Goal: Task Accomplishment & Management: Complete application form

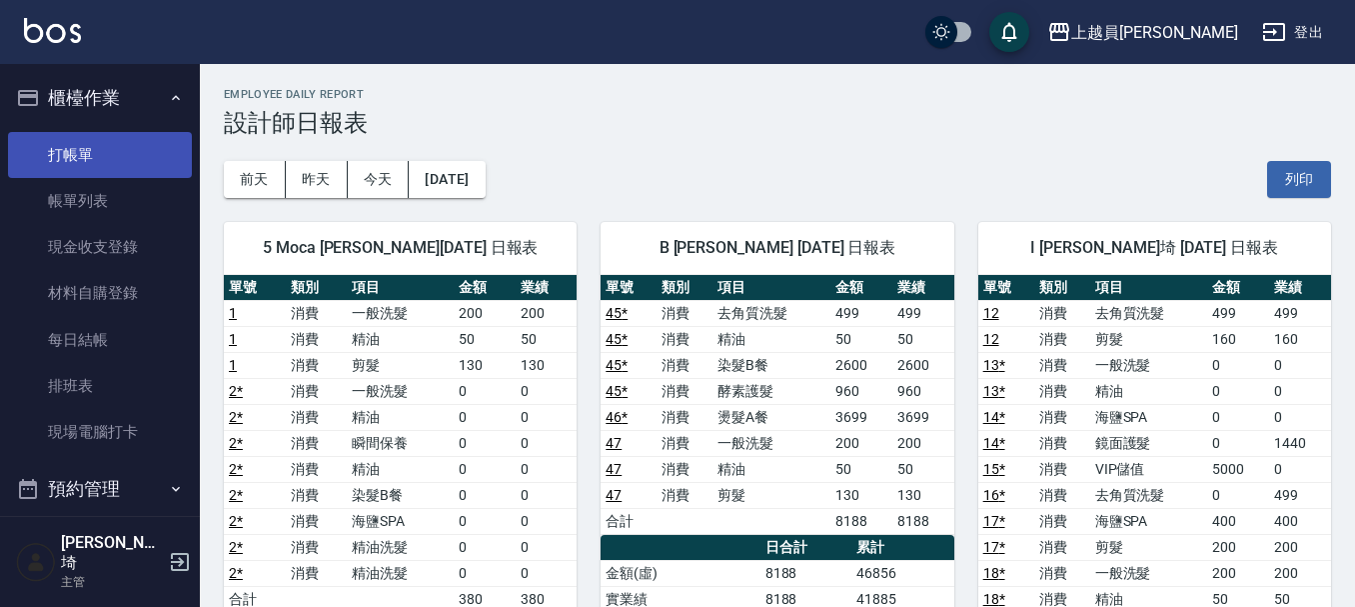
click at [109, 137] on link "打帳單" at bounding box center [100, 155] width 184 height 46
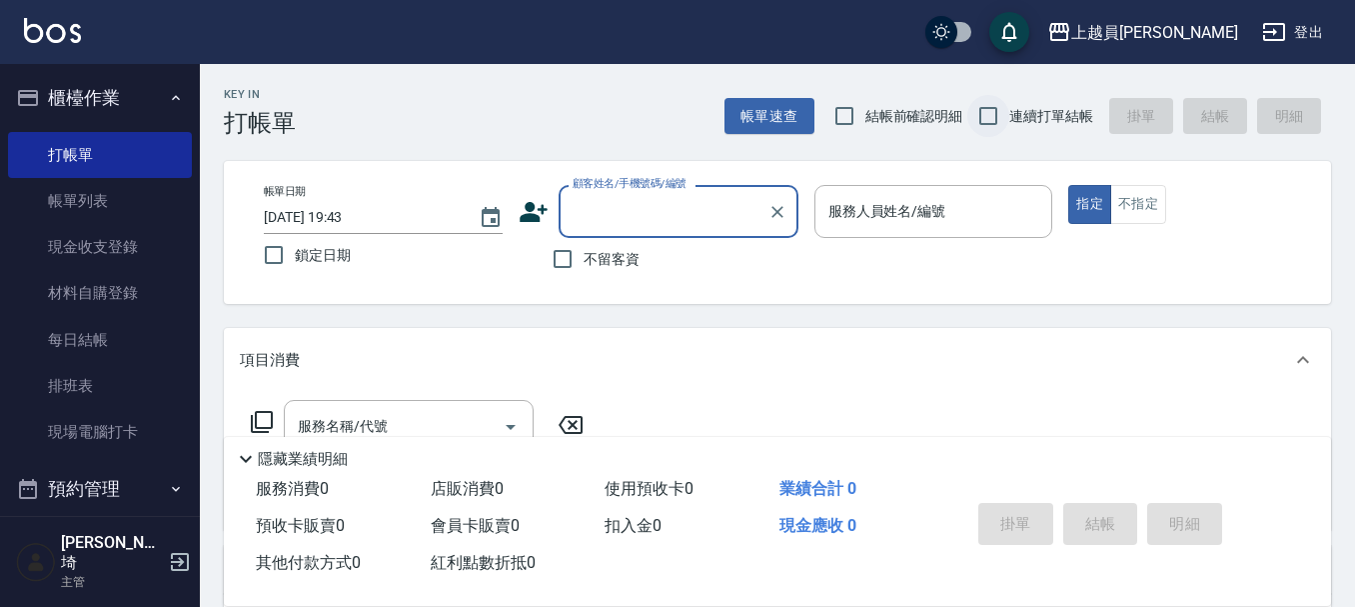
click at [990, 116] on input "連續打單結帳" at bounding box center [988, 116] width 42 height 42
checkbox input "true"
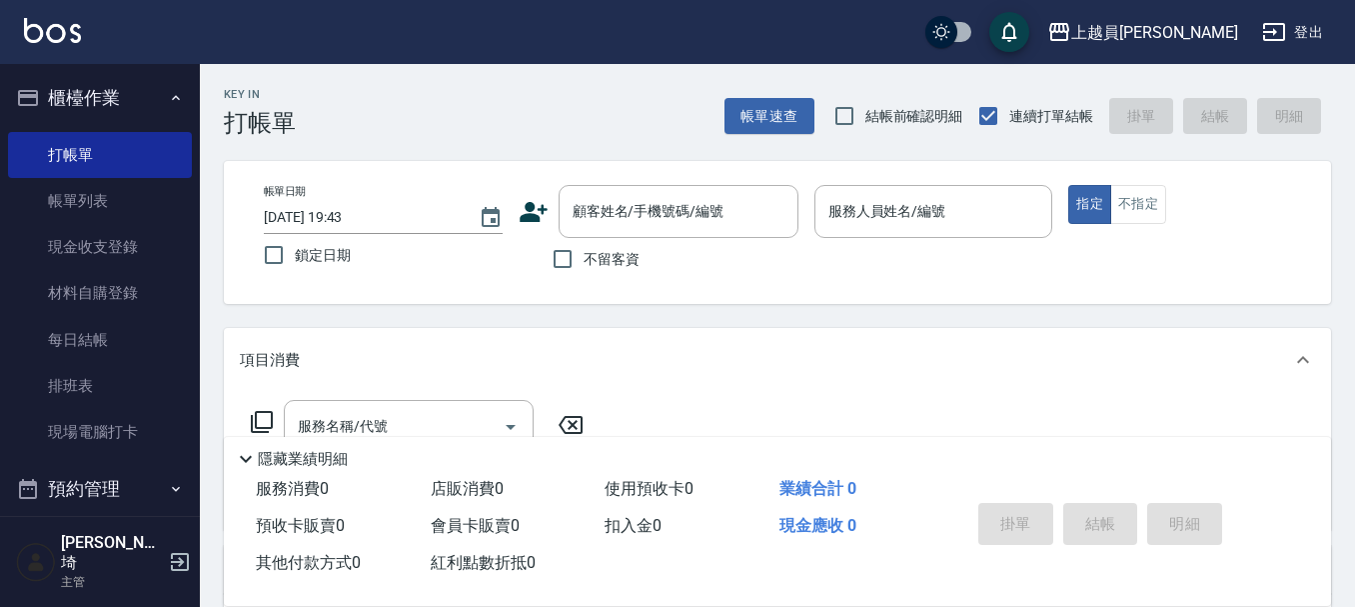
click at [641, 252] on div "不留客資" at bounding box center [659, 259] width 280 height 42
click at [612, 261] on span "不留客資" at bounding box center [612, 259] width 56 height 21
click at [584, 261] on input "不留客資" at bounding box center [563, 259] width 42 height 42
checkbox input "true"
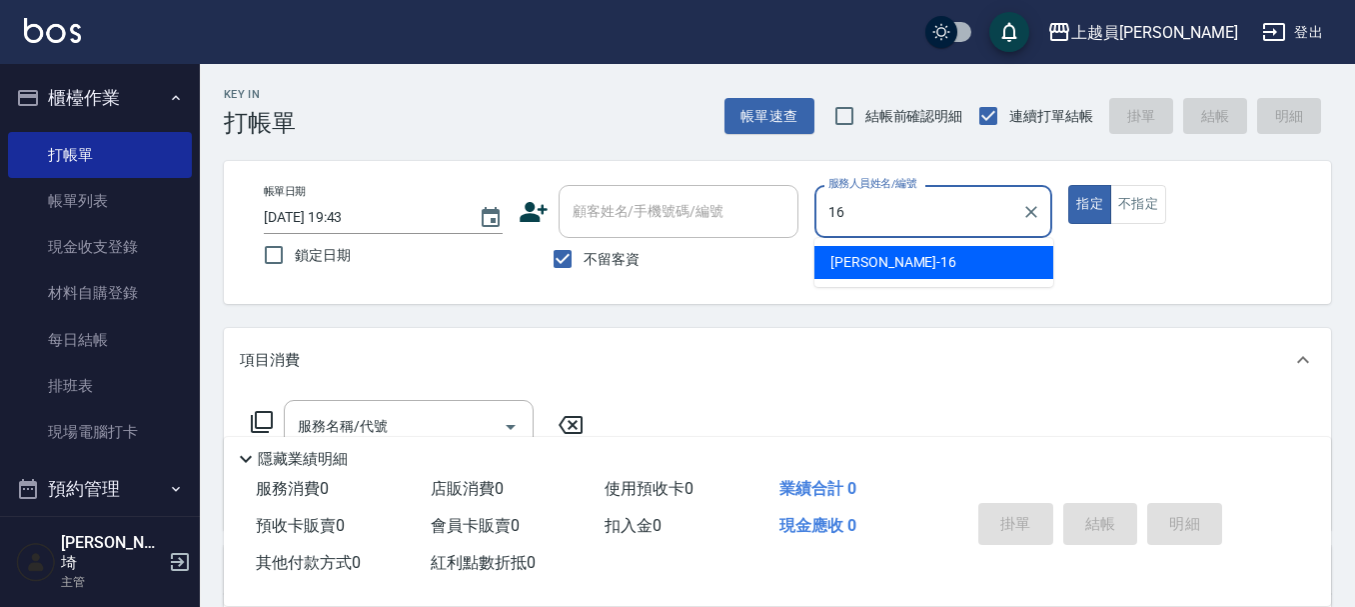
type input "[PERSON_NAME]-16"
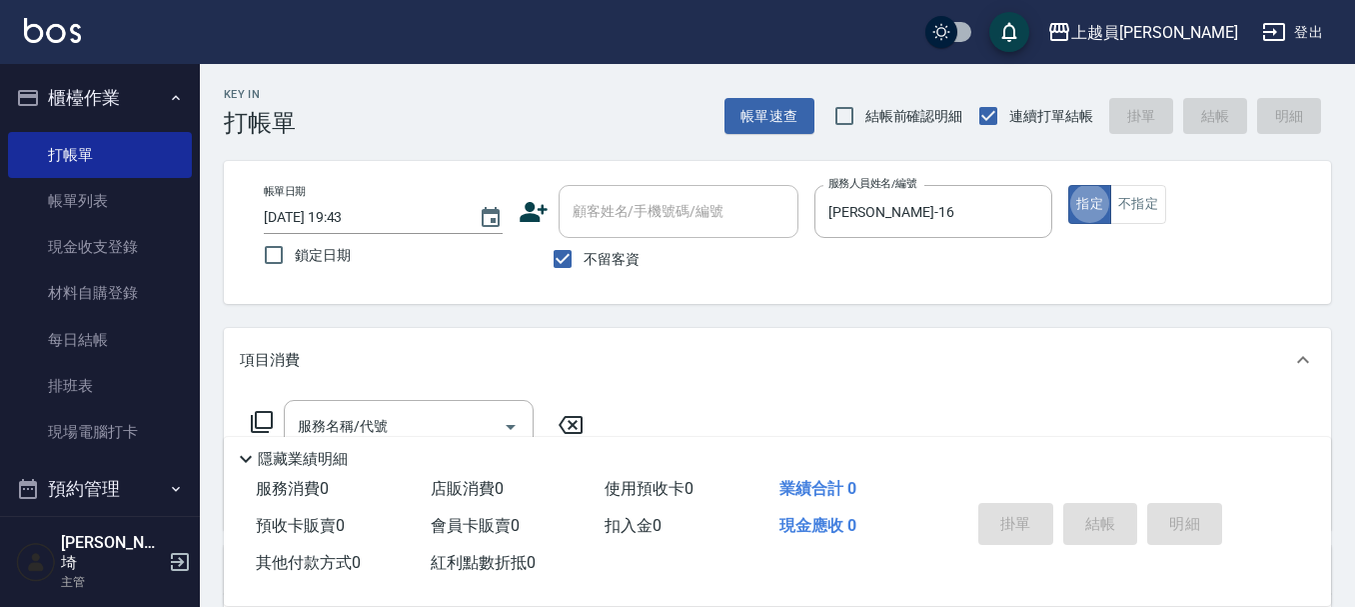
type button "true"
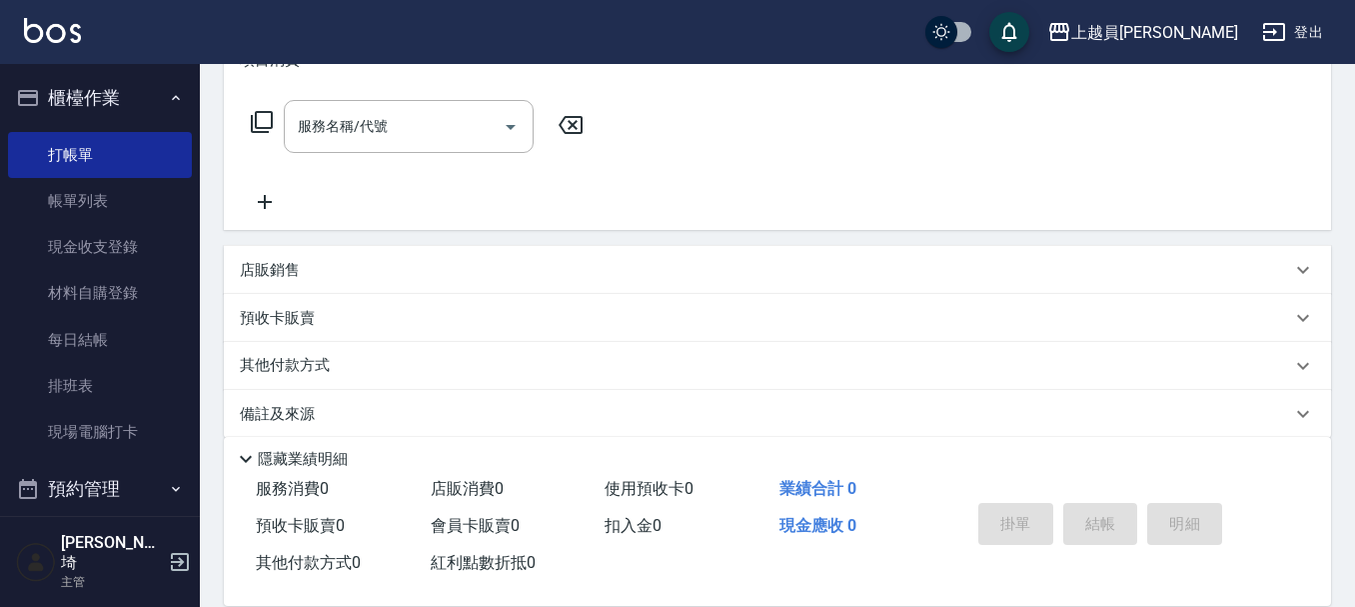
scroll to position [323, 0]
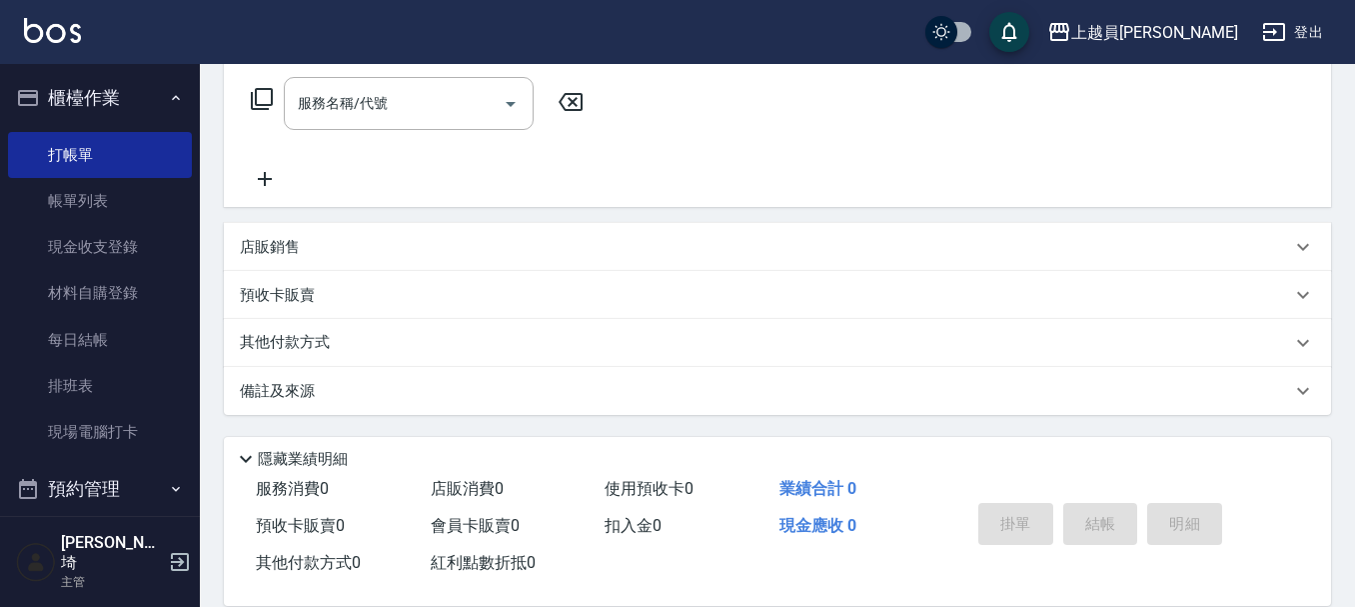
click at [459, 252] on div "店販銷售" at bounding box center [765, 247] width 1051 height 21
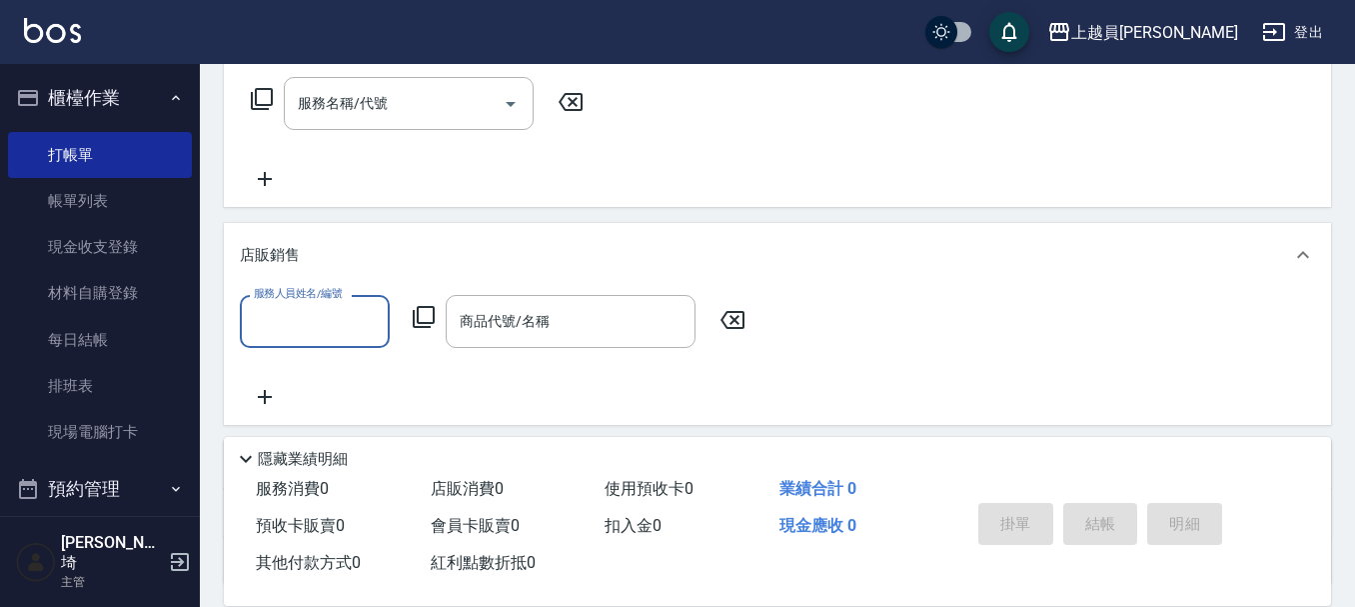
scroll to position [0, 0]
type input "[PERSON_NAME]-16"
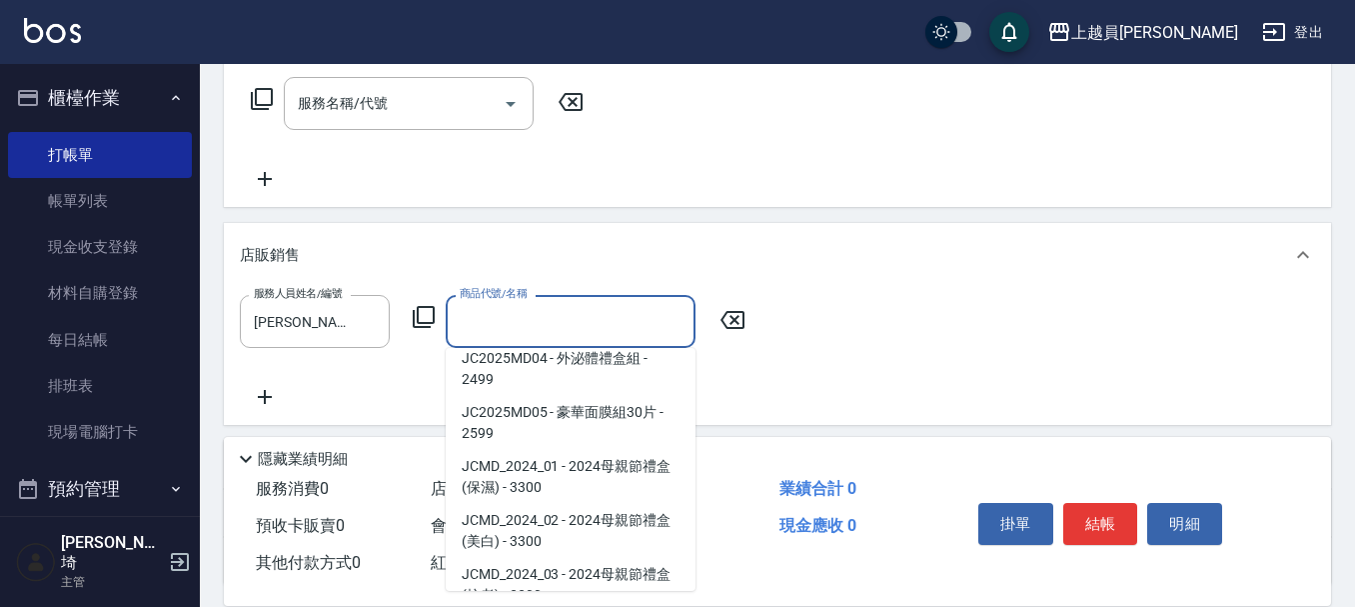
scroll to position [8, 0]
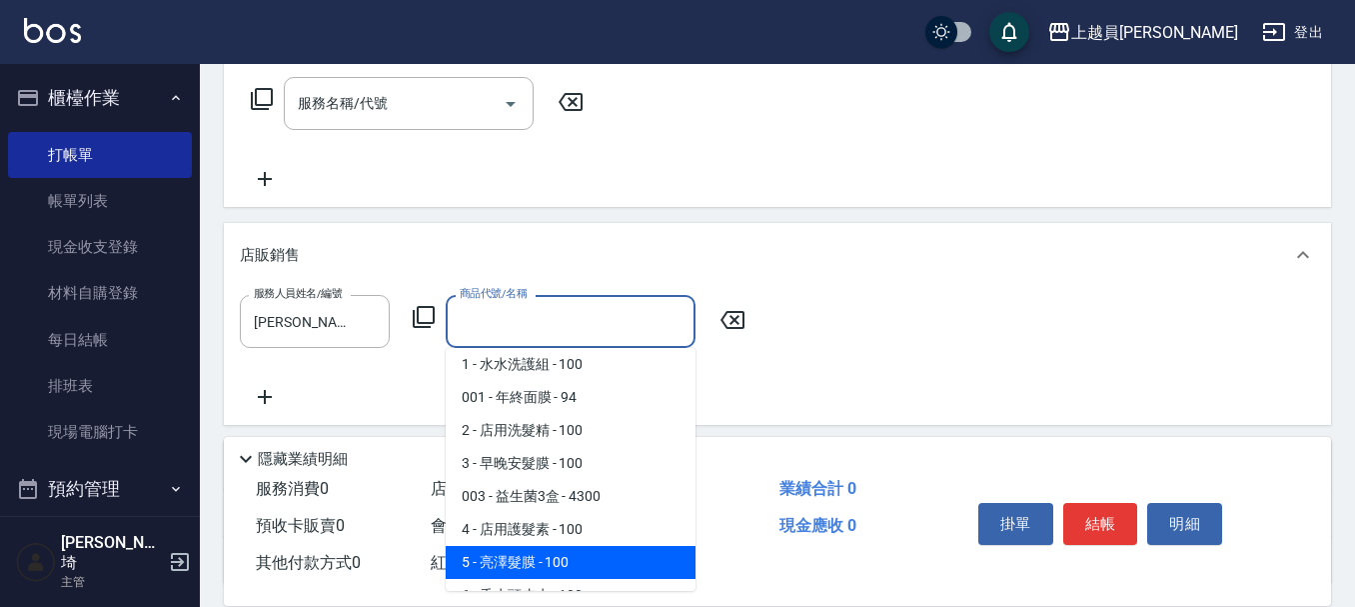
type input "亮澤髮膜"
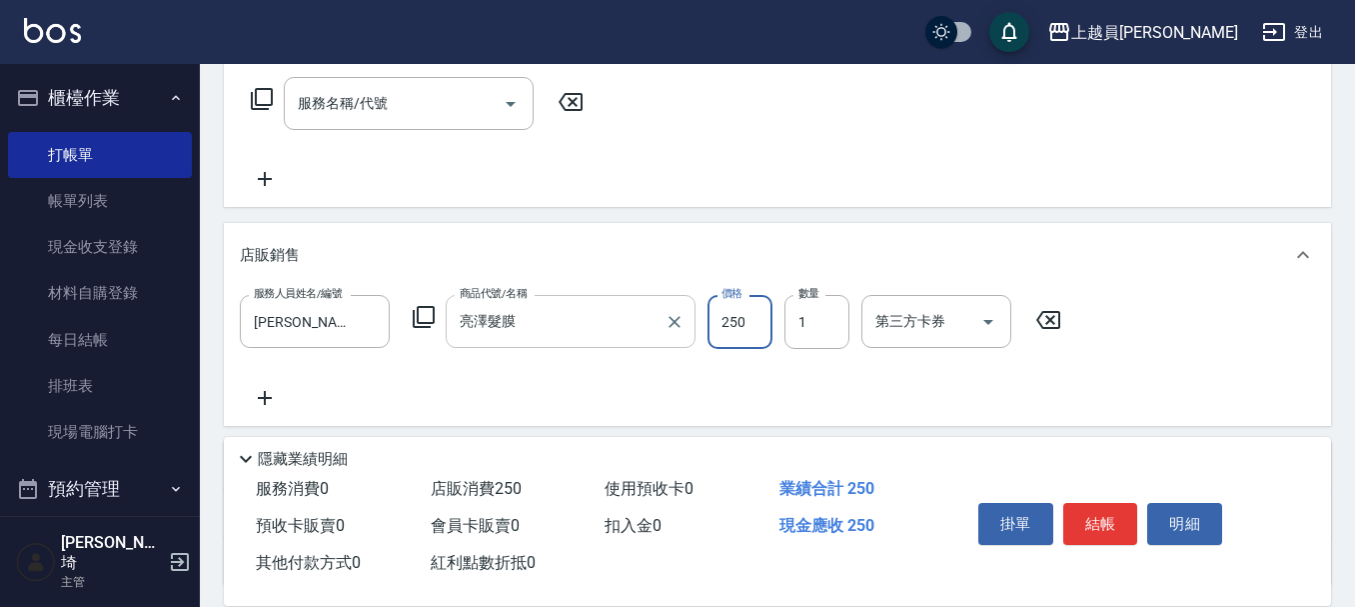
type input "250"
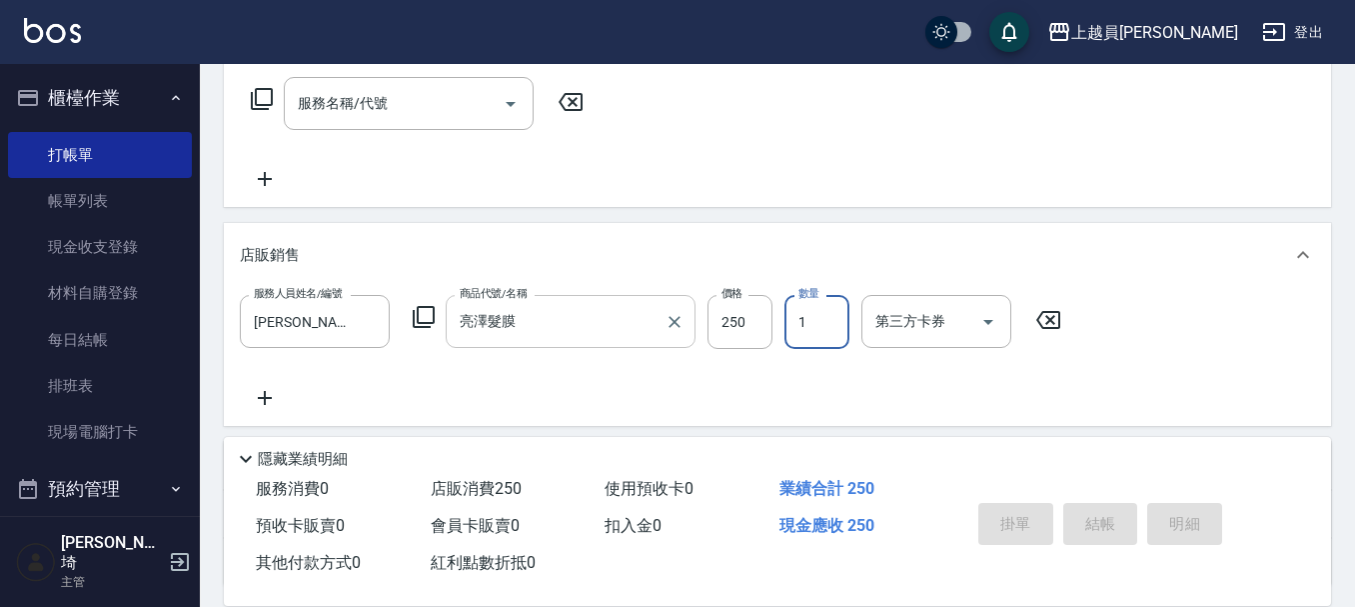
type input "[DATE] 19:44"
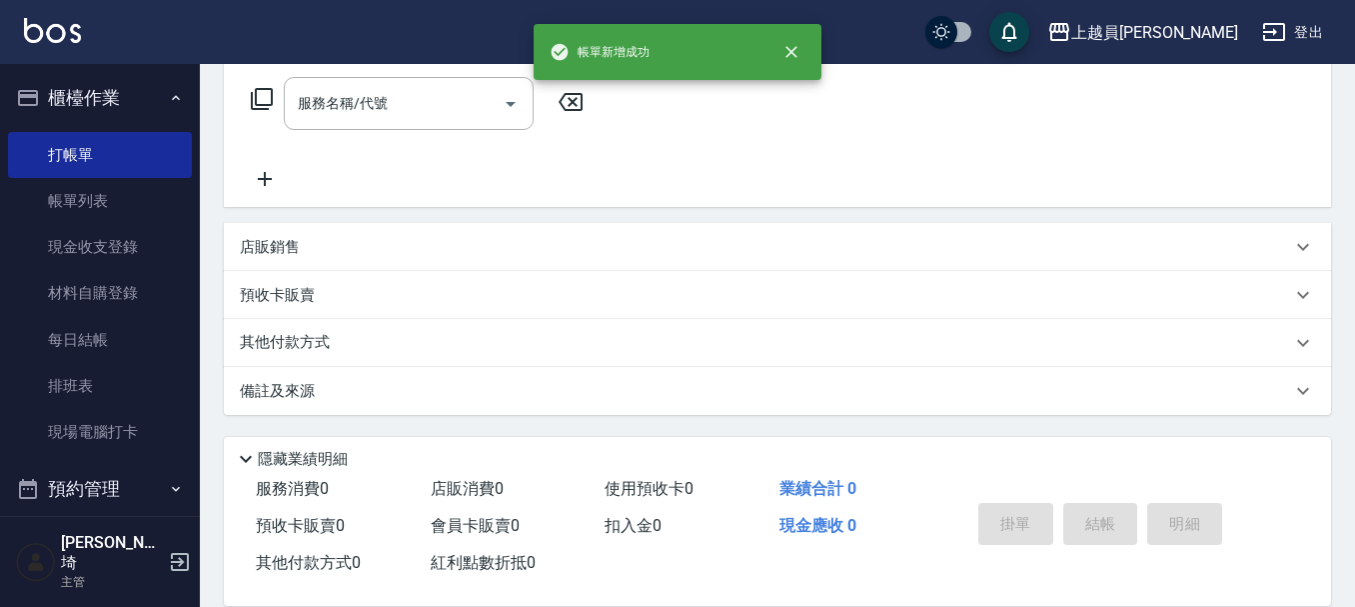
scroll to position [0, 0]
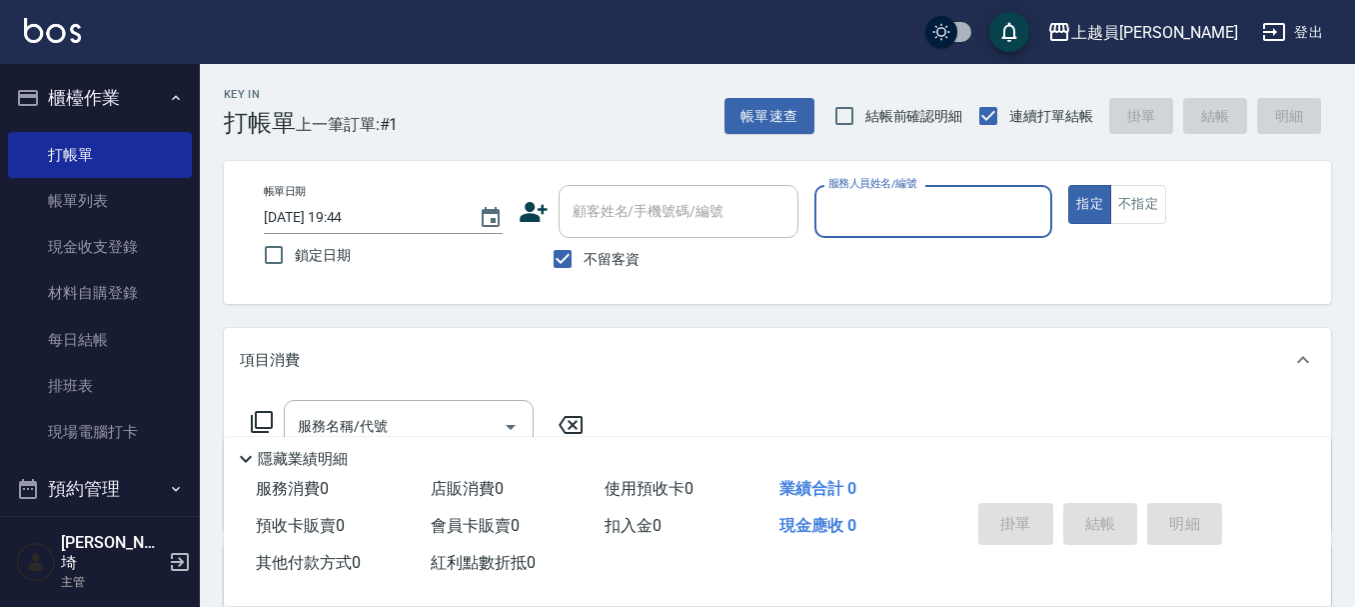
type input "ㄨ"
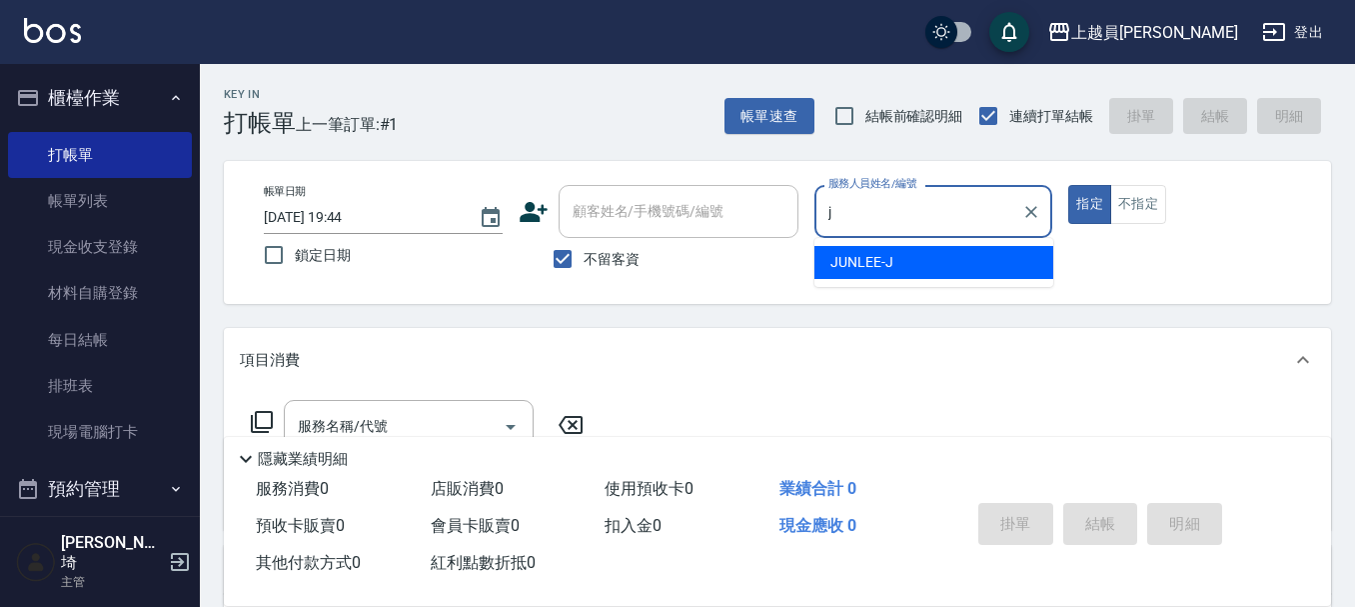
type input "[PERSON_NAME]"
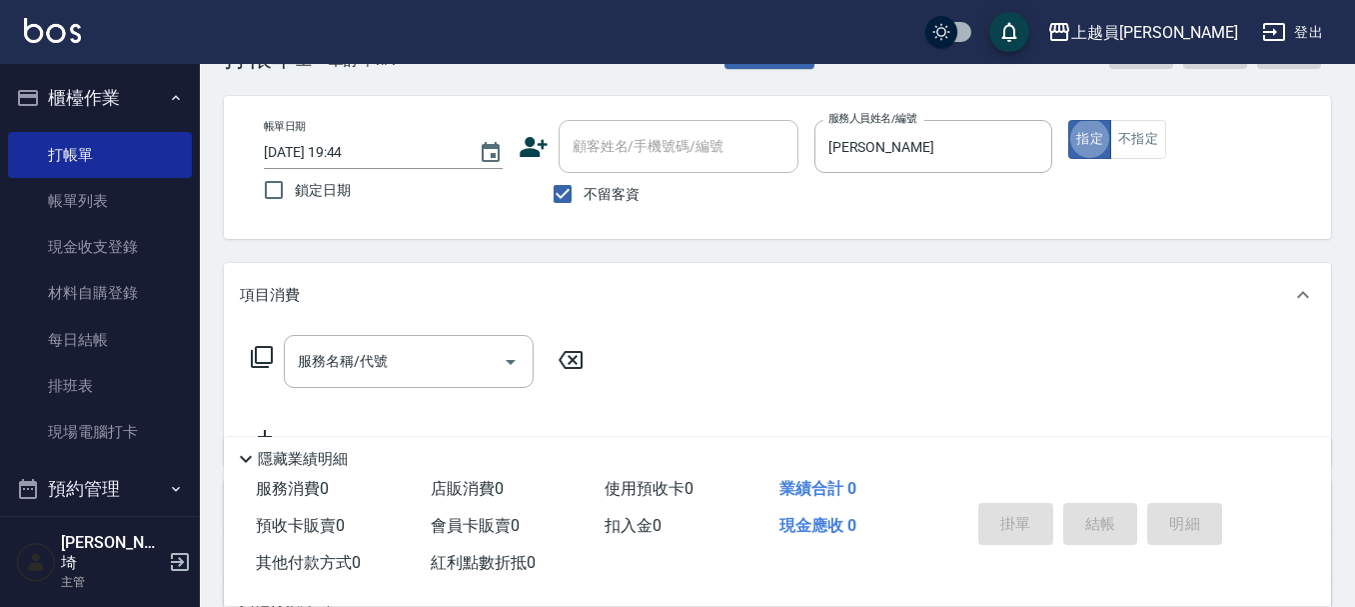
scroll to position [100, 0]
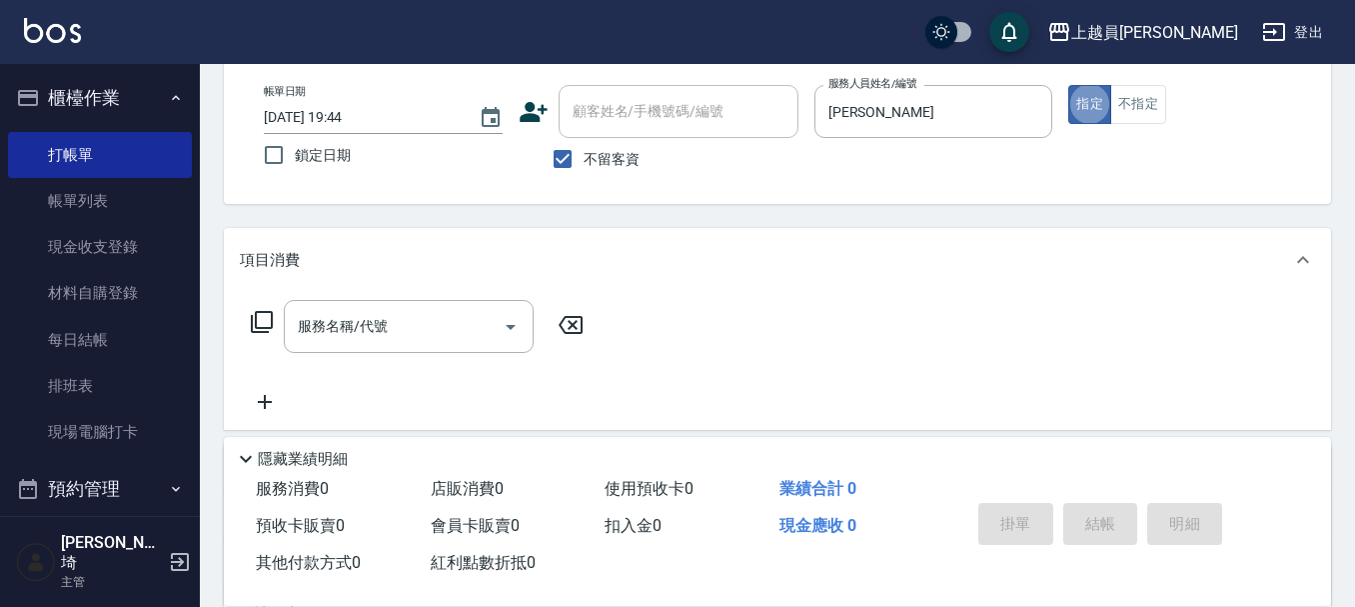
click at [437, 297] on div "服務名稱/代號 服務名稱/代號" at bounding box center [777, 361] width 1107 height 138
click at [439, 313] on input "服務名稱/代號" at bounding box center [394, 326] width 202 height 35
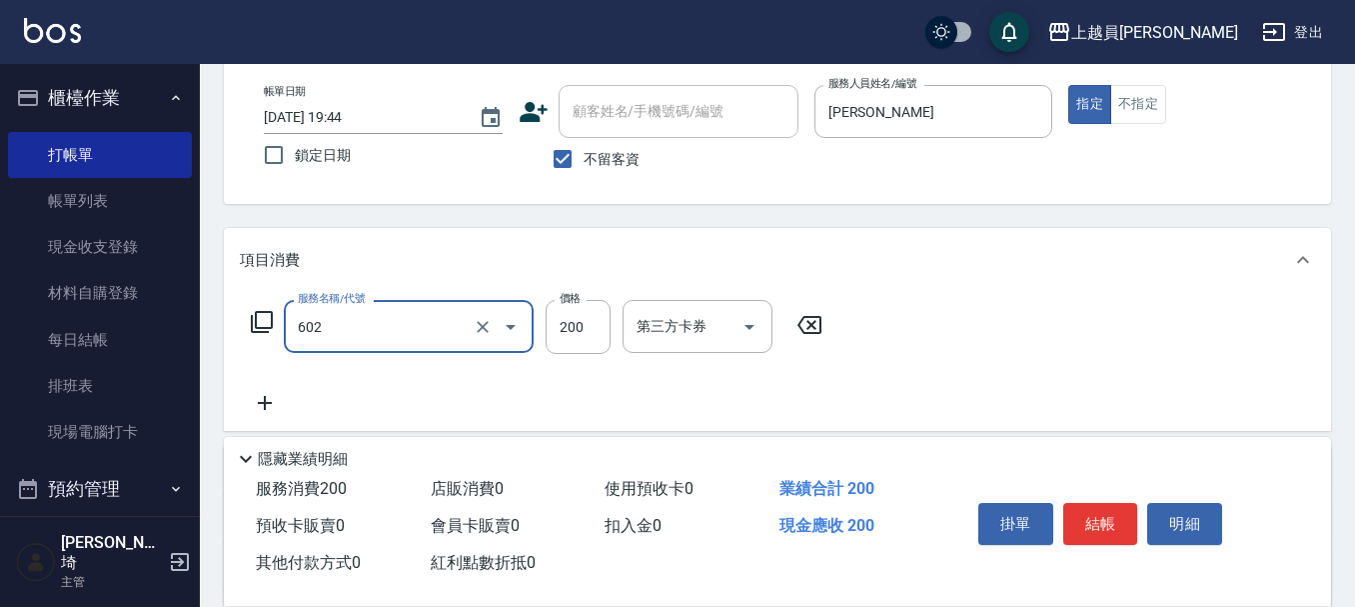
type input "一般洗髮(602)"
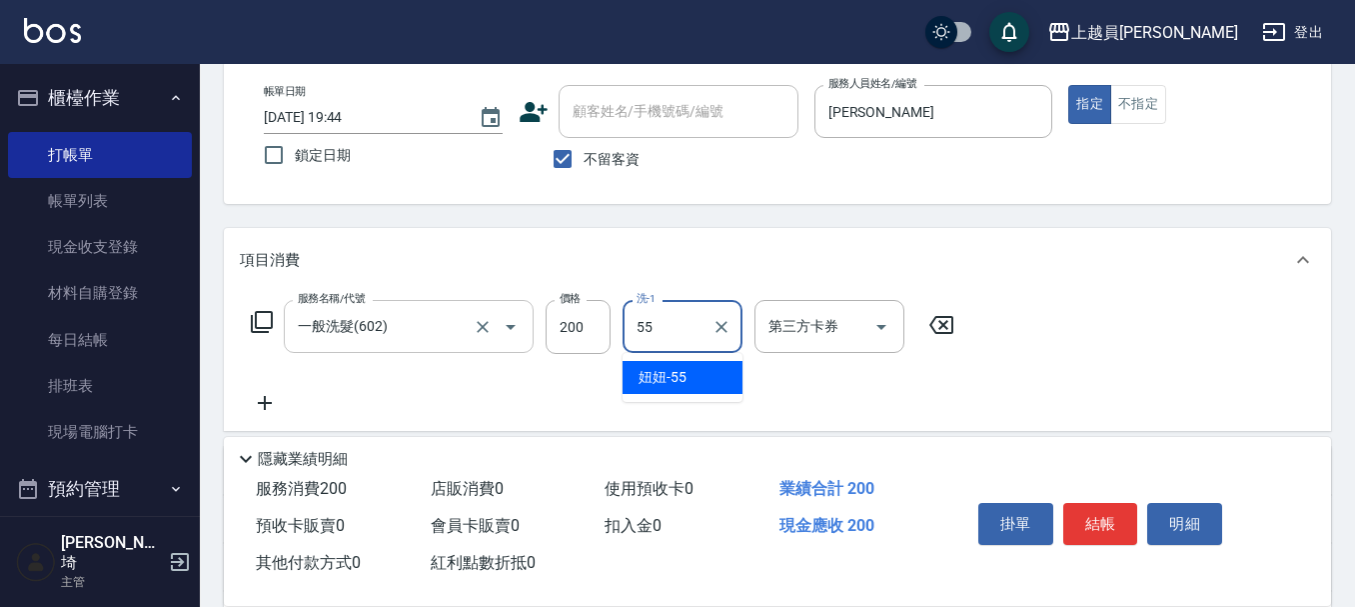
type input "妞妞-55"
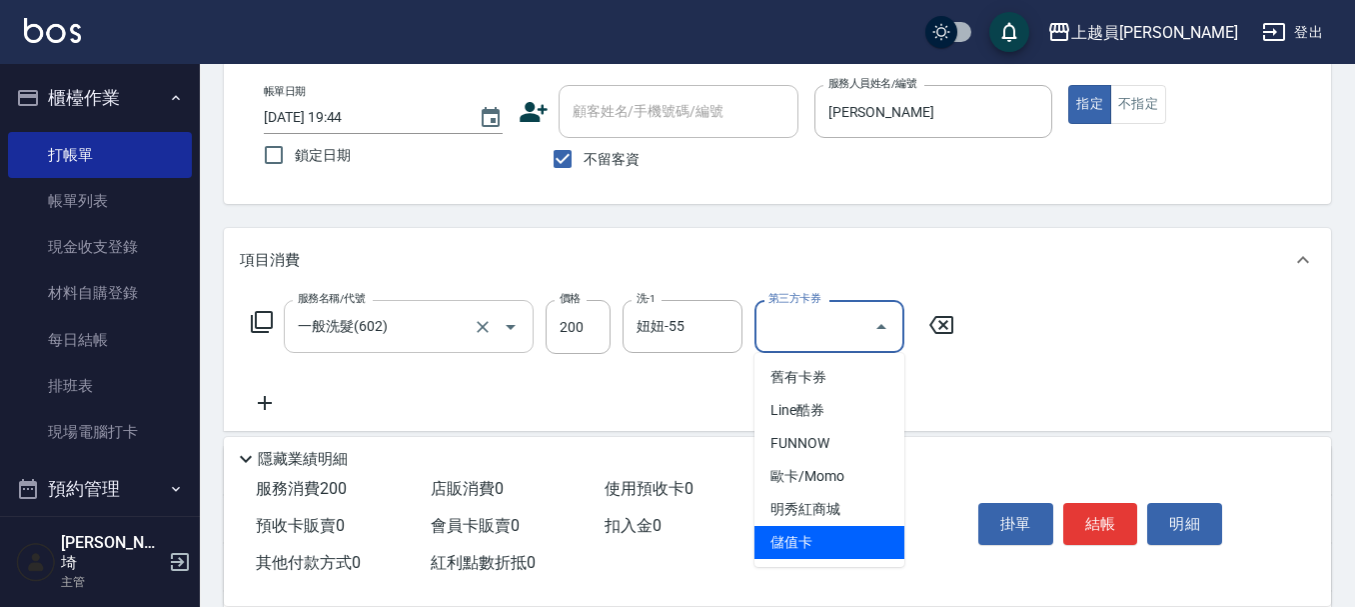
type input "儲值卡"
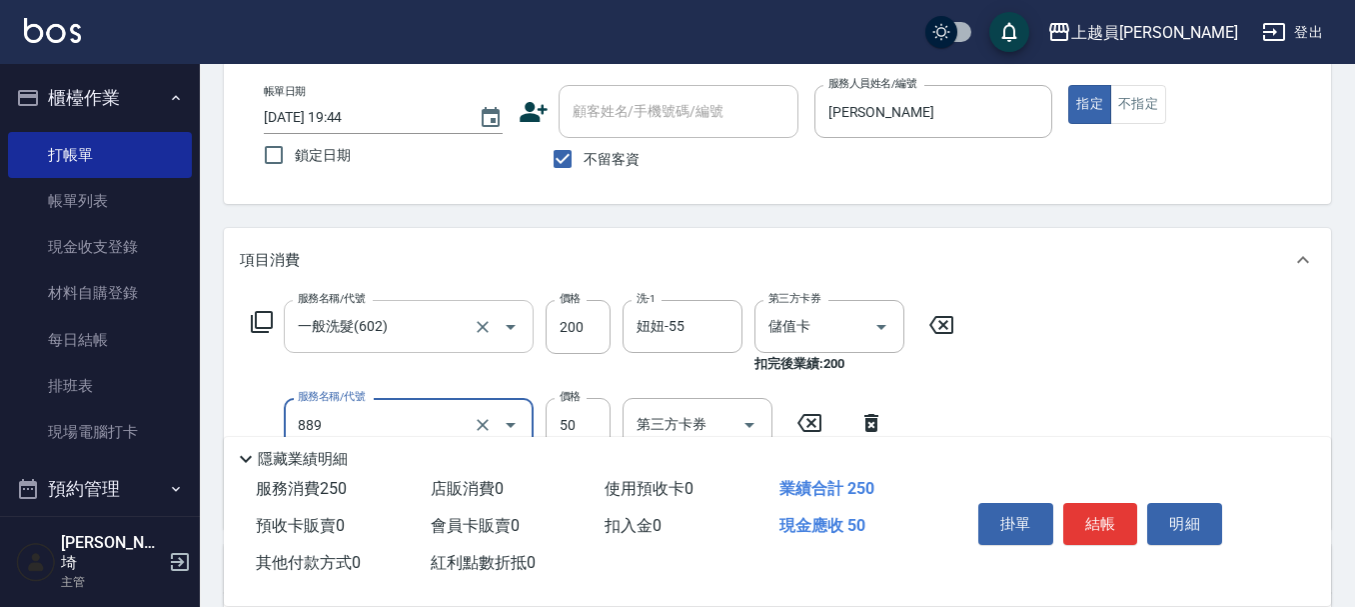
type input "精油(889)"
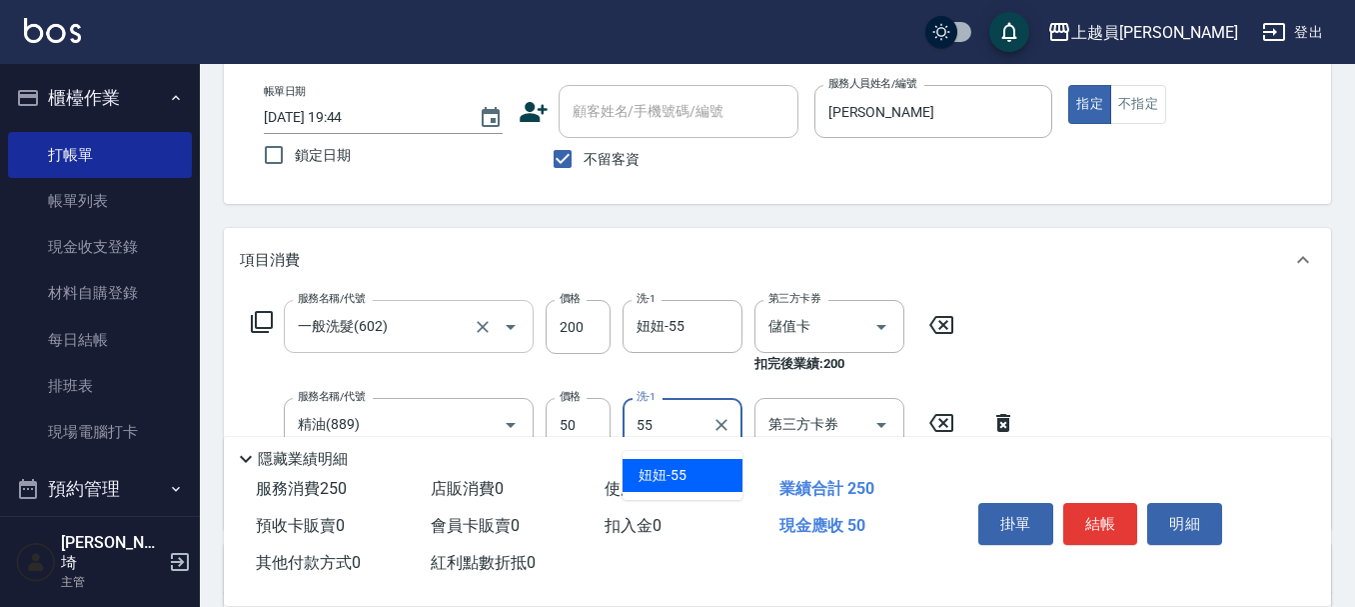
type input "妞妞-55"
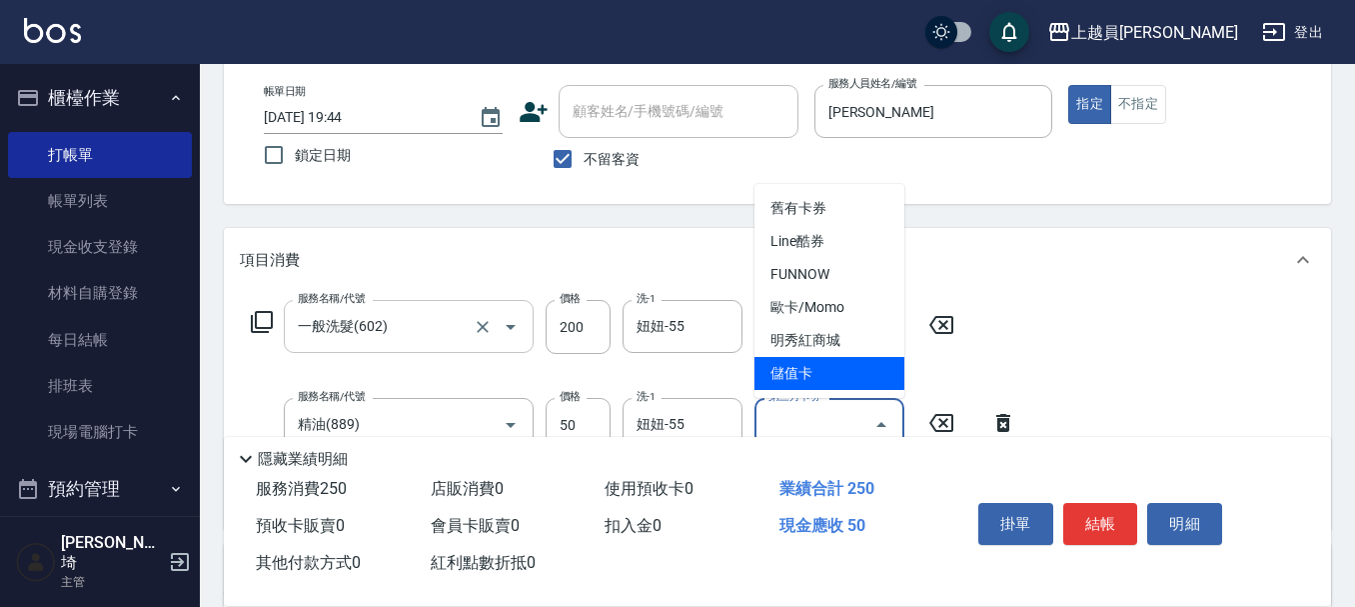
type input "儲值卡"
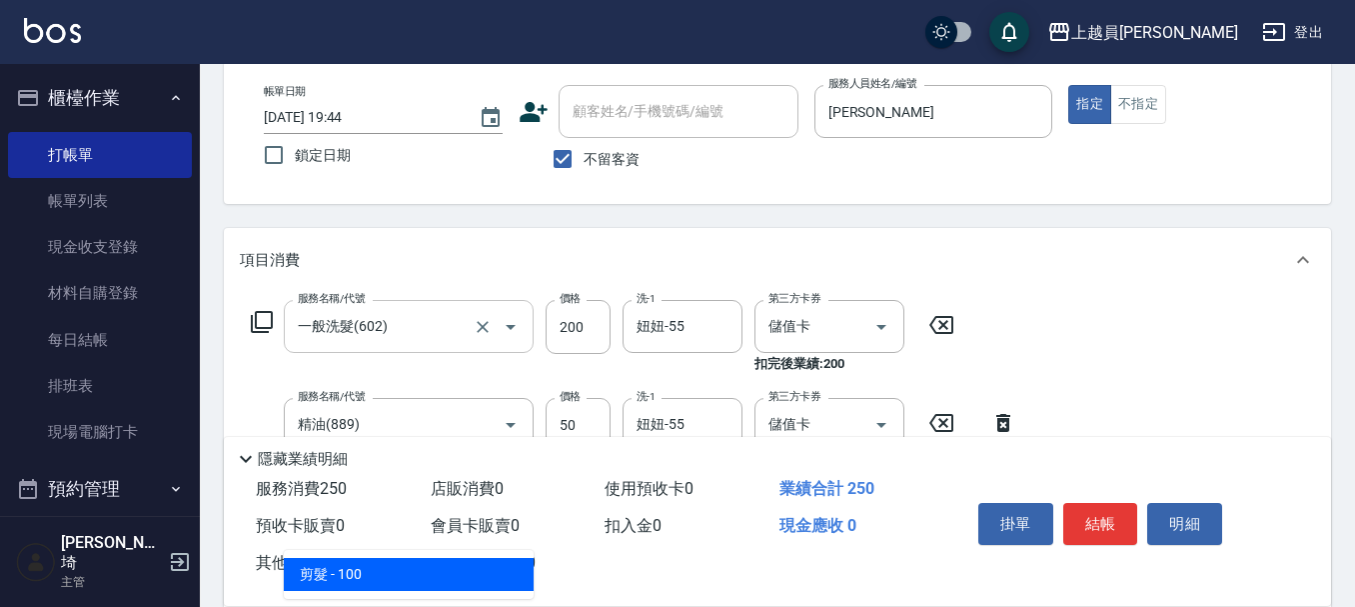
type input "剪髮(302)"
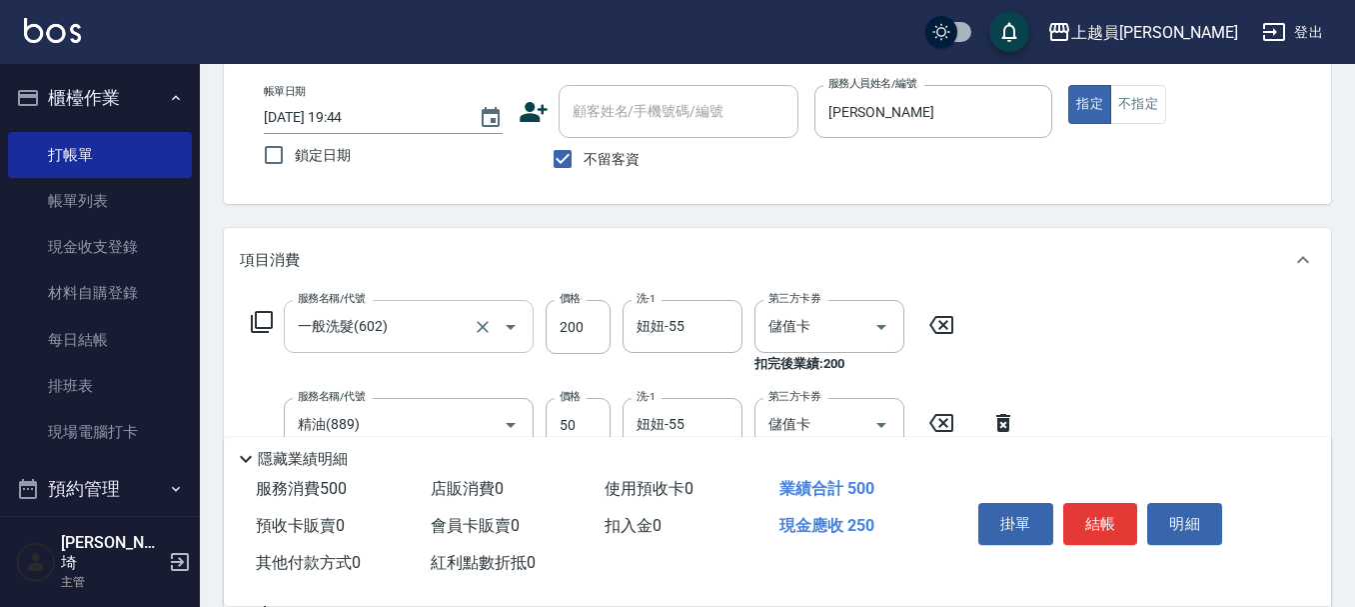
type input "250"
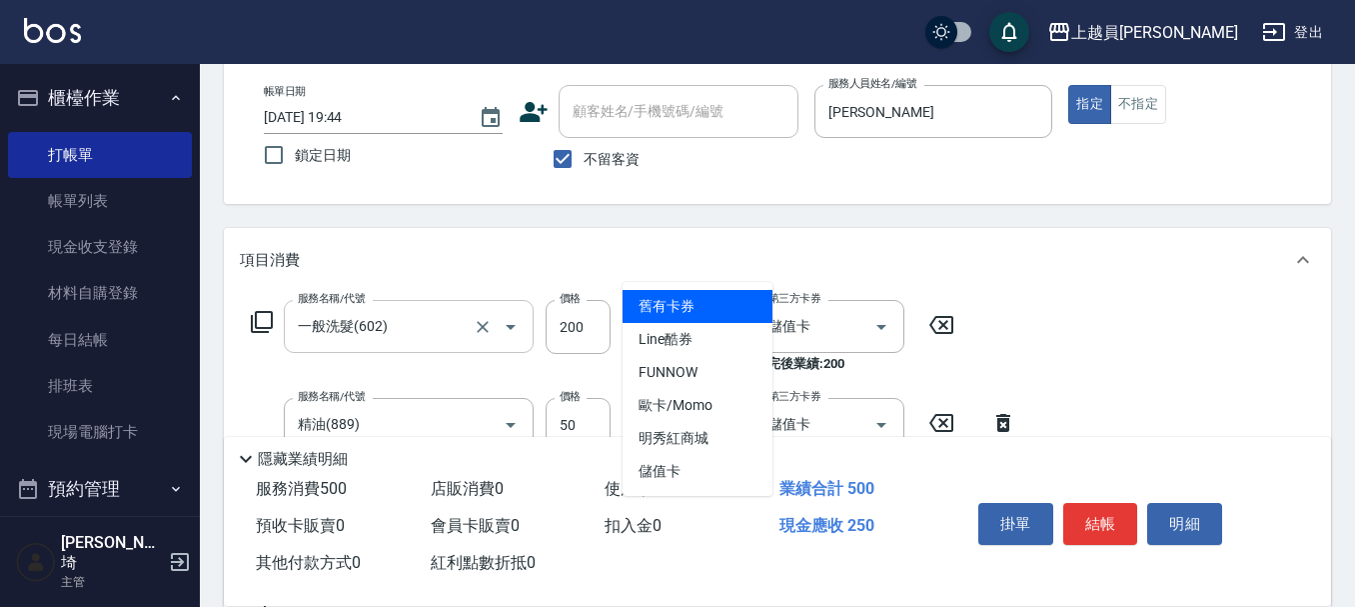
type input "儲值卡"
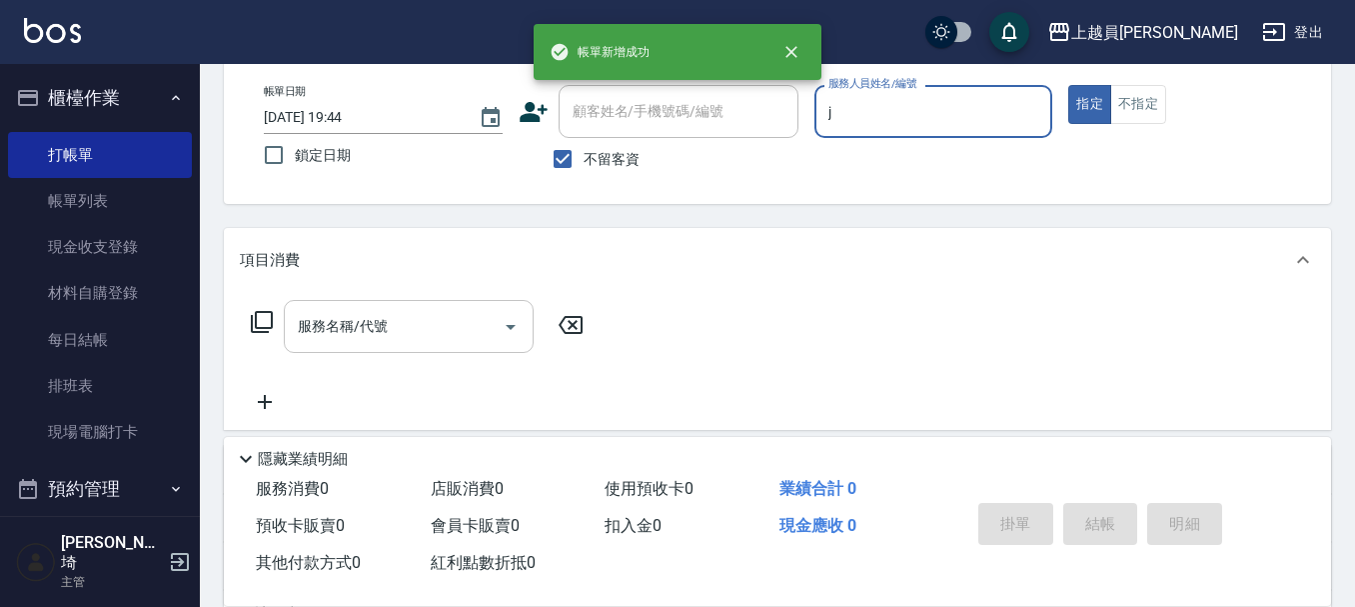
type input "[PERSON_NAME]"
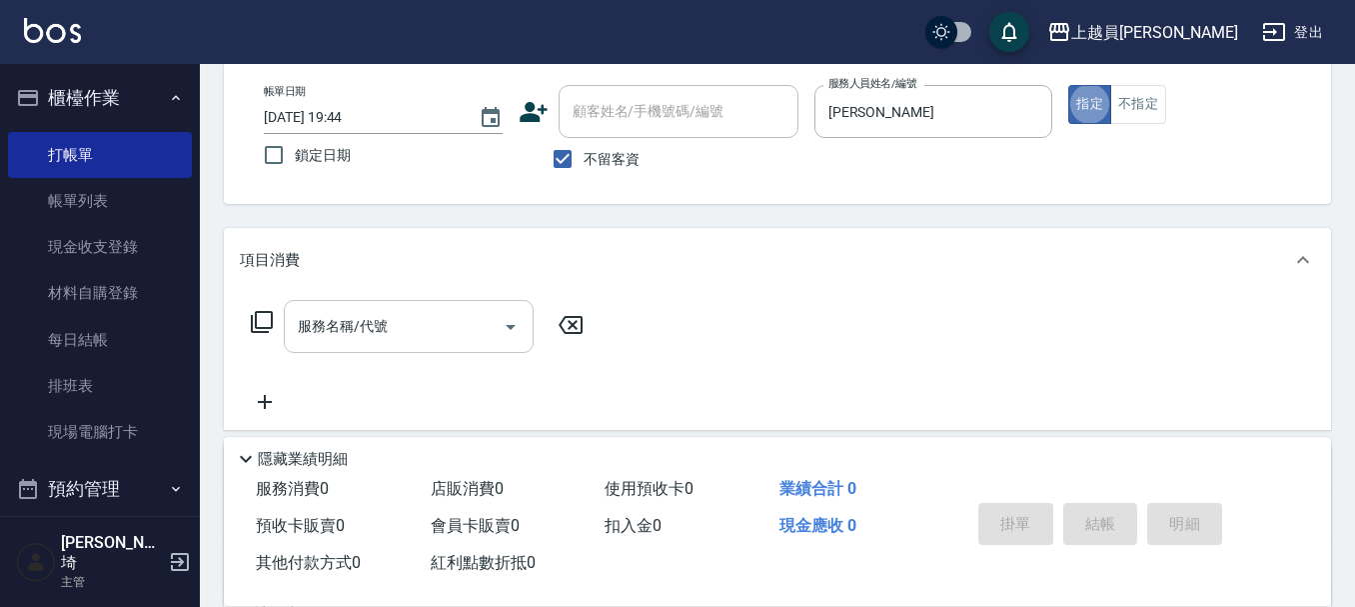
click at [402, 305] on div "服務名稱/代號" at bounding box center [409, 326] width 250 height 53
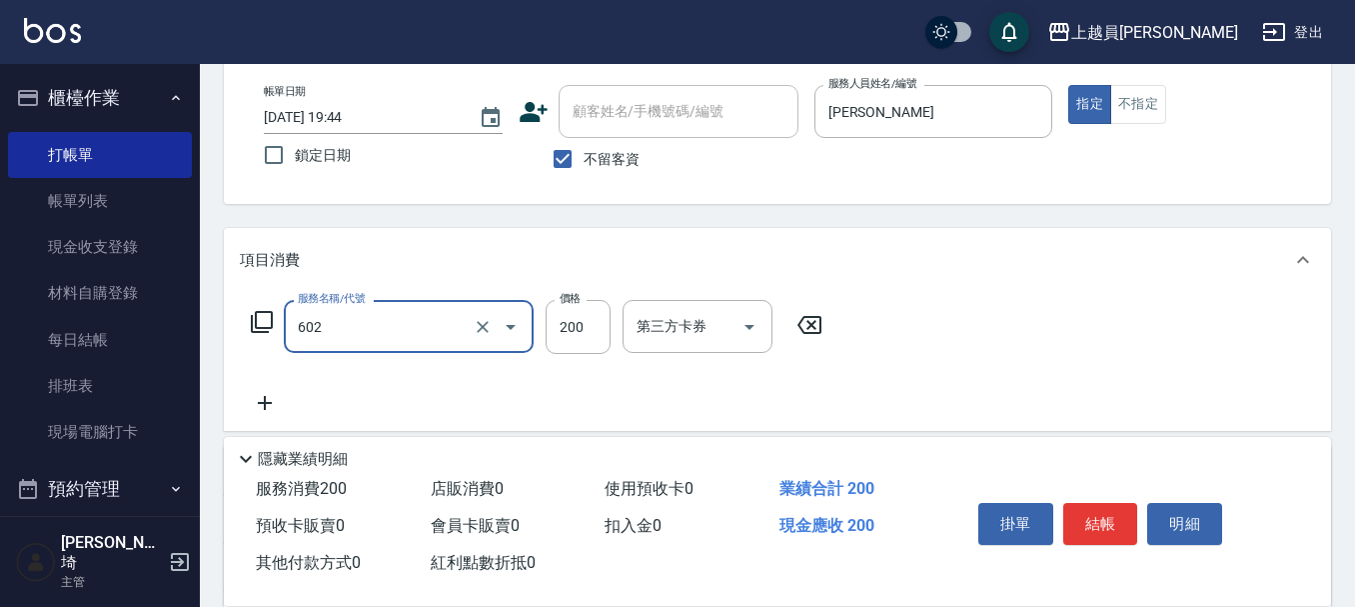
type input "一般洗髮(602)"
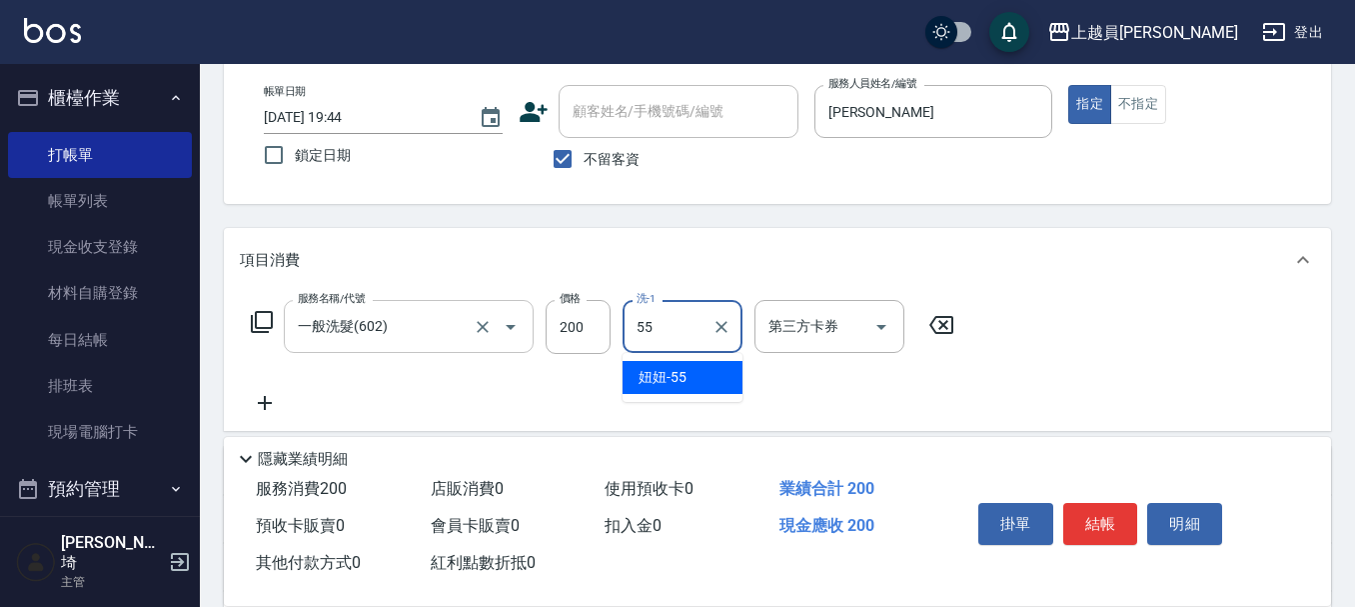
type input "妞妞-55"
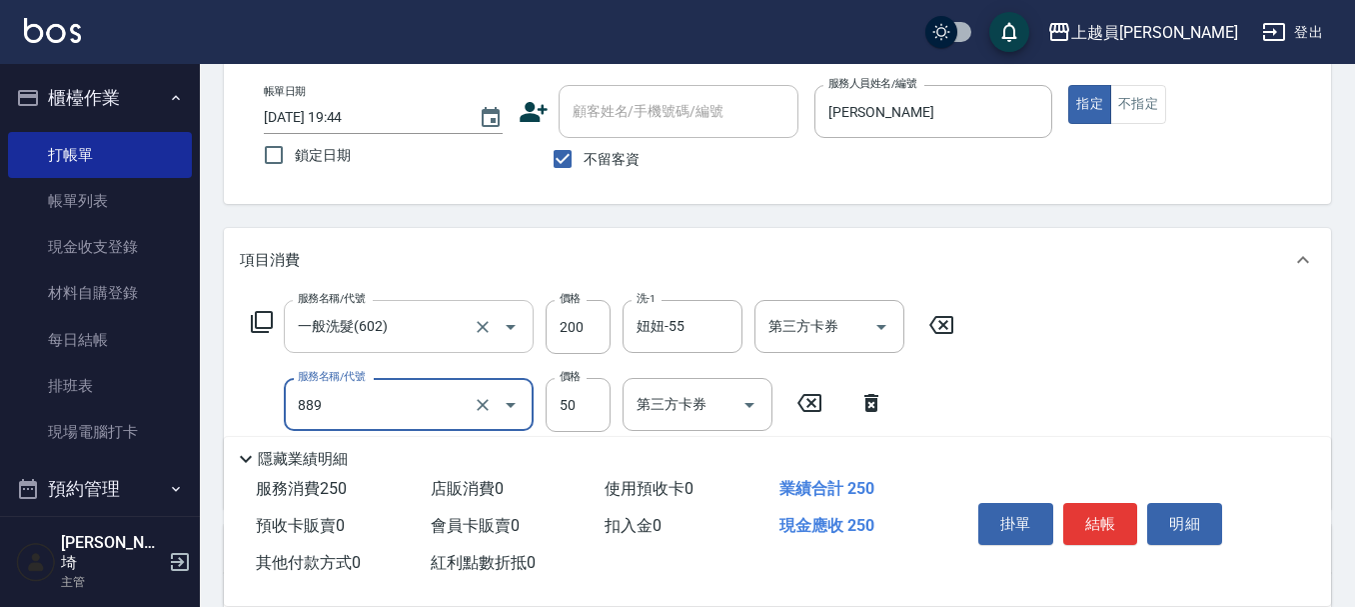
type input "精油(889)"
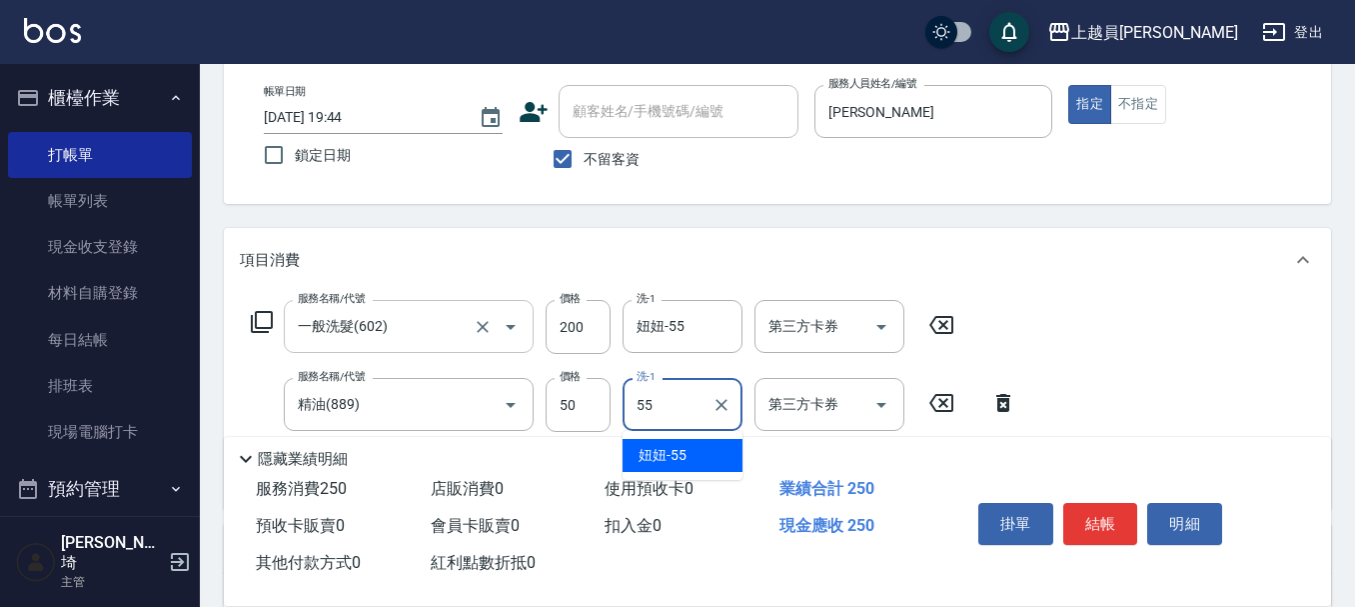
type input "妞妞-55"
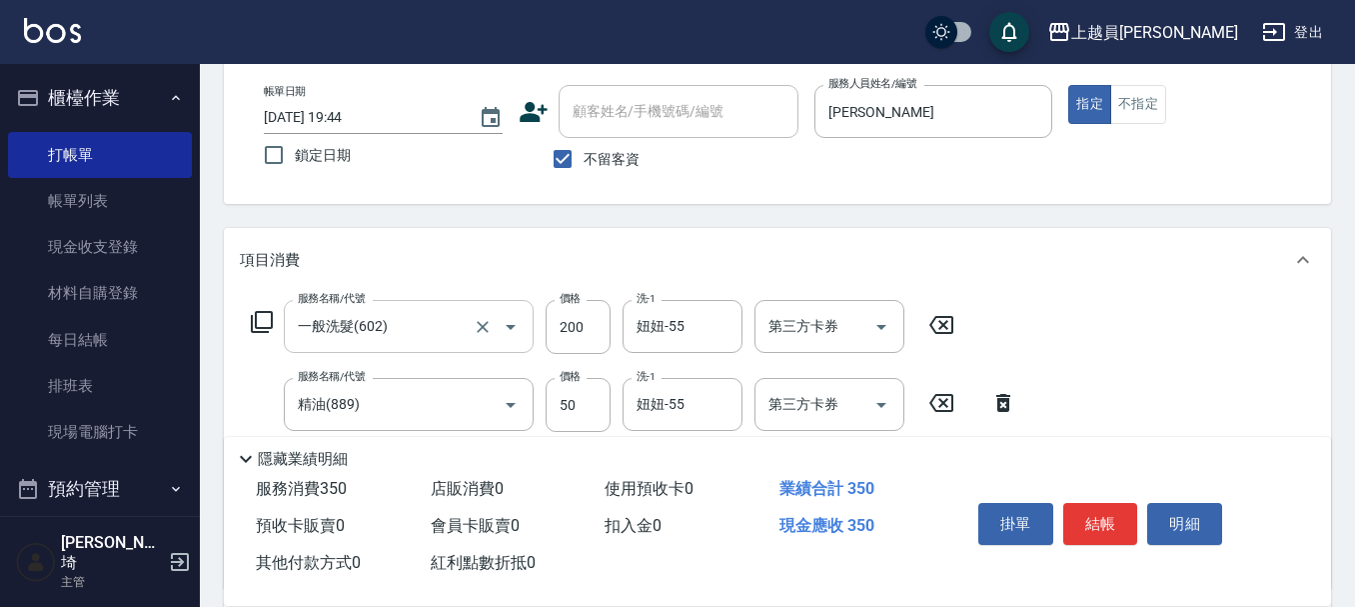
type input "剪髮(302)"
type input "50"
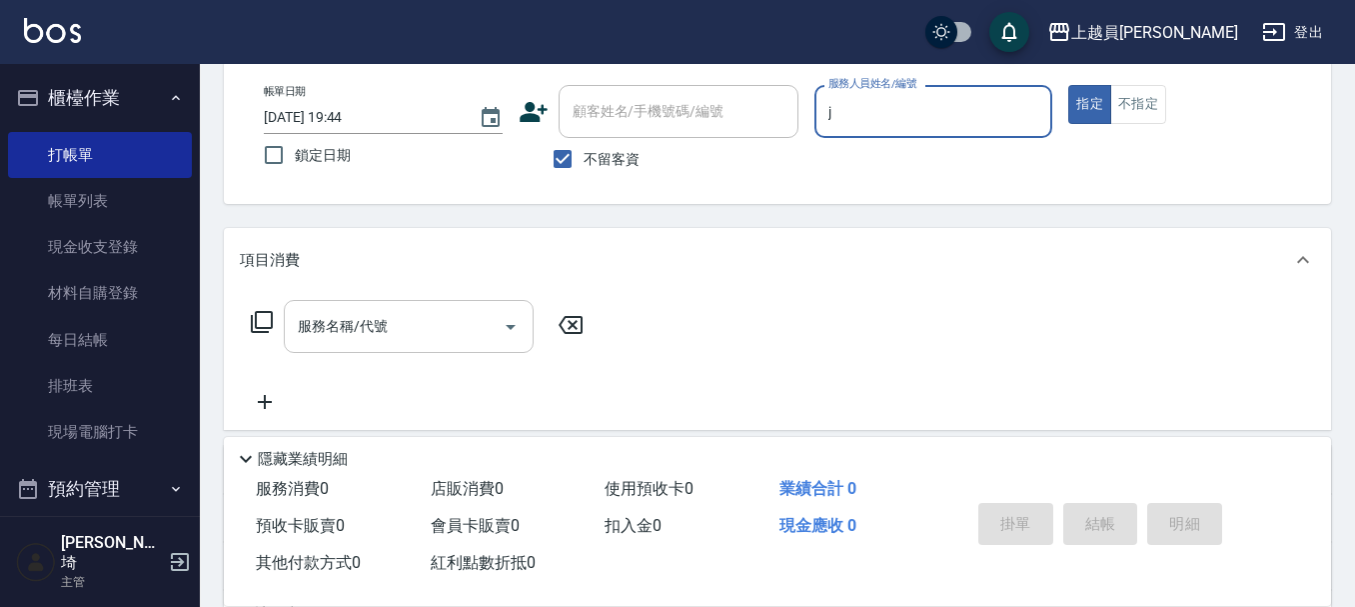
type input "[PERSON_NAME]"
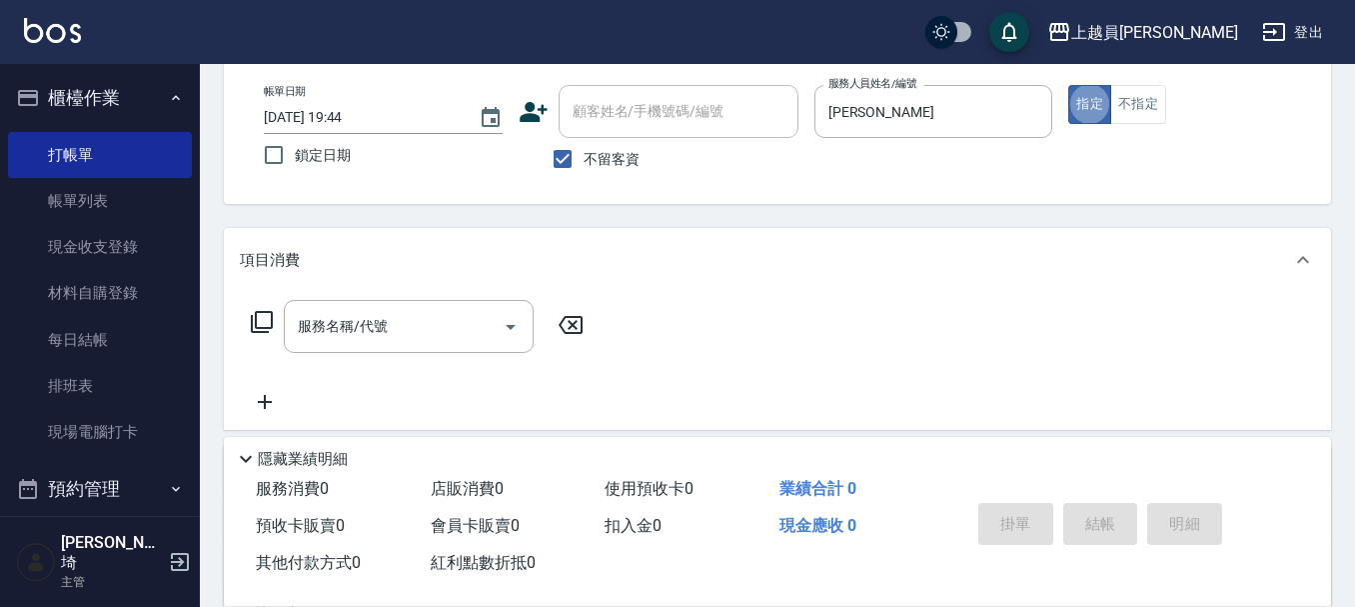
click at [326, 355] on div "服務名稱/代號 服務名稱/代號" at bounding box center [418, 357] width 356 height 114
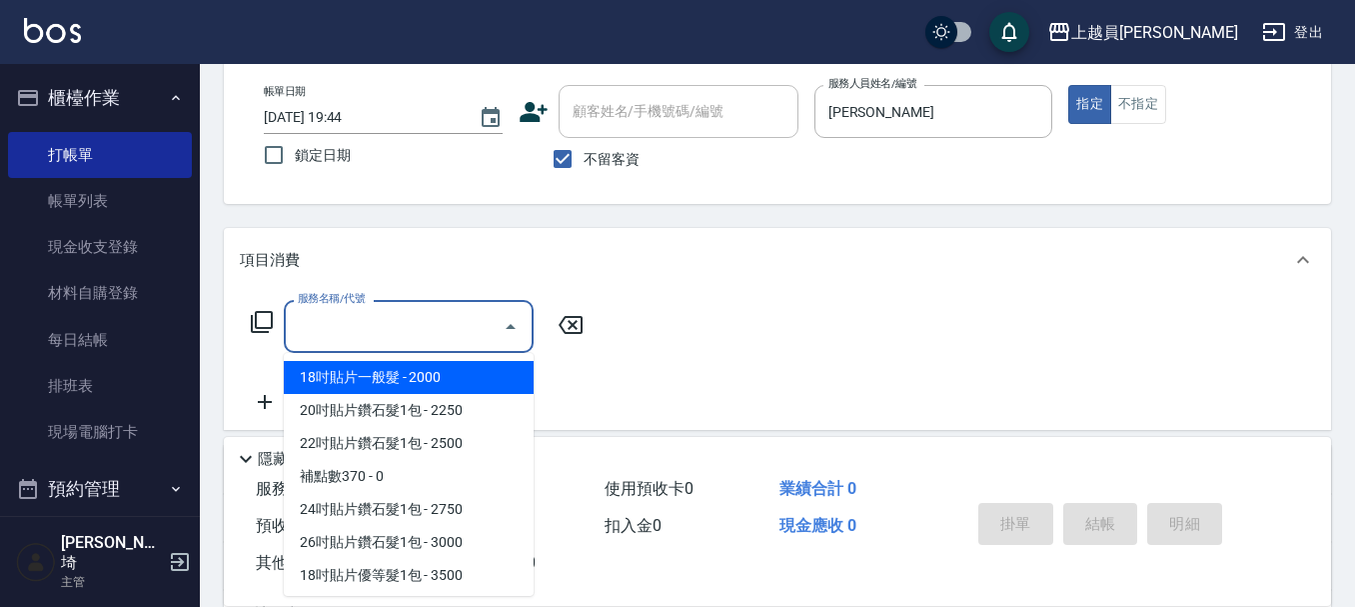
click at [341, 335] on div "服務名稱/代號 服務名稱/代號" at bounding box center [409, 326] width 250 height 53
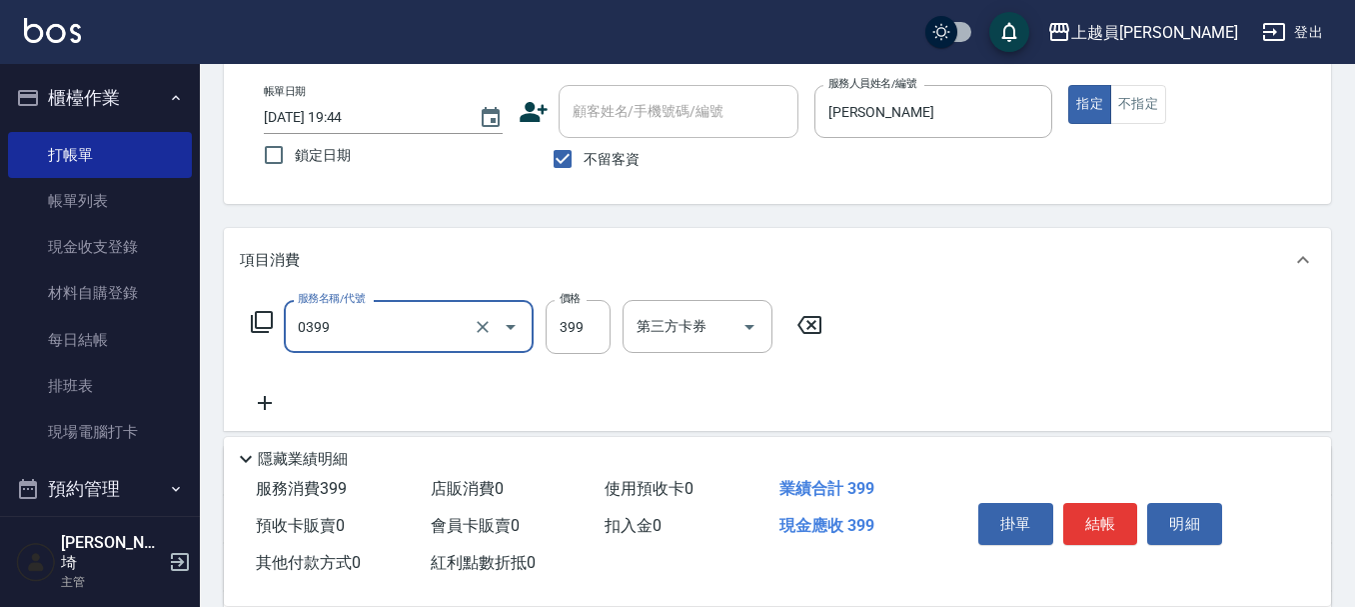
type input "海鹽SPA(0399)"
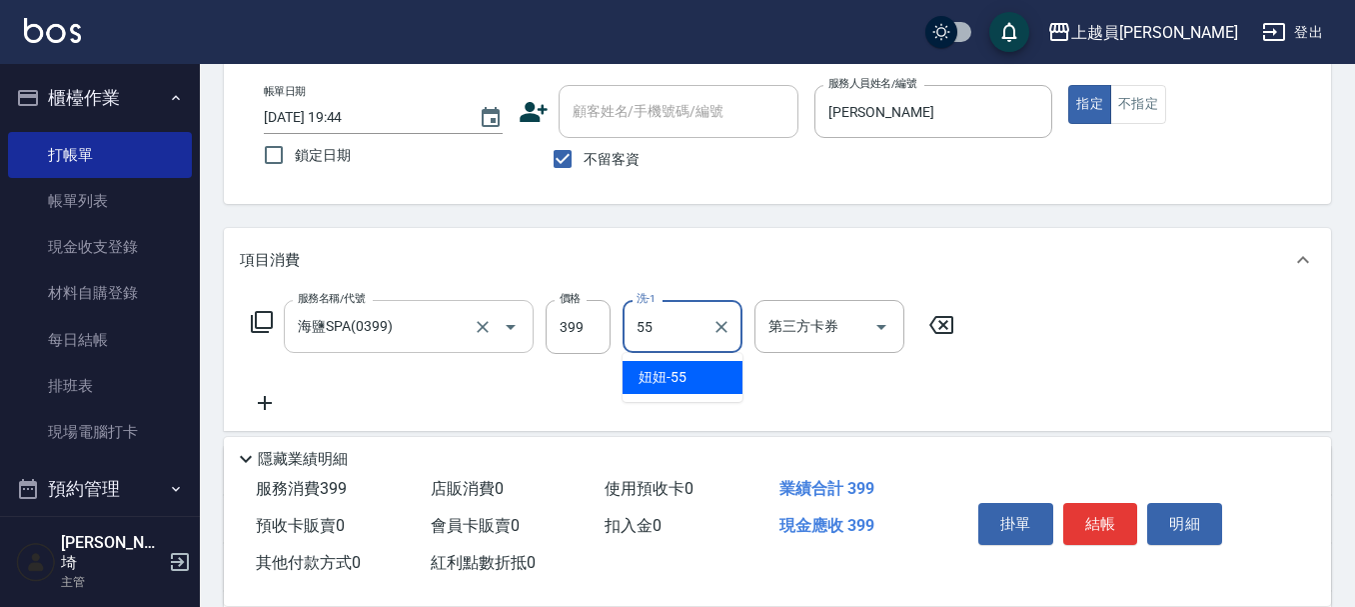
type input "妞妞-55"
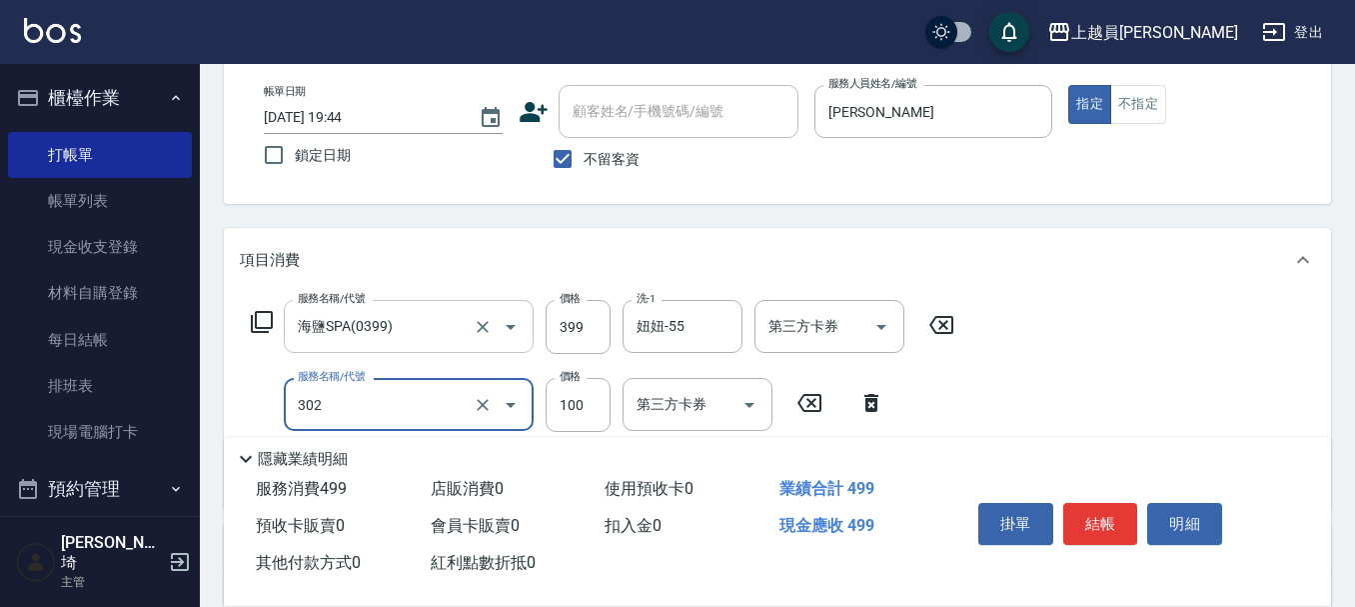
type input "剪髮(302)"
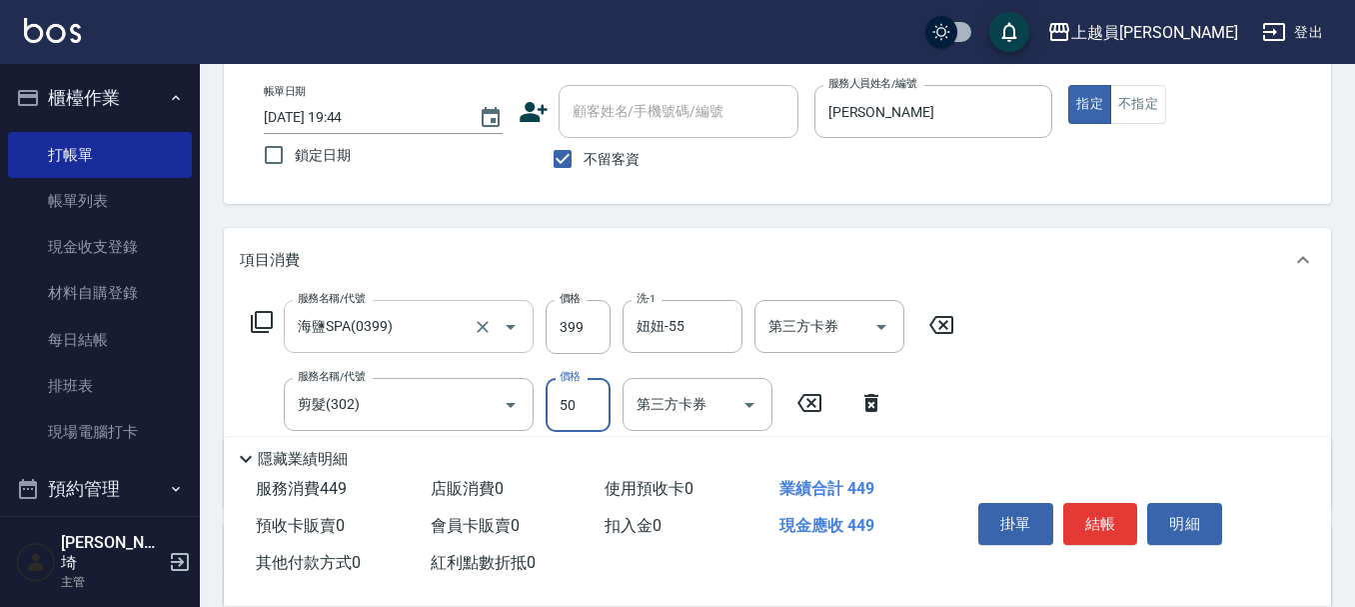
type input "50"
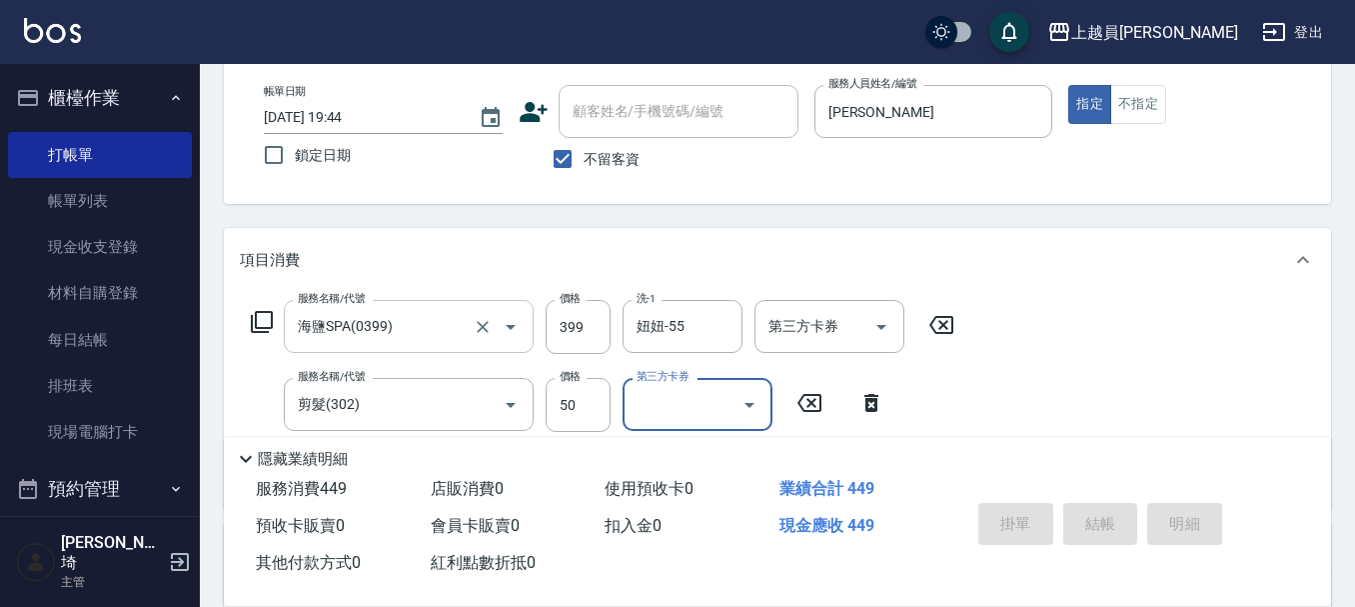
type input "[DATE] 19:45"
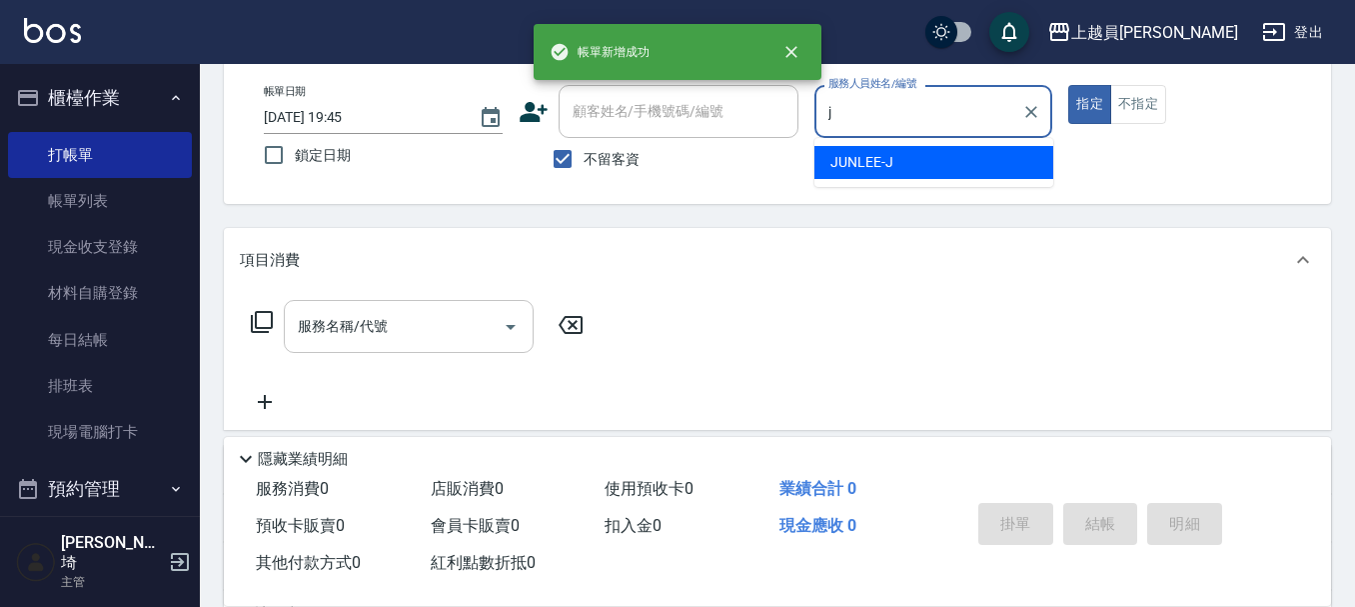
type input "[PERSON_NAME]"
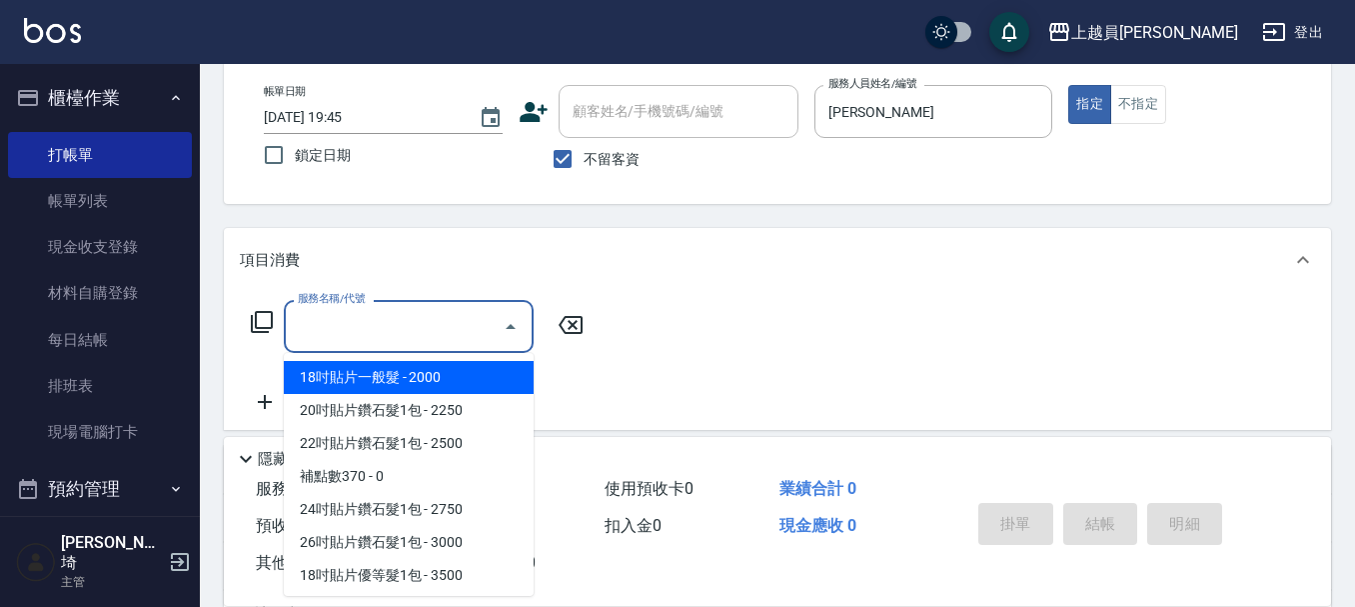
click at [459, 312] on input "服務名稱/代號" at bounding box center [394, 326] width 202 height 35
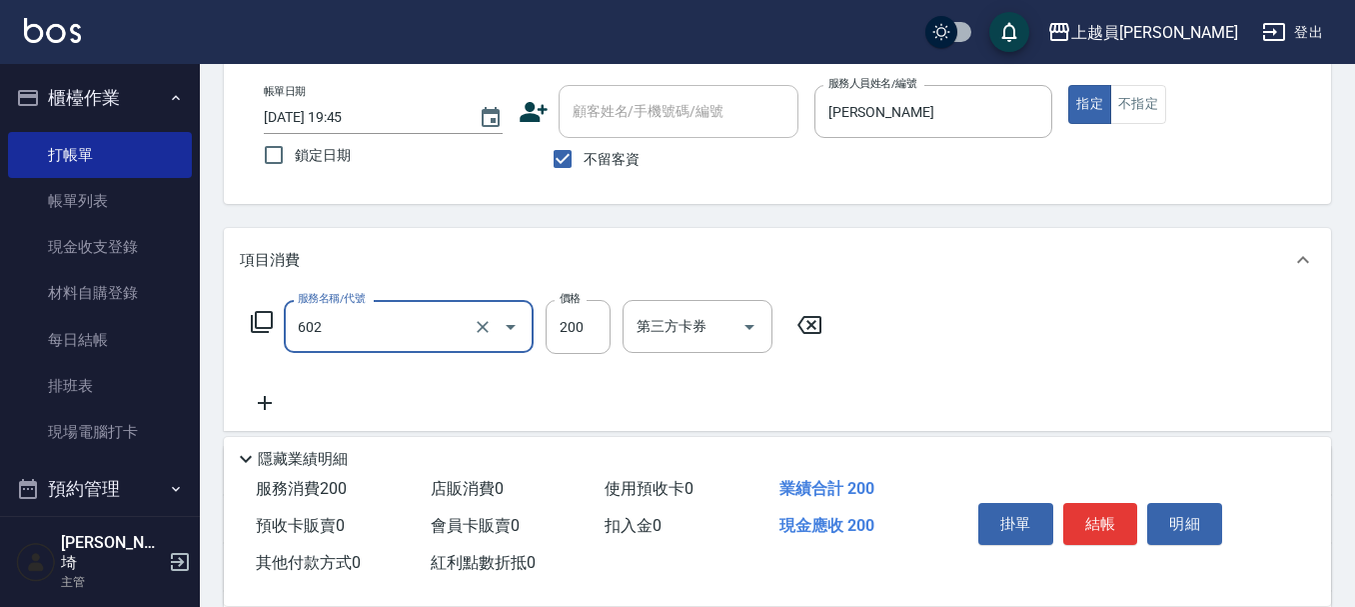
type input "一般洗髮(602)"
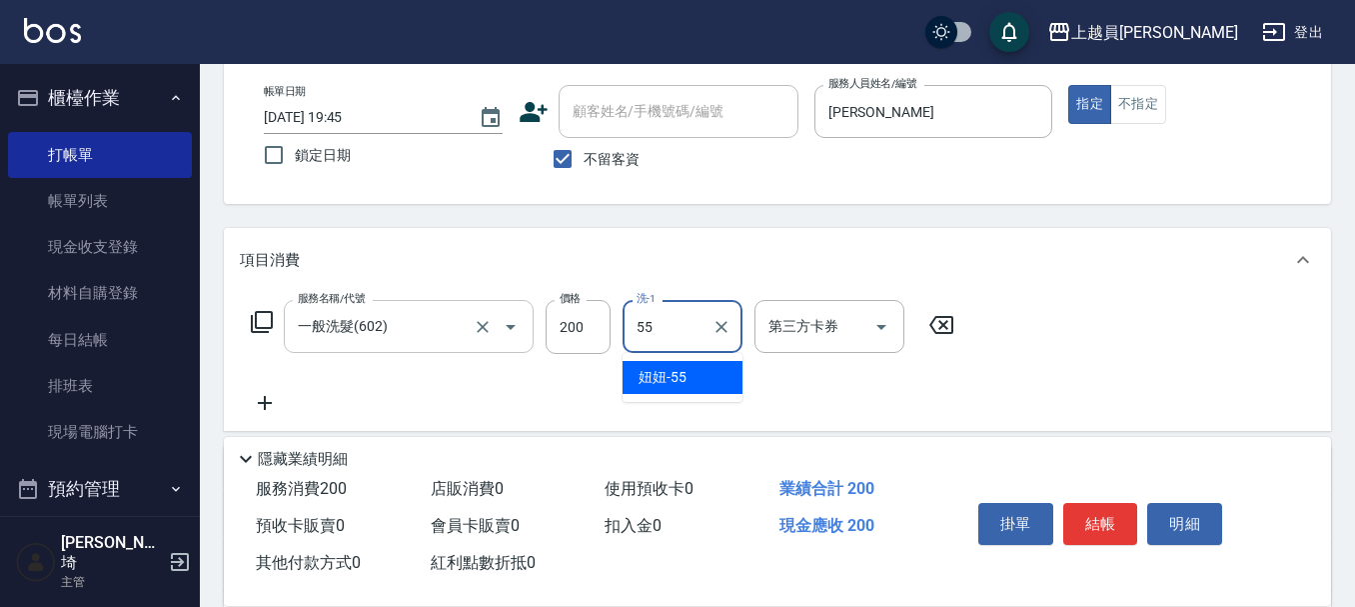
type input "妞妞-55"
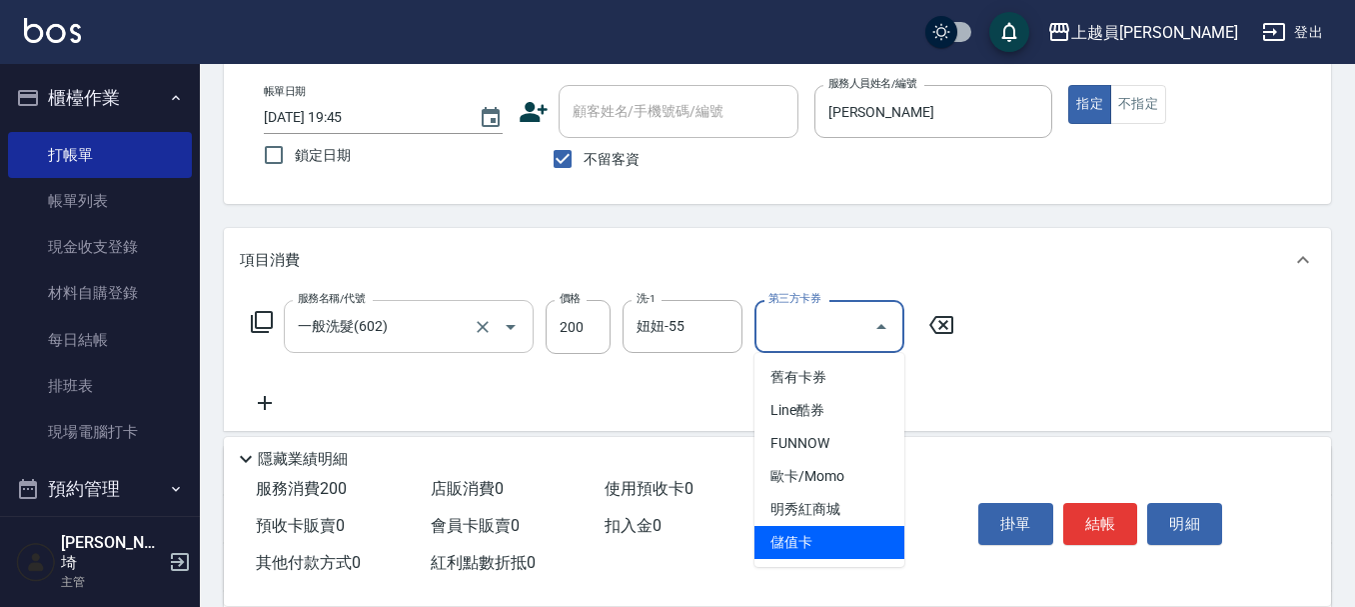
type input "儲值卡"
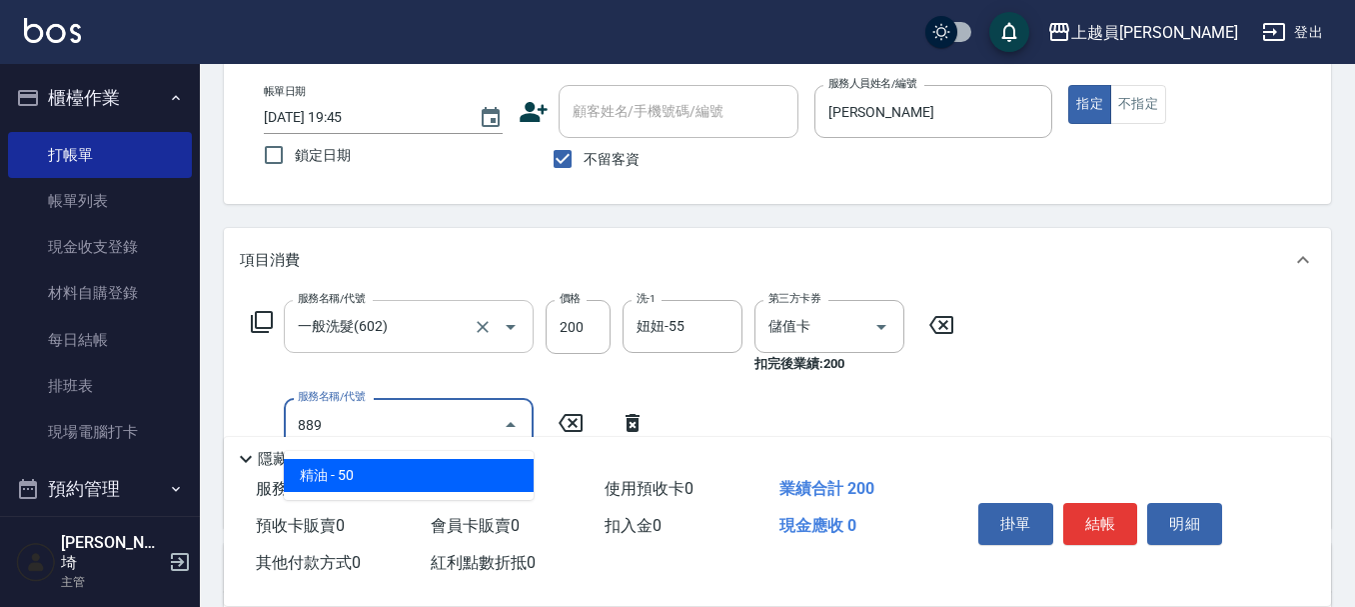
type input "精油(889)"
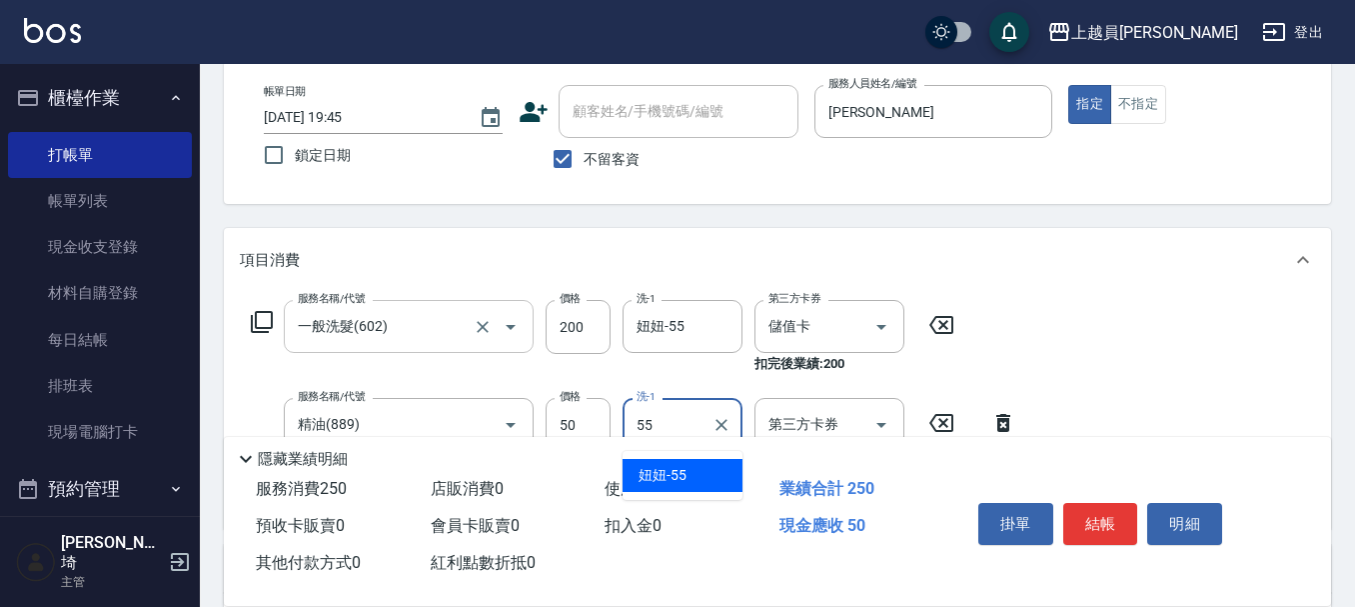
type input "妞妞-55"
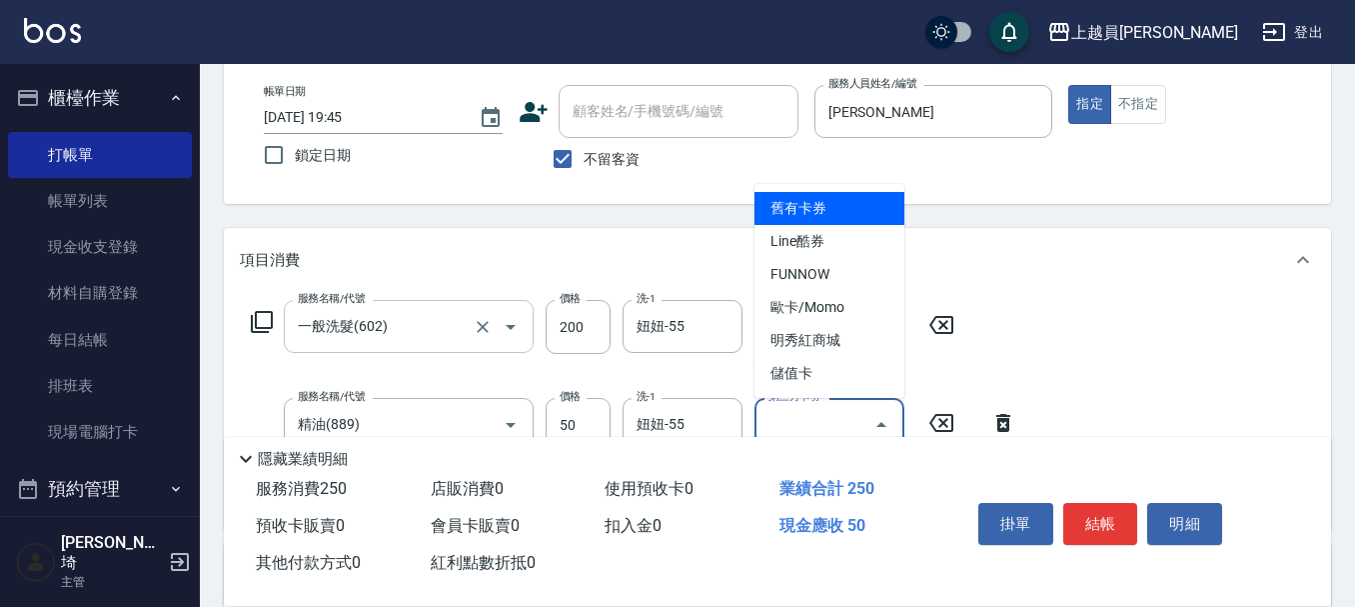
type input "儲值卡"
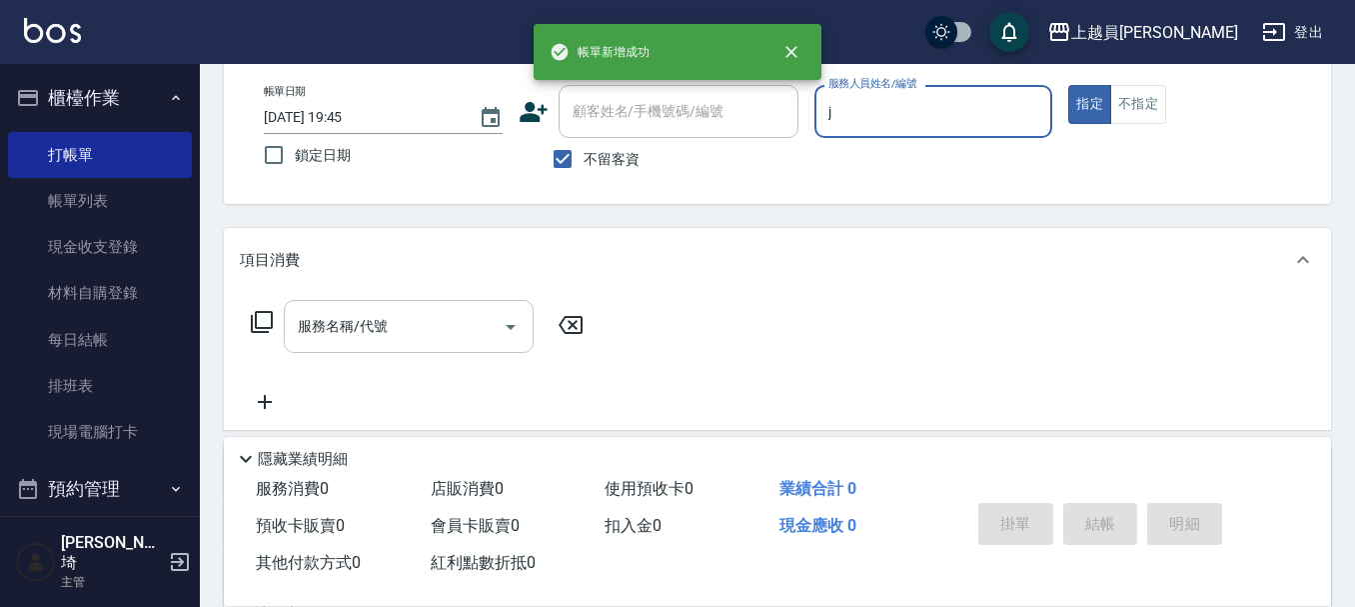
type input "[PERSON_NAME]"
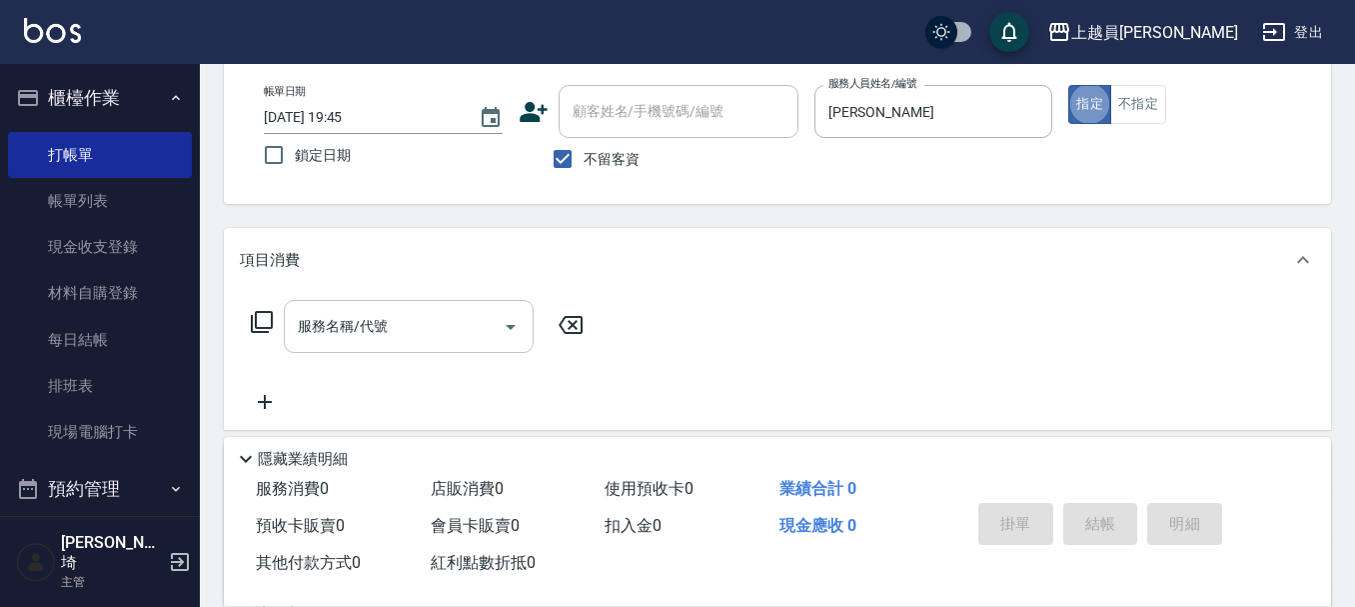
drag, startPoint x: 451, startPoint y: 362, endPoint x: 458, endPoint y: 349, distance: 14.8
click at [452, 357] on div "服務名稱/代號 服務名稱/代號" at bounding box center [418, 357] width 356 height 114
click at [450, 336] on input "服務名稱/代號" at bounding box center [394, 326] width 202 height 35
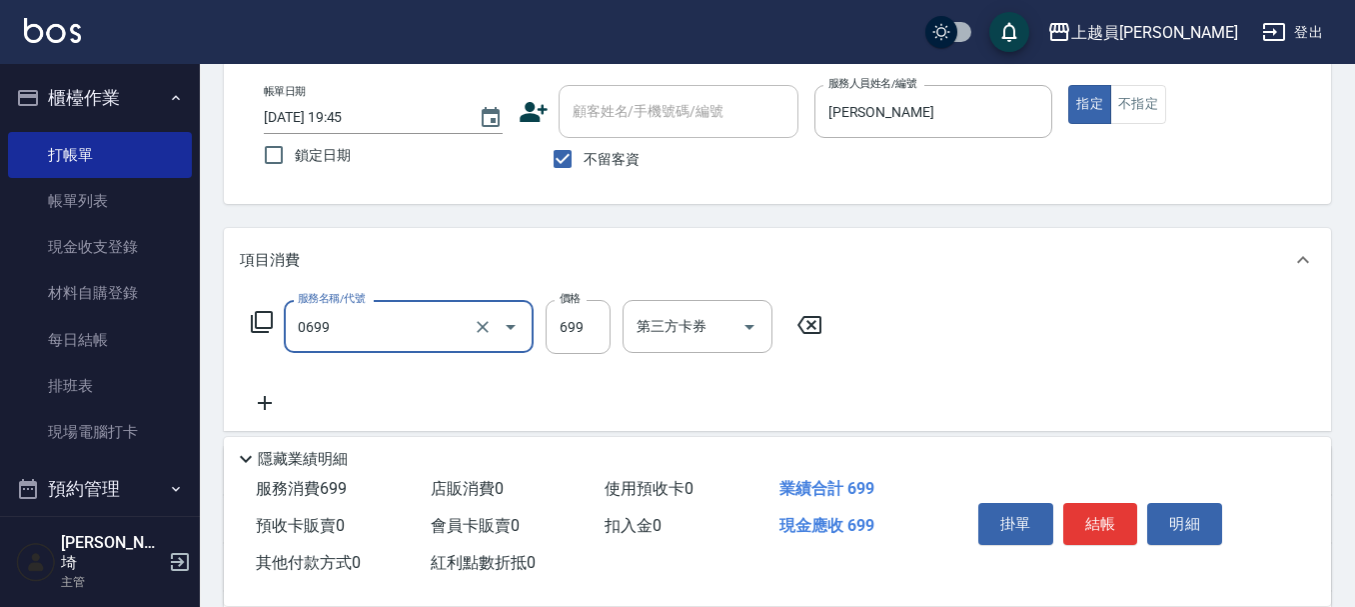
type input "精油洗髮(0699)"
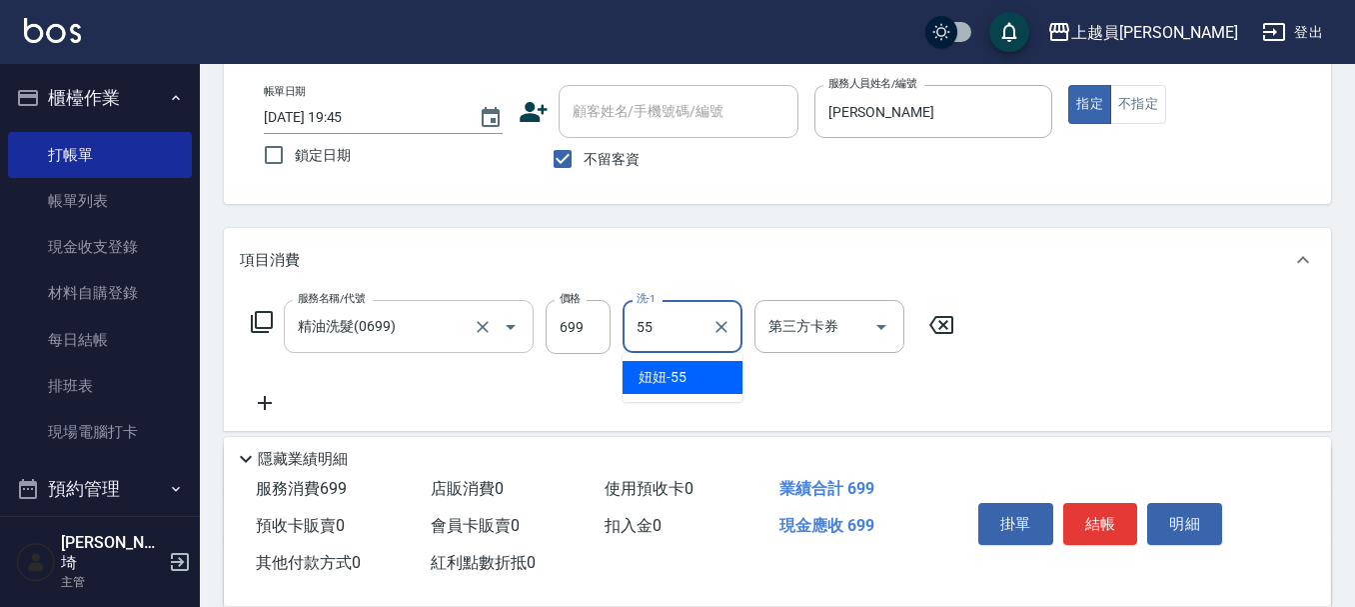
type input "妞妞-55"
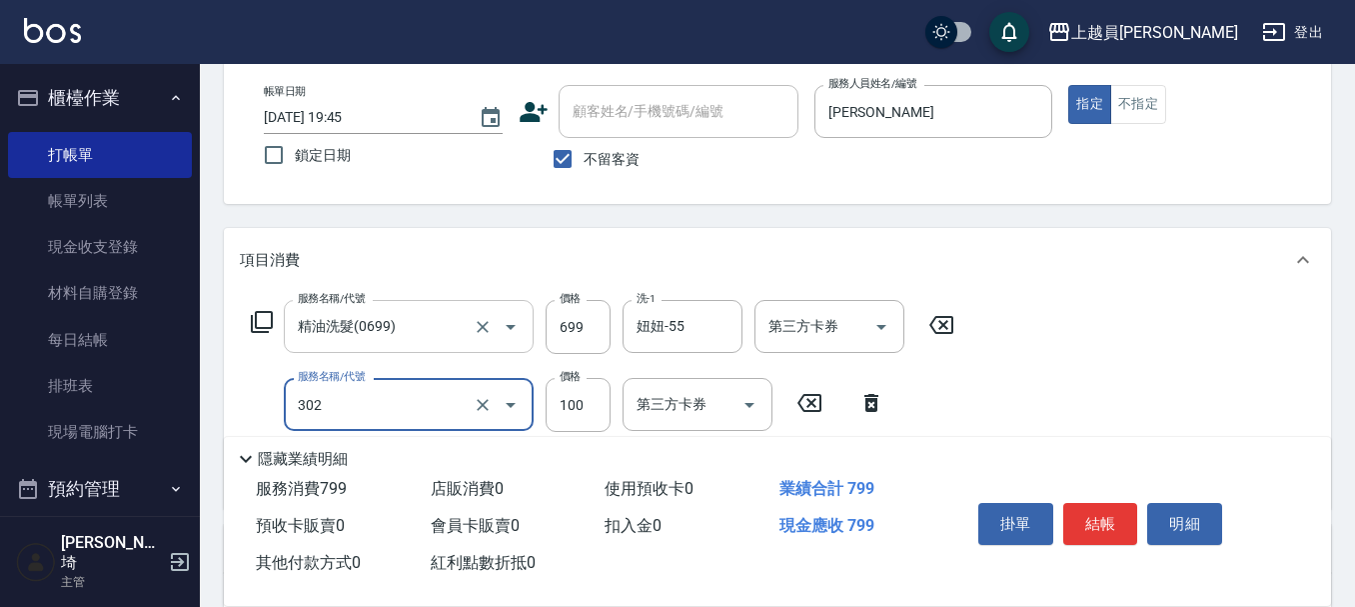
type input "剪髮(302)"
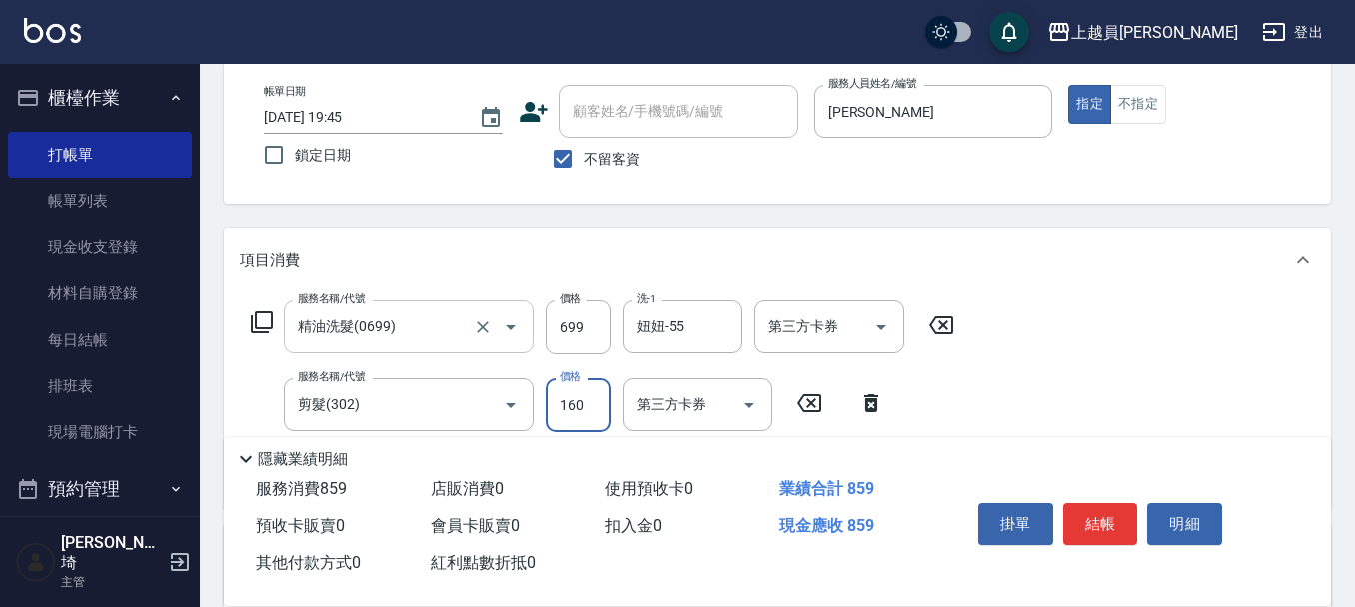
type input "160"
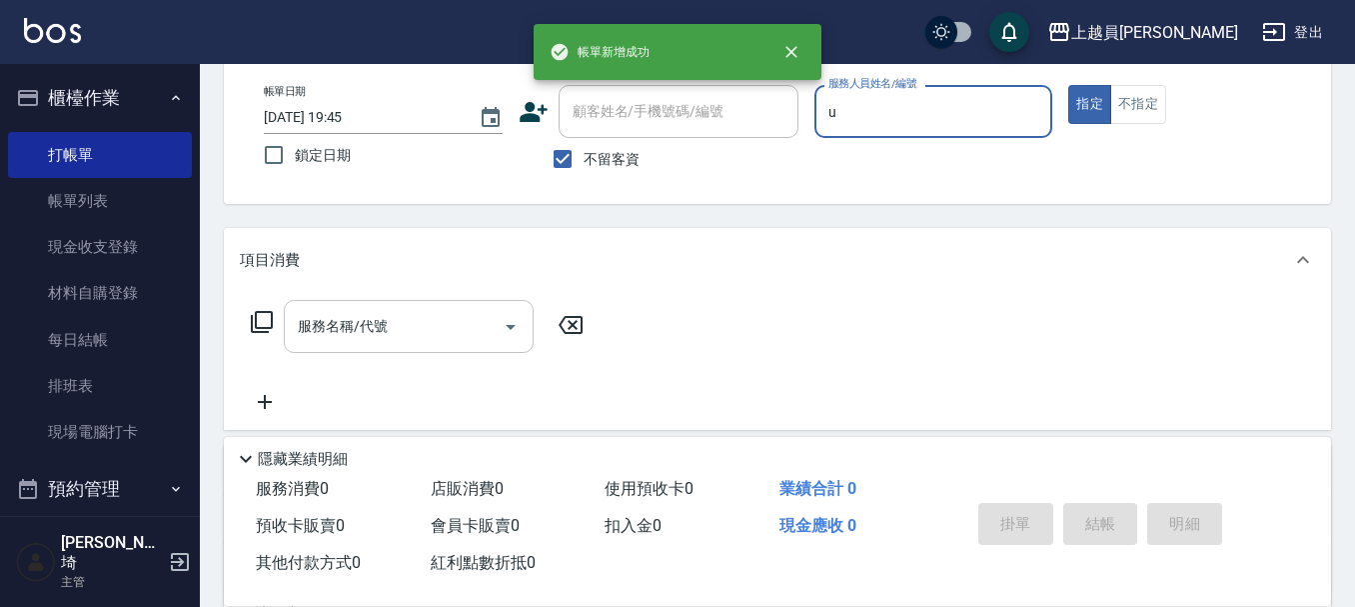
type input "Uni-U"
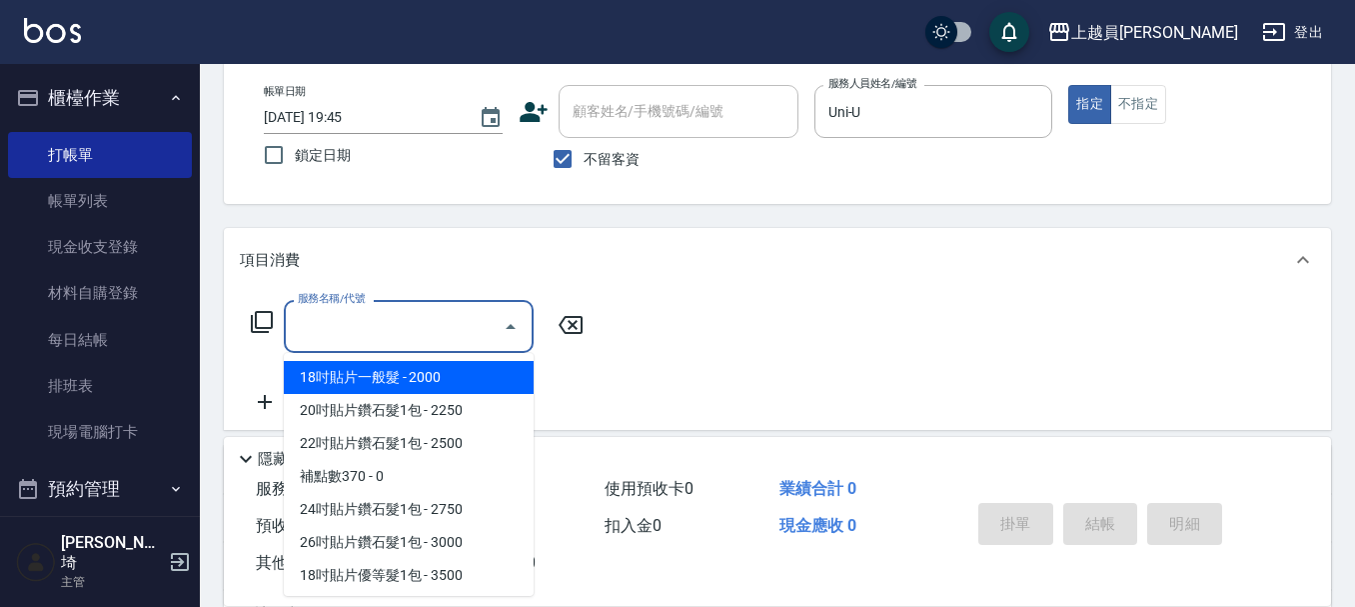
click at [425, 319] on input "服務名稱/代號" at bounding box center [394, 326] width 202 height 35
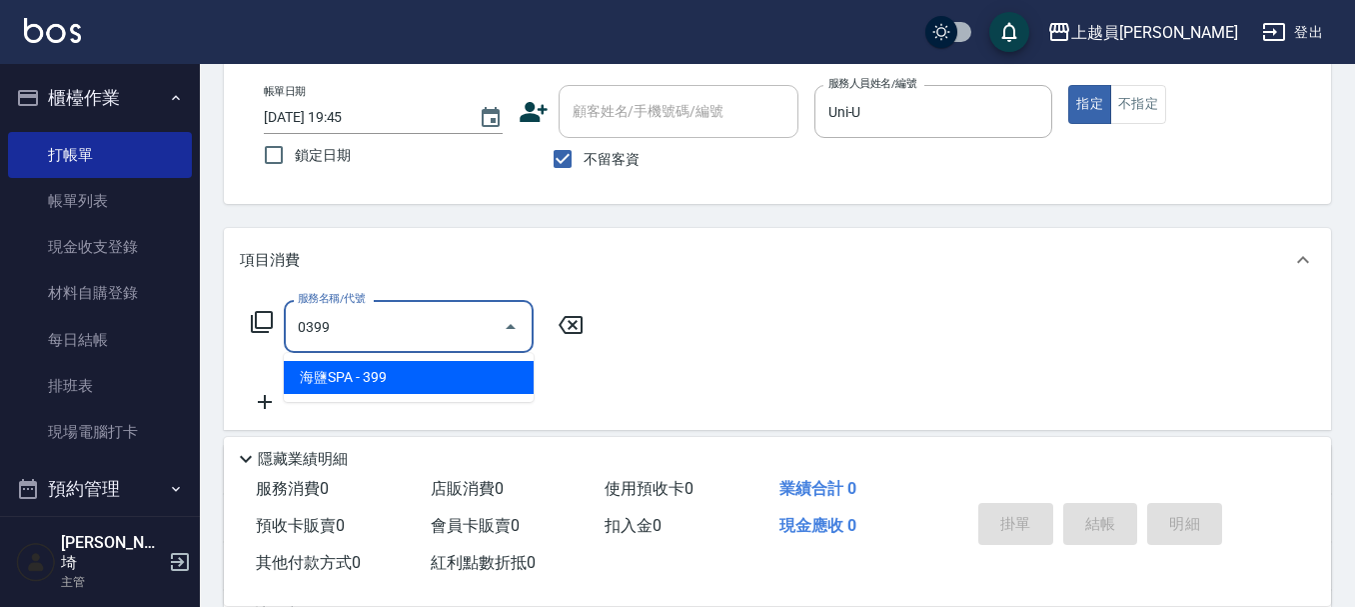
type input "海鹽SPA(0399)"
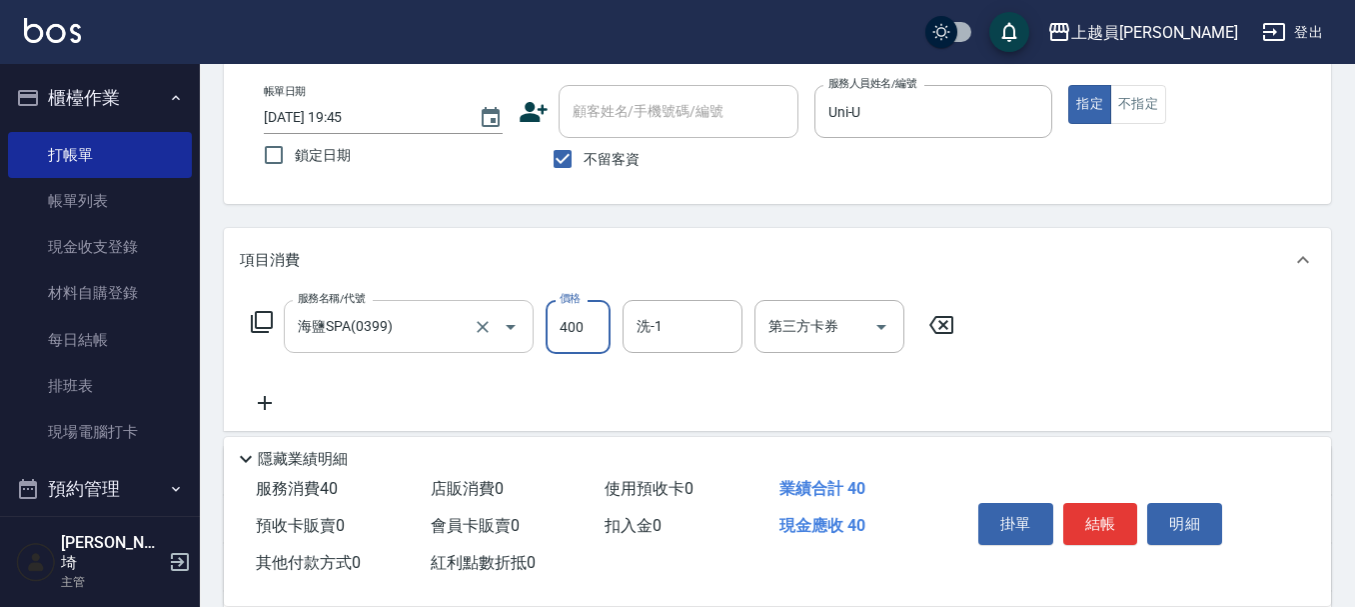
type input "400"
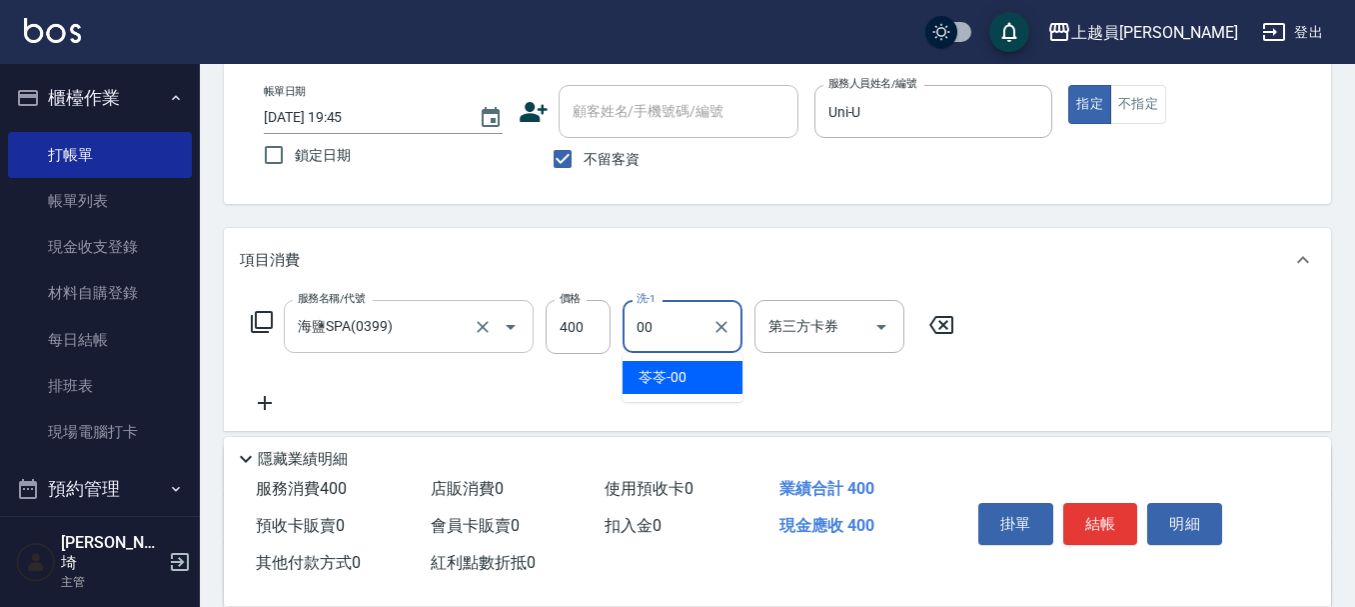
type input "苓苓-00"
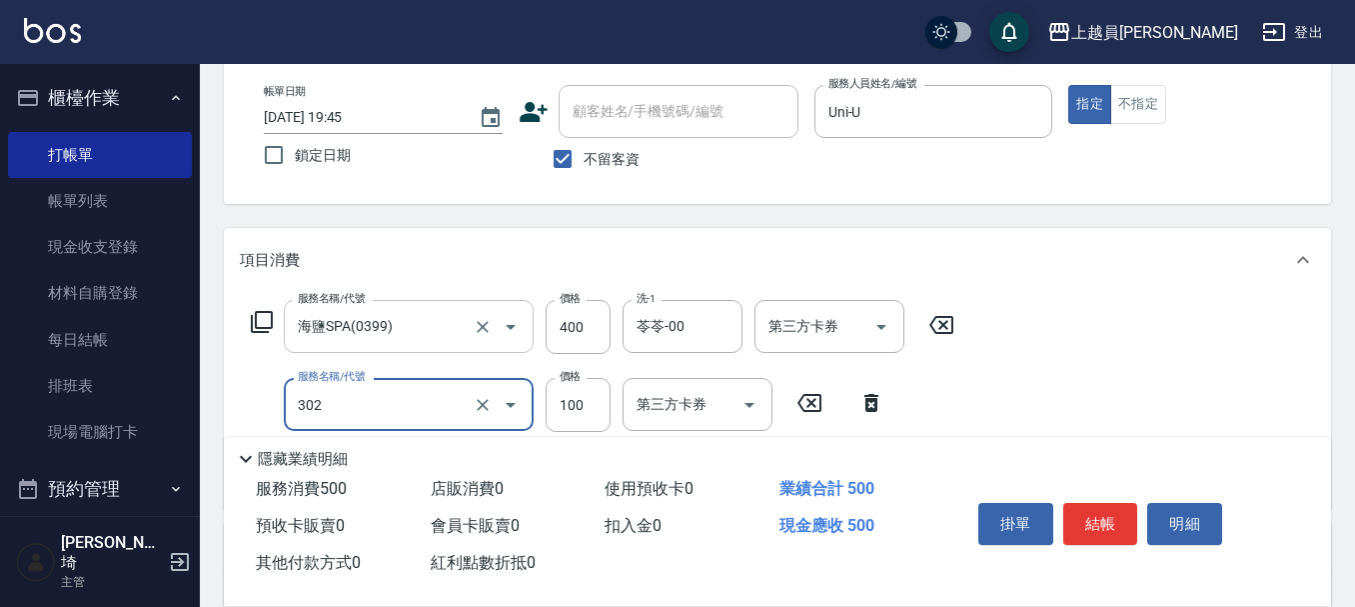
type input "剪髮(302)"
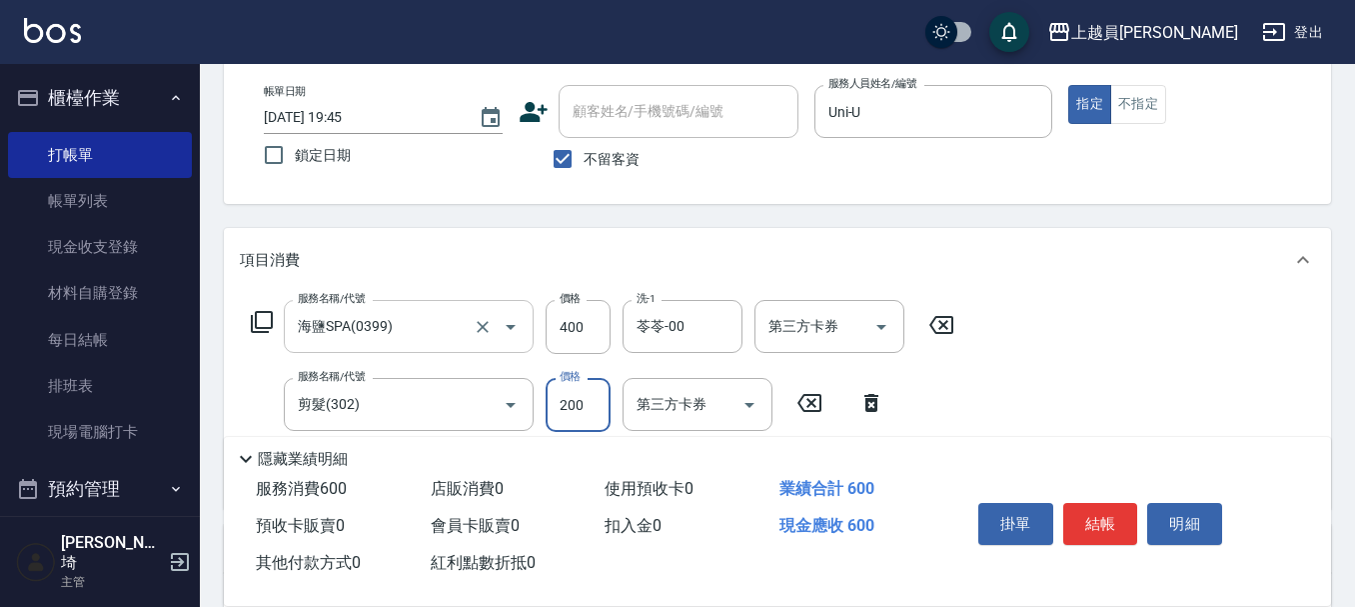
type input "200"
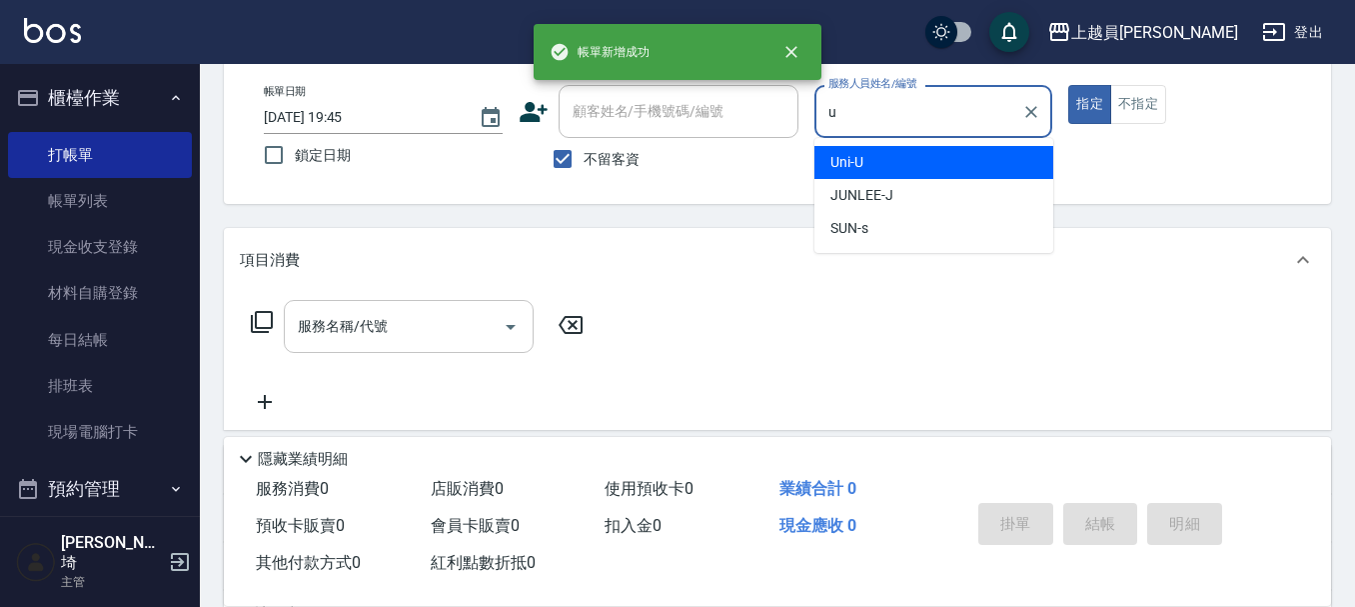
type input "Uni-U"
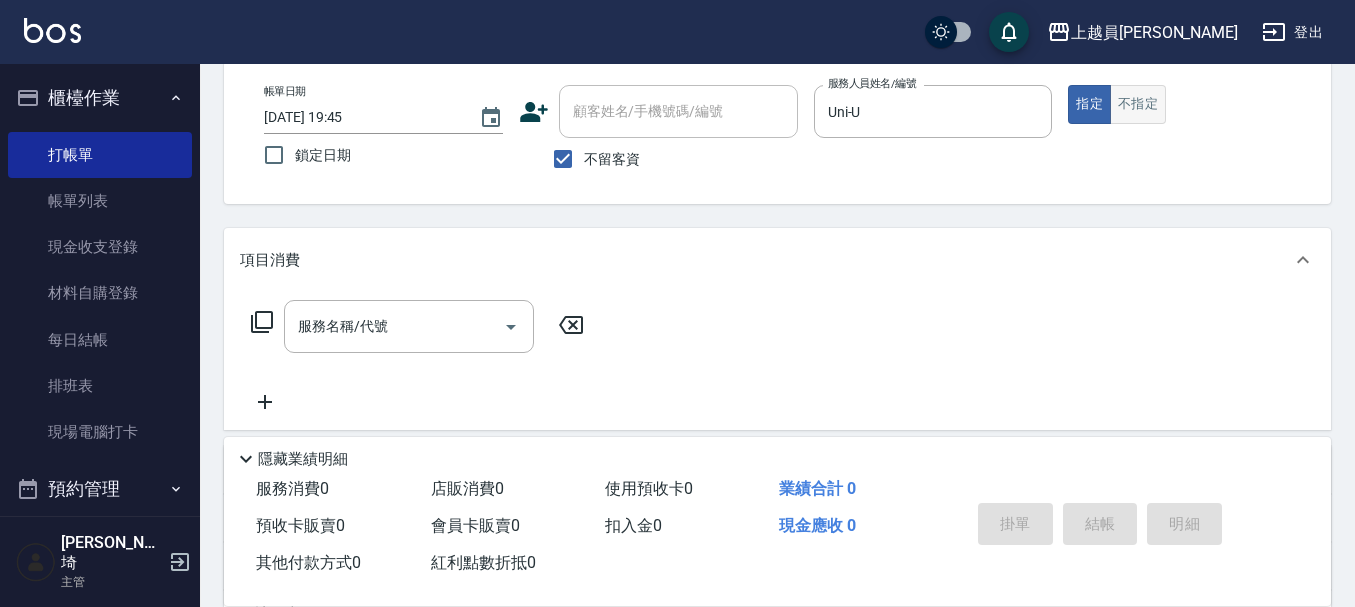
click at [1137, 97] on button "不指定" at bounding box center [1138, 104] width 56 height 39
click at [481, 308] on div "服務名稱/代號" at bounding box center [409, 326] width 250 height 53
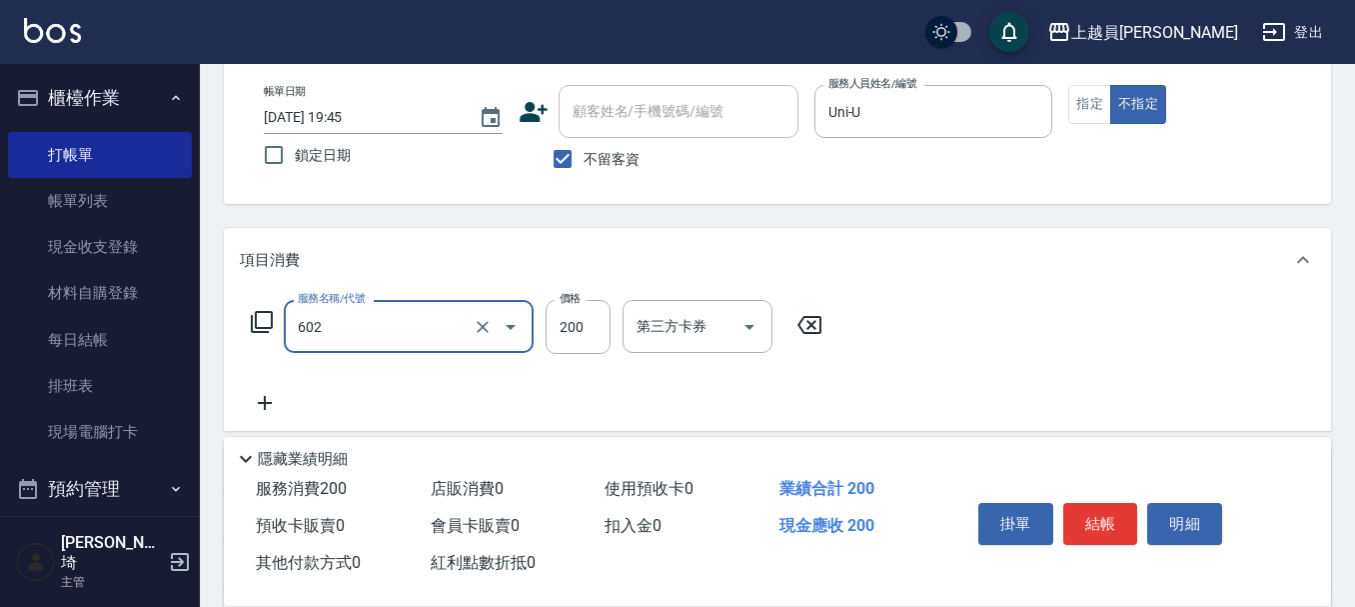
type input "一般洗髮(602)"
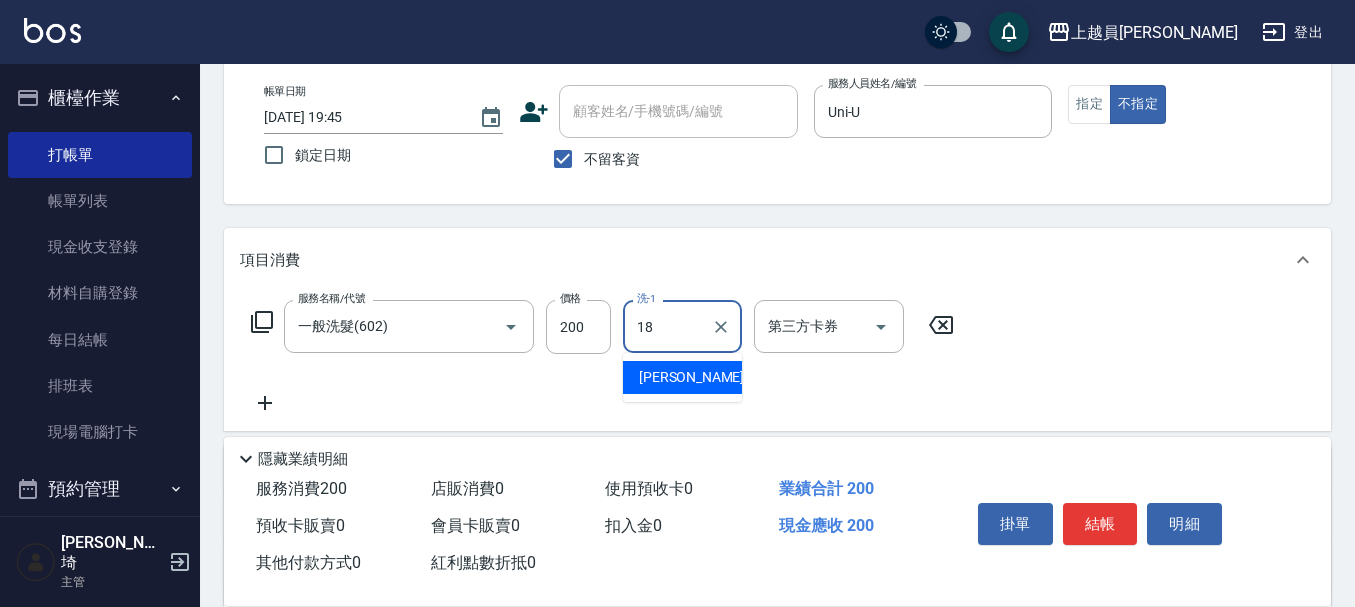
type input "[PERSON_NAME]-18"
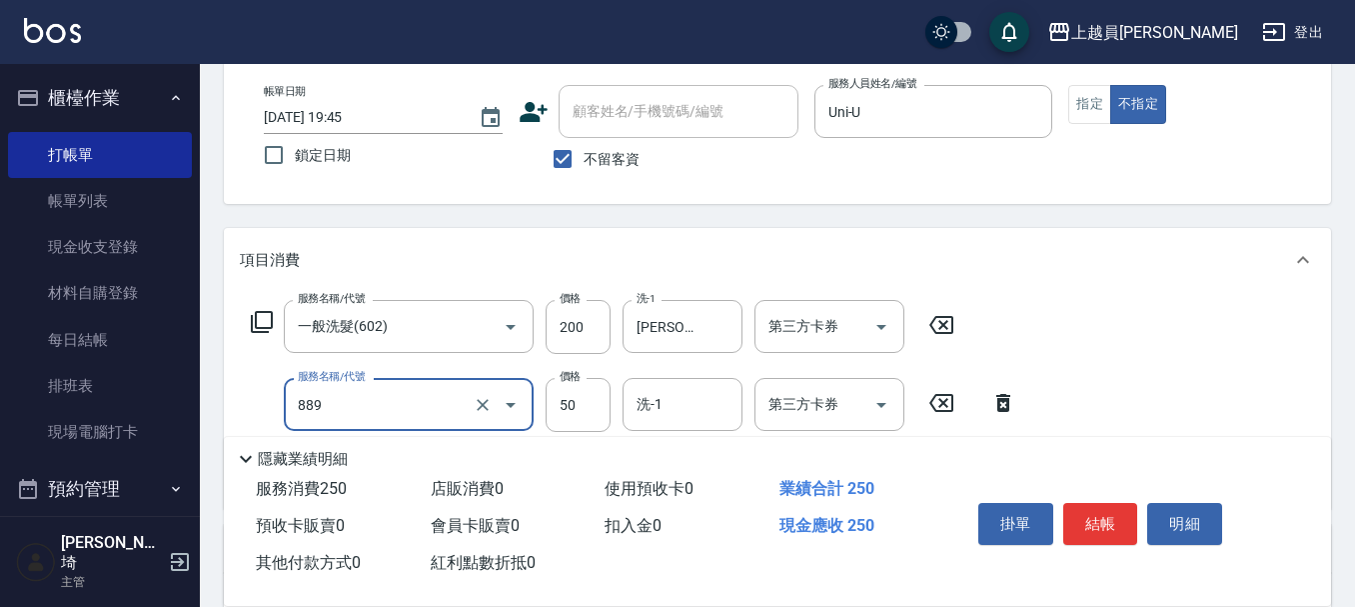
type input "精油(889)"
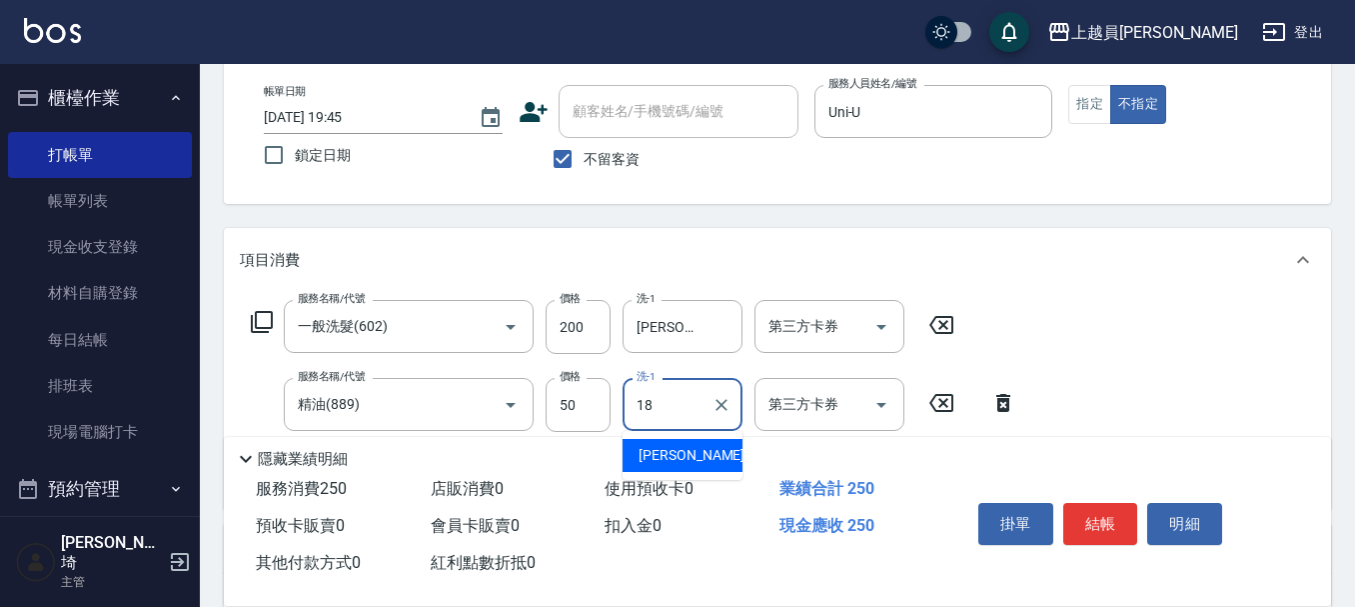
type input "[PERSON_NAME]-18"
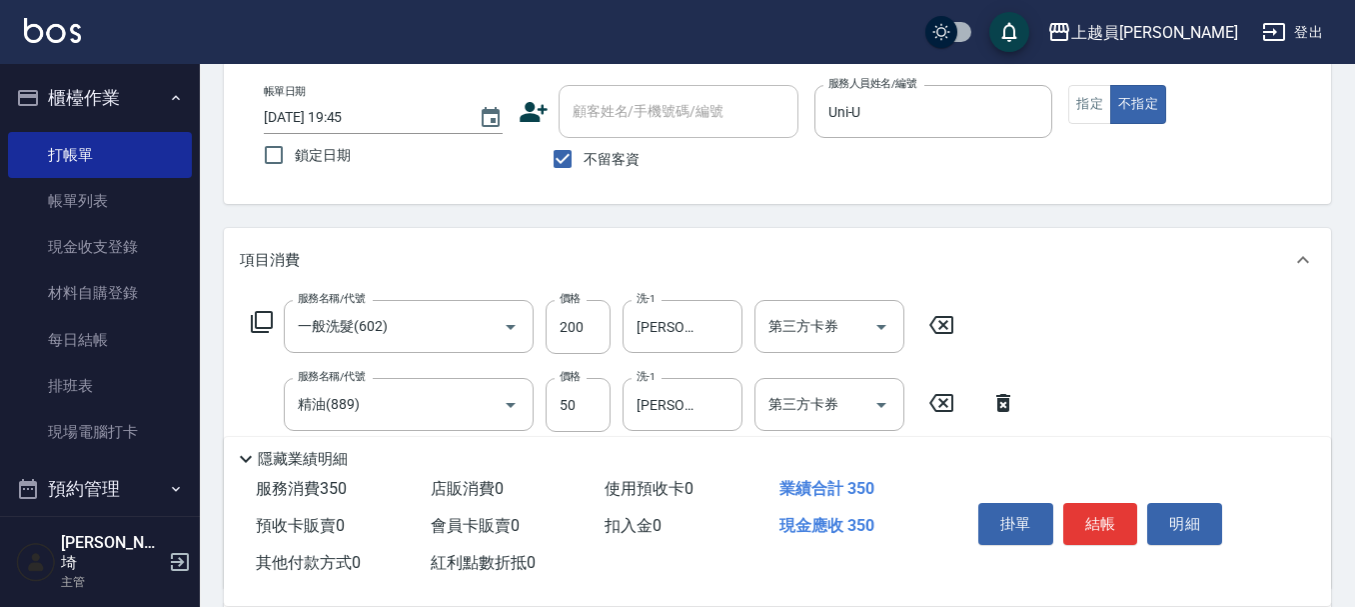
type input "剪髮(302)"
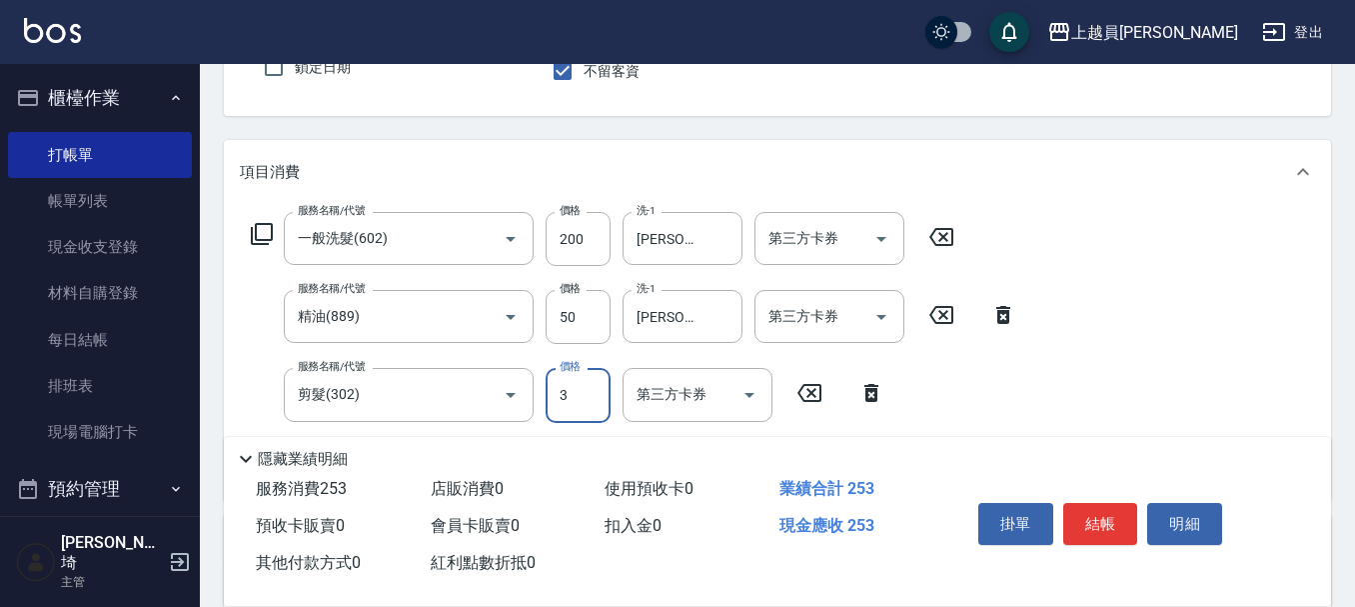
scroll to position [300, 0]
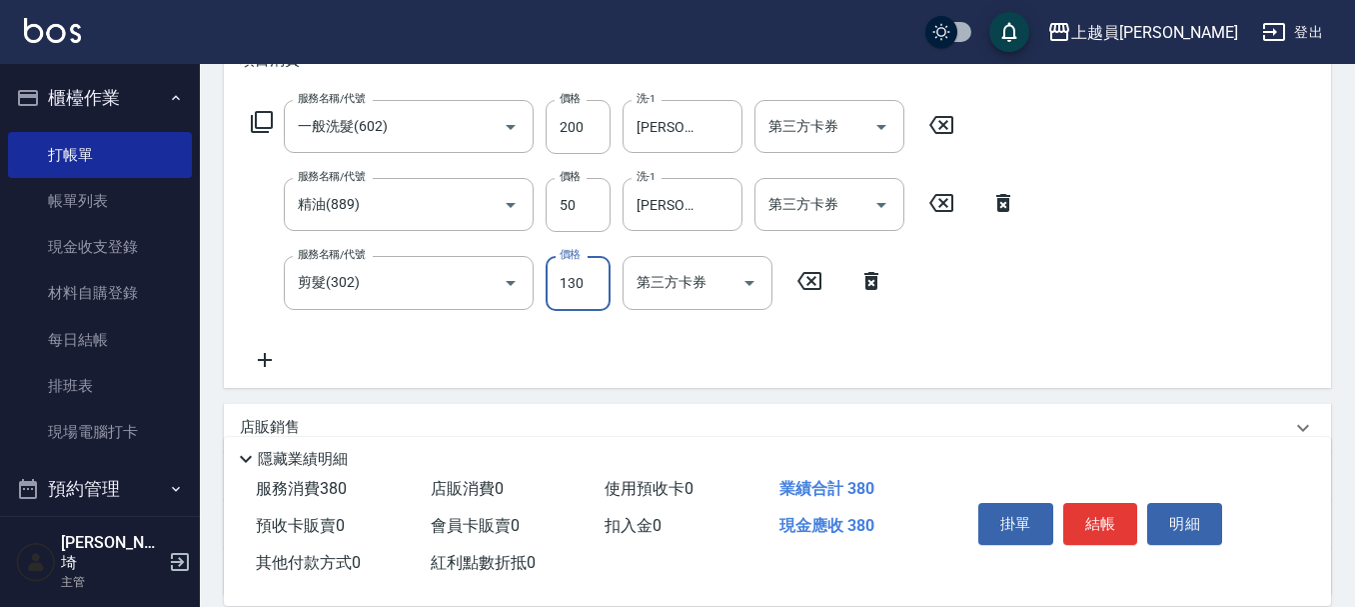
type input "130"
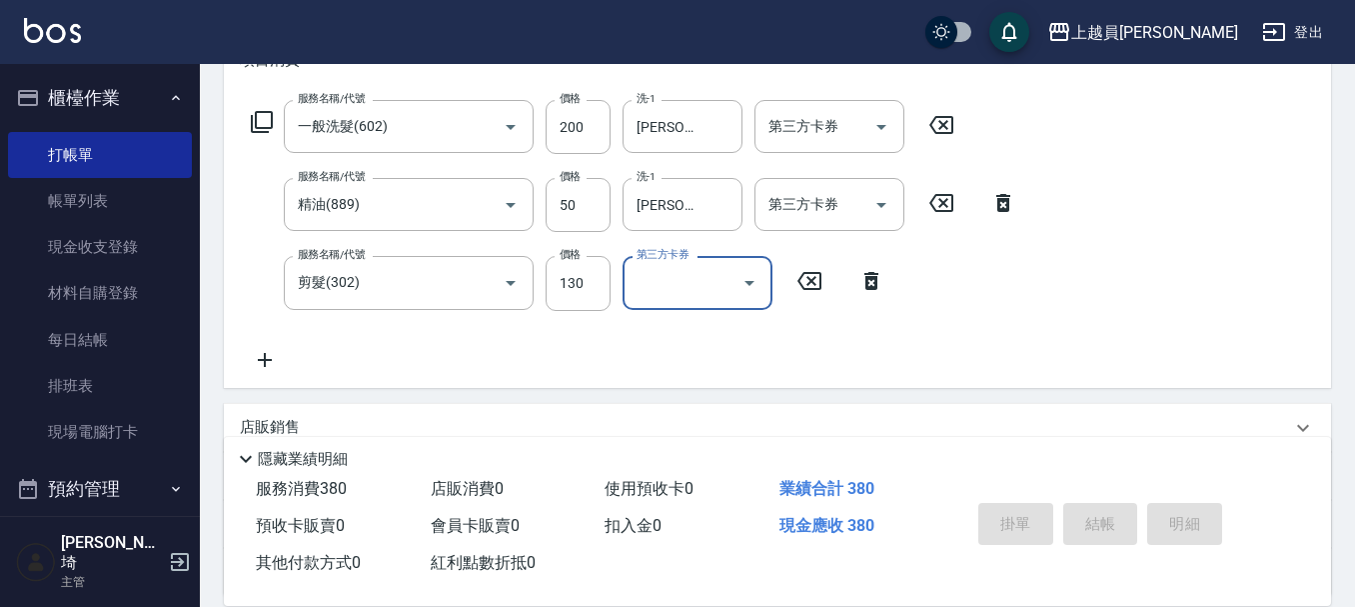
type input "[DATE] 19:46"
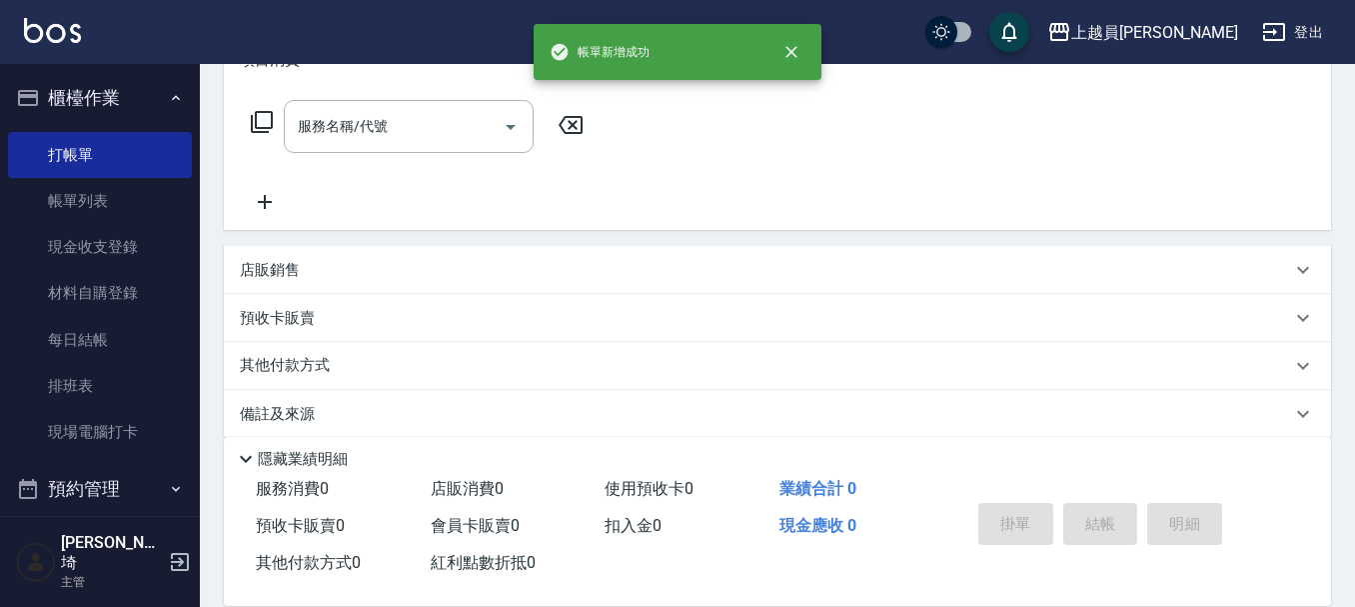
scroll to position [0, 0]
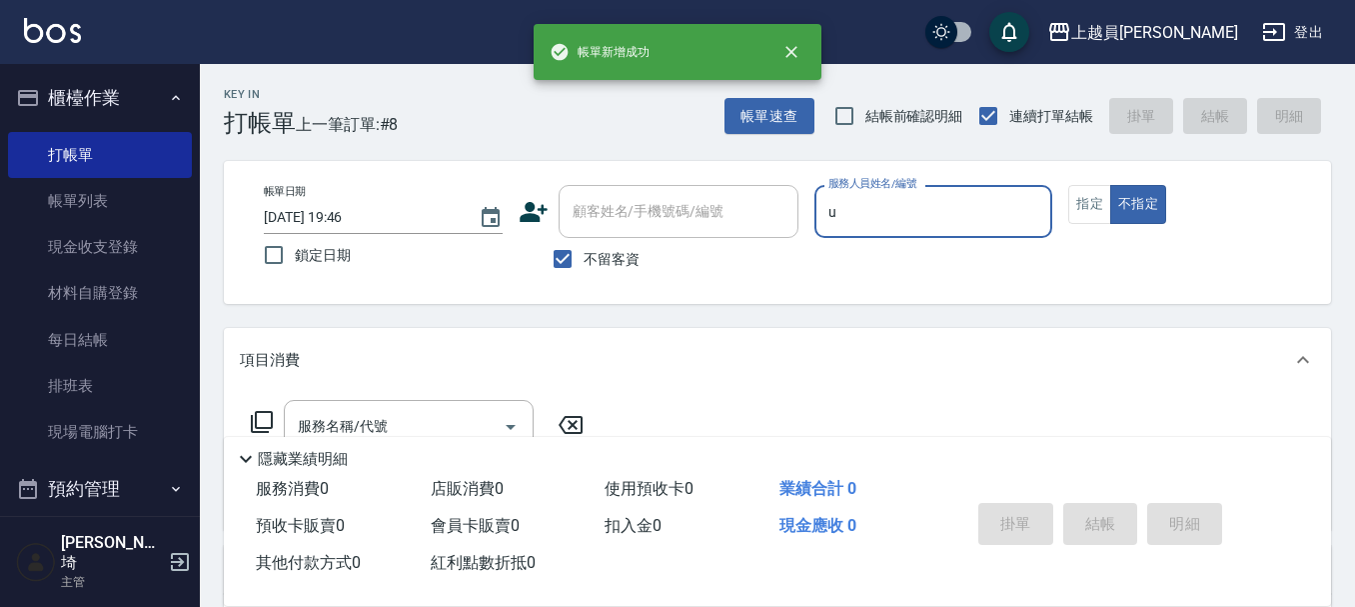
type input "Uni-U"
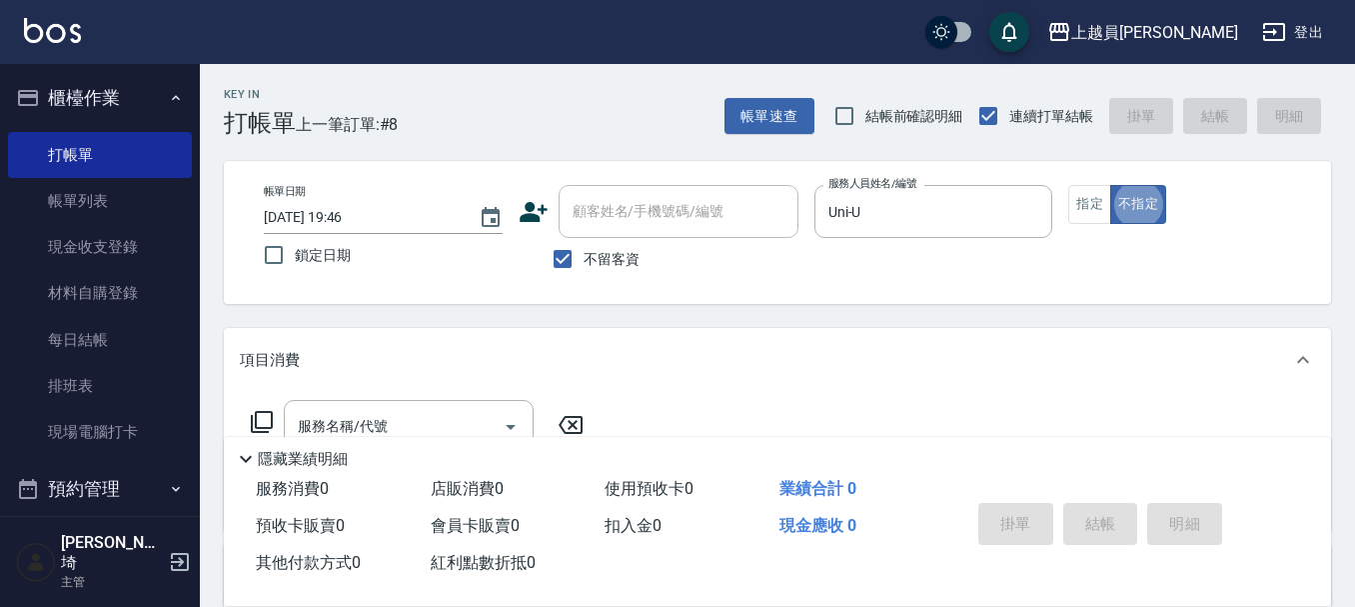
type button "false"
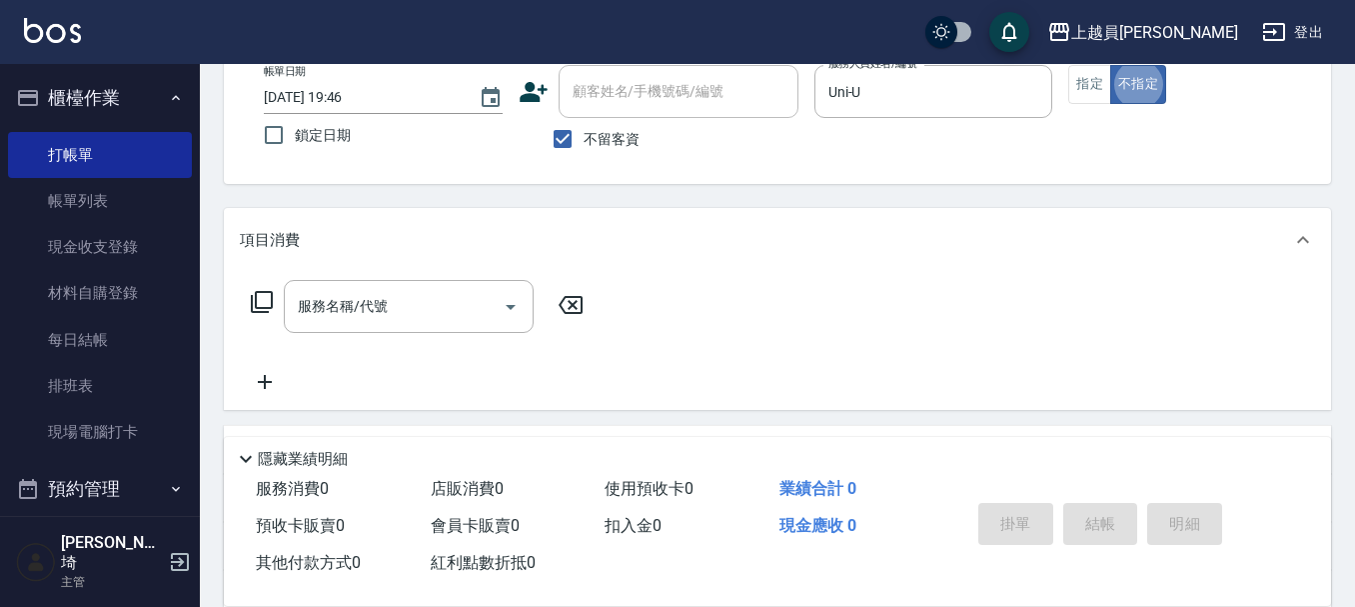
scroll to position [300, 0]
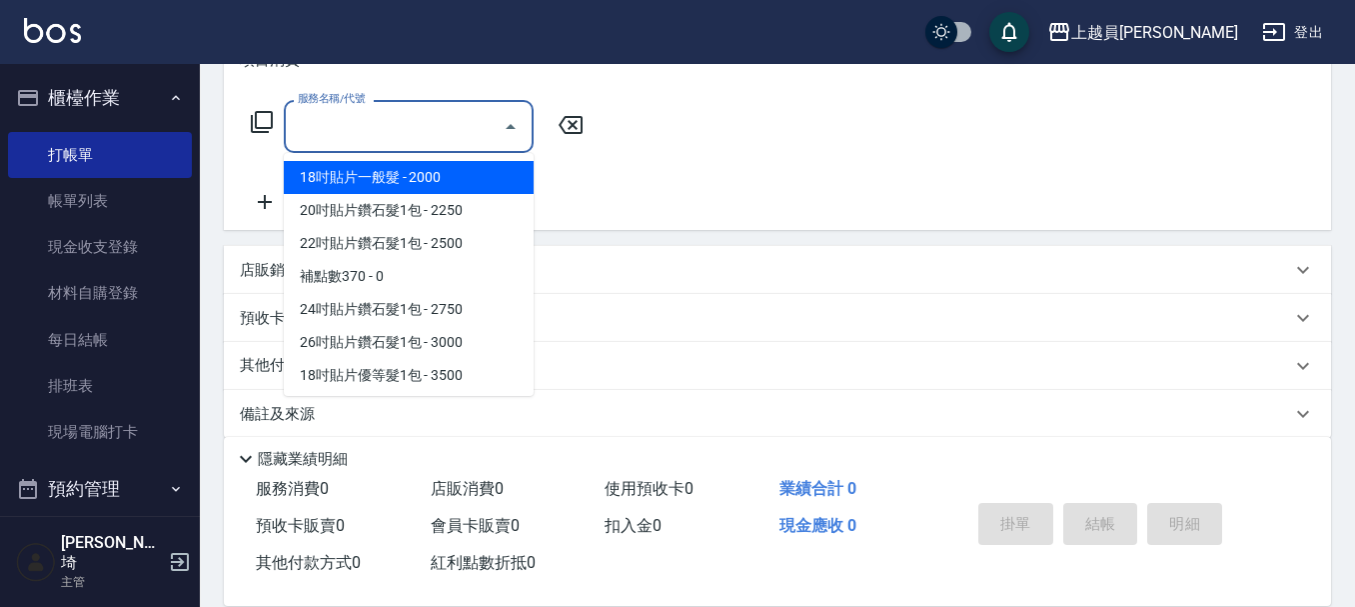
click at [447, 121] on input "服務名稱/代號" at bounding box center [394, 126] width 202 height 35
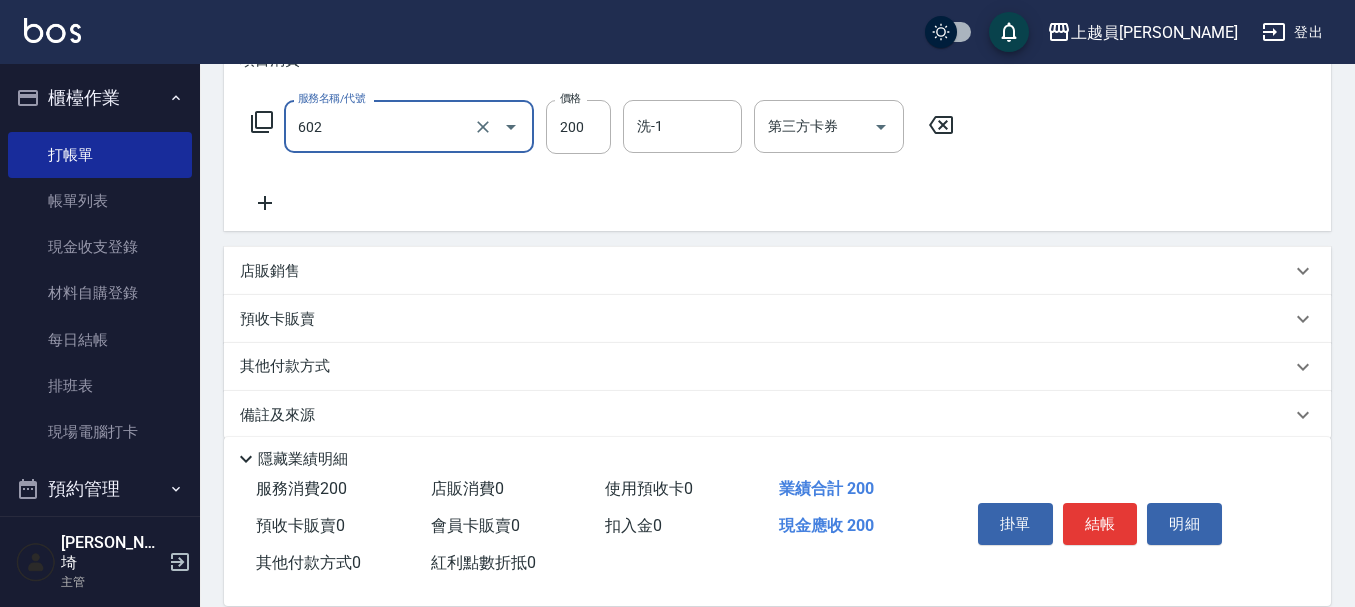
type input "一般洗髮(602)"
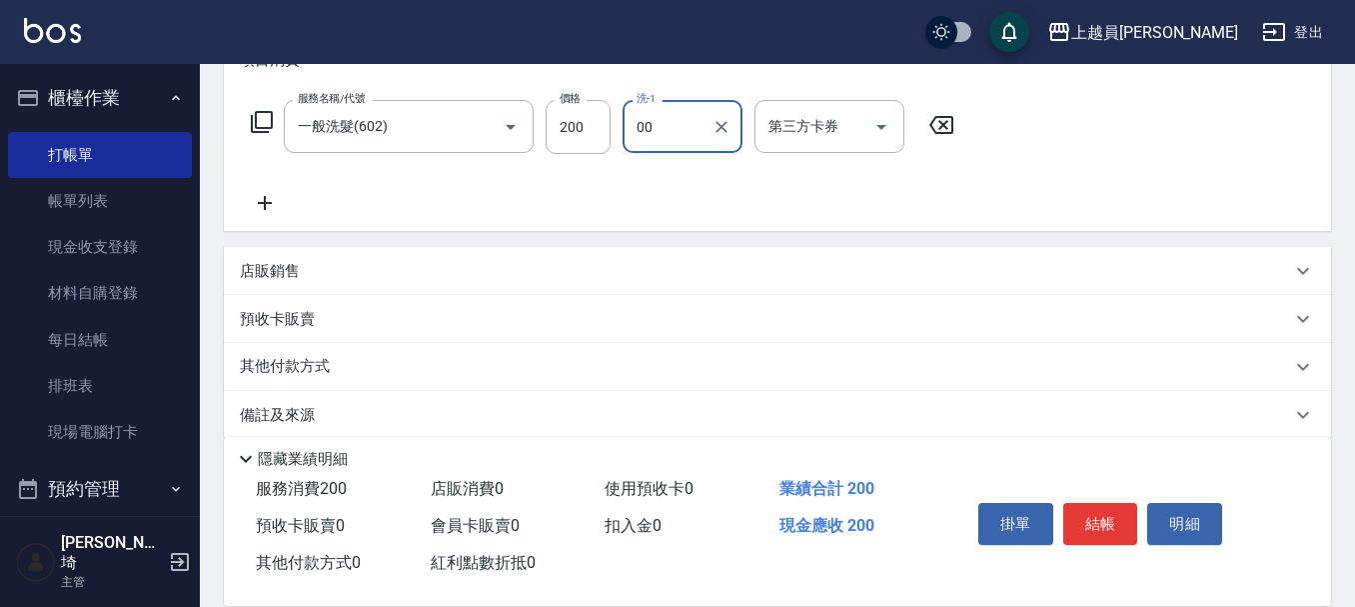
type input "苓苓-00"
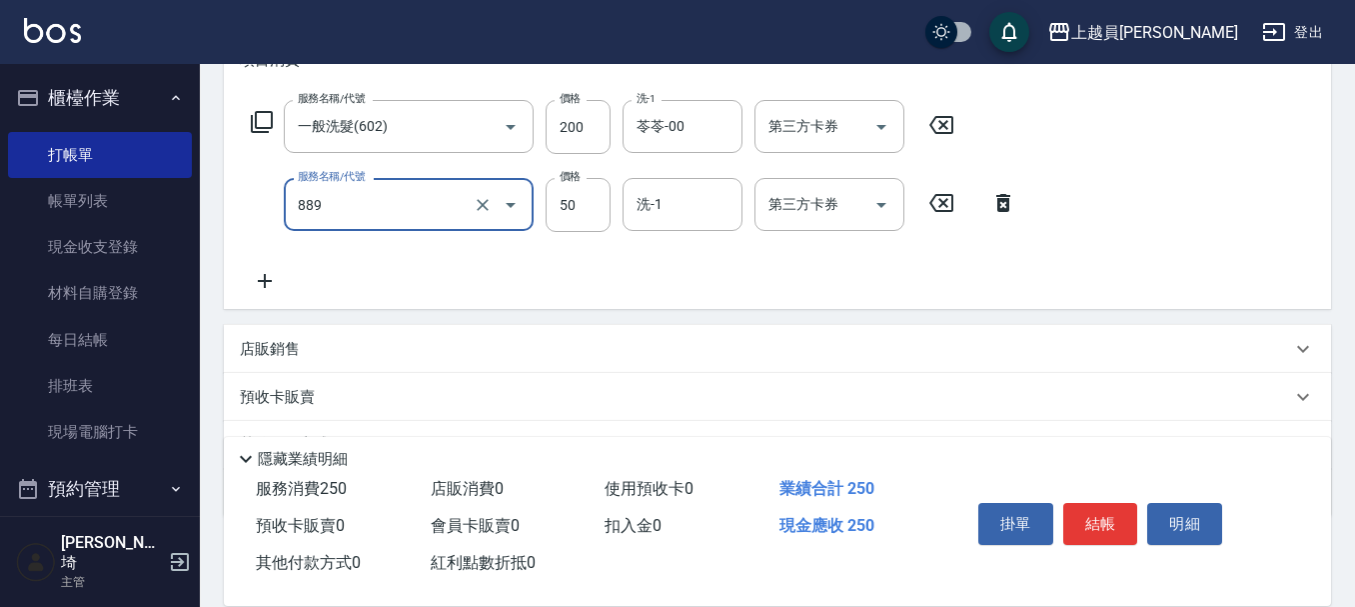
type input "精油(889)"
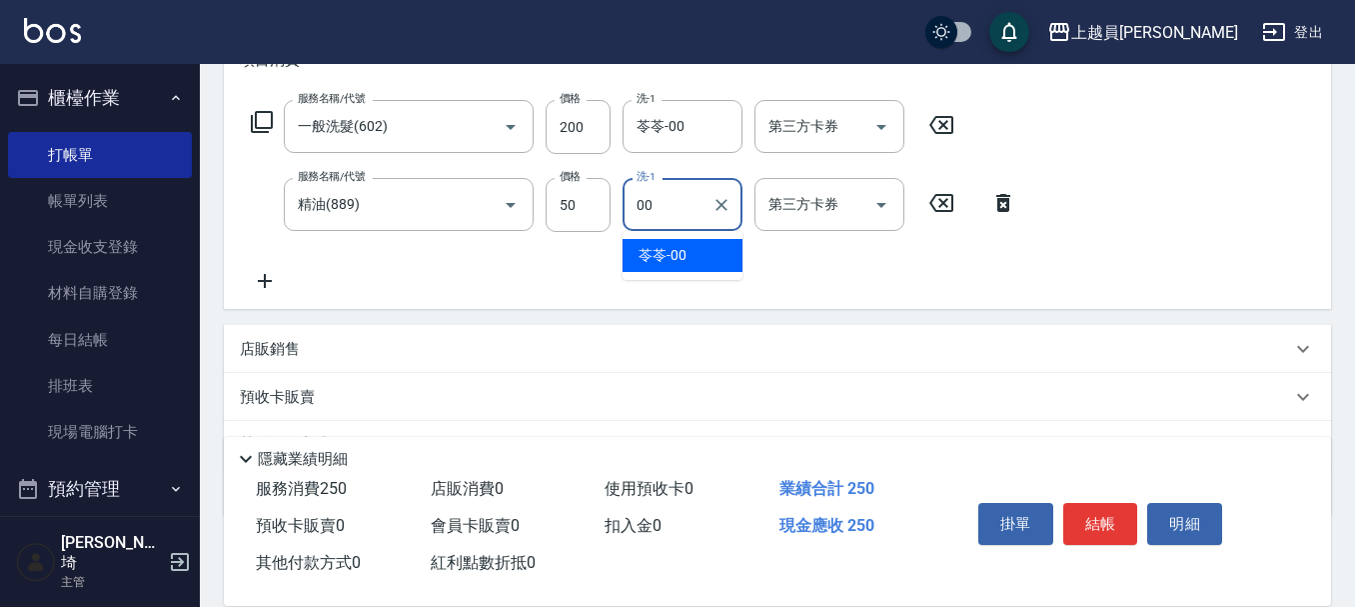
type input "苓苓-00"
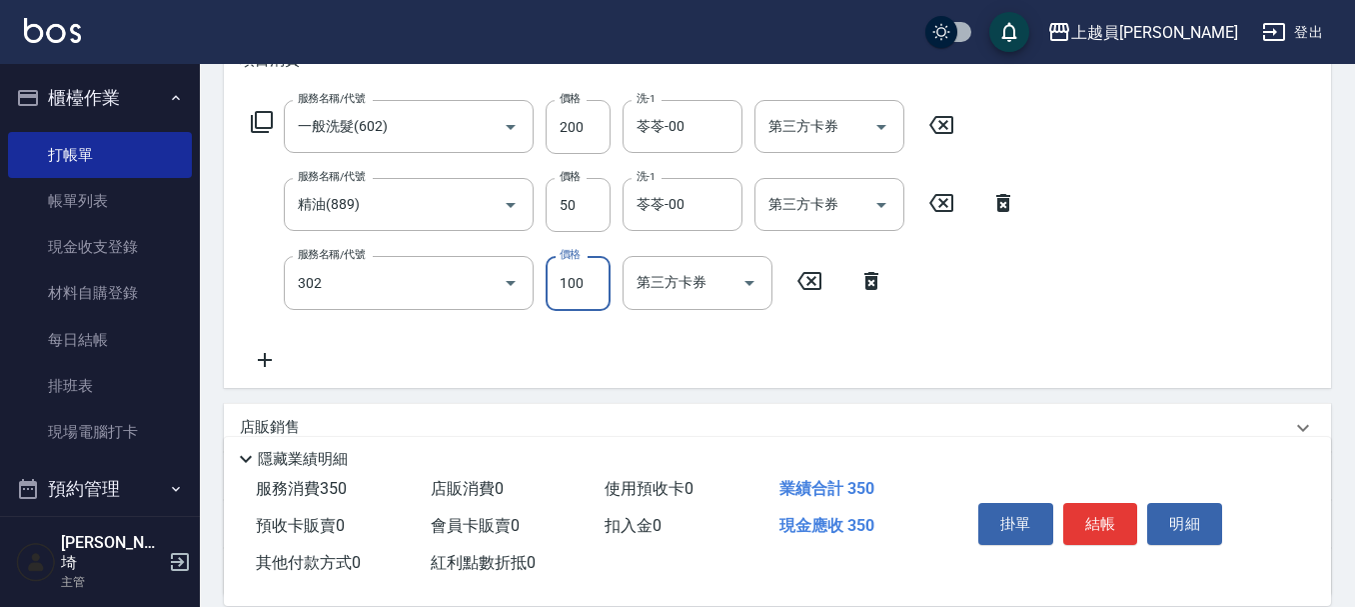
type input "剪髮(302)"
type input "130"
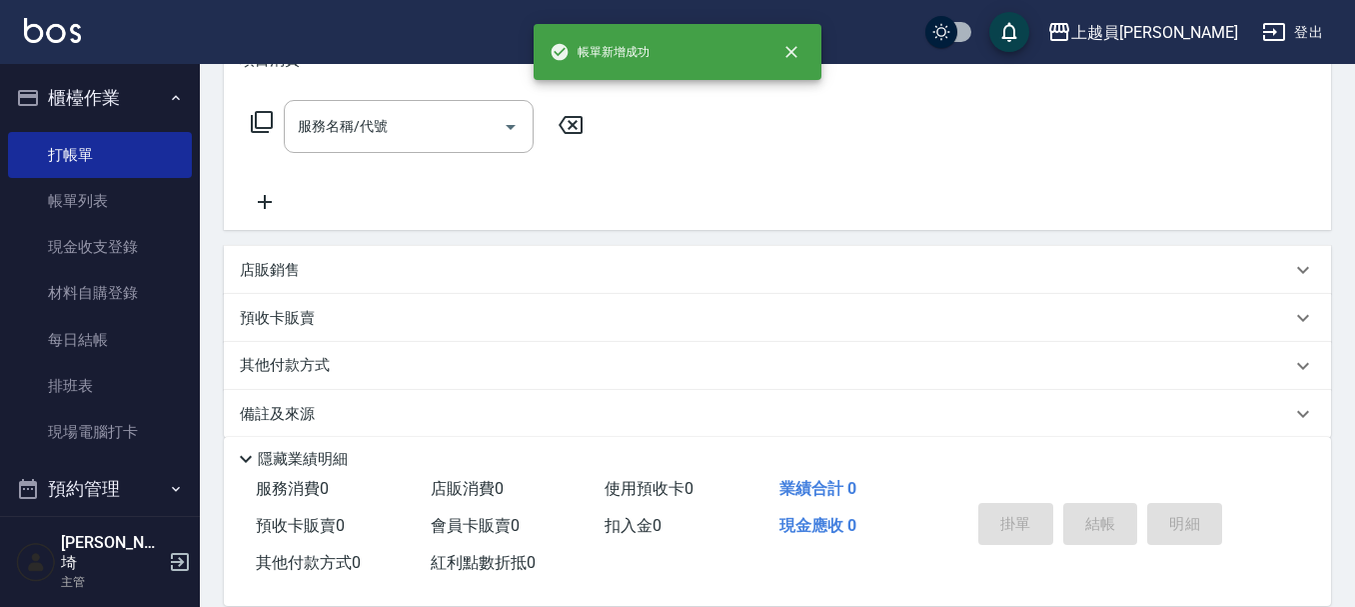
scroll to position [0, 0]
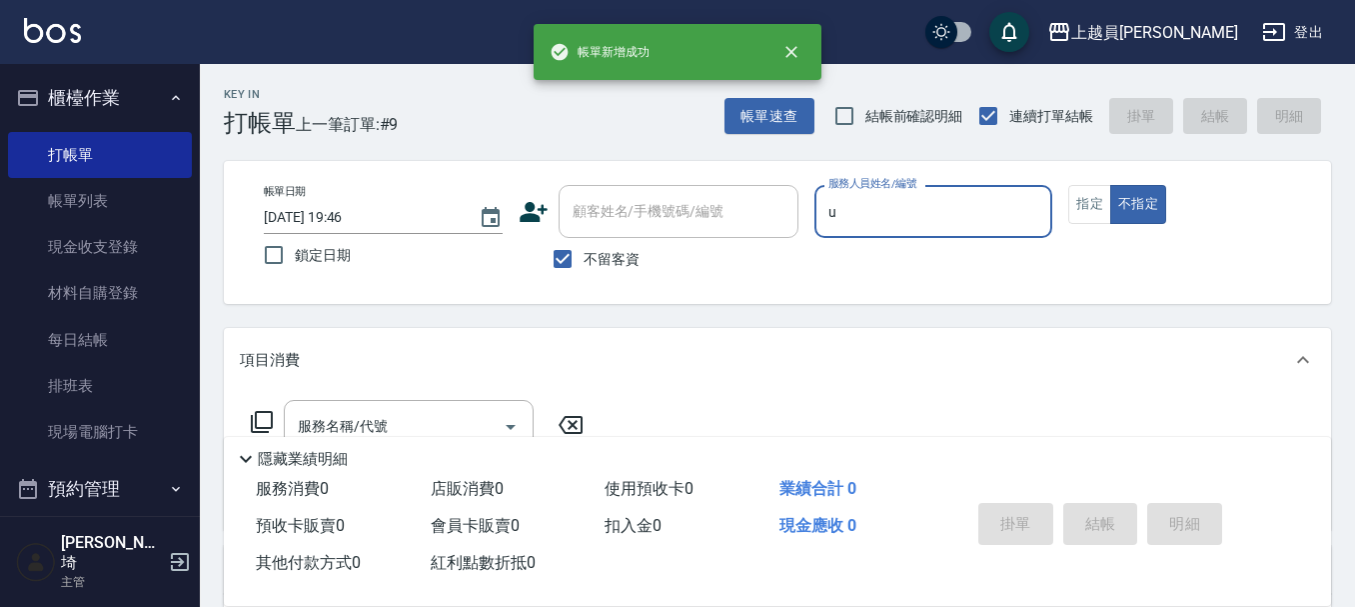
type input "Uni-U"
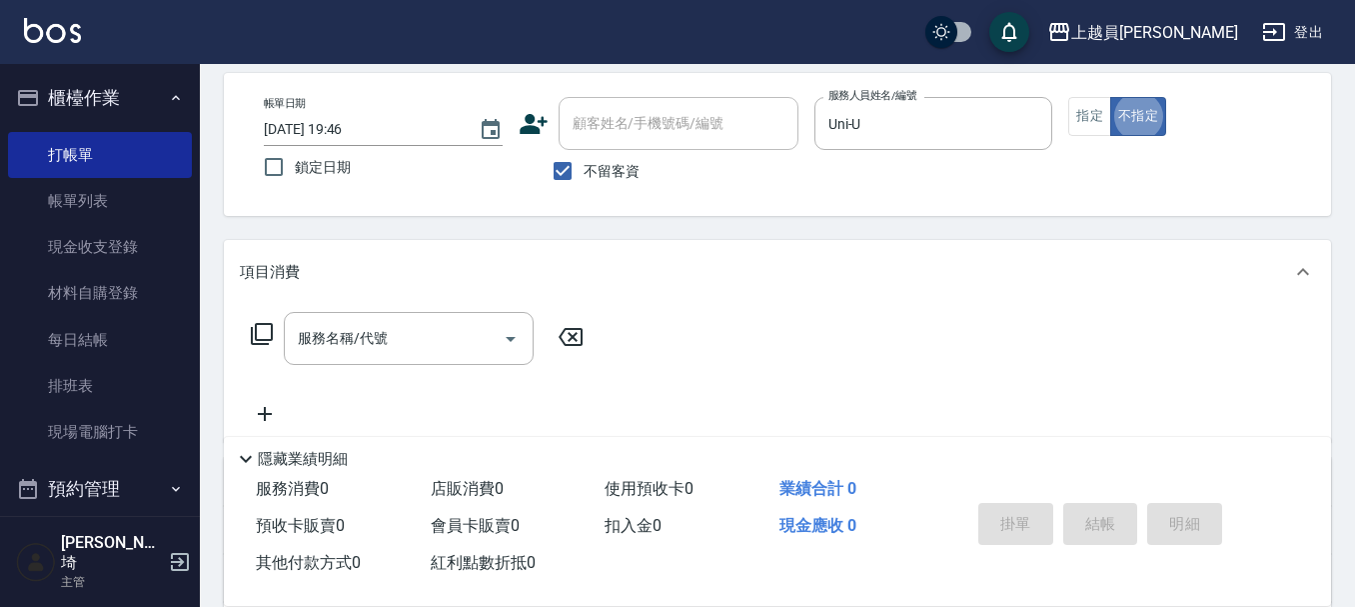
scroll to position [100, 0]
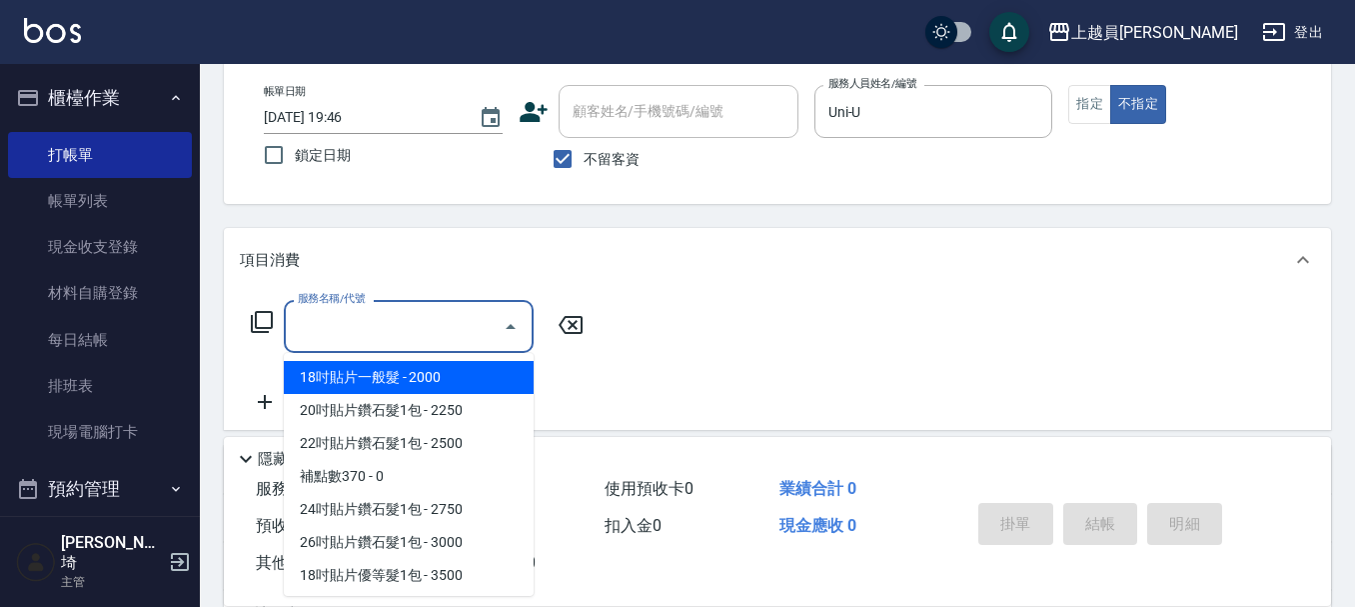
click at [449, 311] on input "服務名稱/代號" at bounding box center [394, 326] width 202 height 35
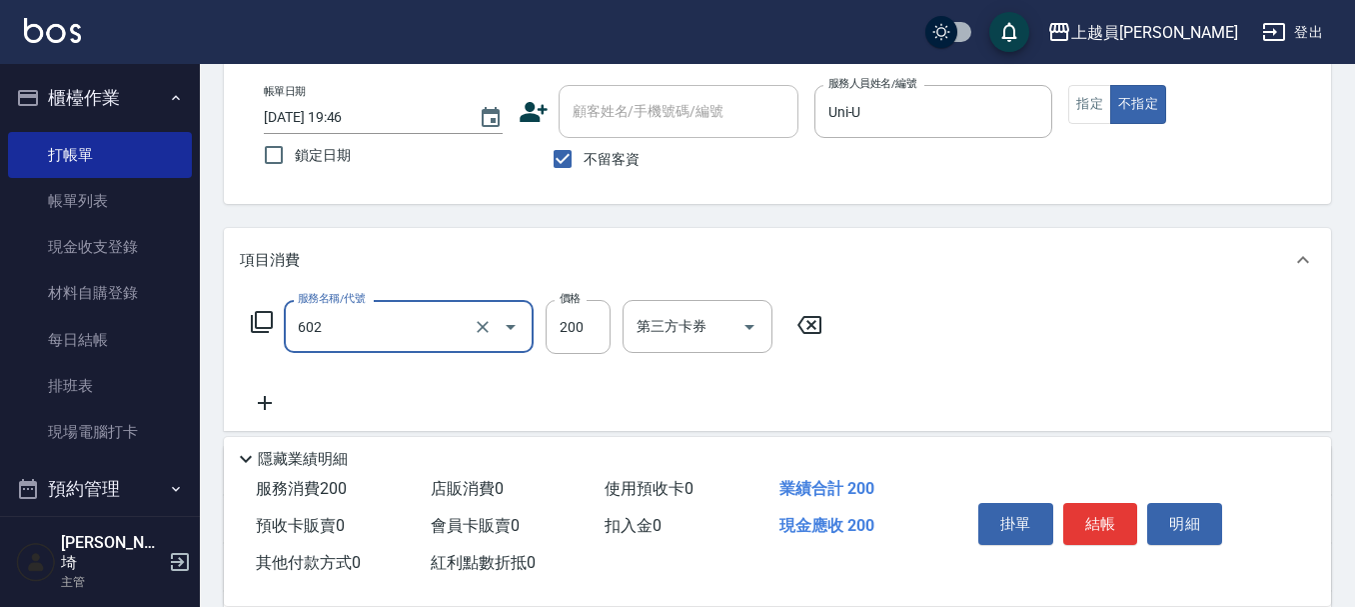
type input "一般洗髮(602)"
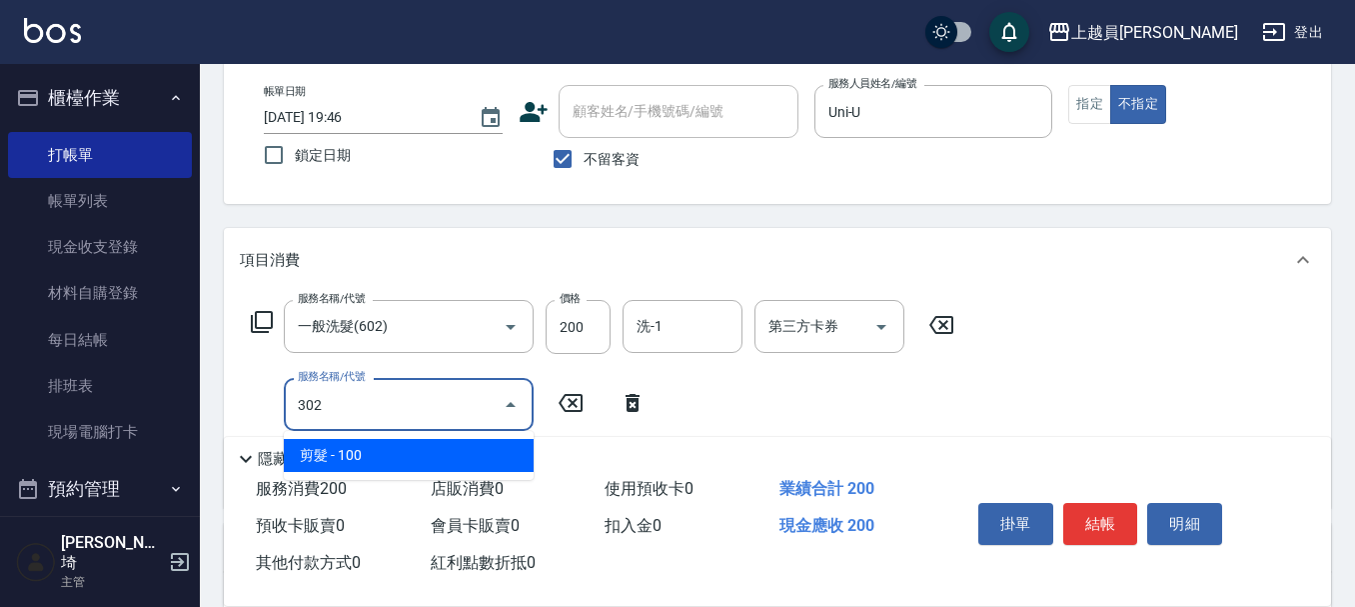
type input "剪髮(302)"
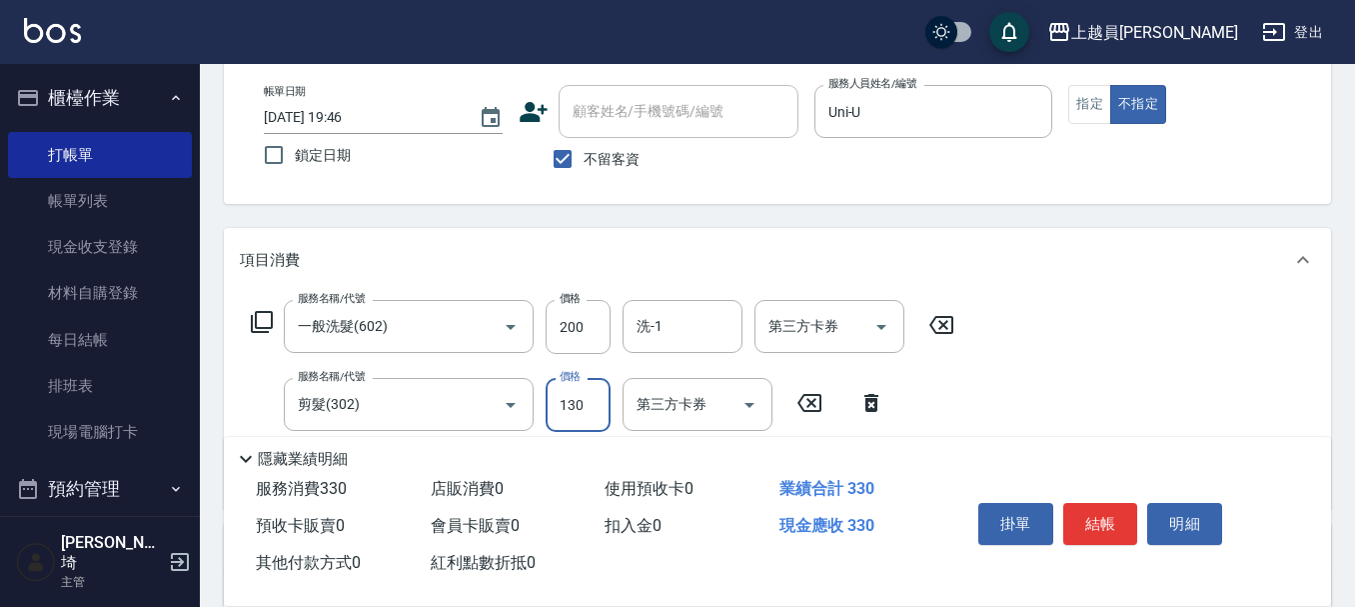
type input "130"
type input "精油(889)"
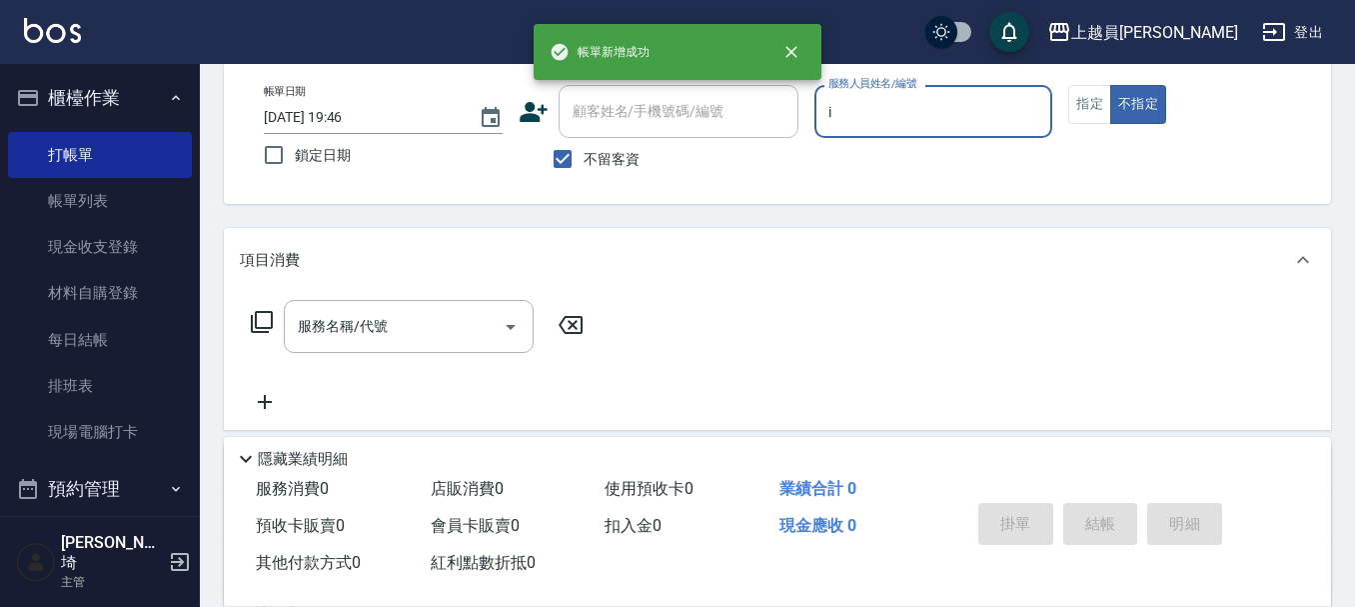
type input "Bella-I"
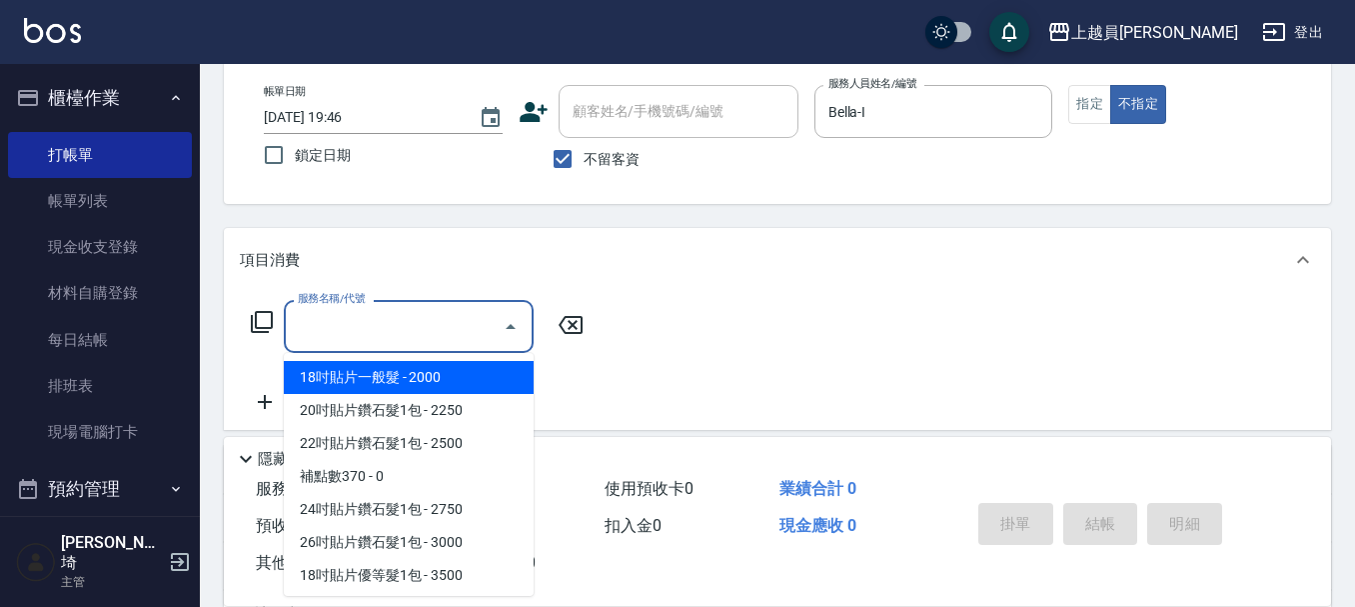
click at [463, 335] on input "服務名稱/代號" at bounding box center [394, 326] width 202 height 35
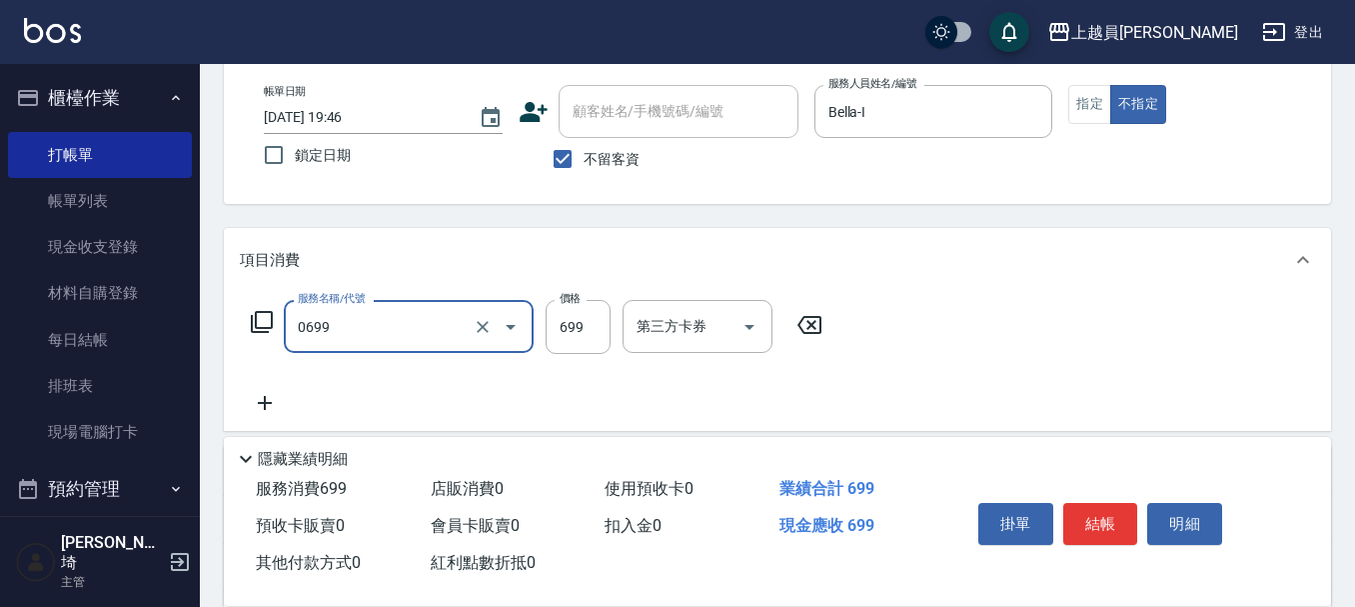
type input "精油洗髮(0699)"
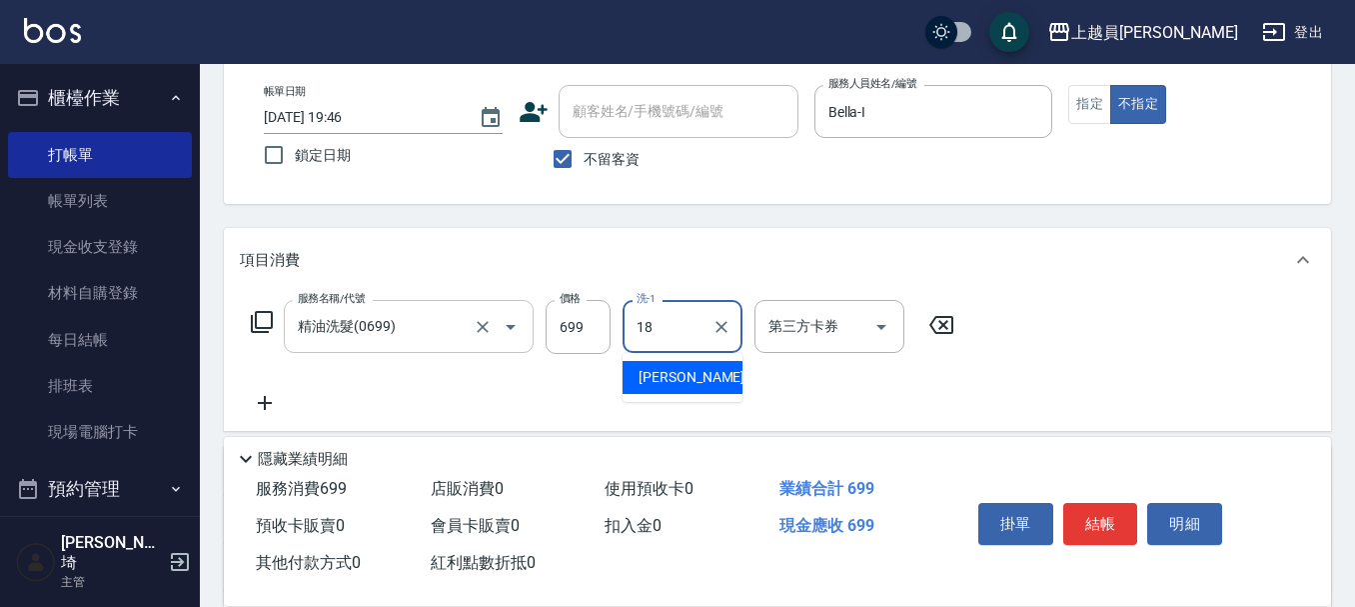
type input "[PERSON_NAME]-18"
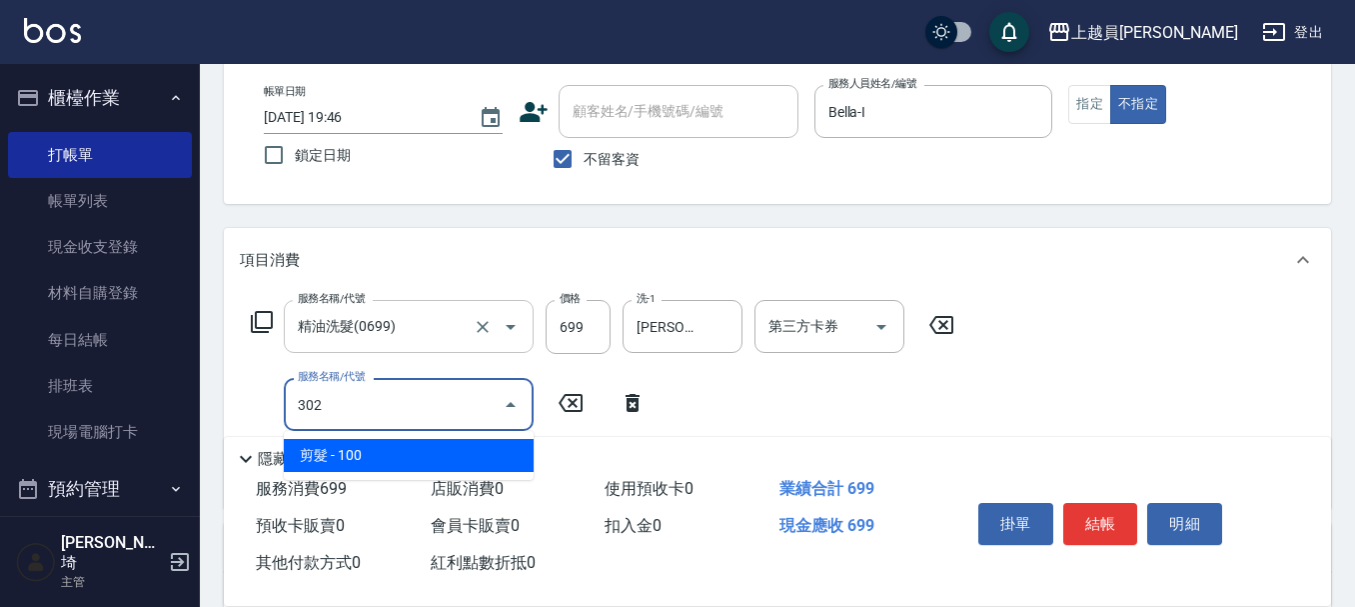
type input "剪髮(302)"
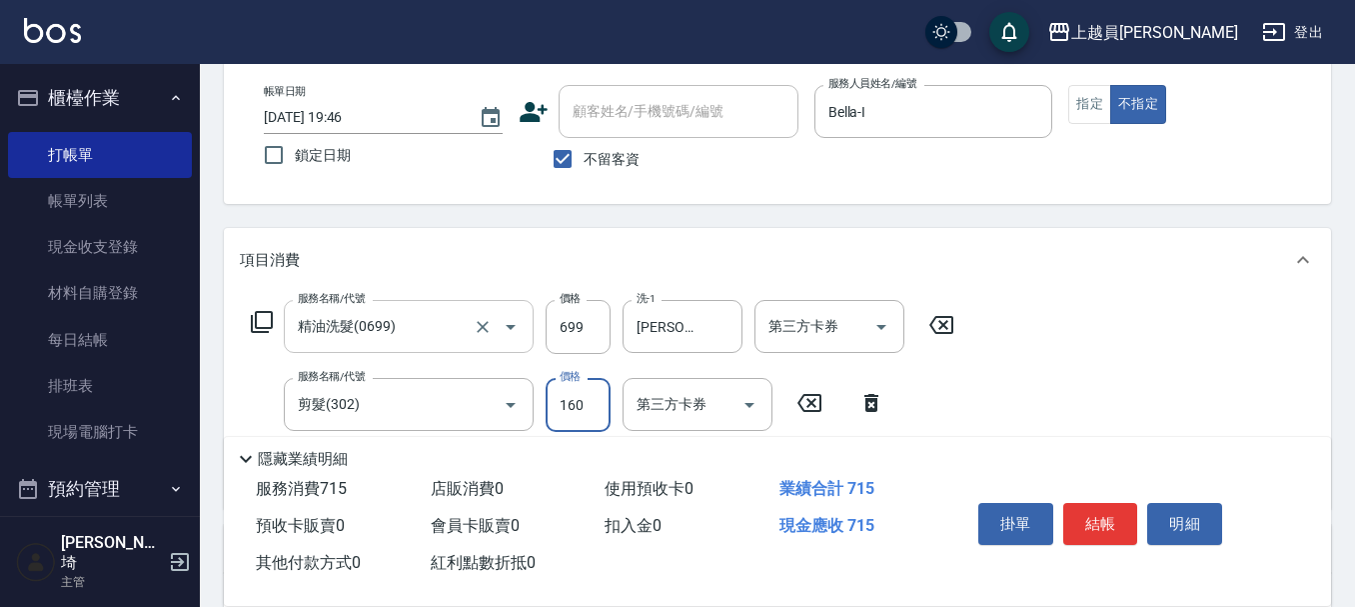
type input "160"
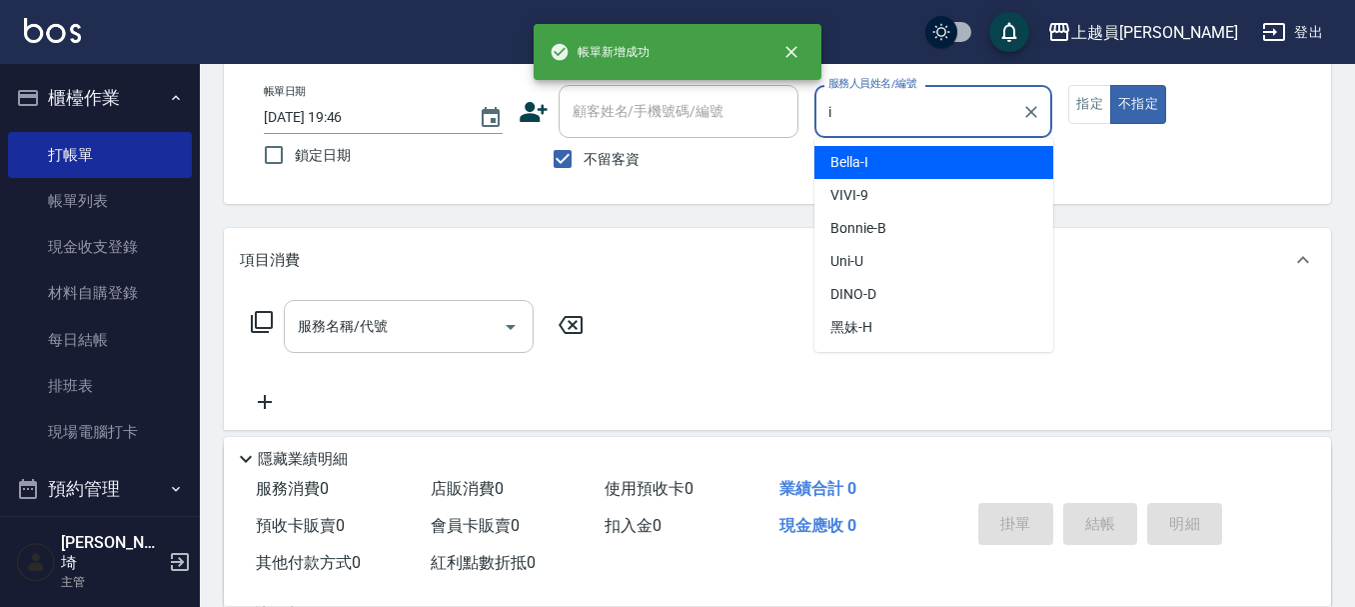
type input "Bella-I"
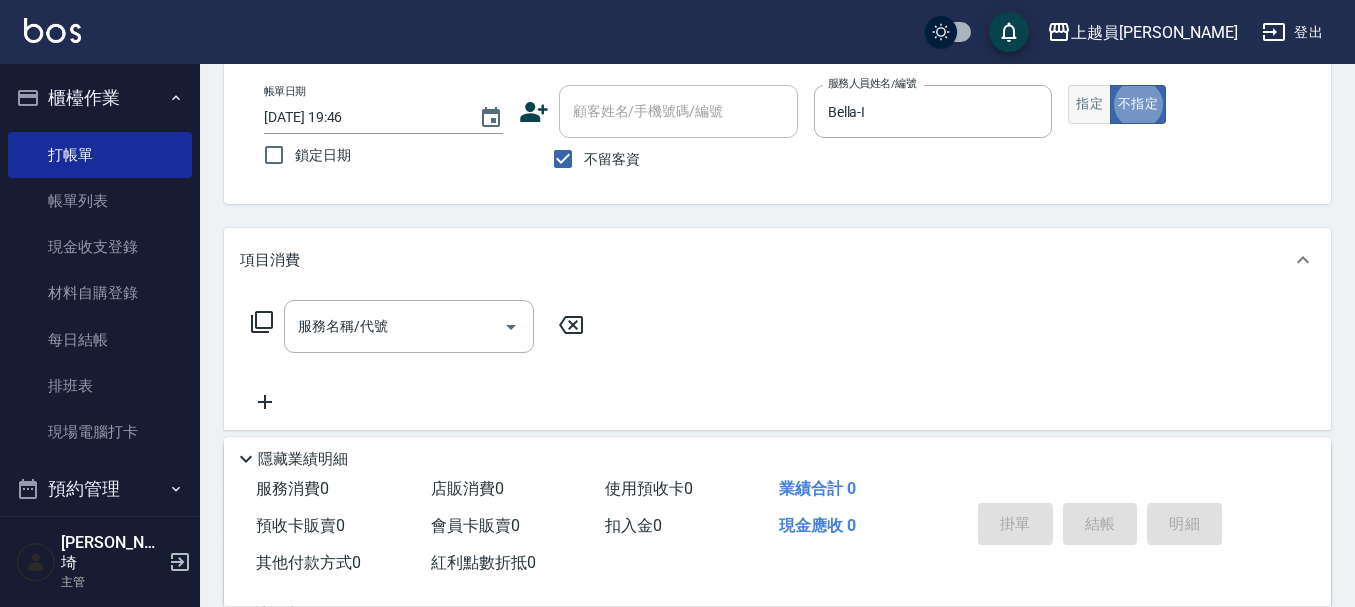
click at [1101, 96] on button "指定" at bounding box center [1089, 104] width 43 height 39
click at [423, 326] on input "服務名稱/代號" at bounding box center [394, 326] width 202 height 35
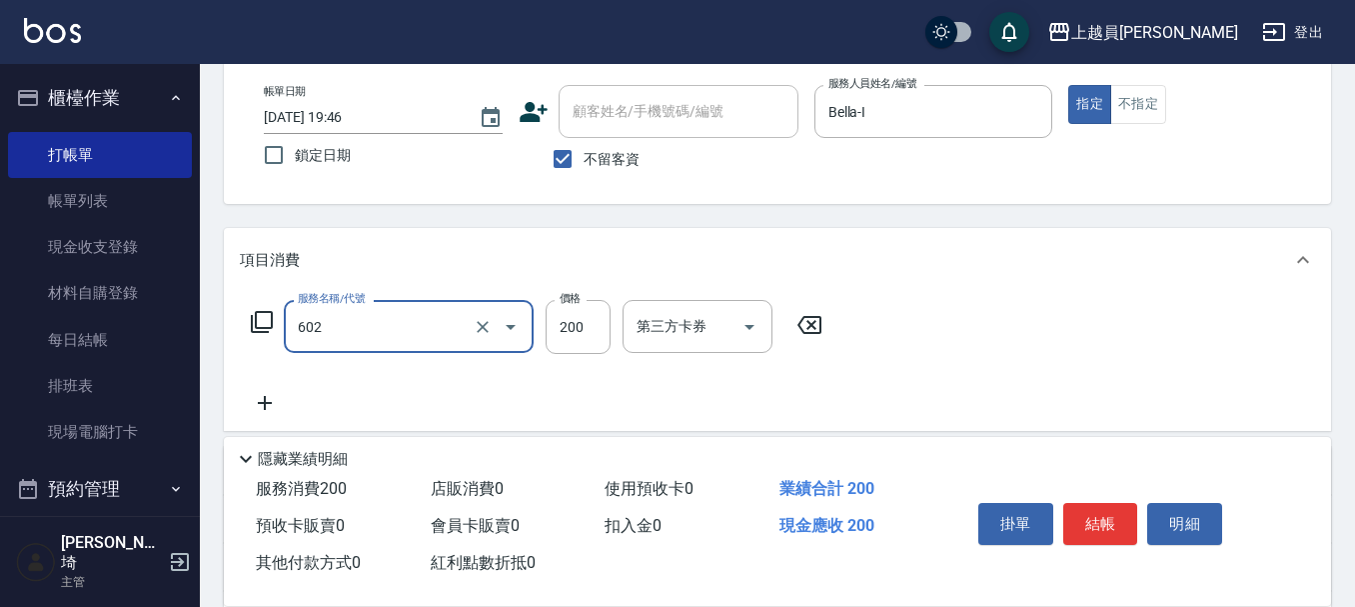
type input "一般洗髮(602)"
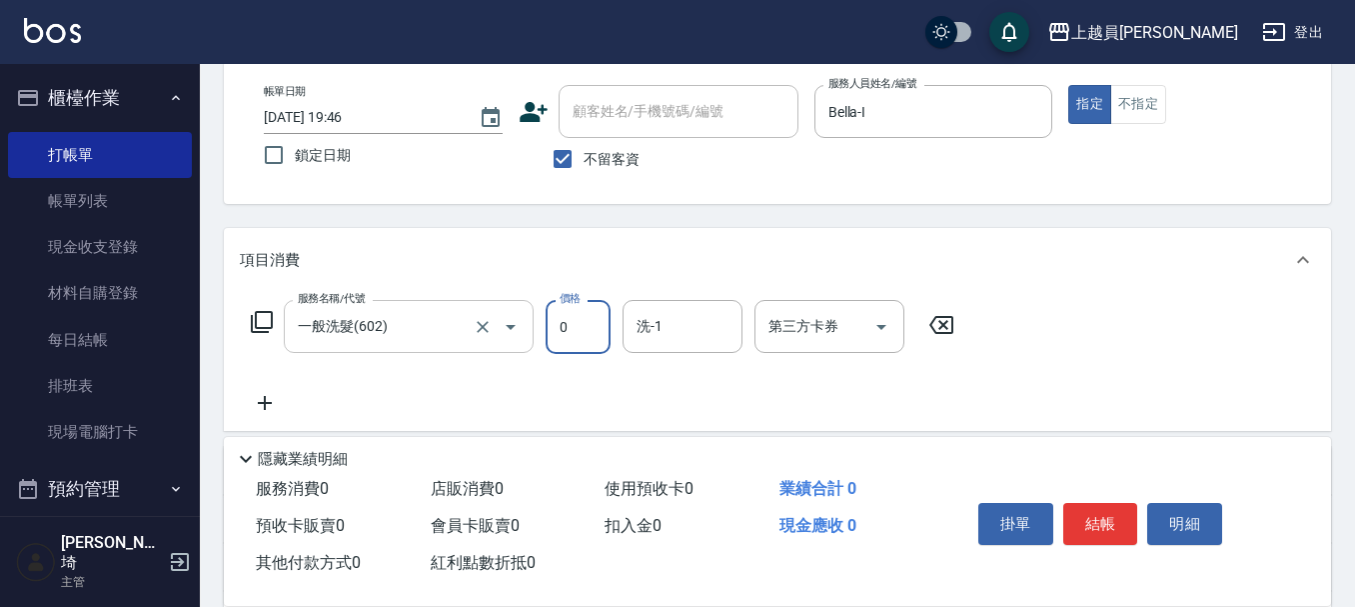
type input "0"
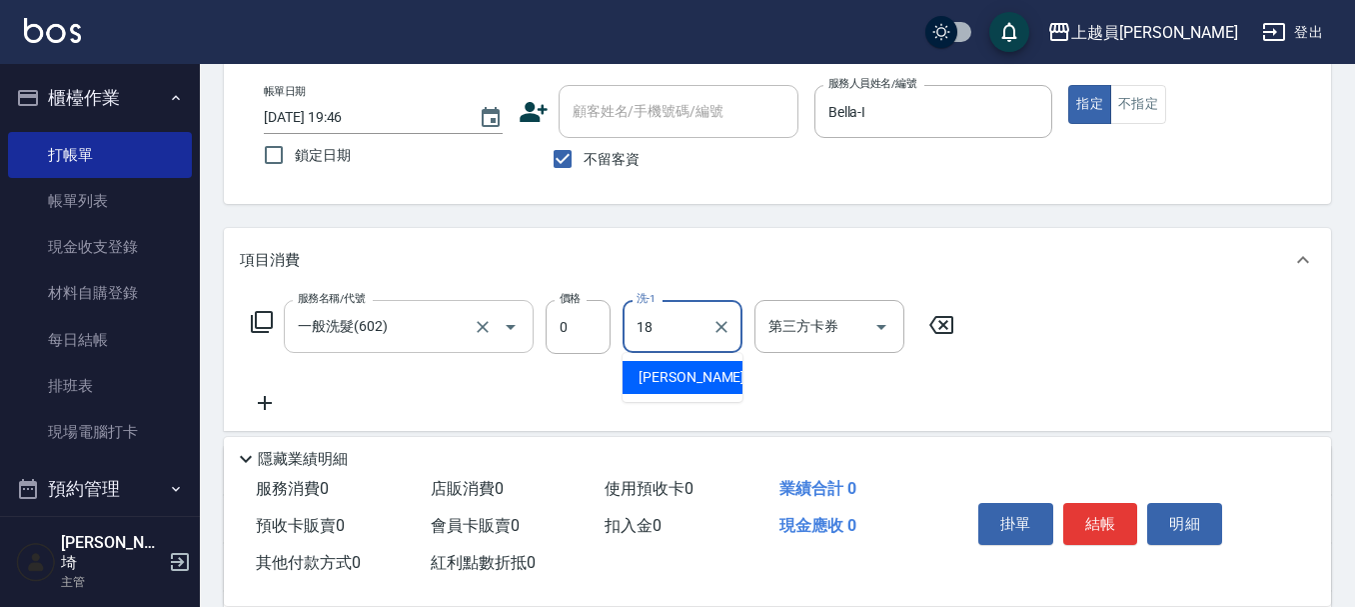
type input "[PERSON_NAME]-18"
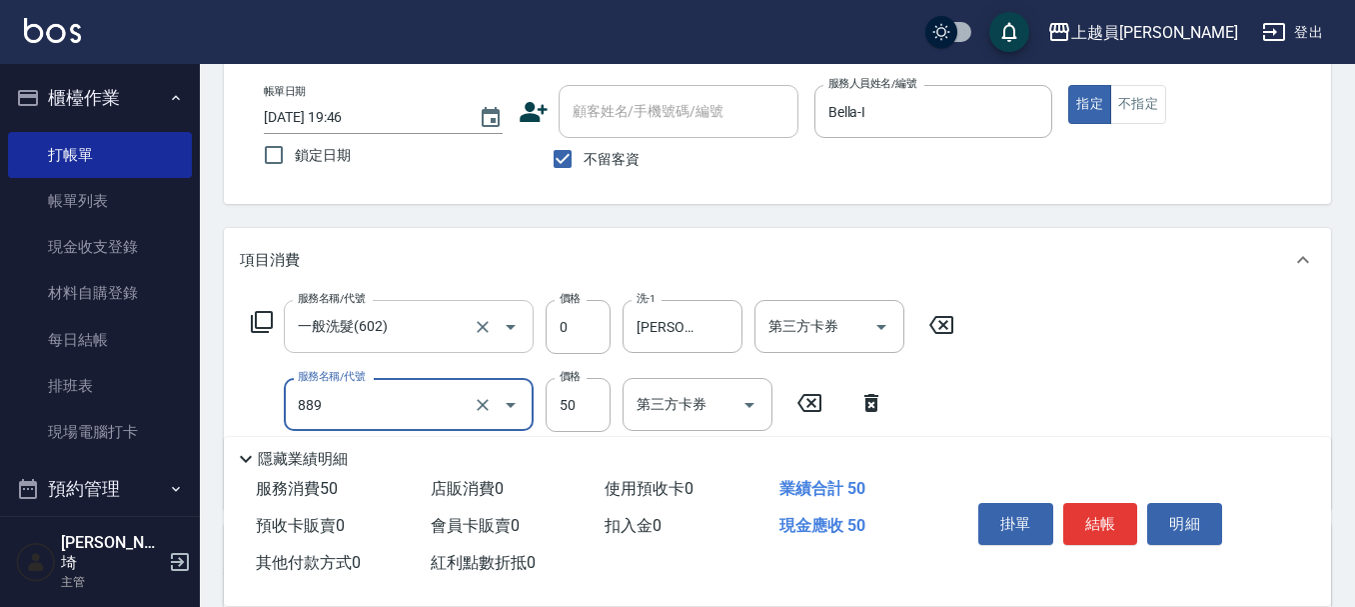
type input "精油(889)"
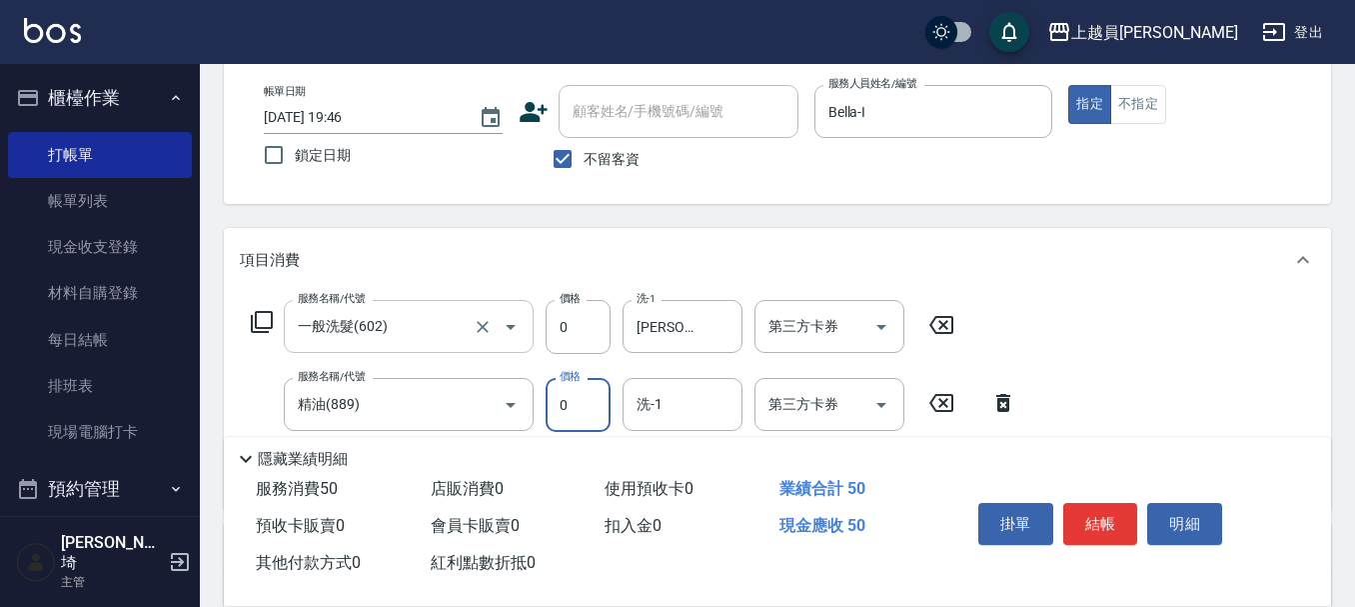
type input "0"
type input "[PERSON_NAME]-18"
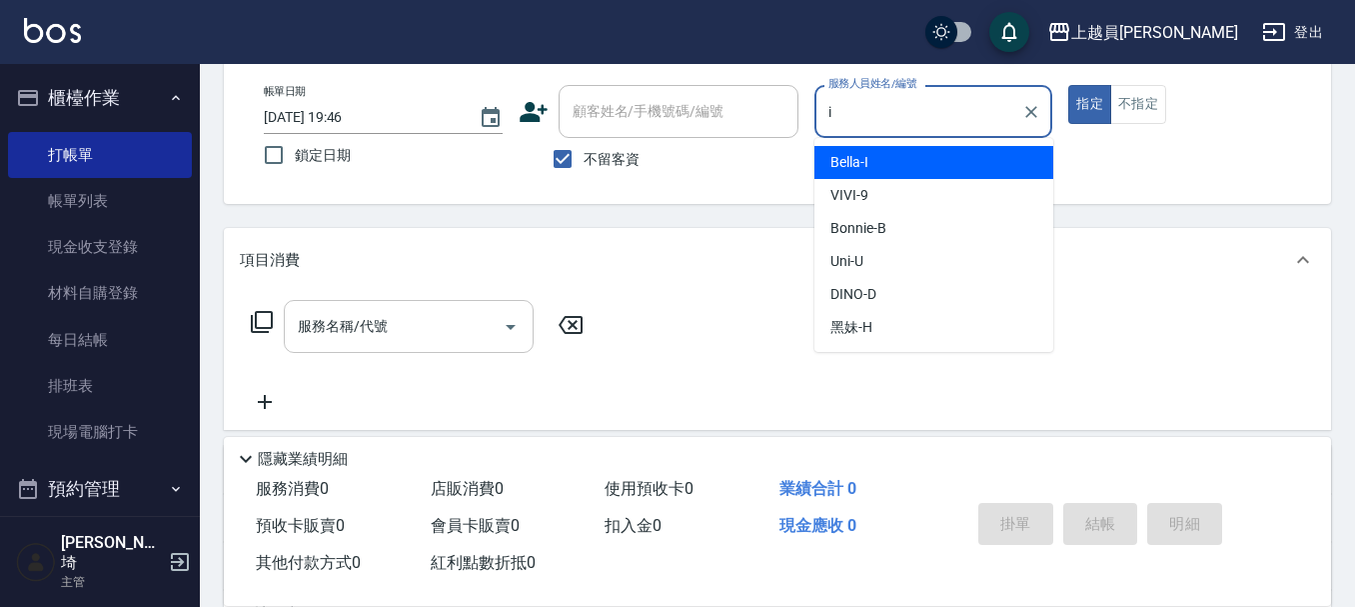
type input "Bella-I"
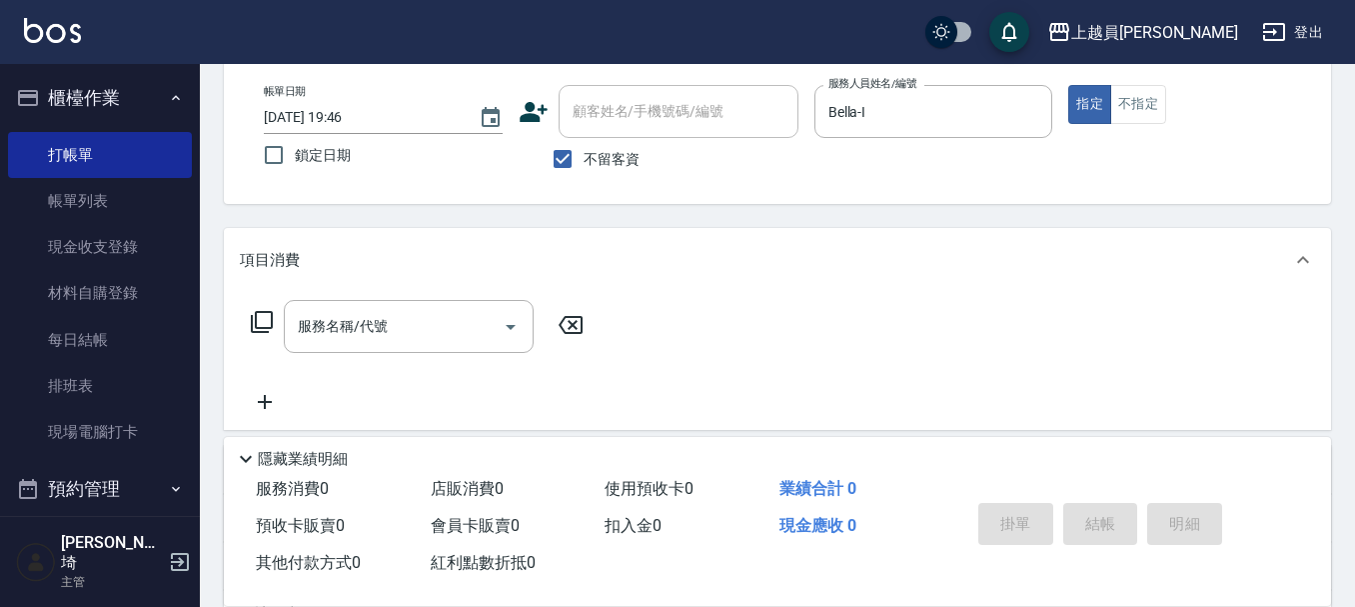
click at [475, 298] on div "服務名稱/代號 服務名稱/代號" at bounding box center [777, 361] width 1107 height 138
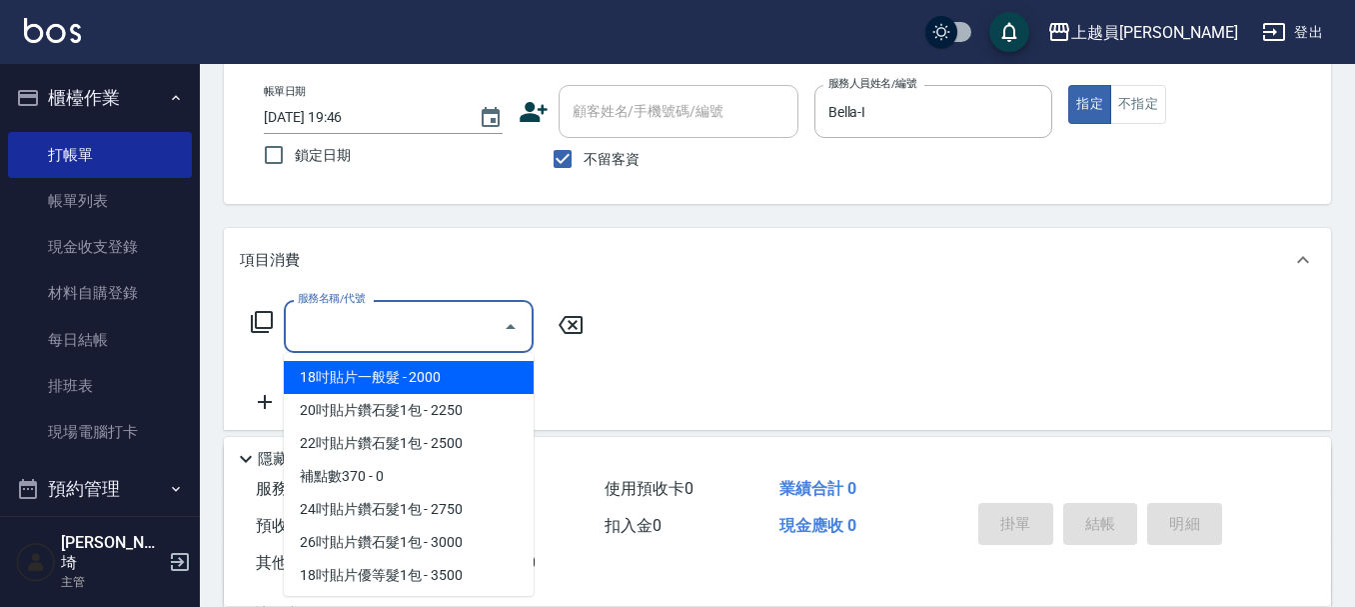
click at [443, 331] on input "服務名稱/代號" at bounding box center [394, 326] width 202 height 35
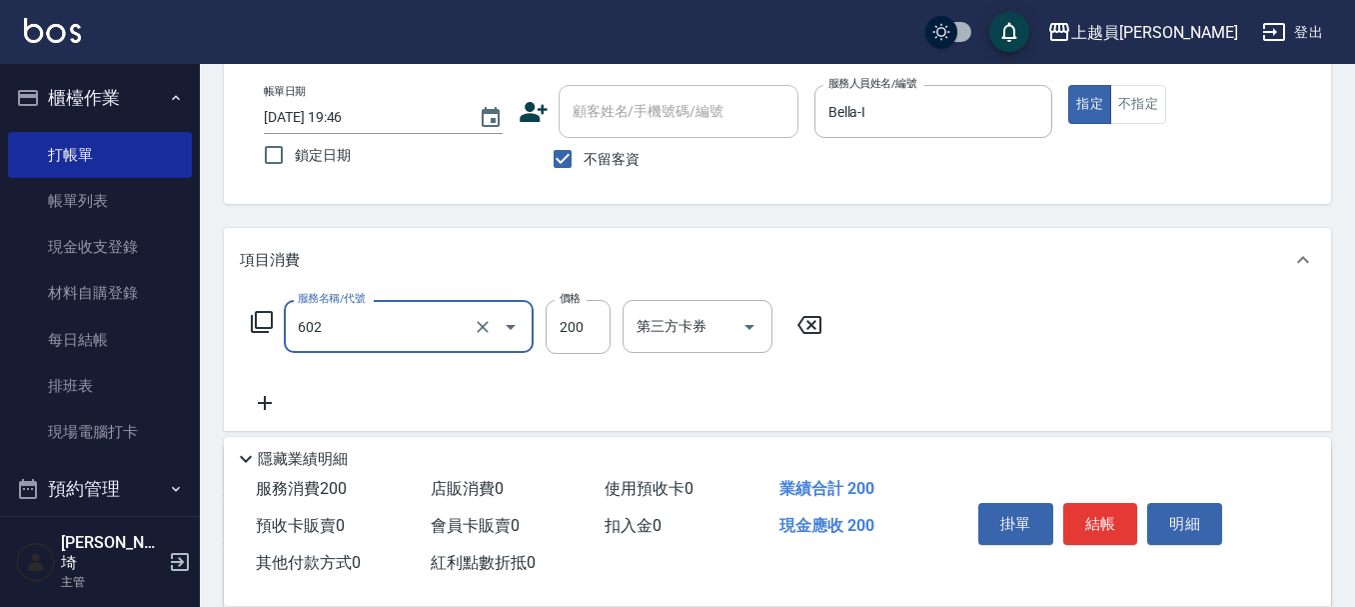
type input "一般洗髮(602)"
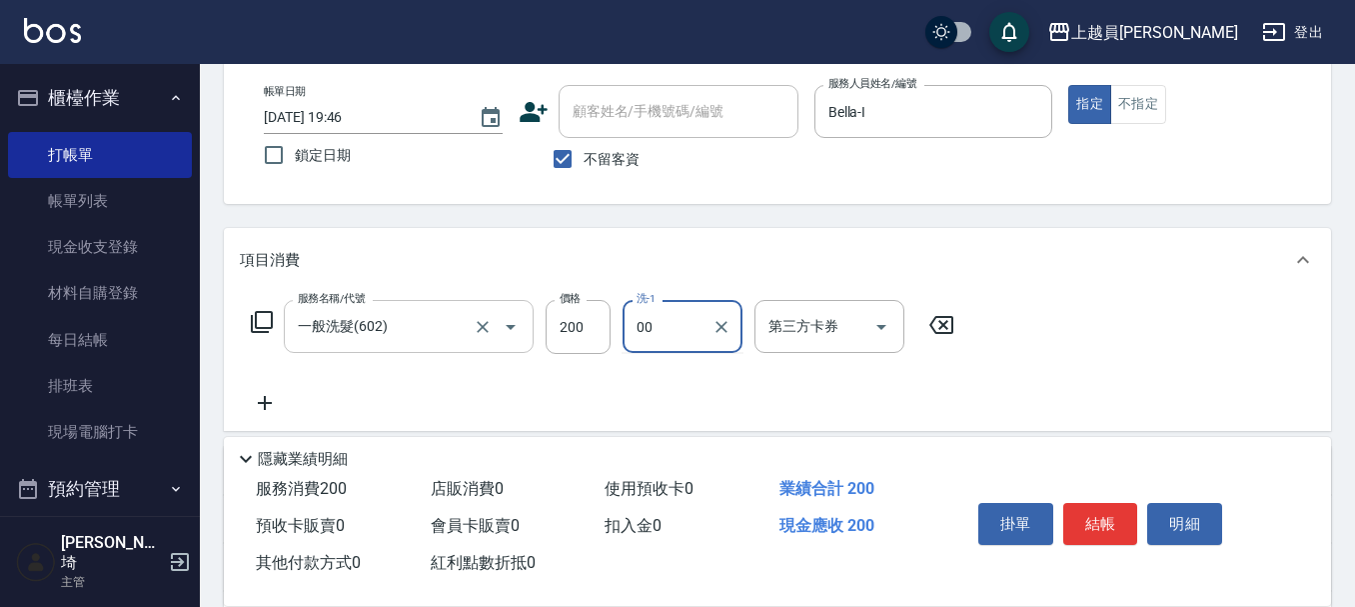
type input "苓苓-00"
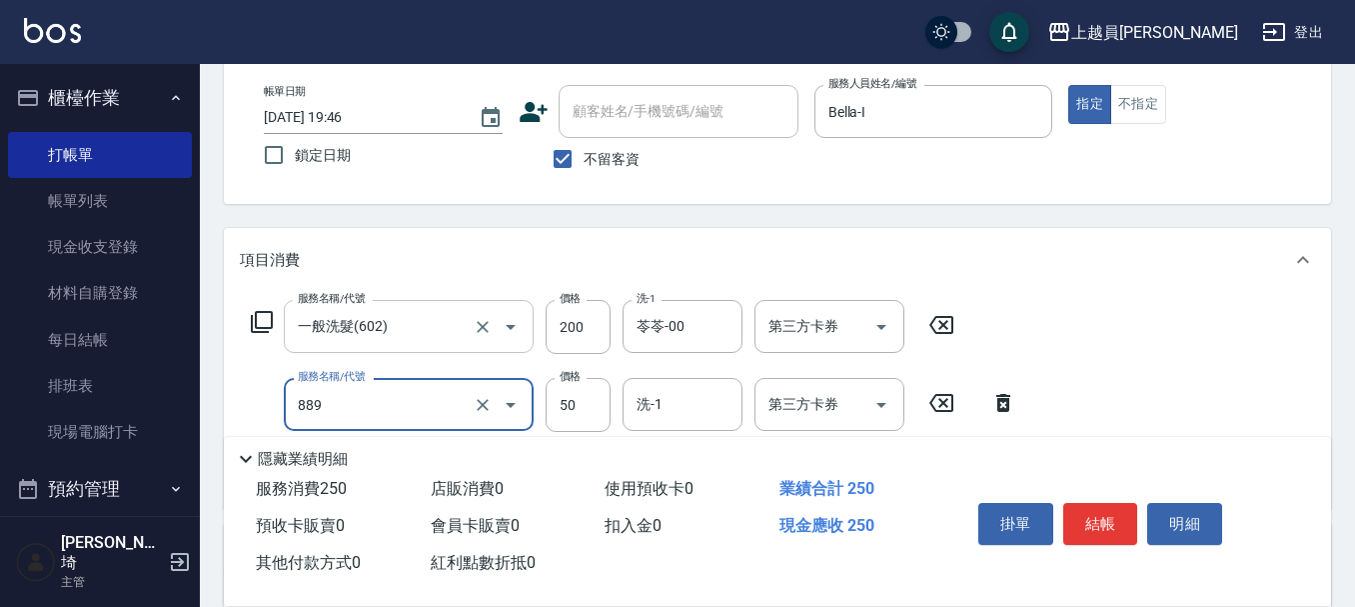
type input "精油(889)"
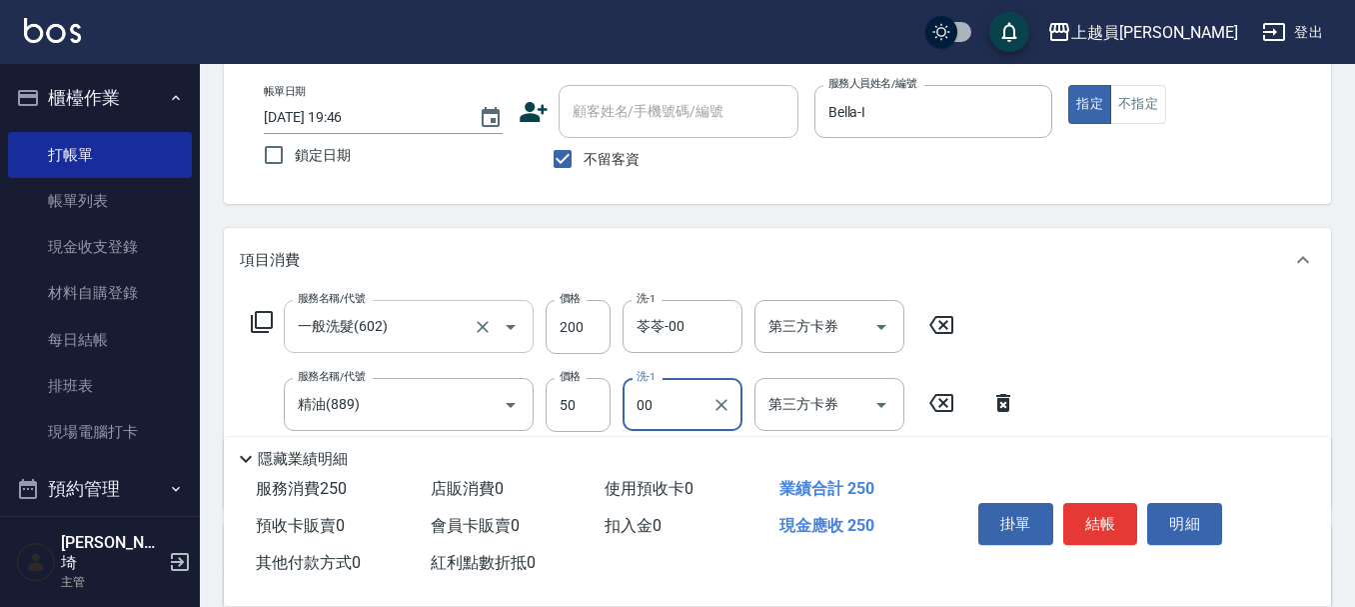
type input "苓苓-00"
type input "瞬間保養(415)"
type input "苓苓-00"
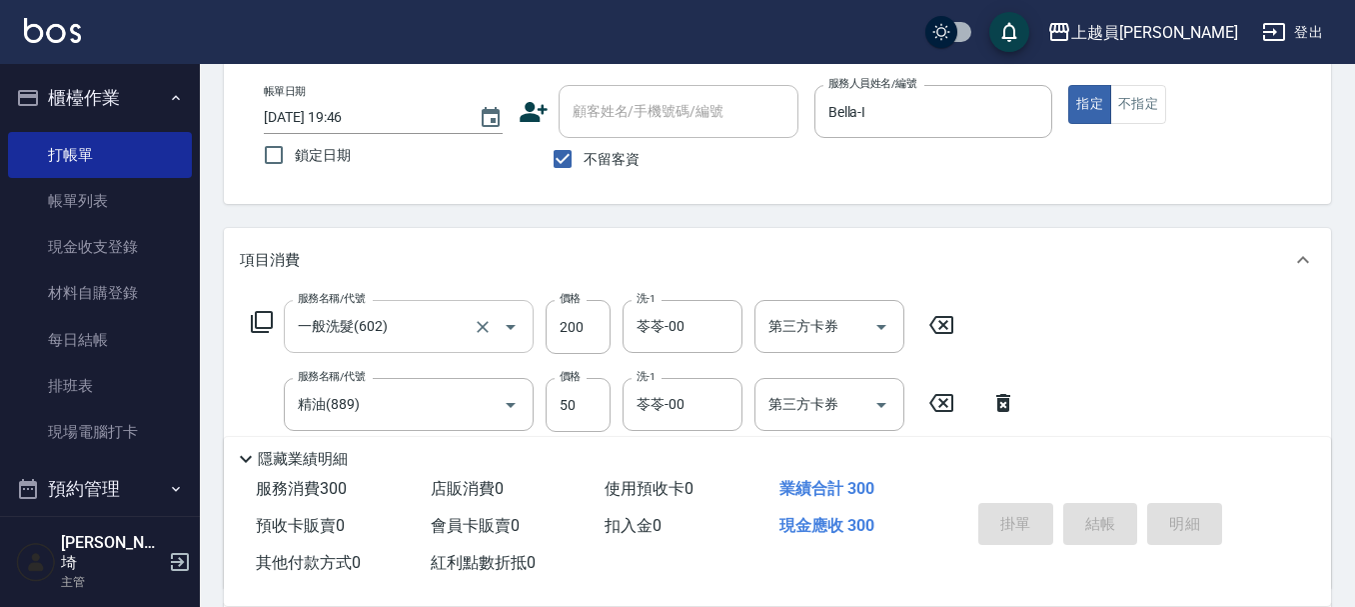
type input "[DATE] 19:47"
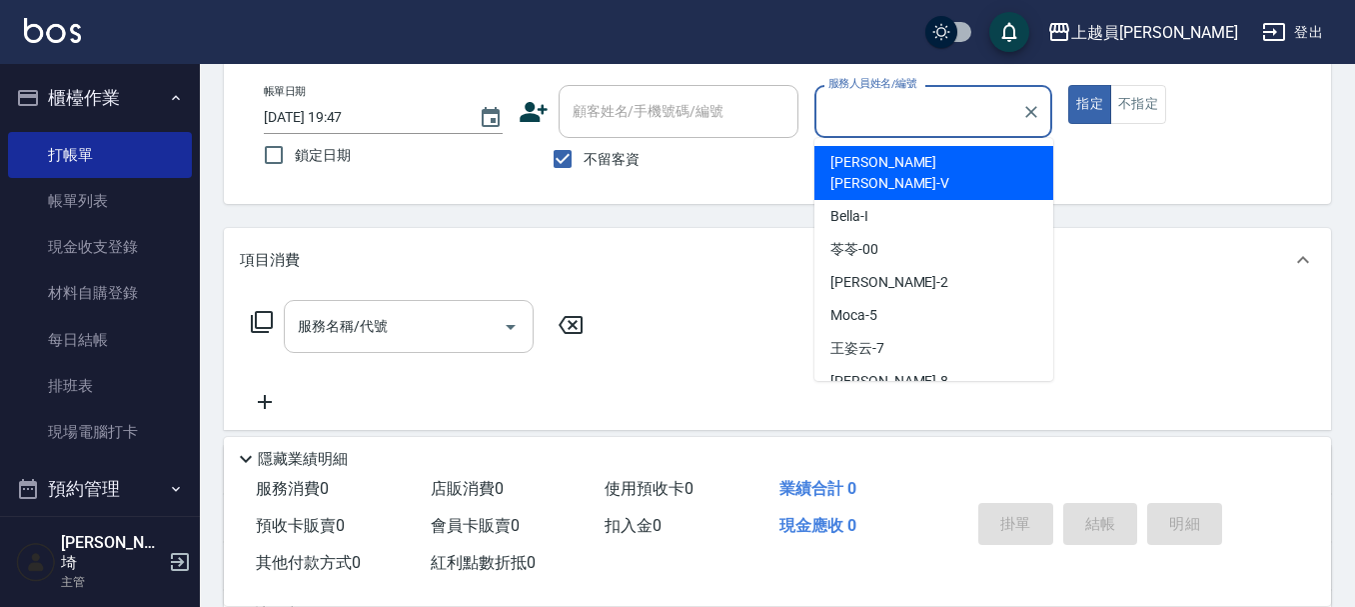
click at [412, 317] on input "服務名稱/代號" at bounding box center [394, 326] width 202 height 35
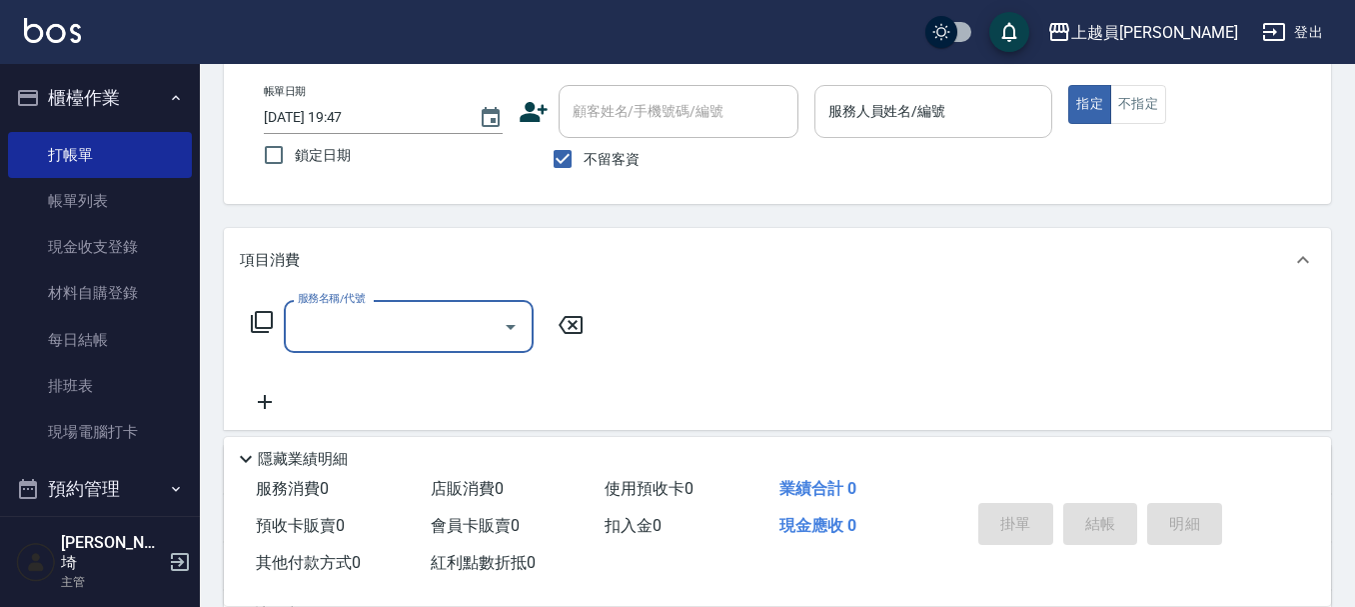
click at [942, 98] on input "服務人員姓名/編號" at bounding box center [934, 111] width 221 height 35
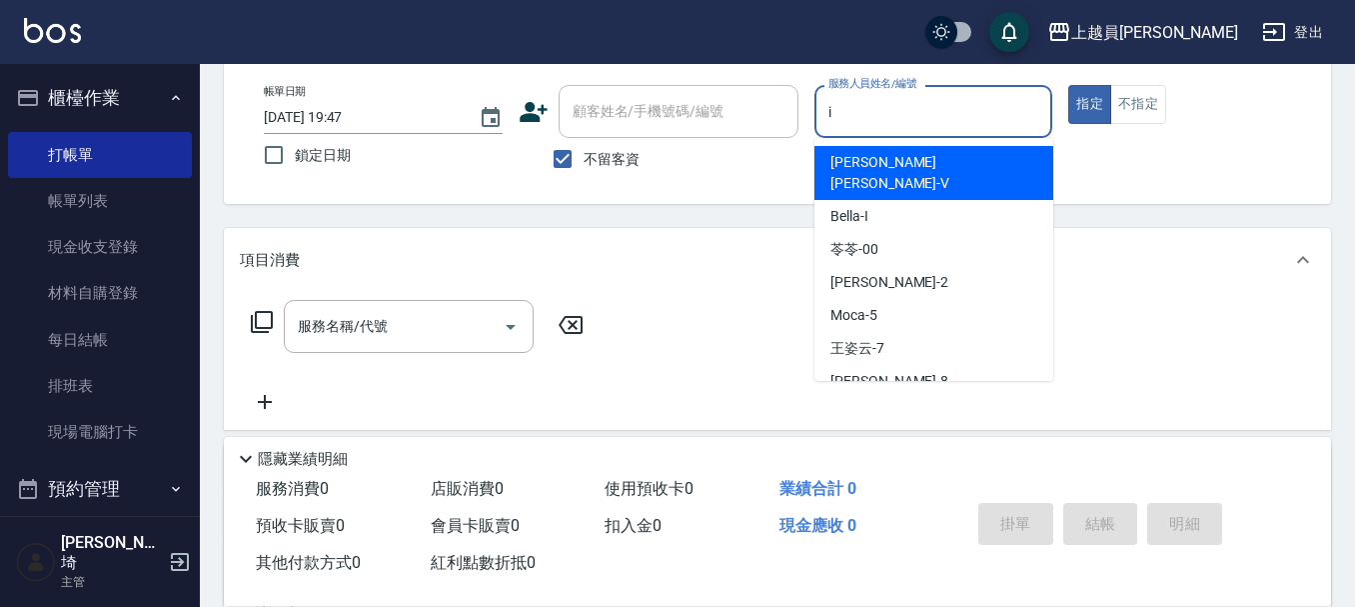
type input "Bella-I"
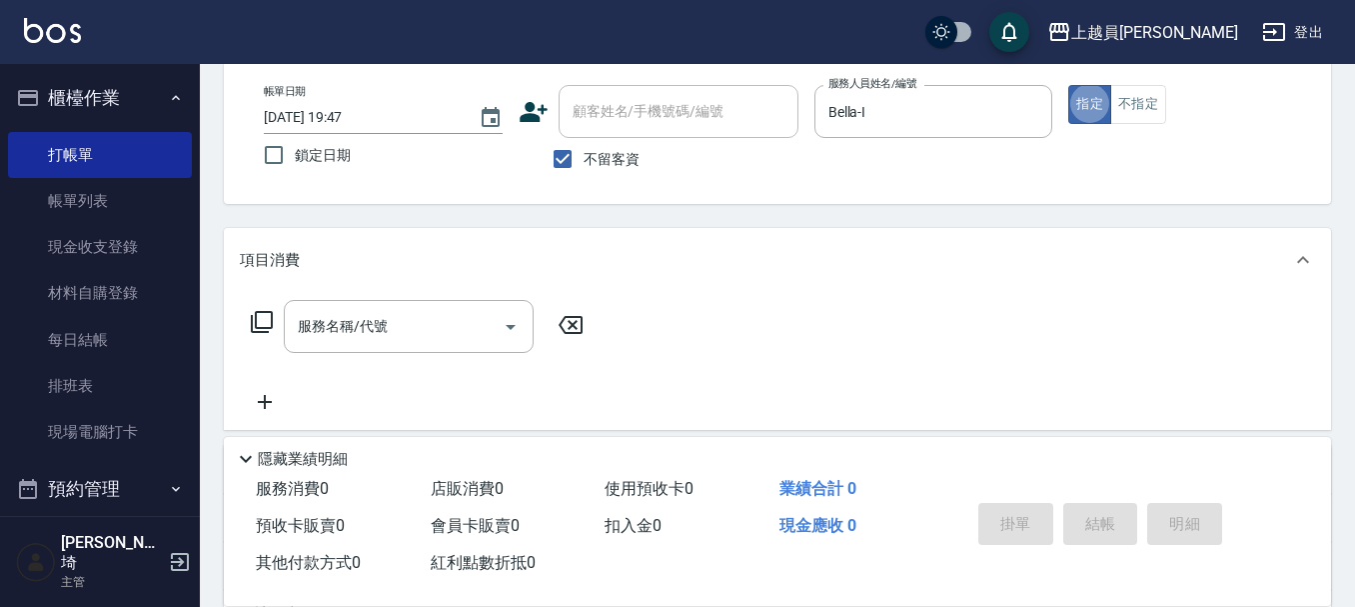
scroll to position [200, 0]
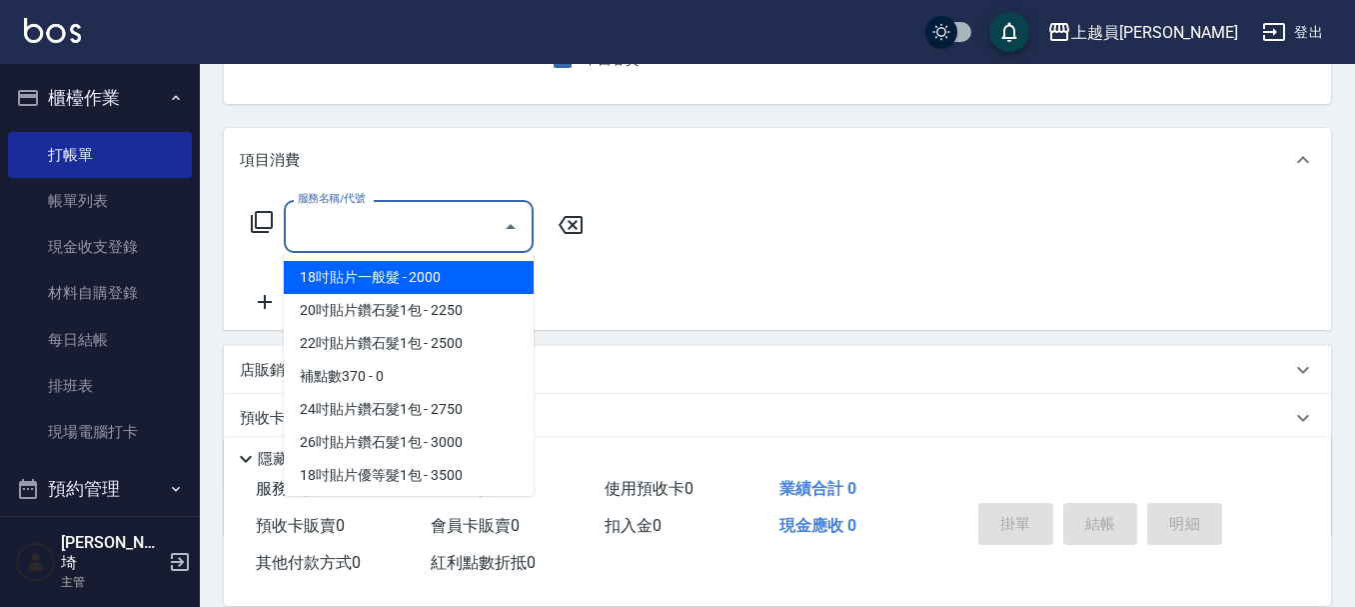
click at [418, 236] on input "服務名稱/代號" at bounding box center [394, 226] width 202 height 35
type input "0"
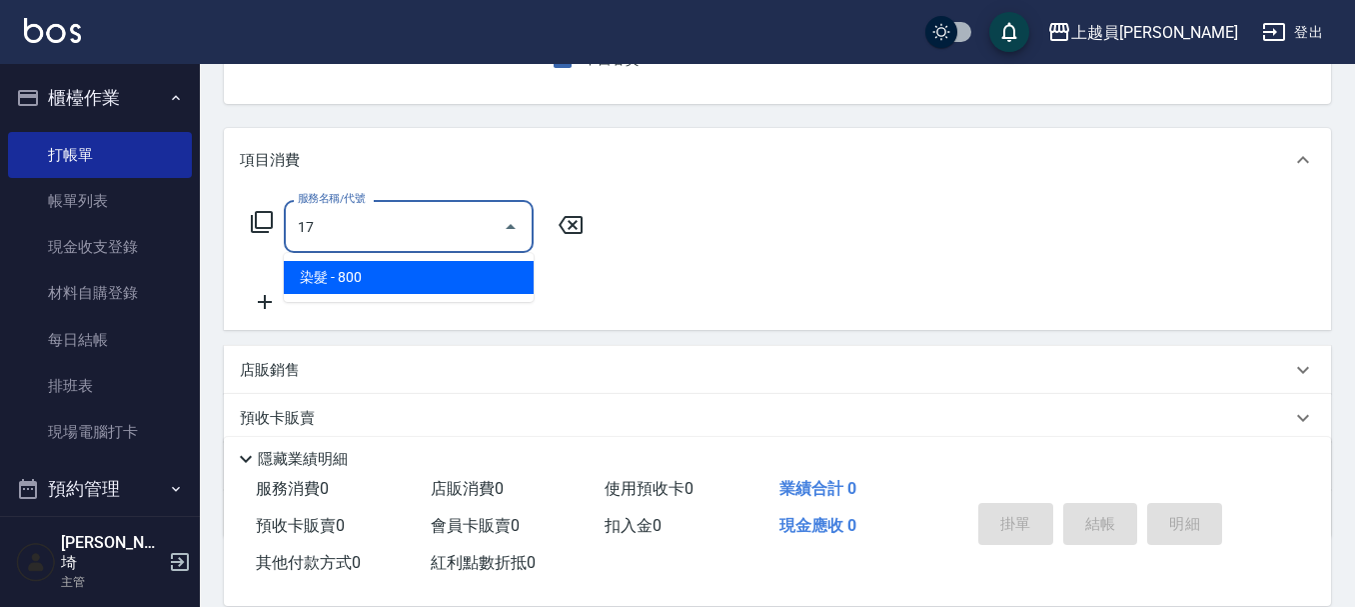
type input "染髮(17)"
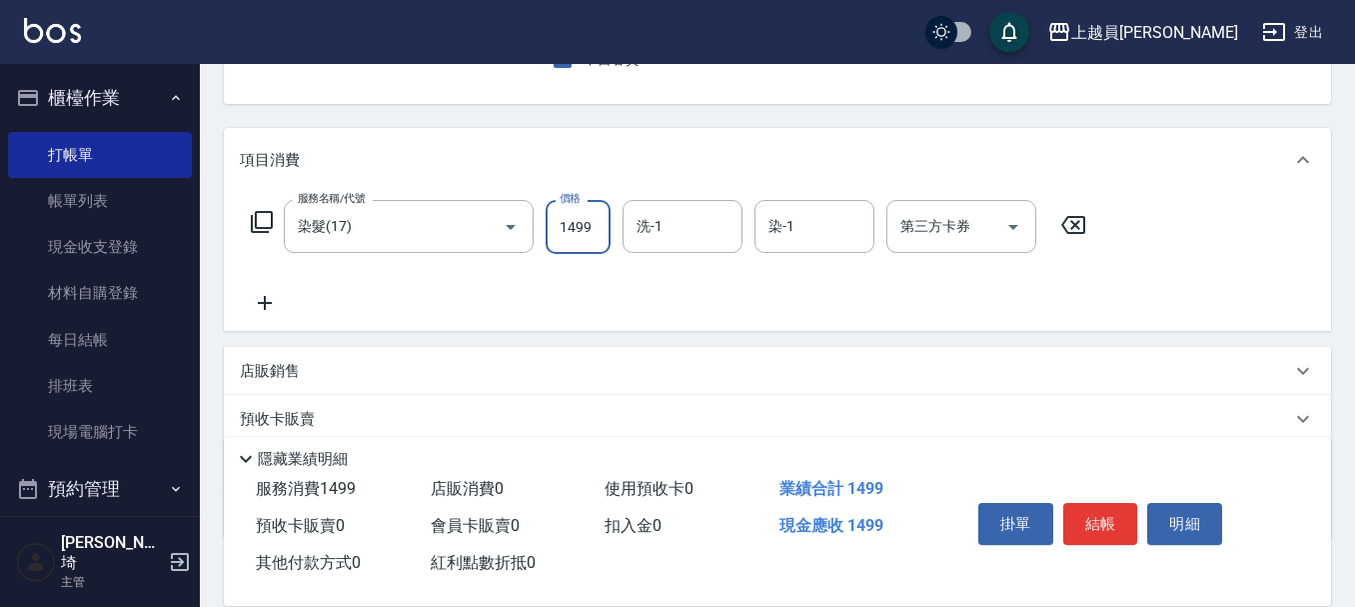
type input "1499"
type input "[PERSON_NAME]-18"
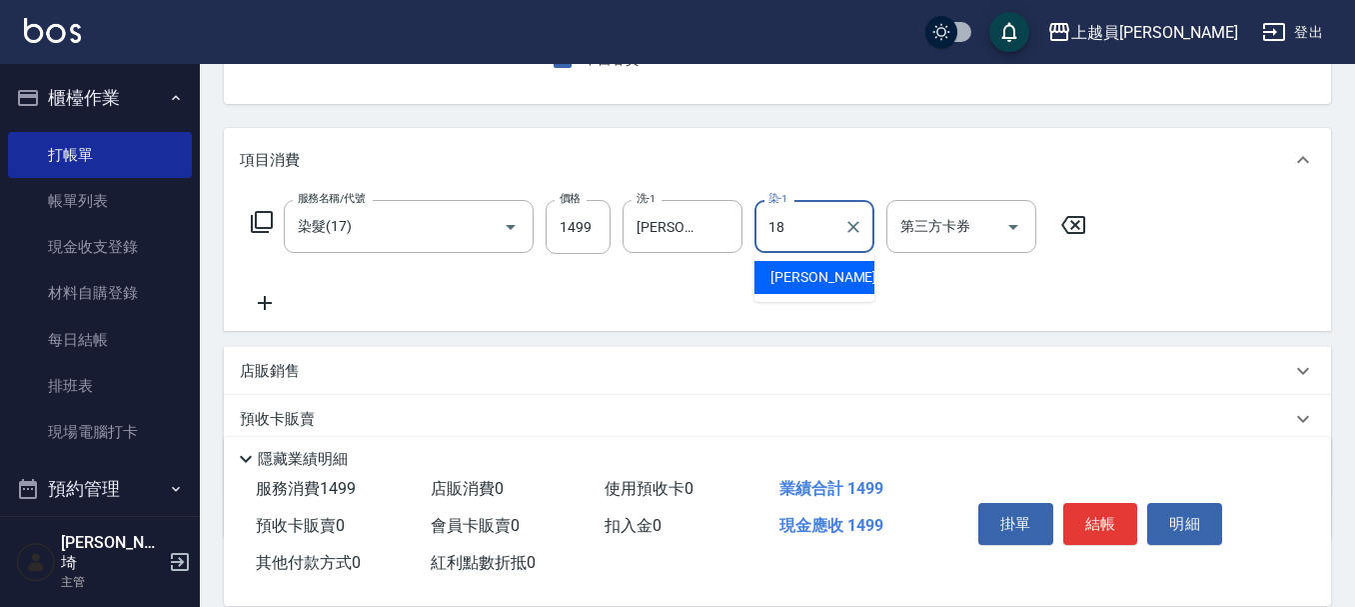
type input "[PERSON_NAME]-18"
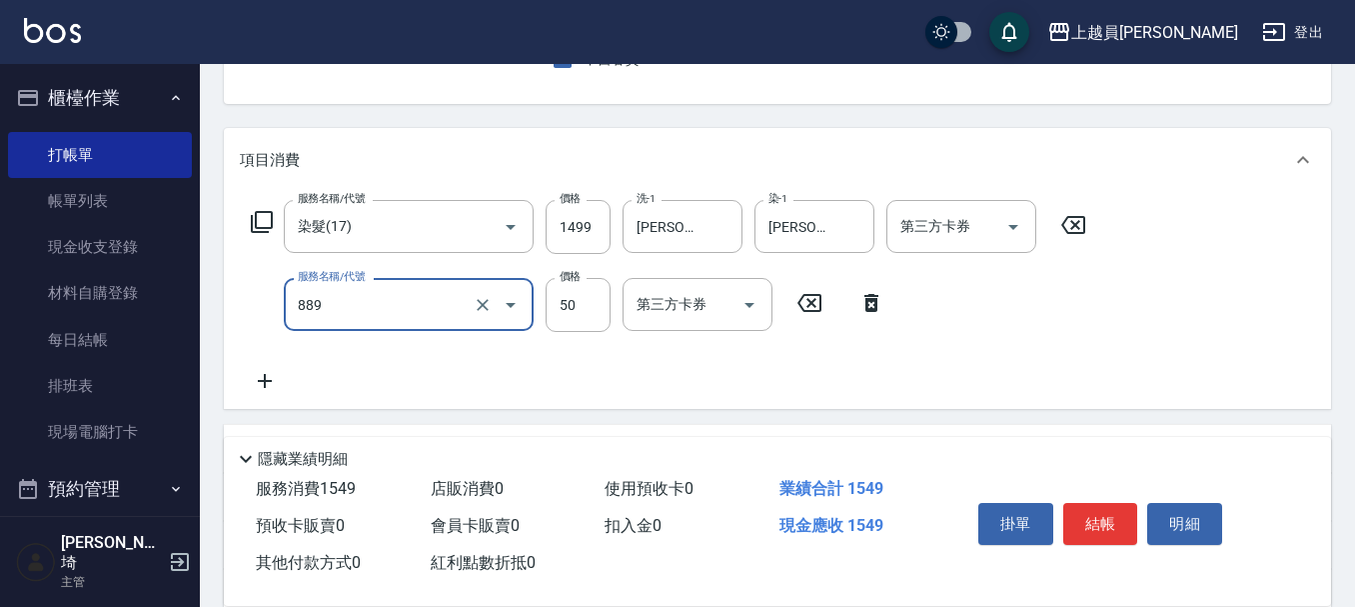
type input "精油(889)"
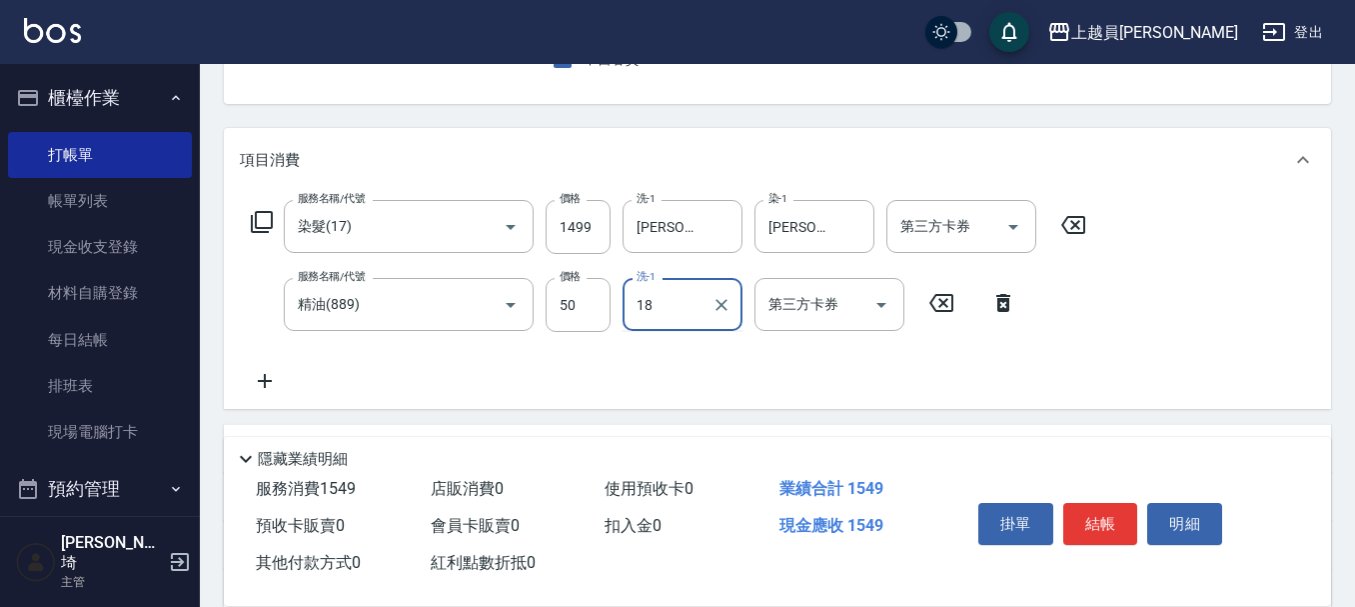
type input "[PERSON_NAME]-18"
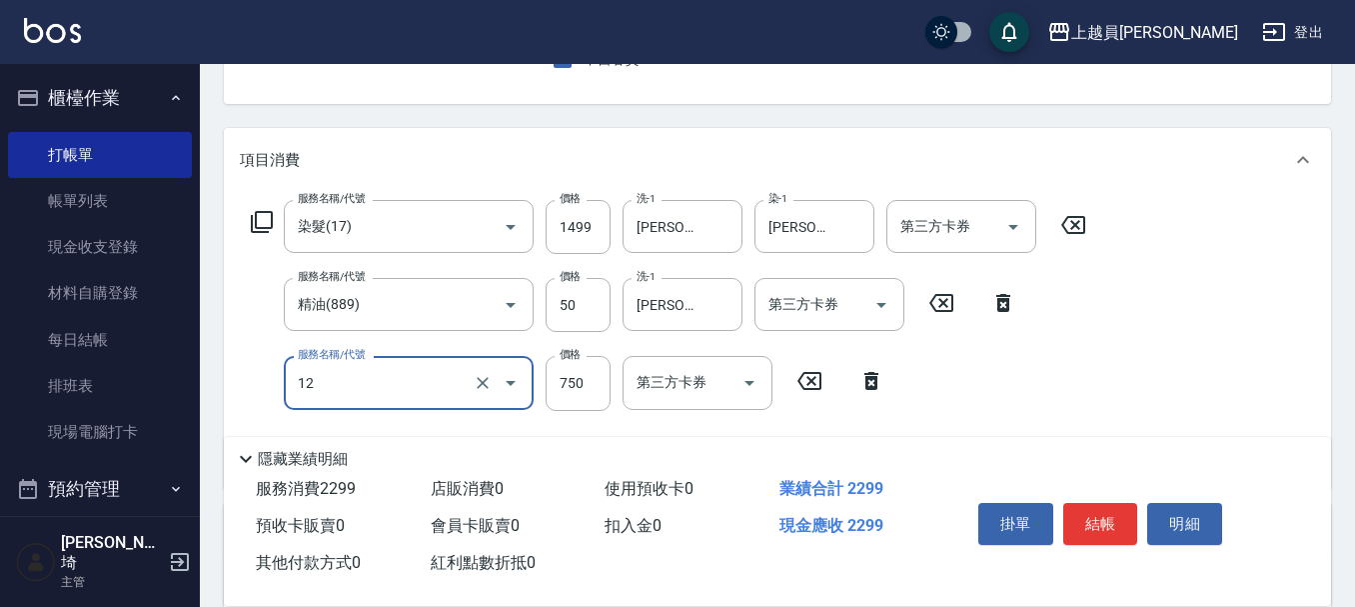
type input "日本精漾護髮(12)"
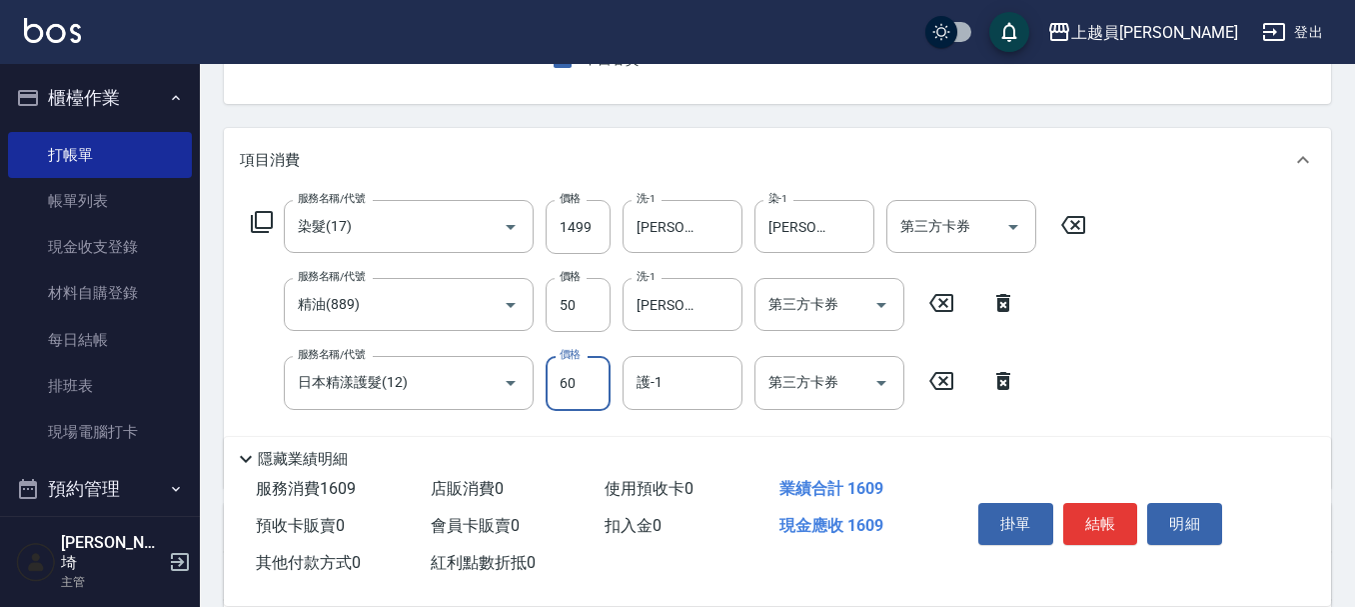
type input "600"
type input "[PERSON_NAME]-18"
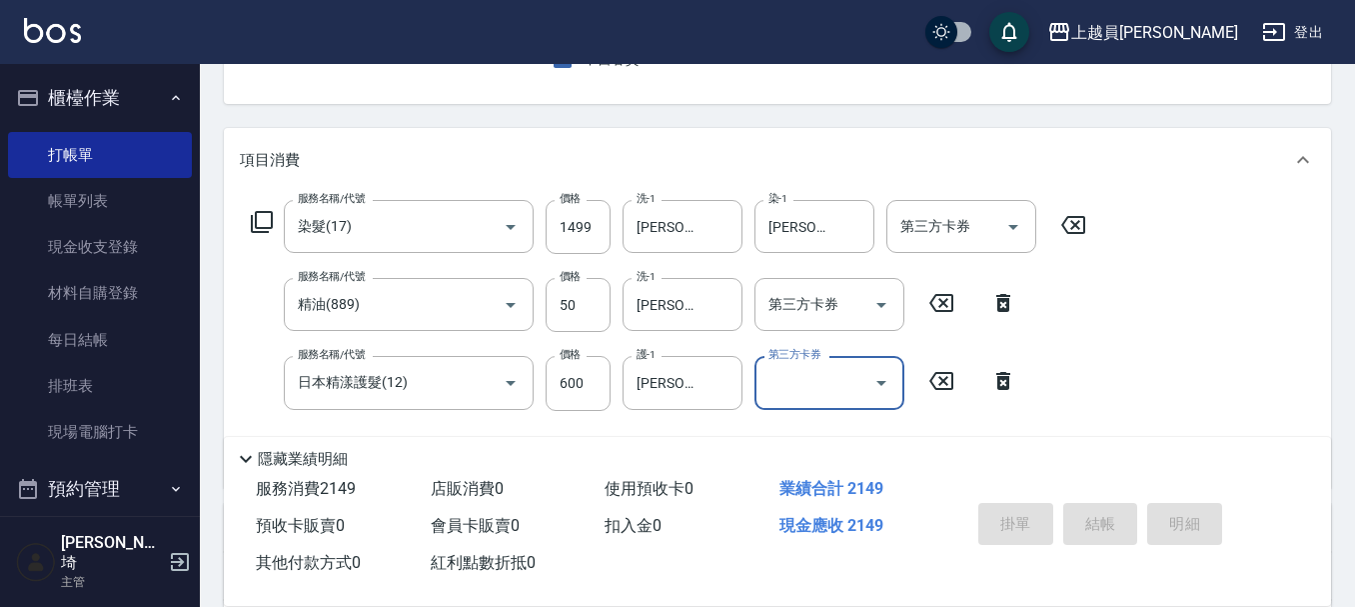
type input "[DATE] 20:01"
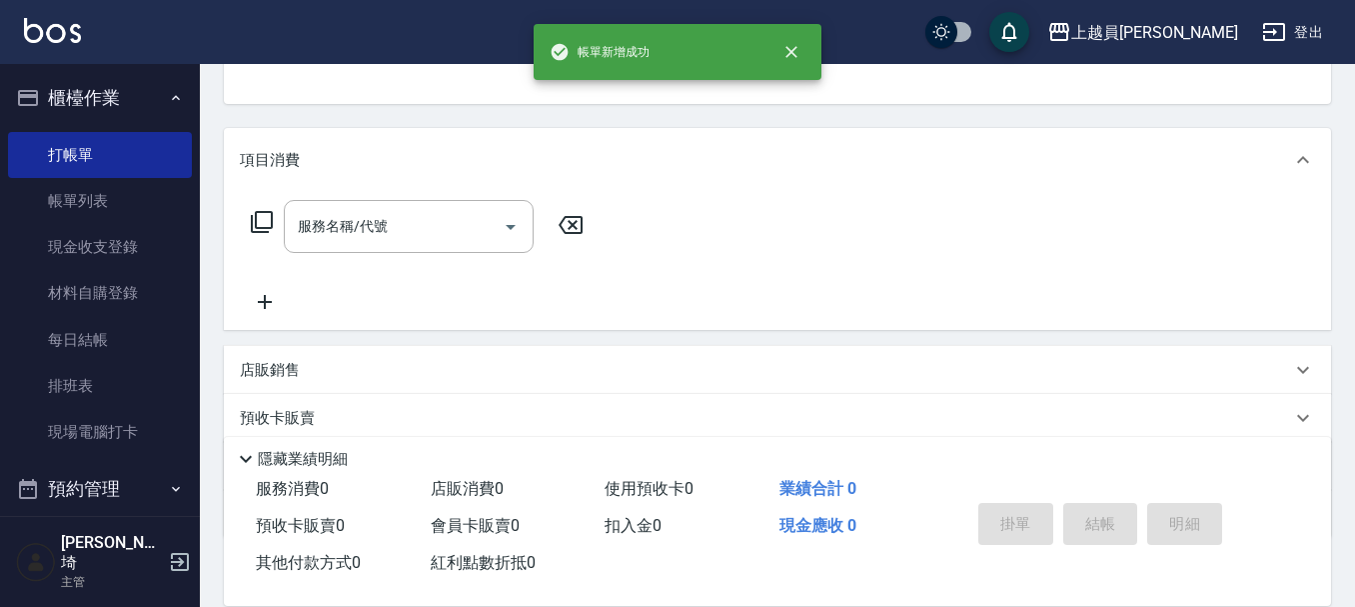
scroll to position [194, 0]
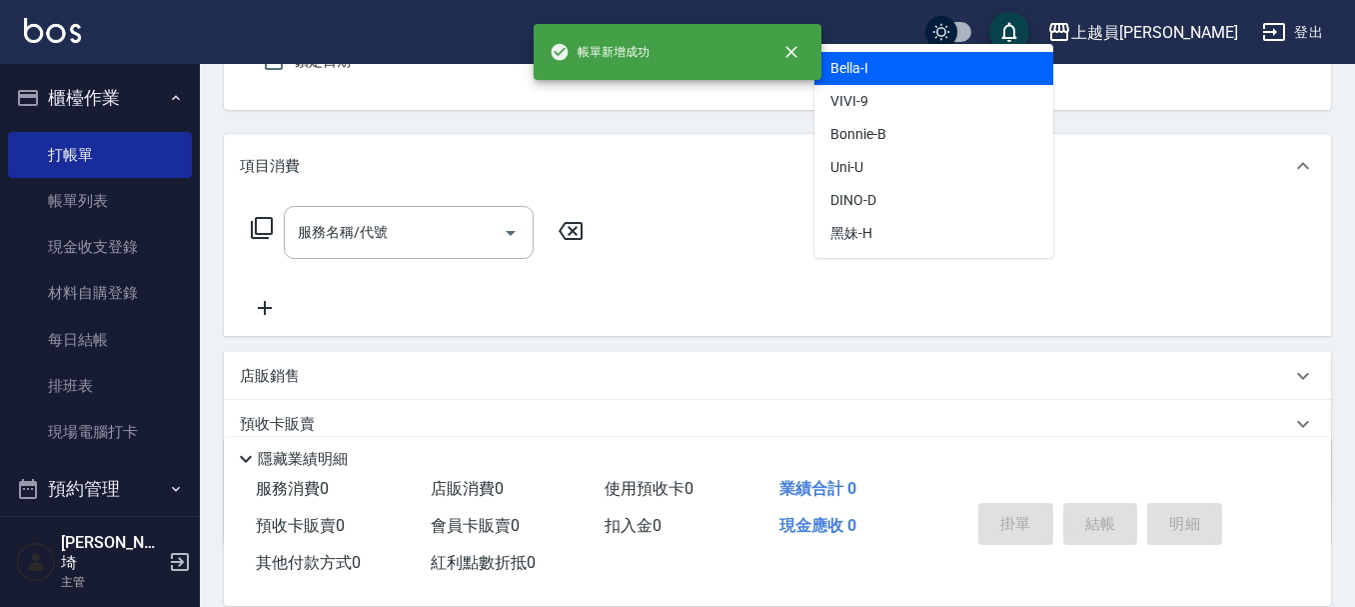
type input "Bella-I"
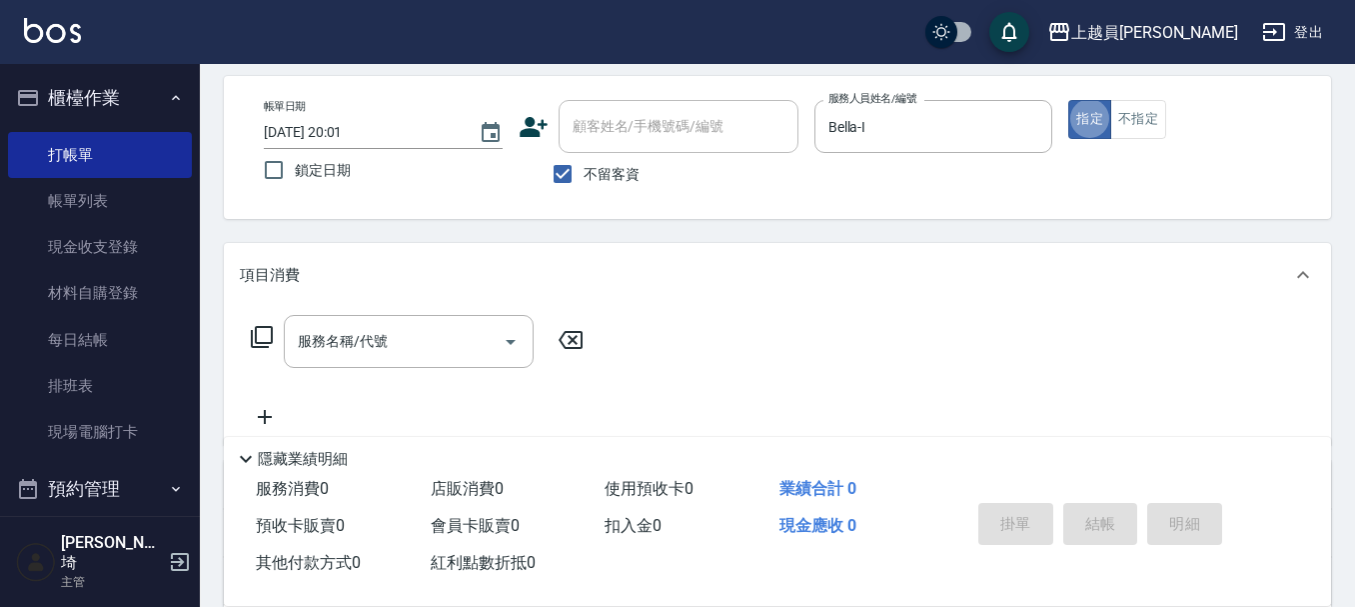
scroll to position [185, 0]
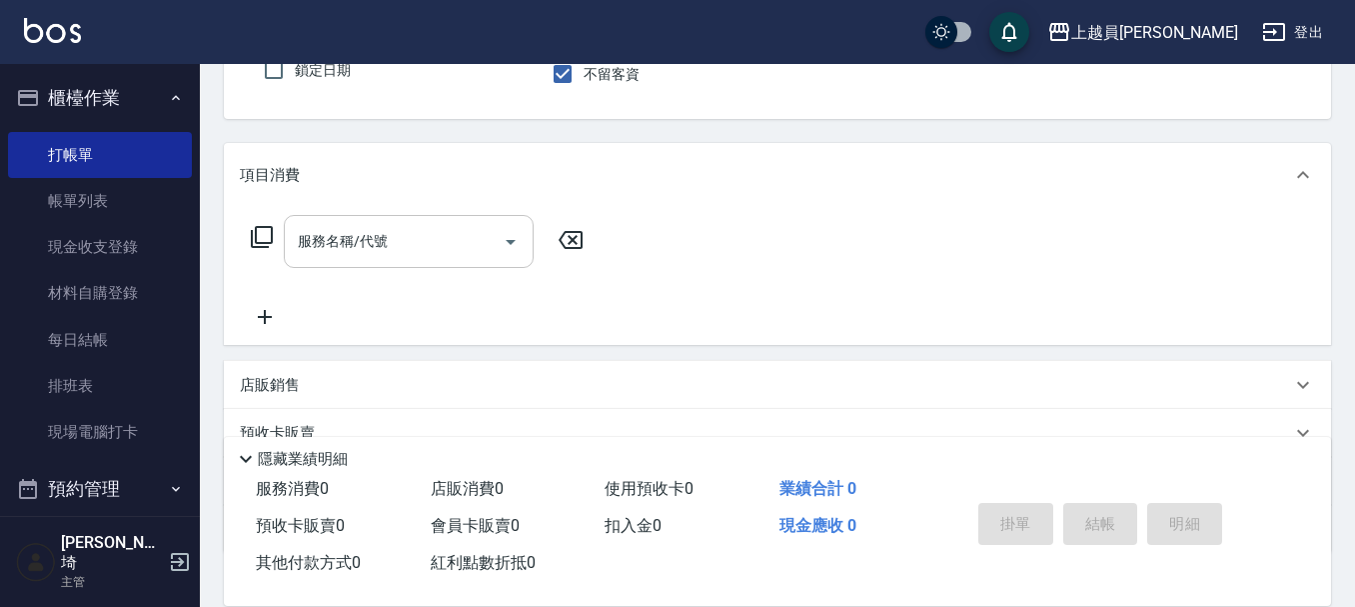
click at [370, 255] on div "服務名稱/代號" at bounding box center [409, 241] width 250 height 53
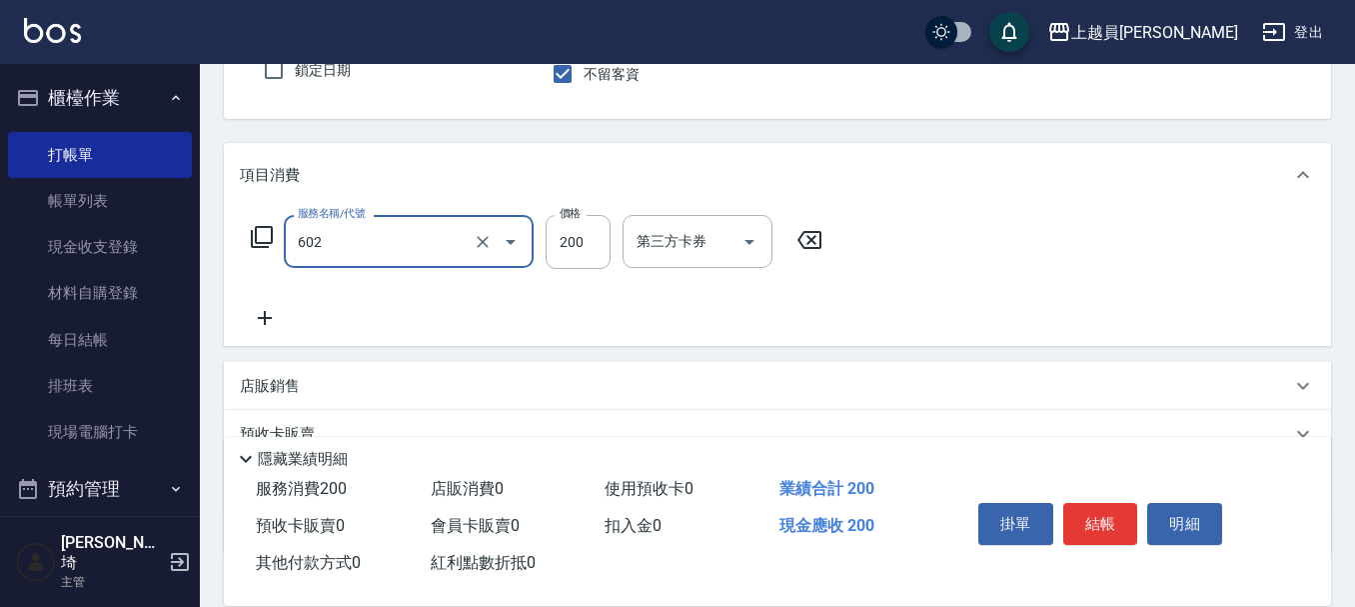
type input "一般洗髮(602)"
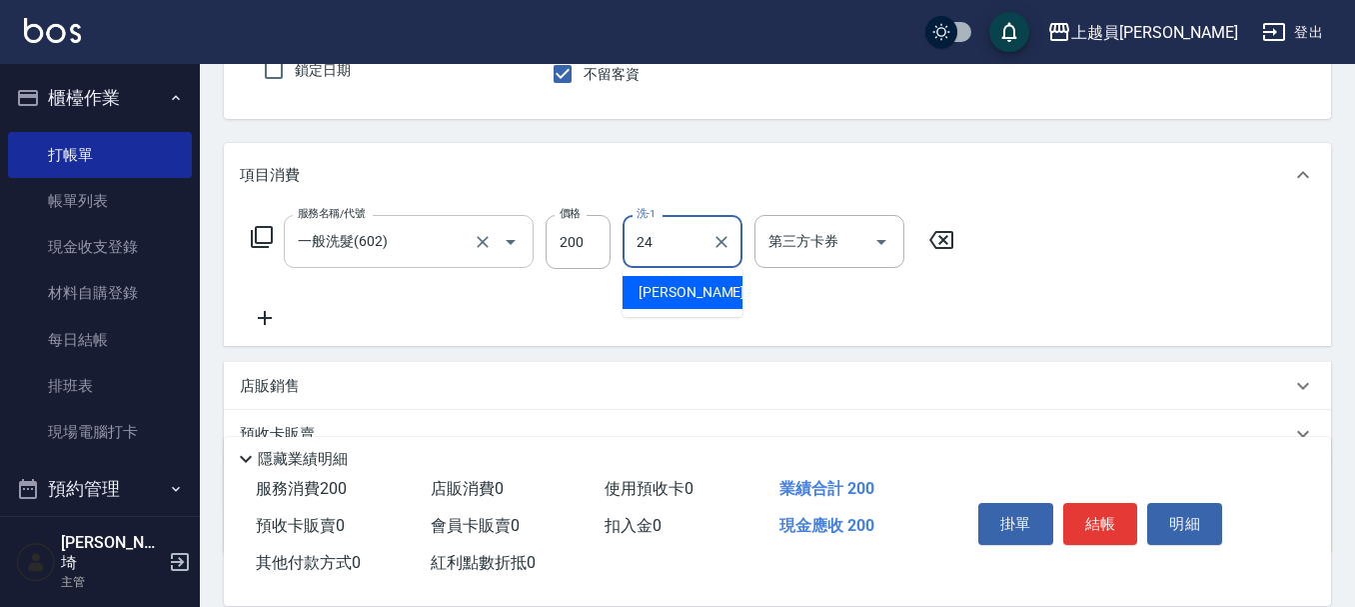
type input "[PERSON_NAME]-24"
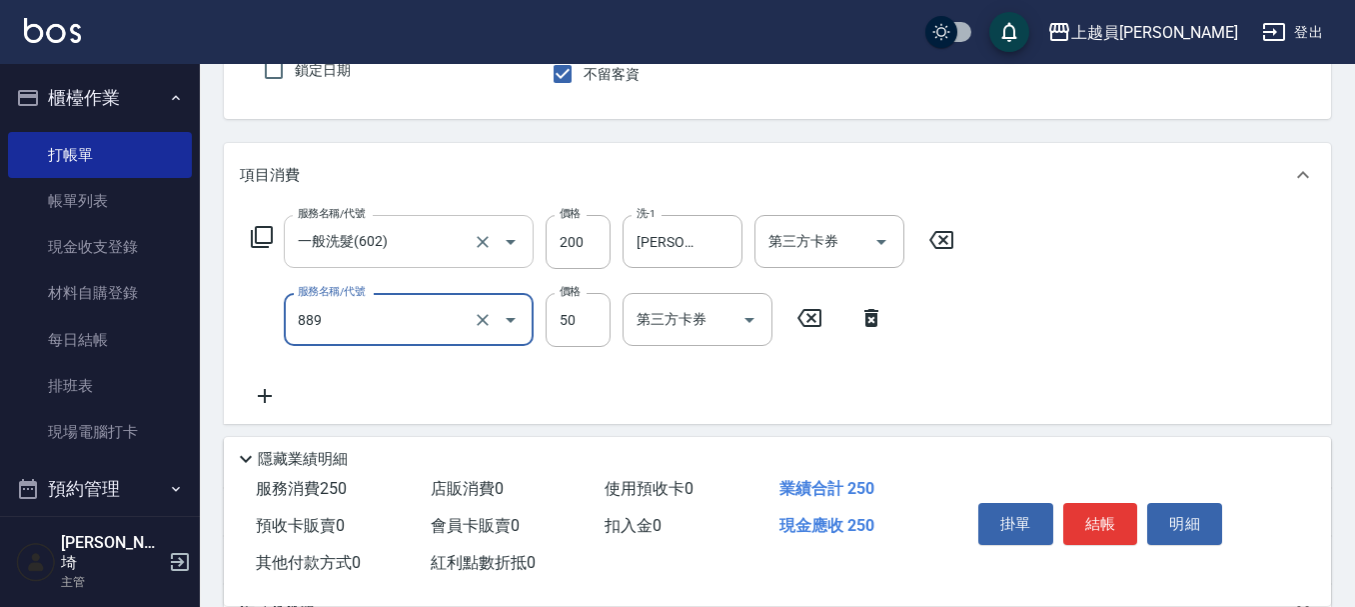
type input "精油(889)"
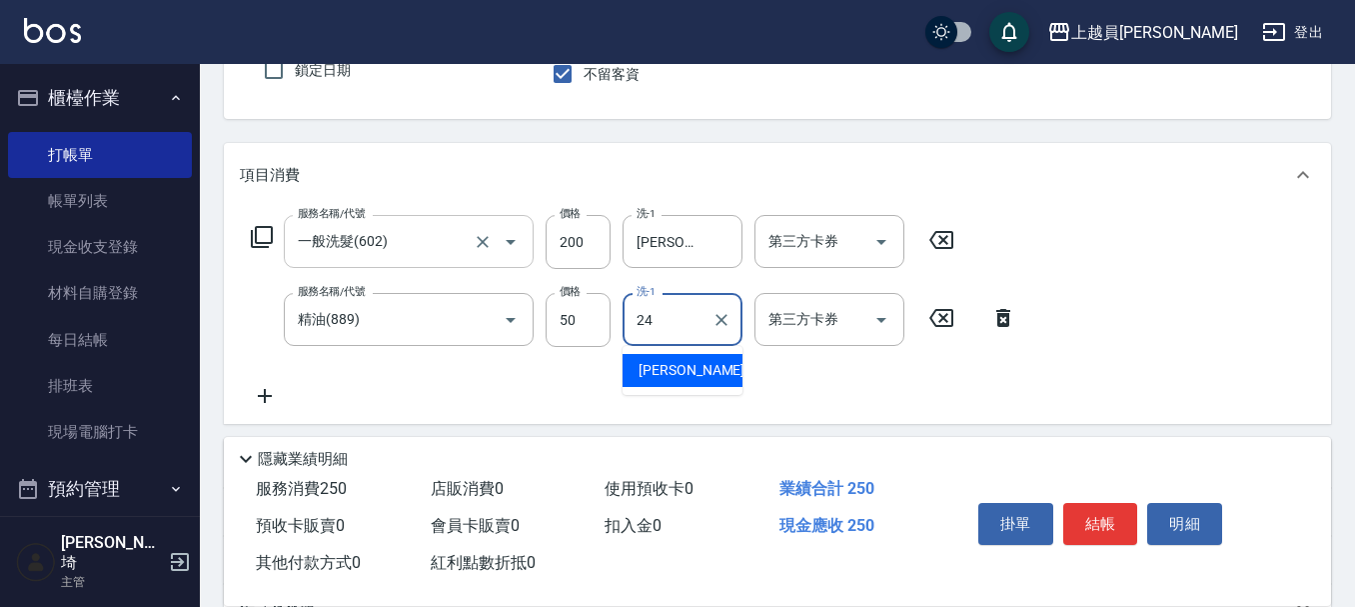
type input "[PERSON_NAME]-24"
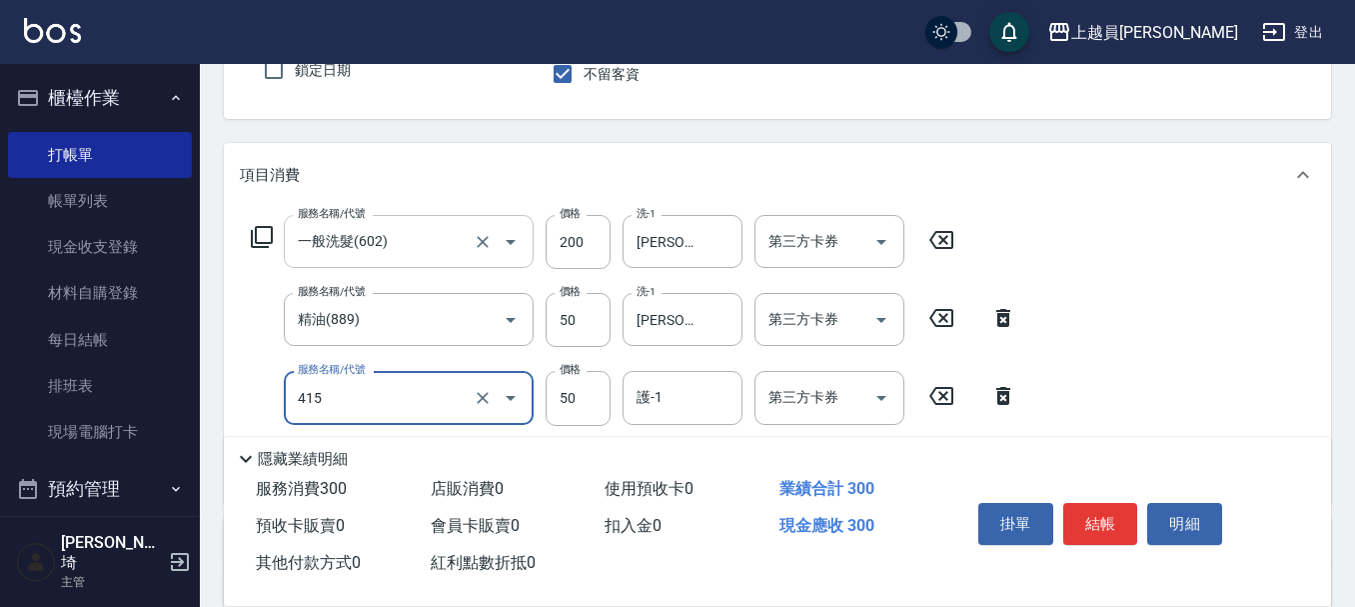
type input "瞬間保養(415)"
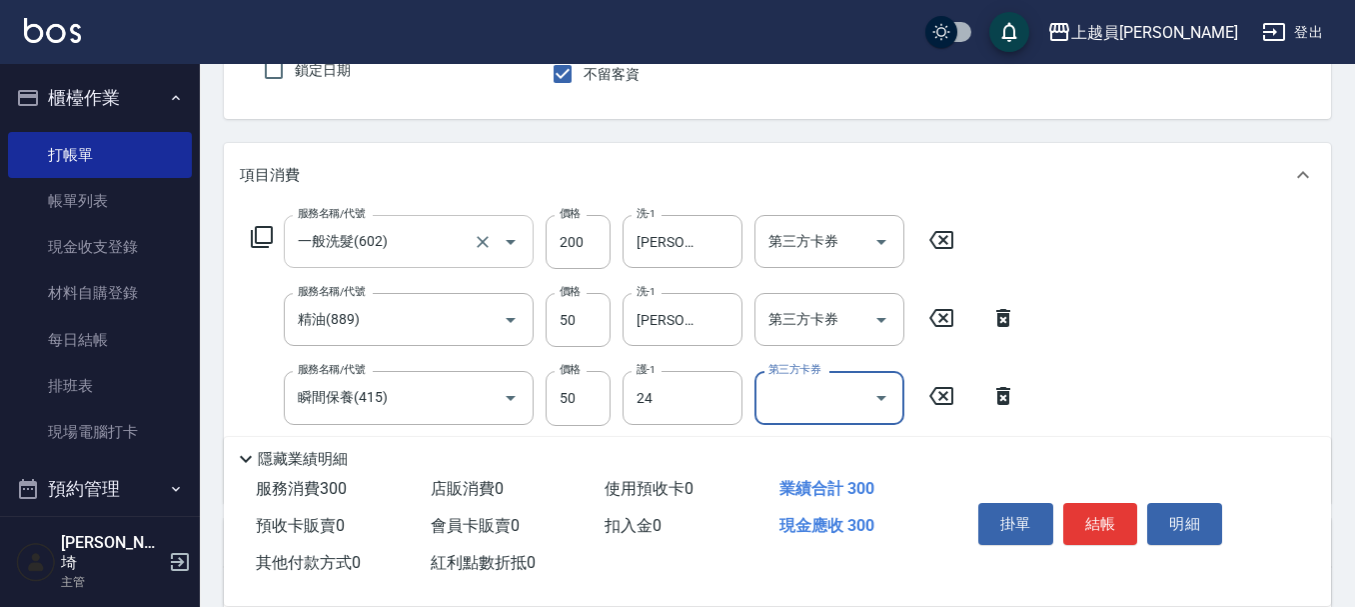
type input "[PERSON_NAME]-24"
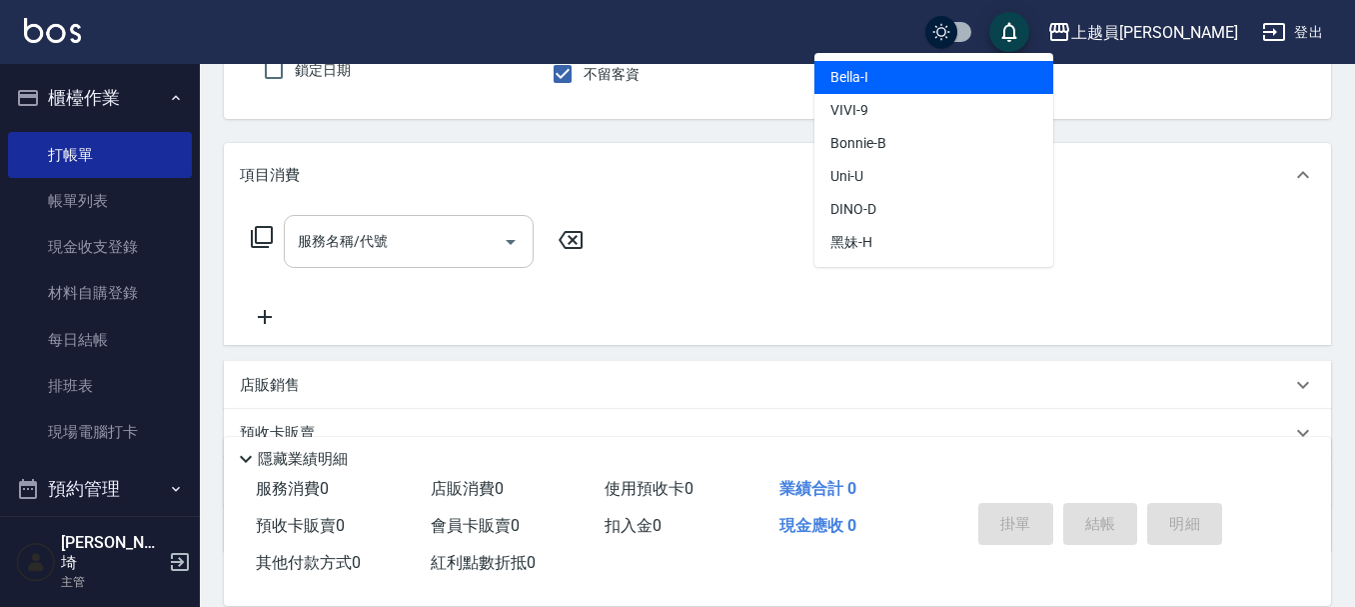
type input "Bella-I"
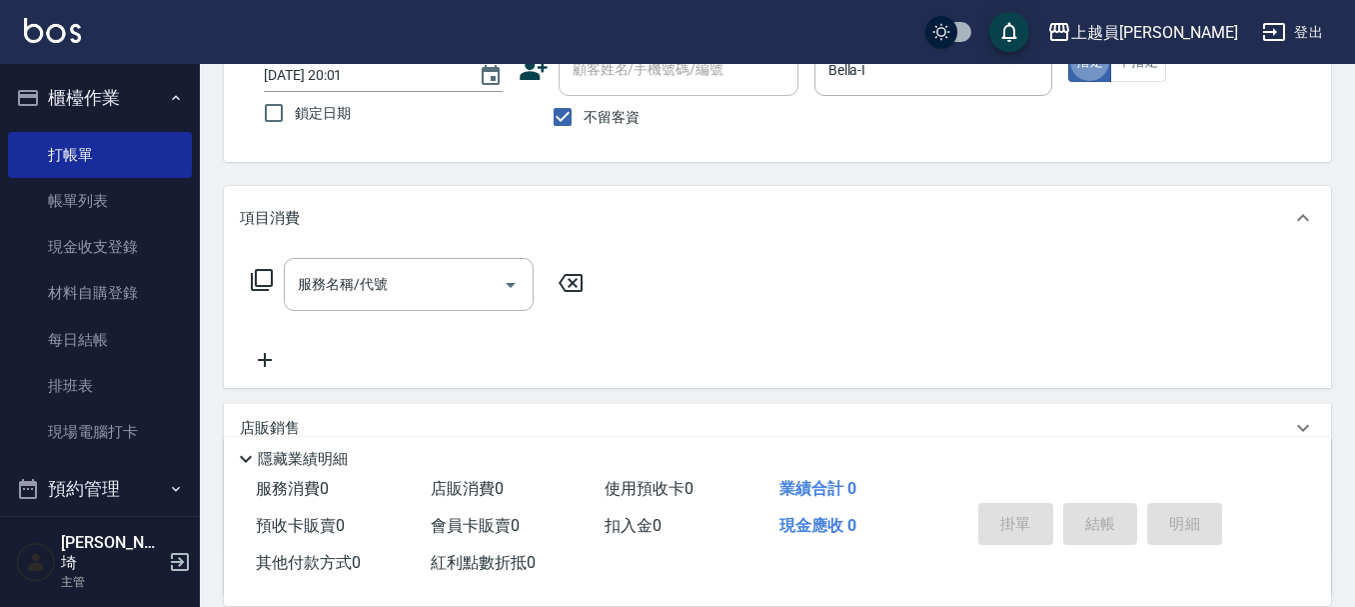
scroll to position [85, 0]
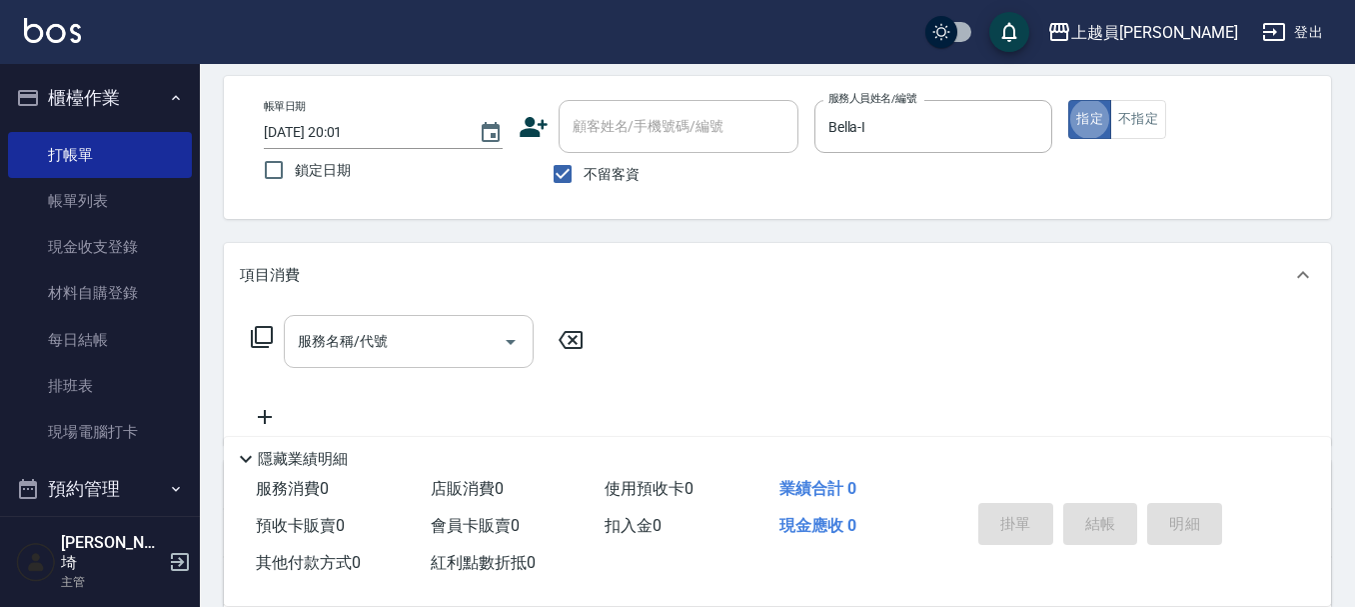
click at [360, 316] on div "服務名稱/代號" at bounding box center [409, 341] width 250 height 53
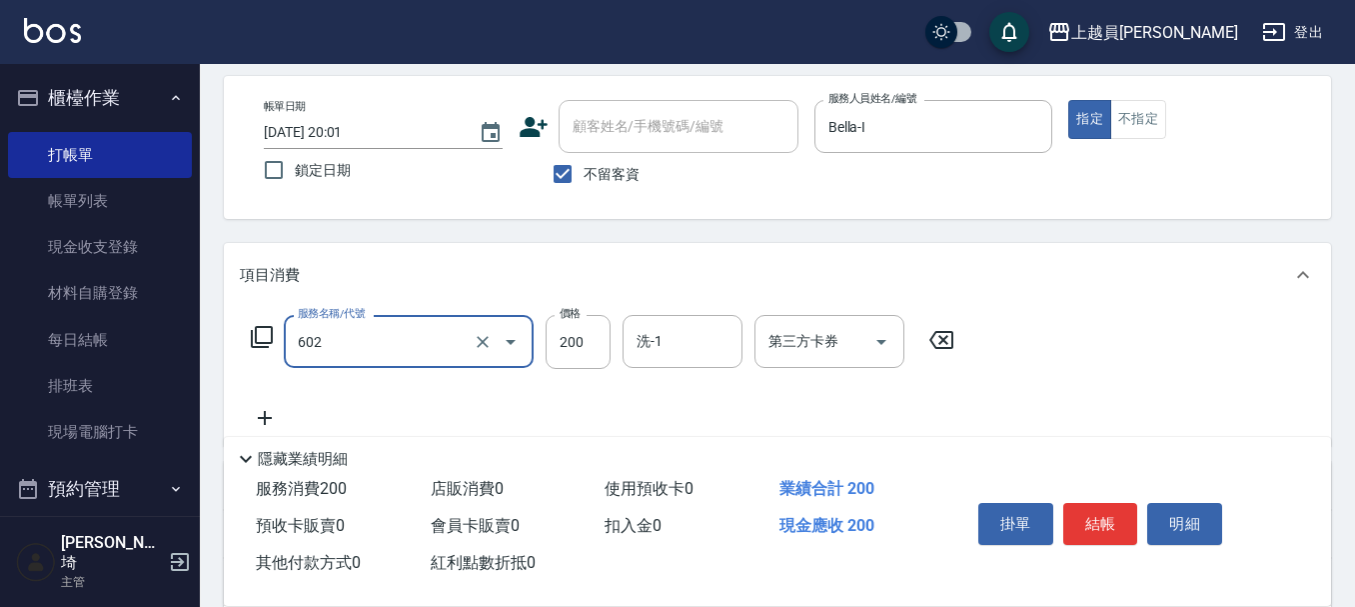
type input "一般洗髮(602)"
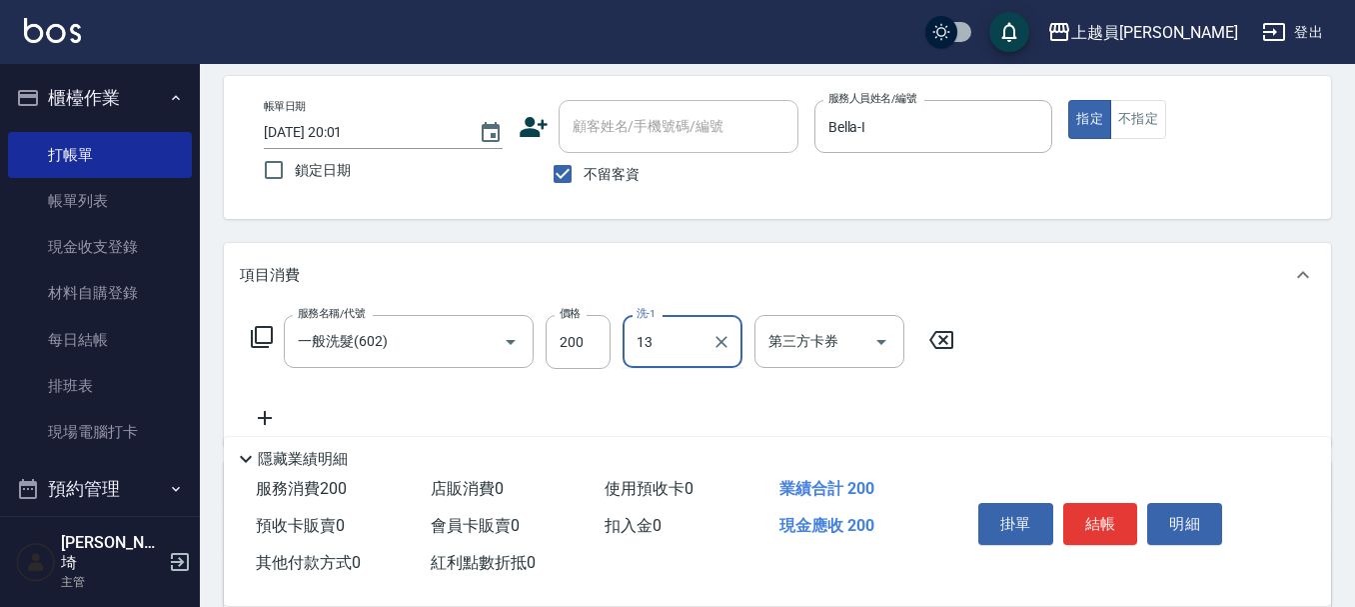
type input "[PERSON_NAME]-13"
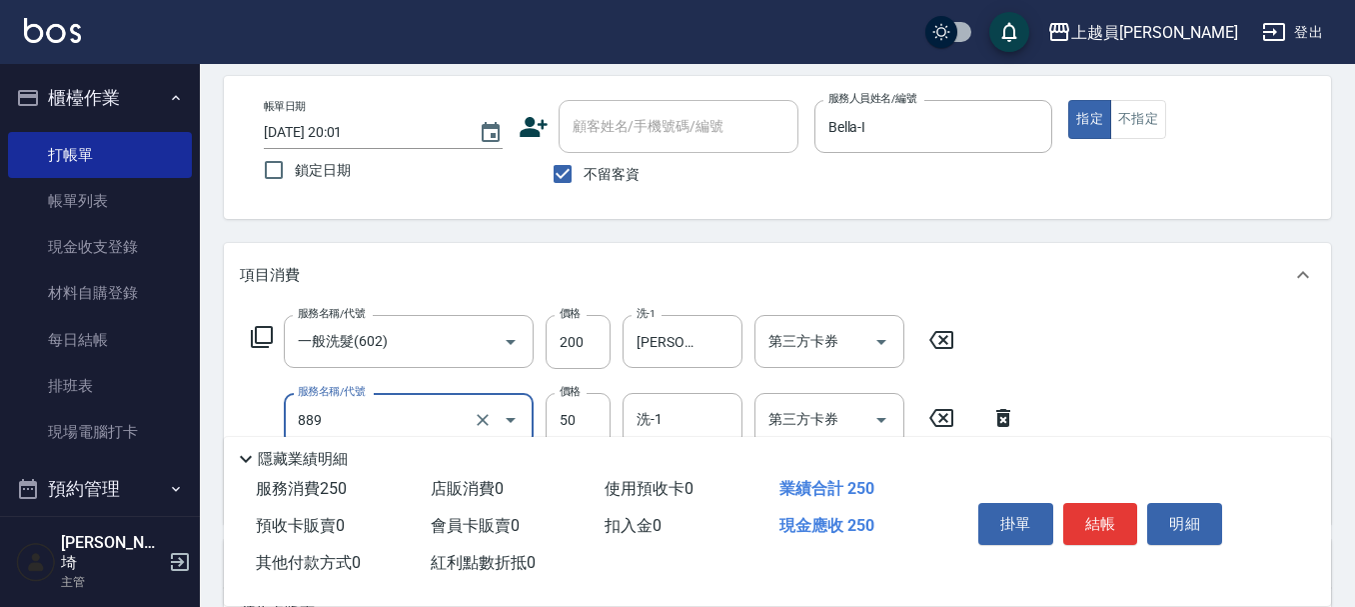
type input "精油(889)"
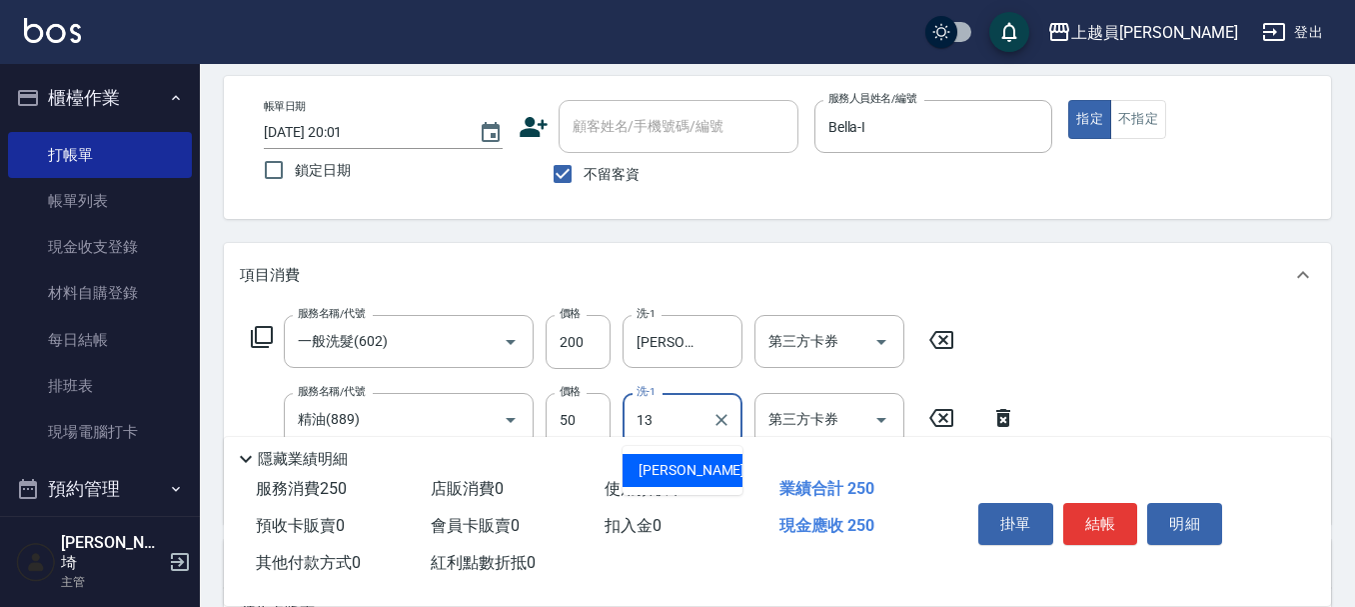
type input "[PERSON_NAME]-13"
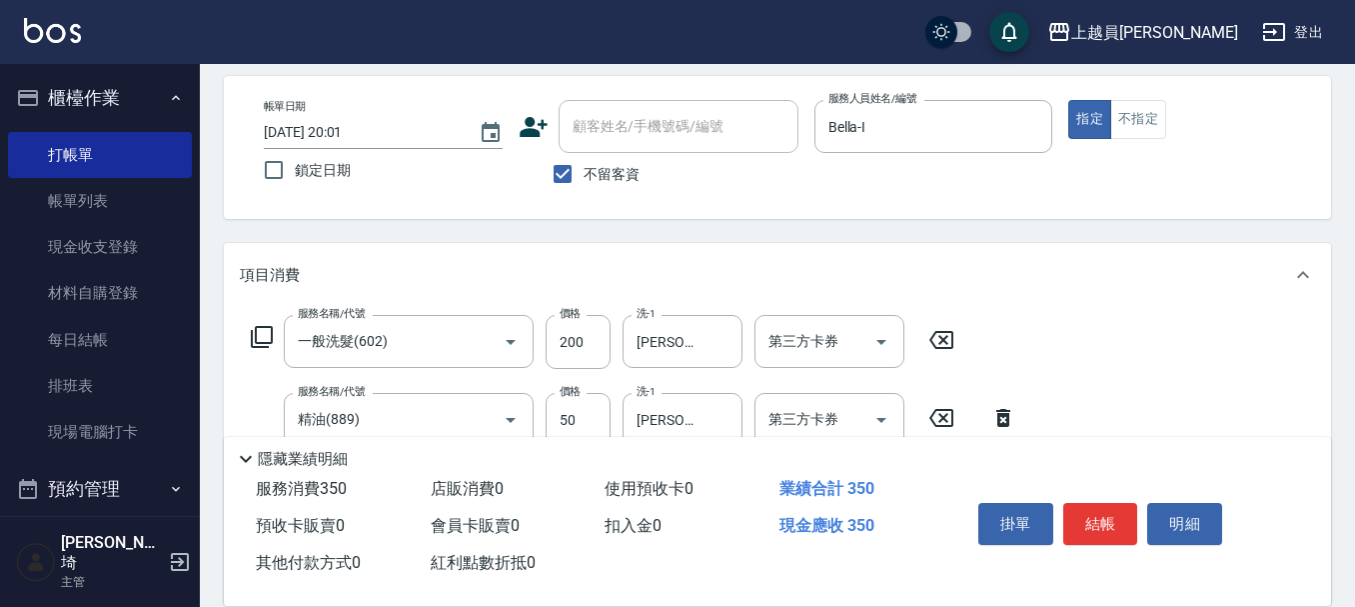
type input "剪髮(302)"
type input "200"
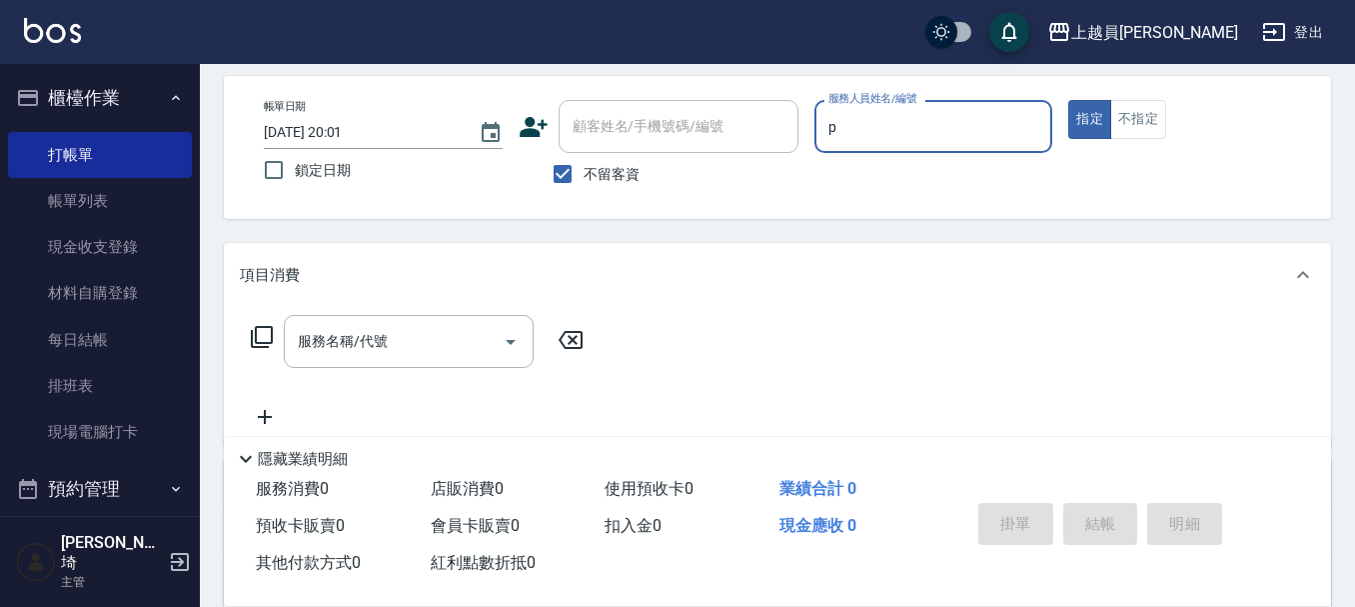
type input "[PERSON_NAME]-P"
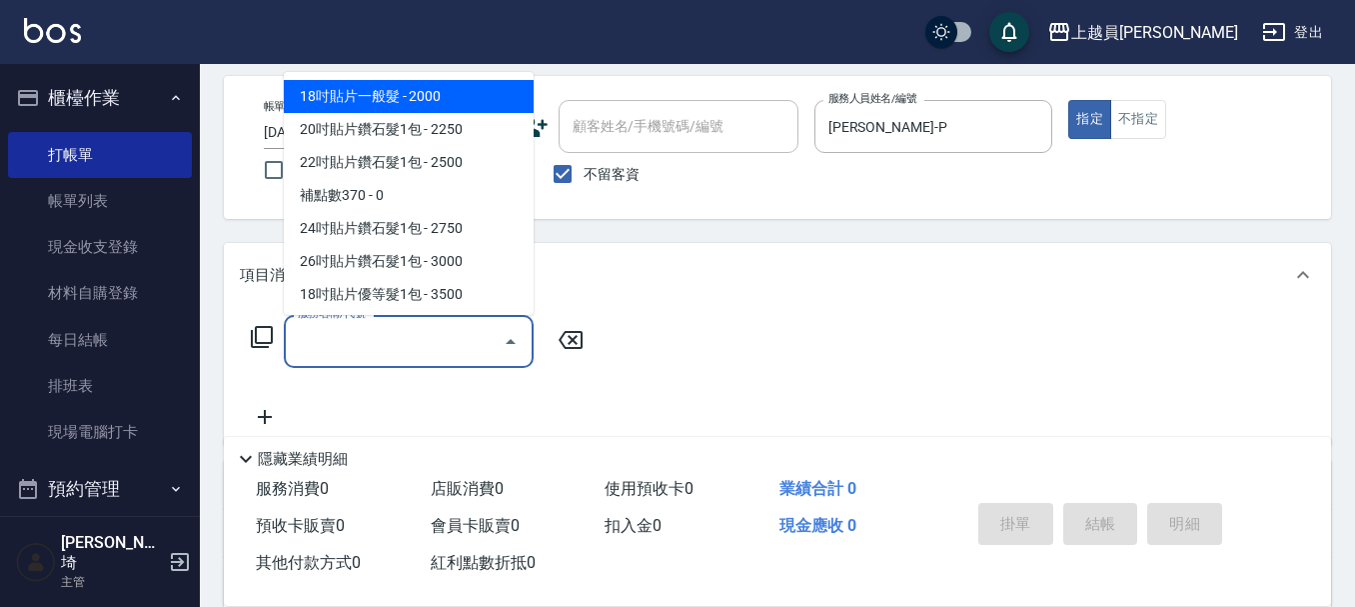
drag, startPoint x: 439, startPoint y: 328, endPoint x: 459, endPoint y: 327, distance: 20.0
click at [437, 328] on input "服務名稱/代號" at bounding box center [394, 341] width 202 height 35
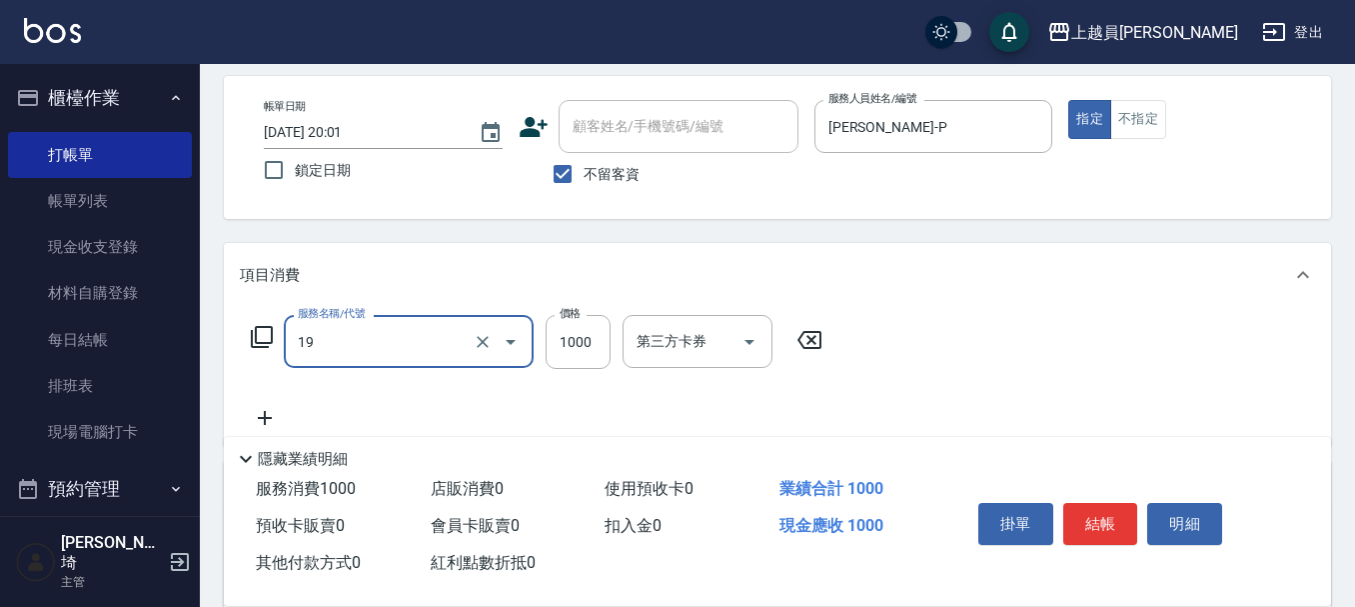
type input "一般燙髮(19)"
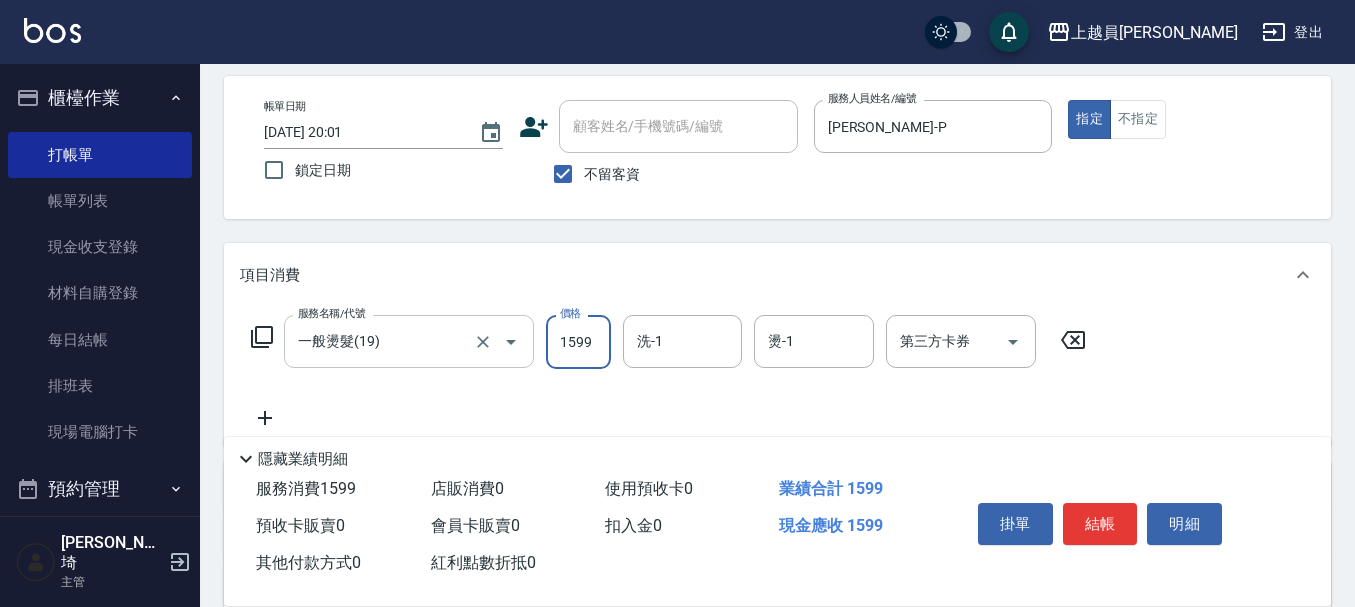
type input "1599"
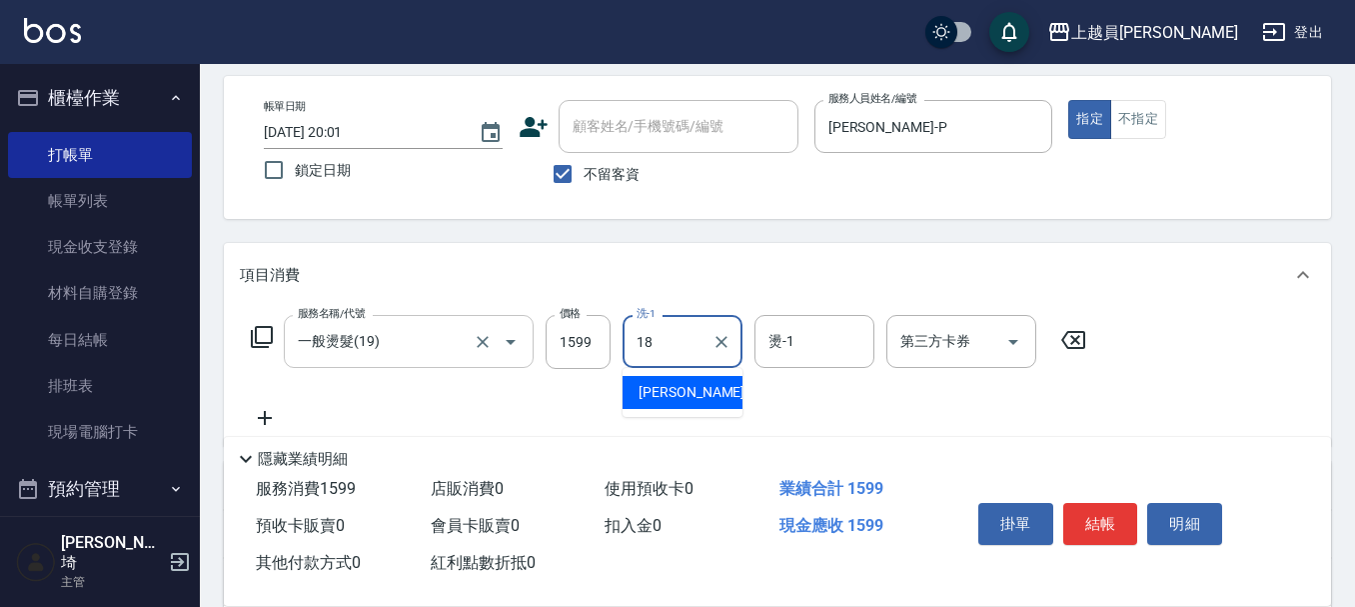
type input "[PERSON_NAME]-18"
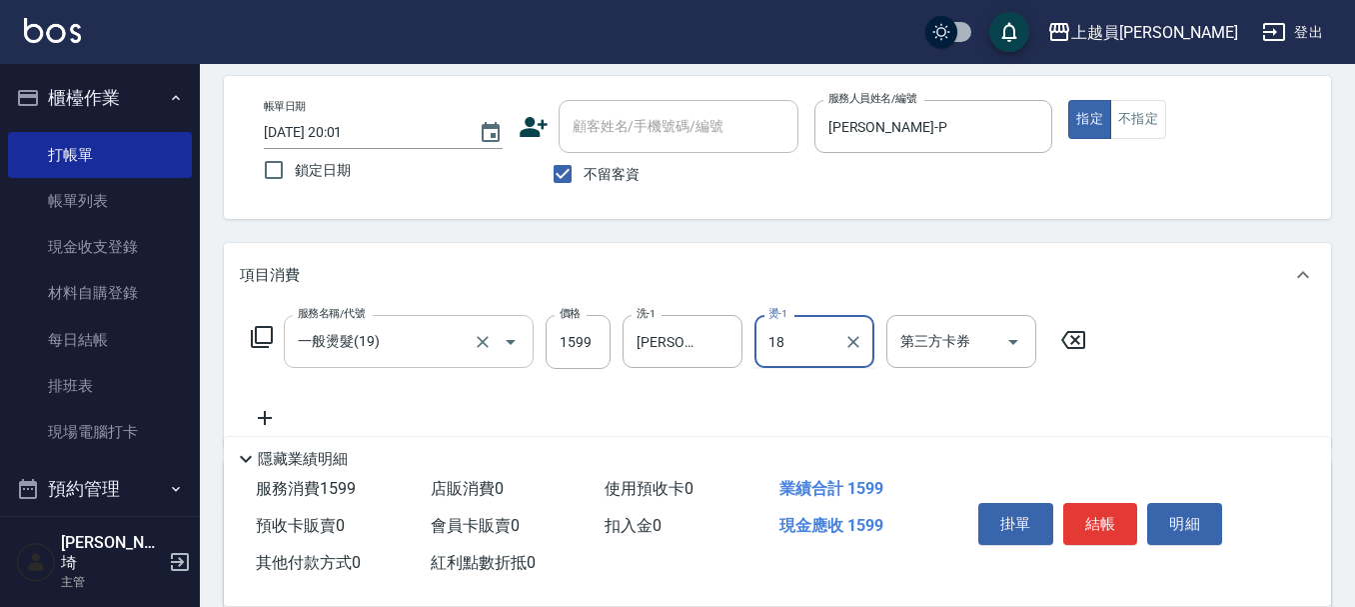
type input "[PERSON_NAME]-18"
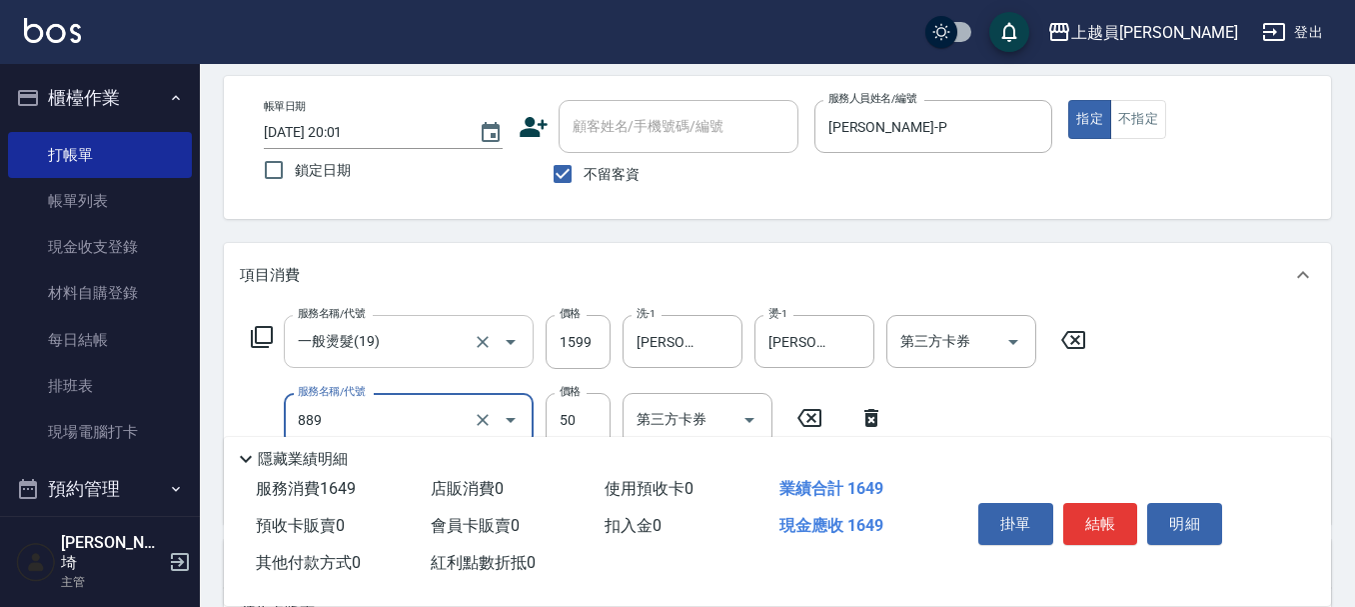
type input "精油(889)"
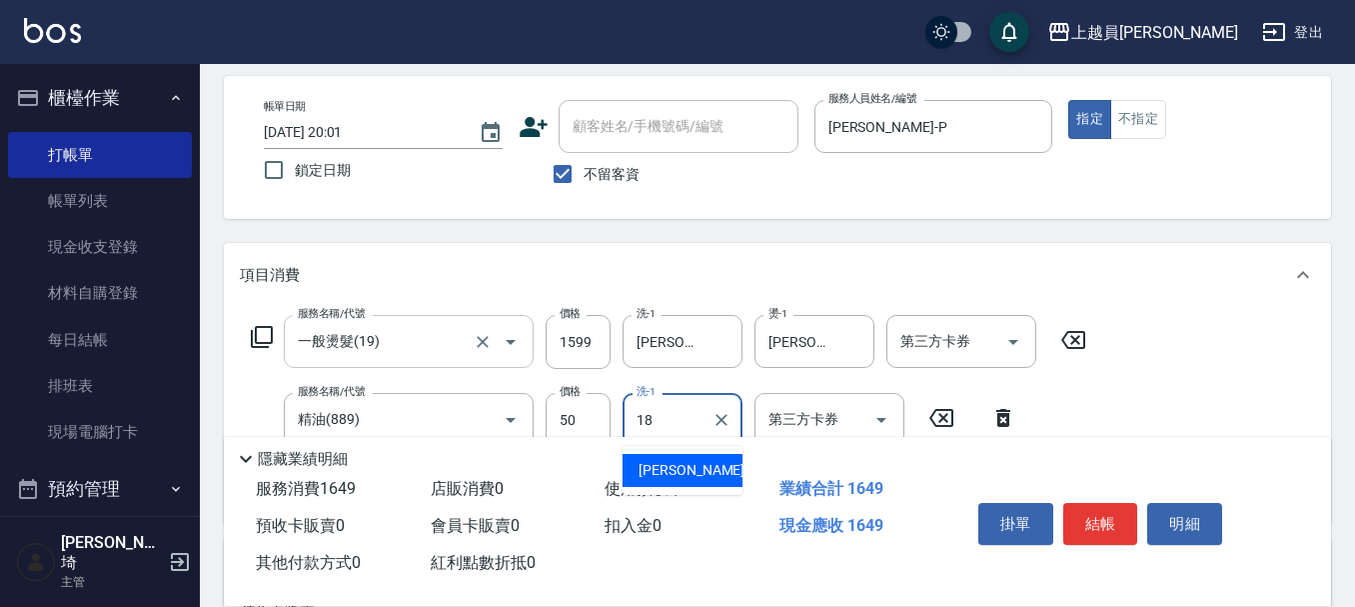
type input "[PERSON_NAME]-18"
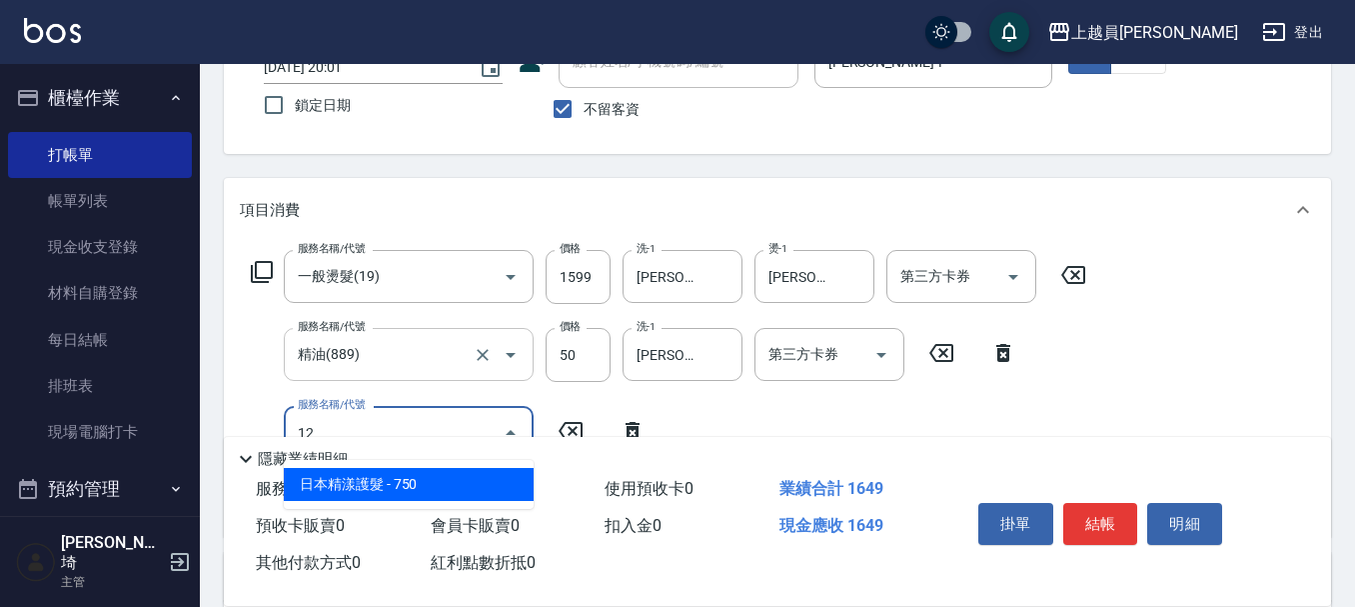
scroll to position [185, 0]
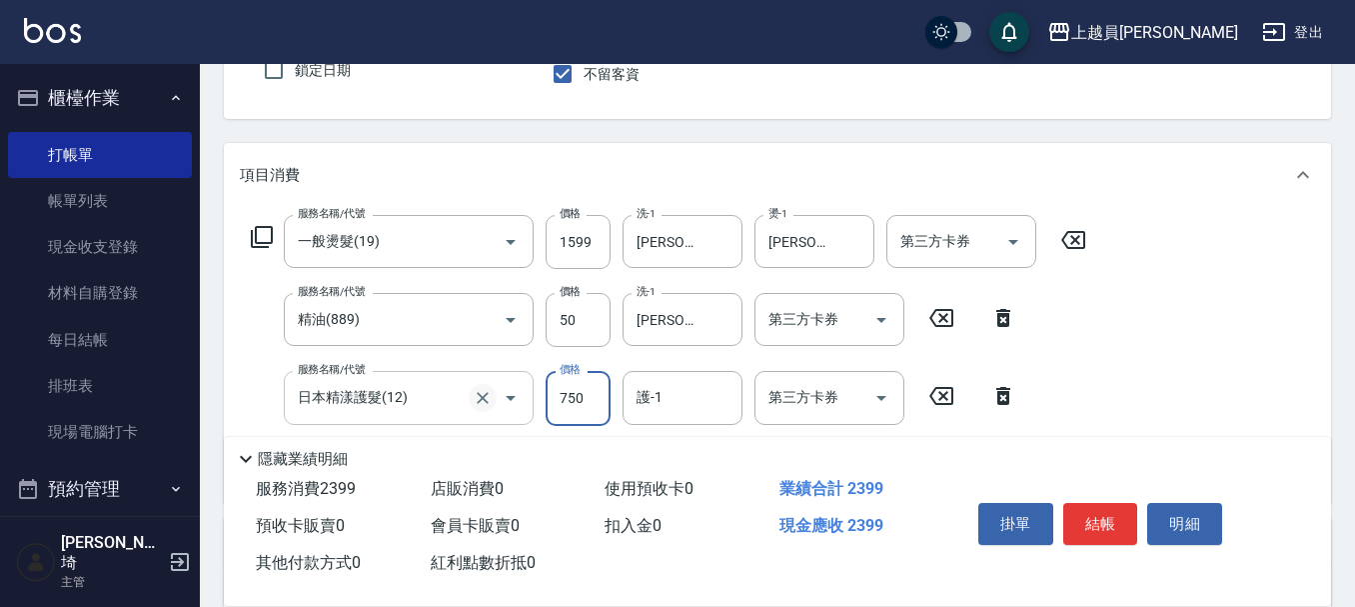
click at [473, 402] on button "Clear" at bounding box center [483, 398] width 28 height 28
type input "日本精漾護髮(12)"
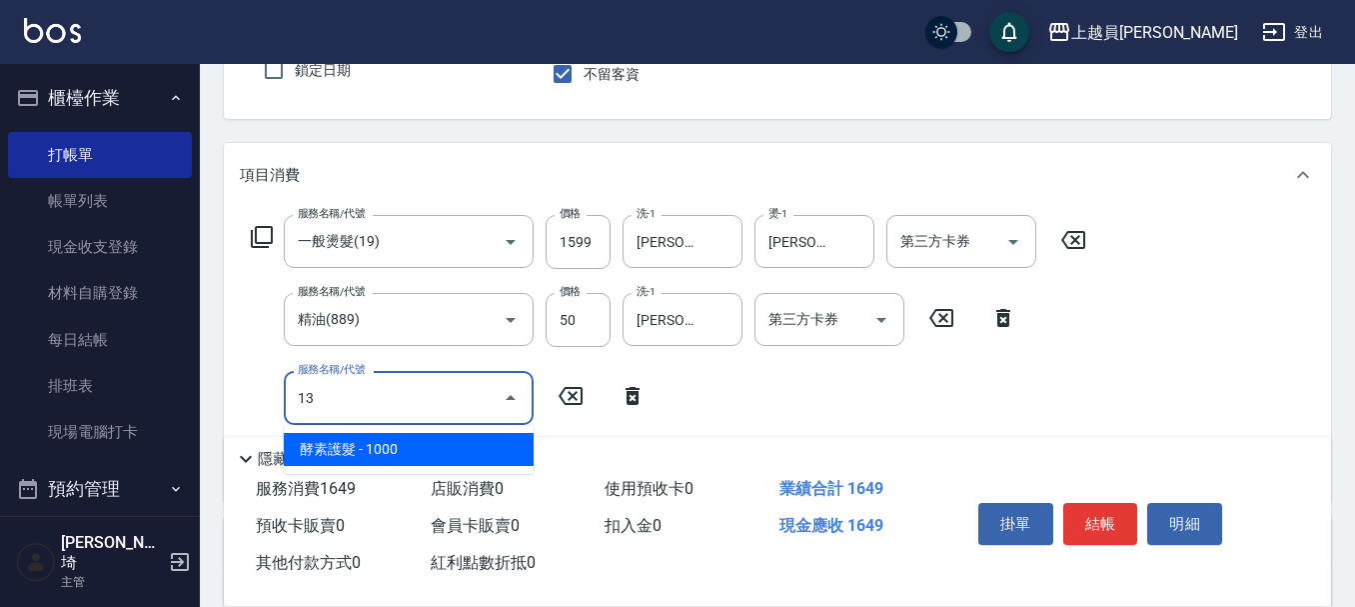
type input "酵素護髮(13)"
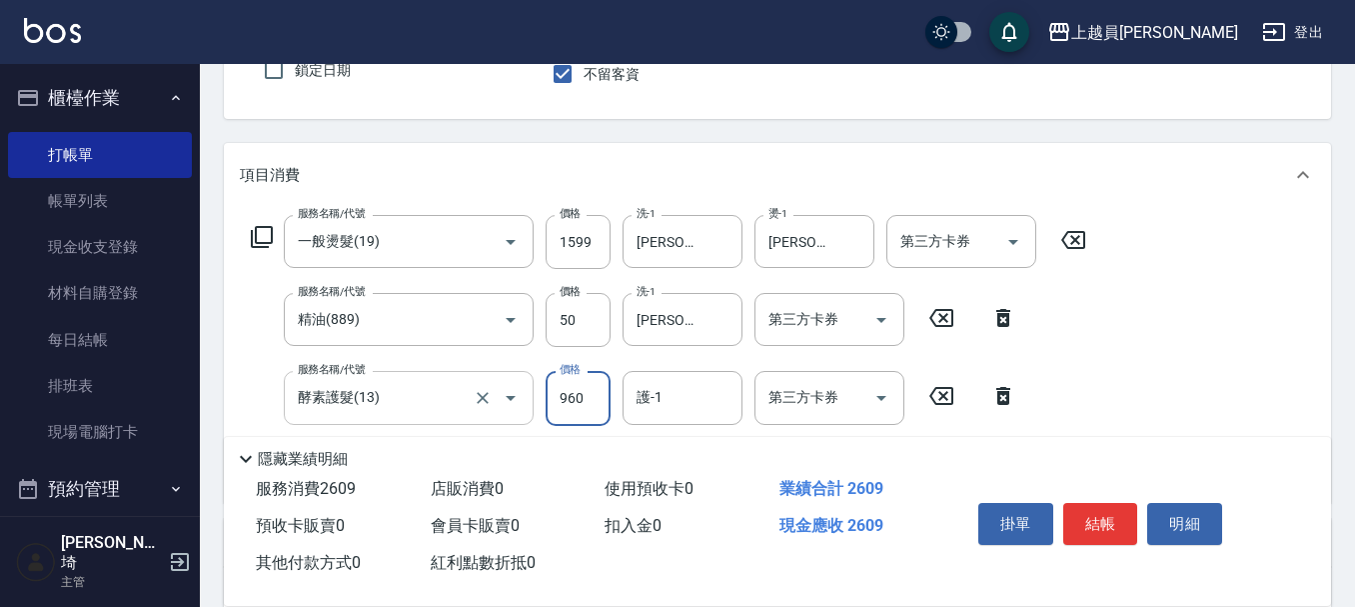
type input "960"
type input "[PERSON_NAME]-18"
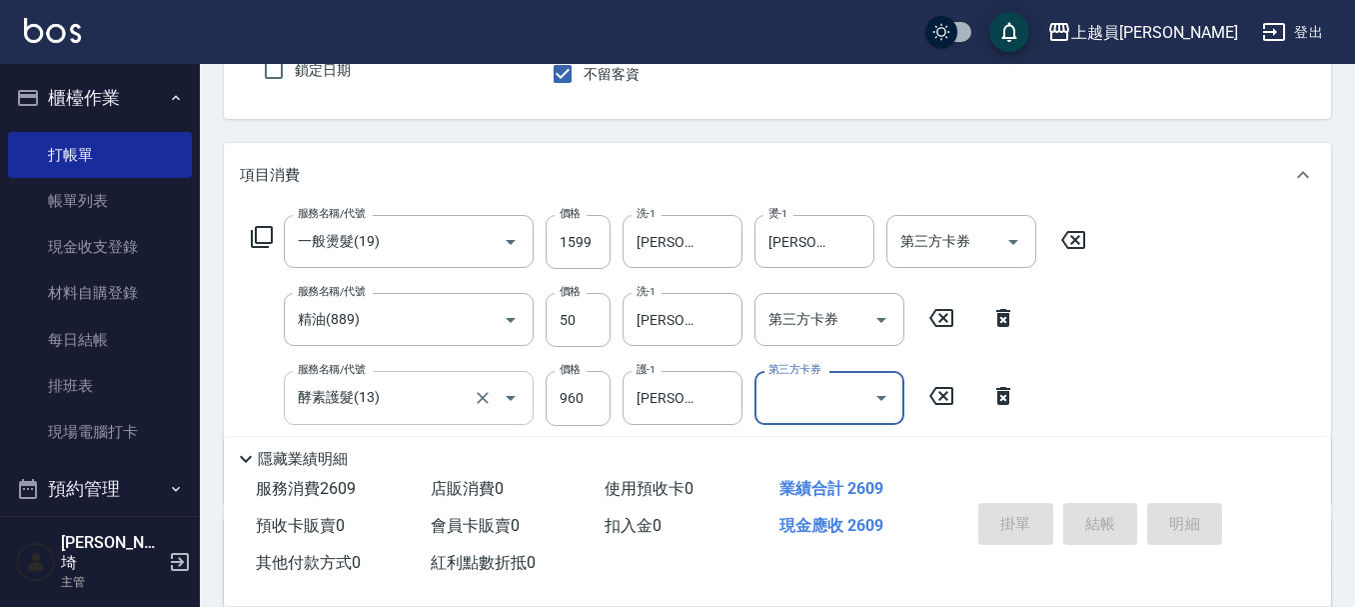
type input "[DATE] 20:02"
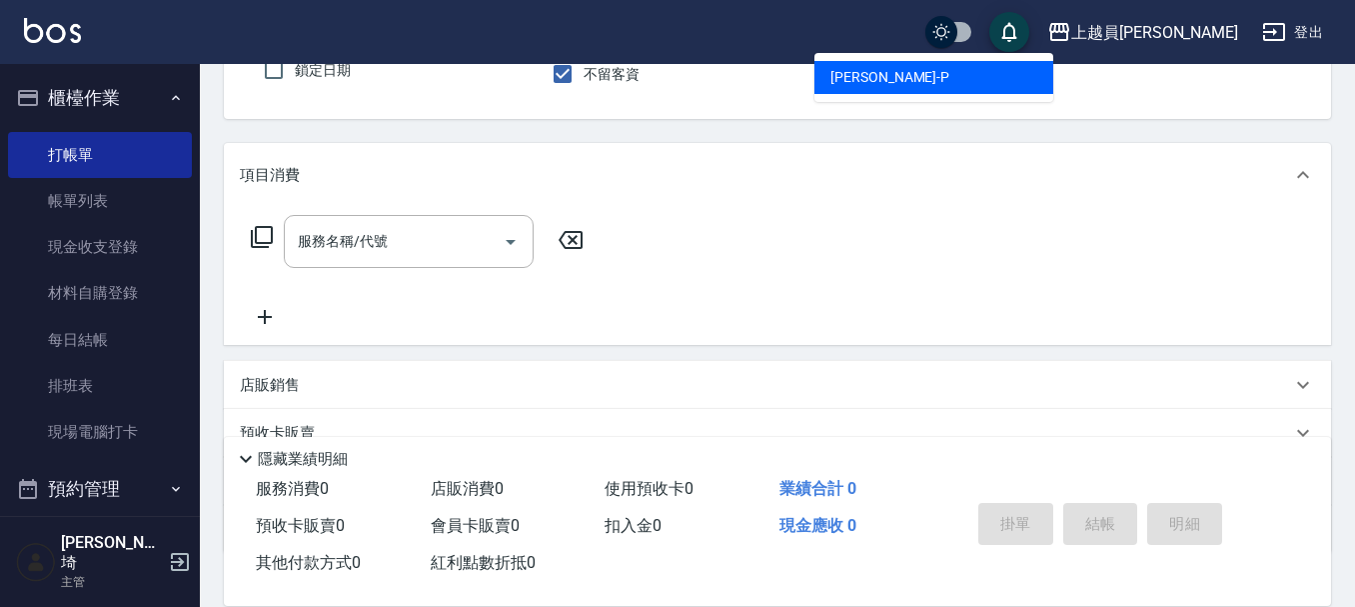
type input "[PERSON_NAME]-P"
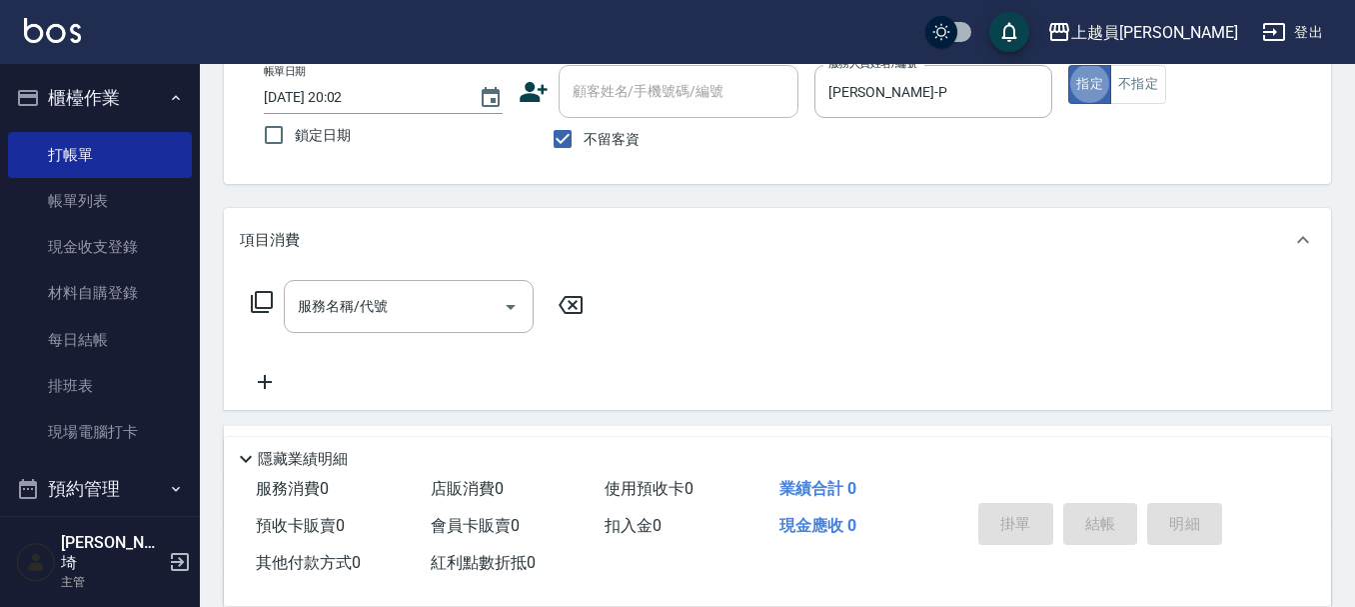
scroll to position [85, 0]
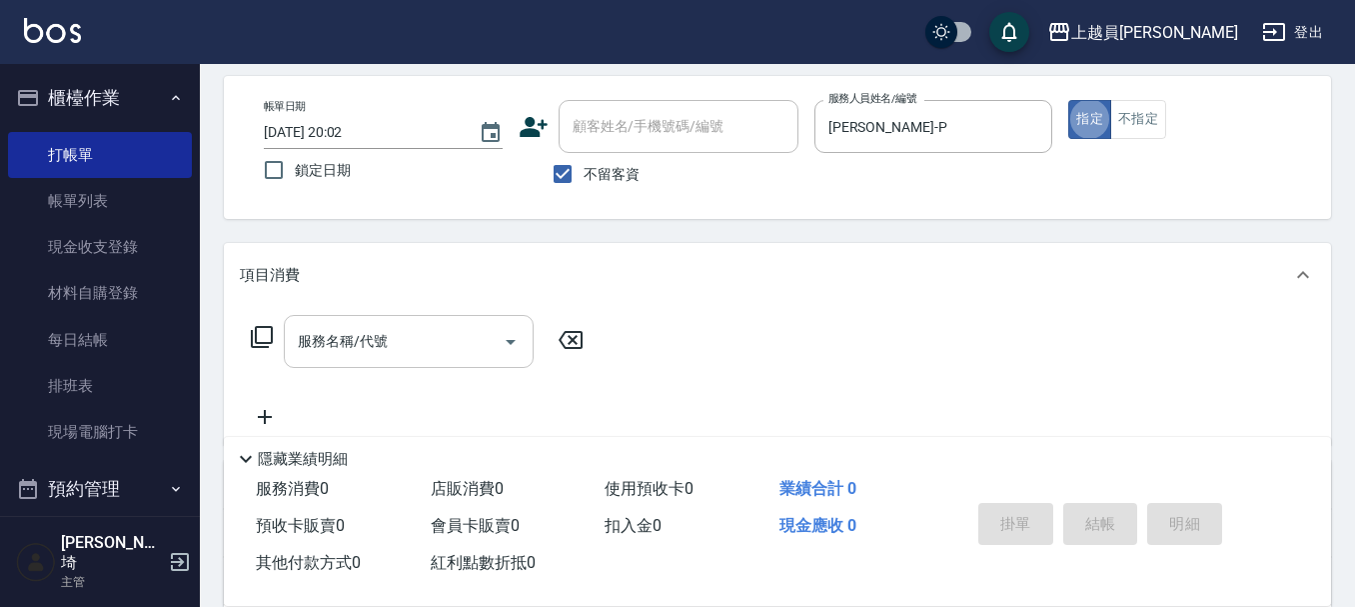
drag, startPoint x: 510, startPoint y: 369, endPoint x: 420, endPoint y: 352, distance: 91.5
click at [502, 363] on div "服務名稱/代號 服務名稱/代號" at bounding box center [418, 372] width 356 height 114
click at [414, 352] on input "服務名稱/代號" at bounding box center [394, 341] width 202 height 35
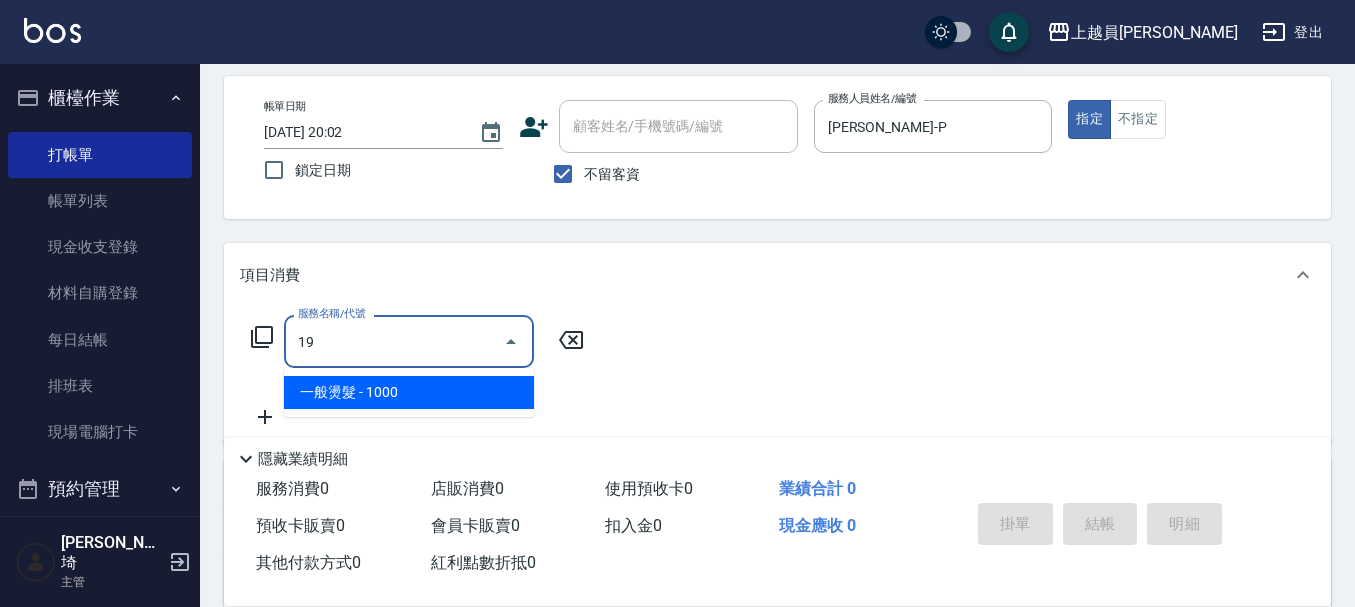
type input "一般燙髮(19)"
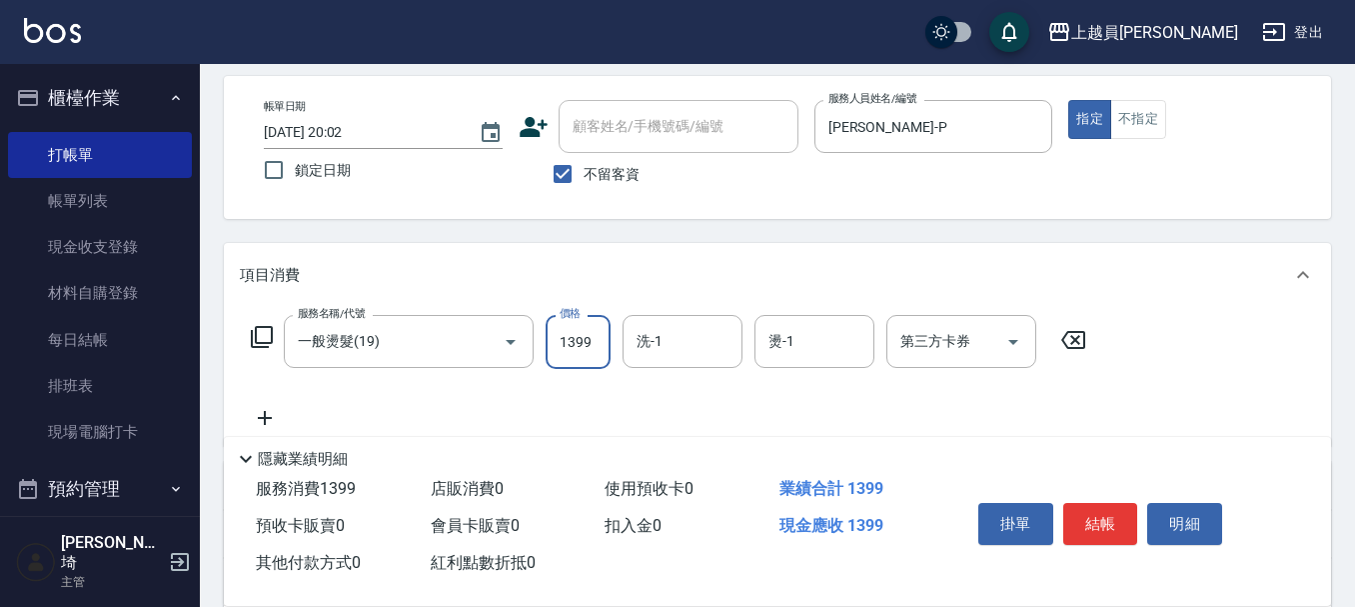
type input "1399"
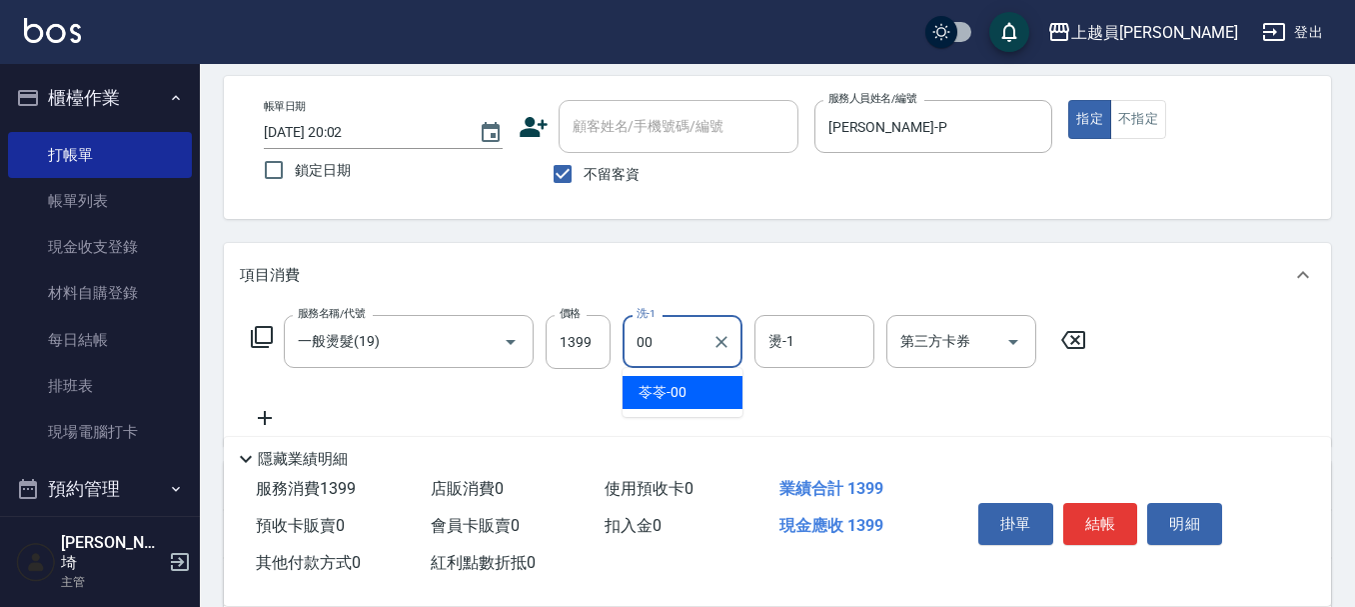
type input "苓苓-00"
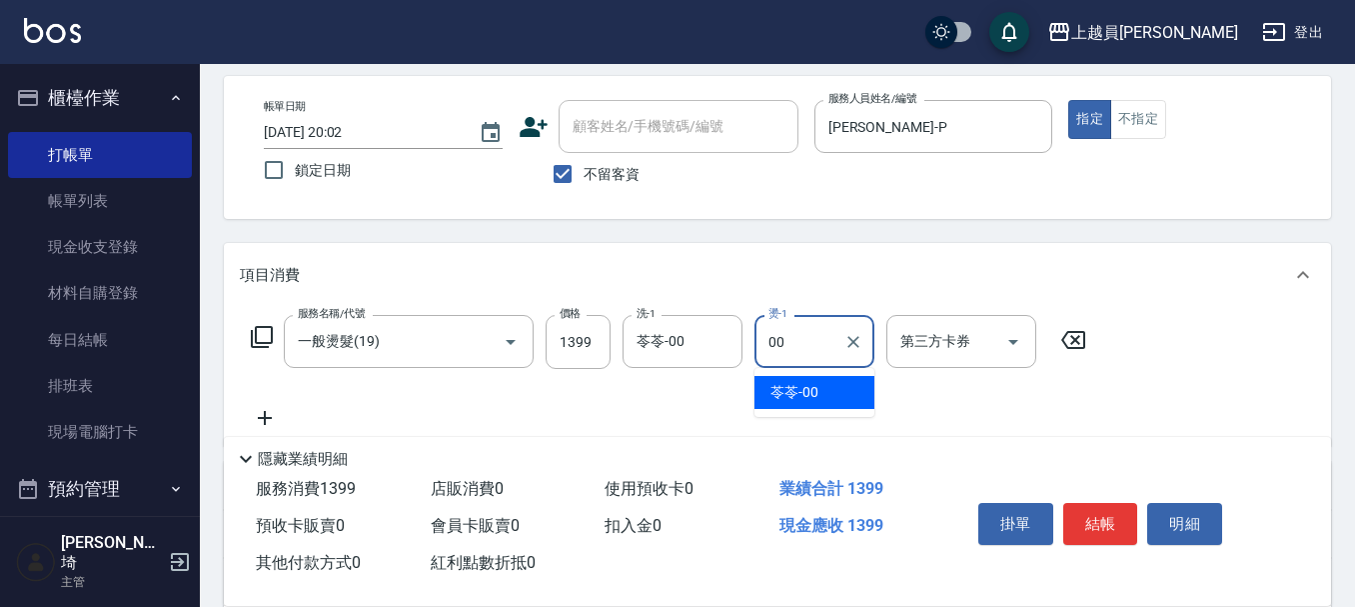
type input "苓苓-00"
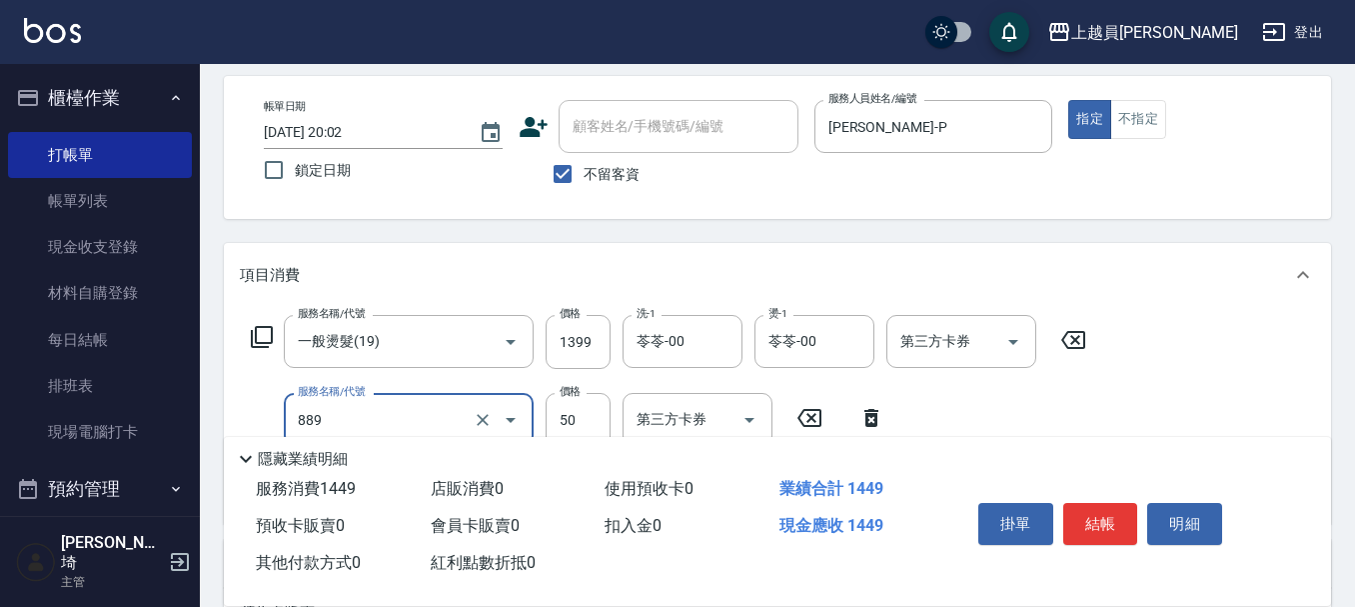
type input "精油(889)"
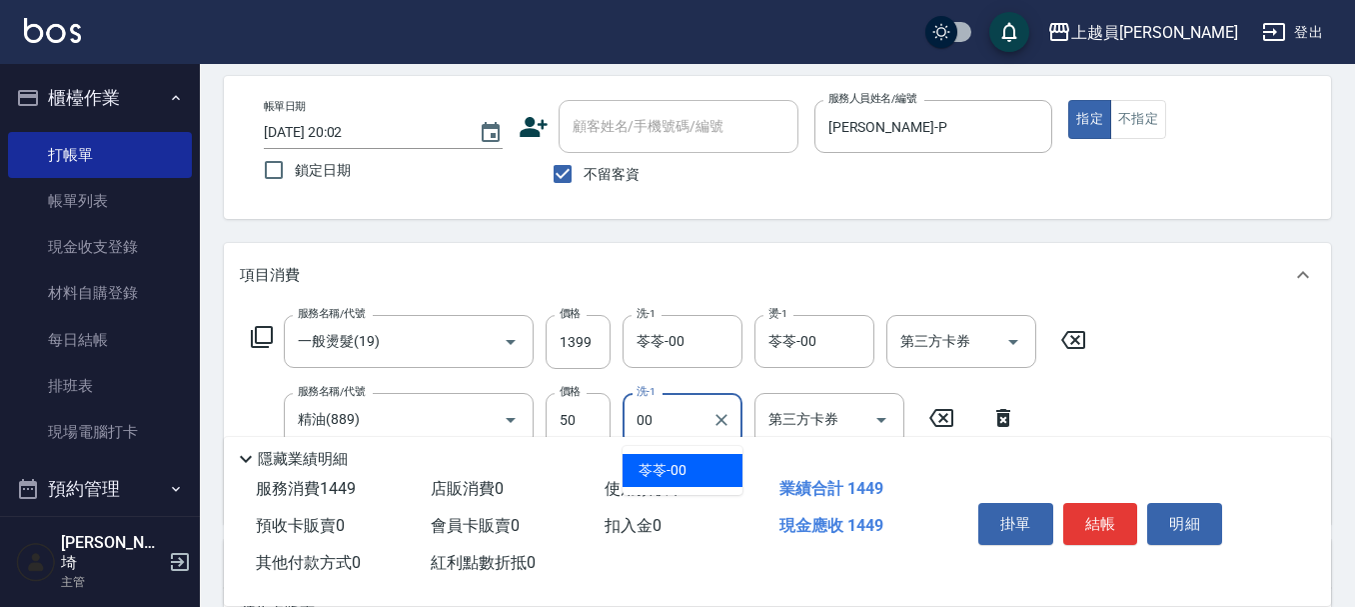
type input "苓苓-00"
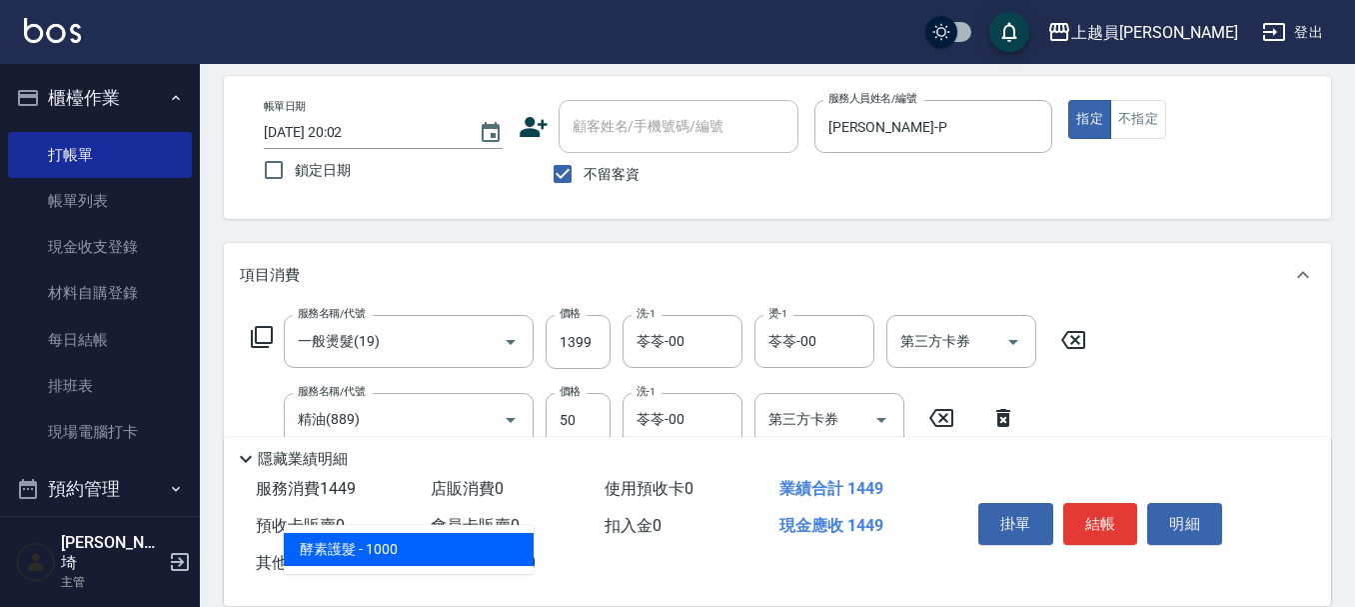
type input "酵素護髮(13)"
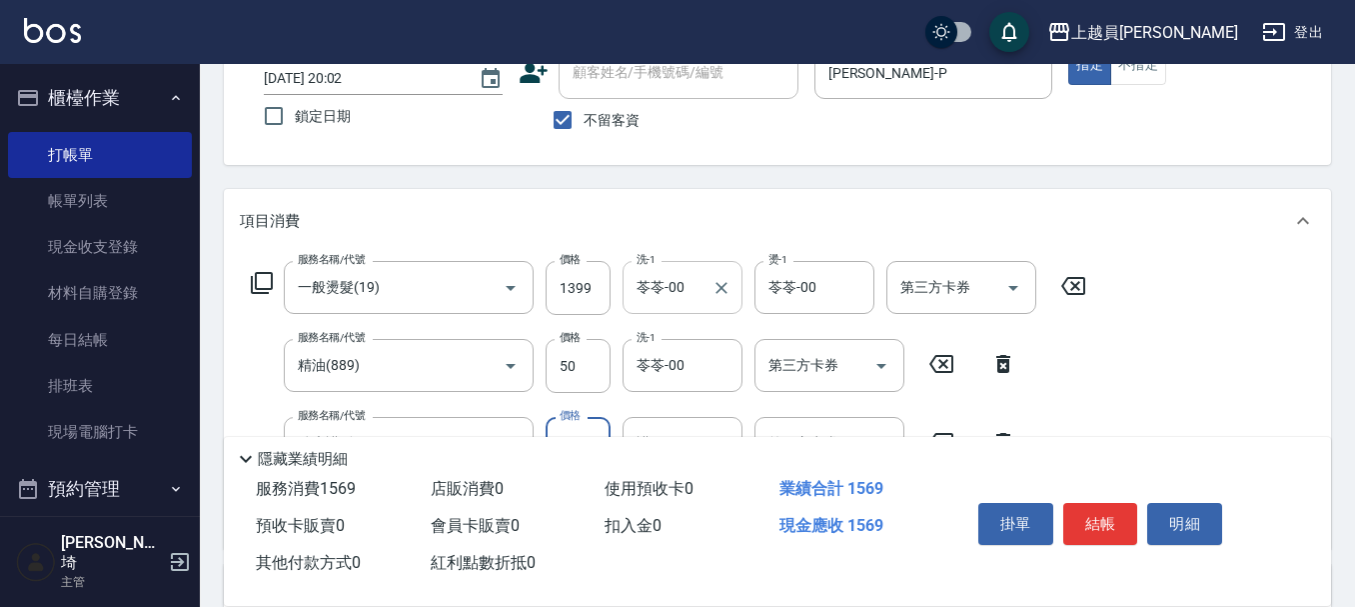
scroll to position [185, 0]
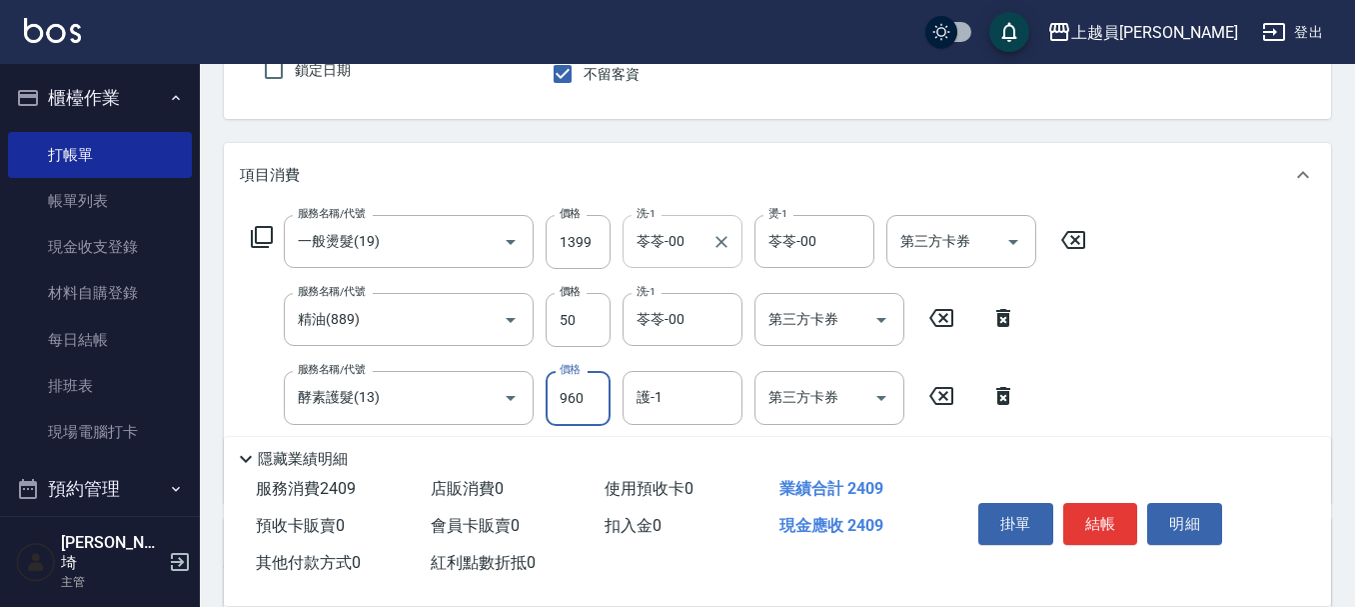
type input "960"
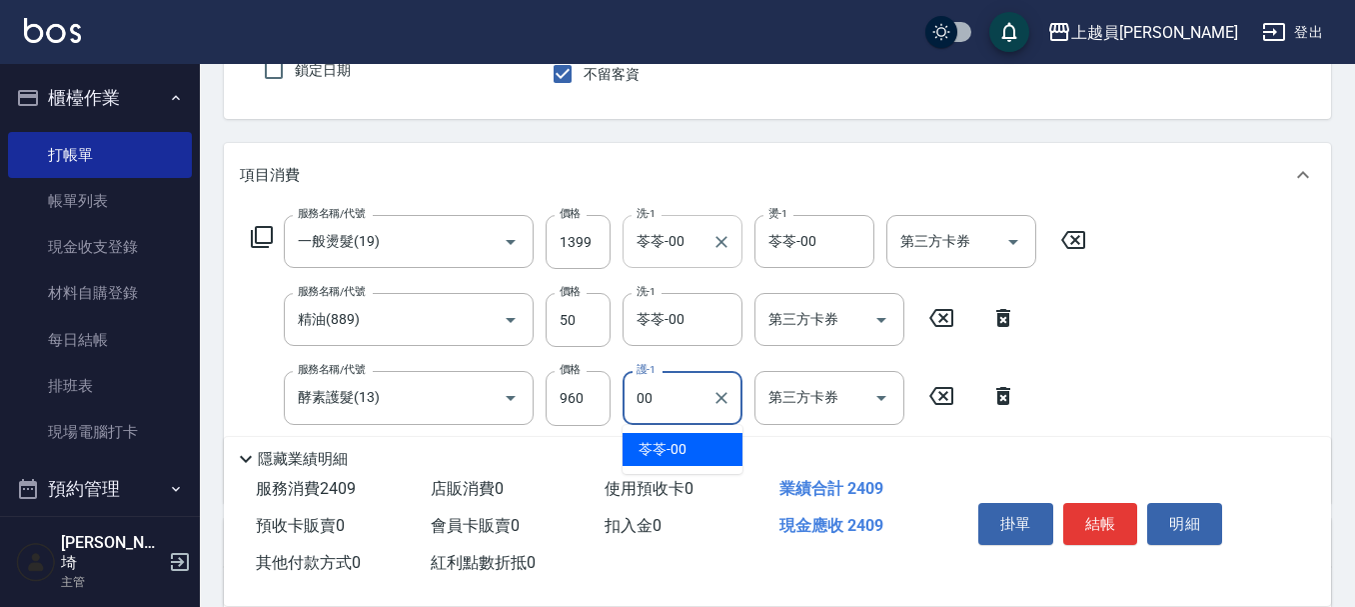
type input "苓苓-00"
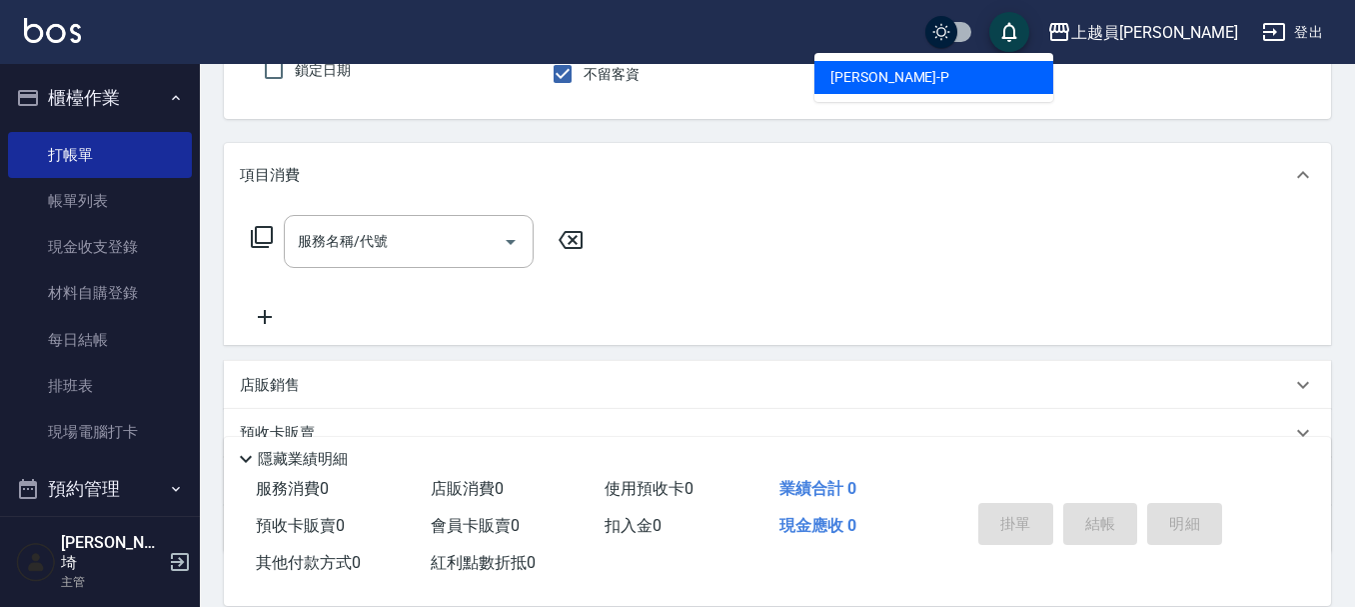
type input "[PERSON_NAME]-P"
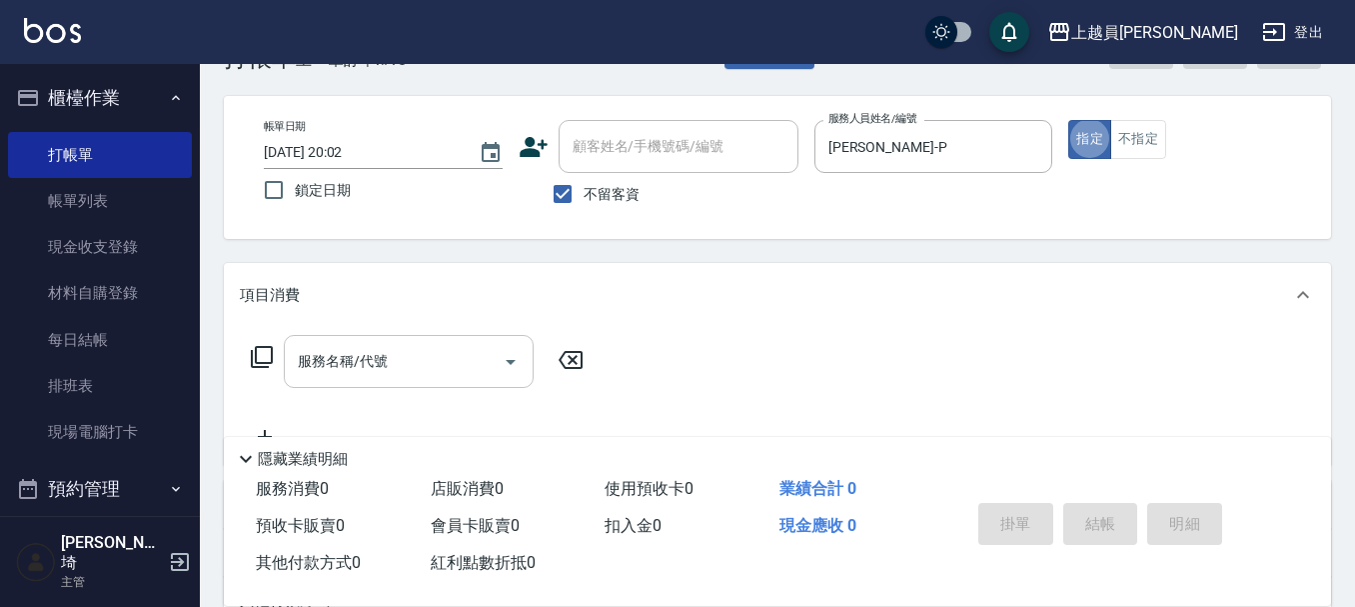
scroll to position [100, 0]
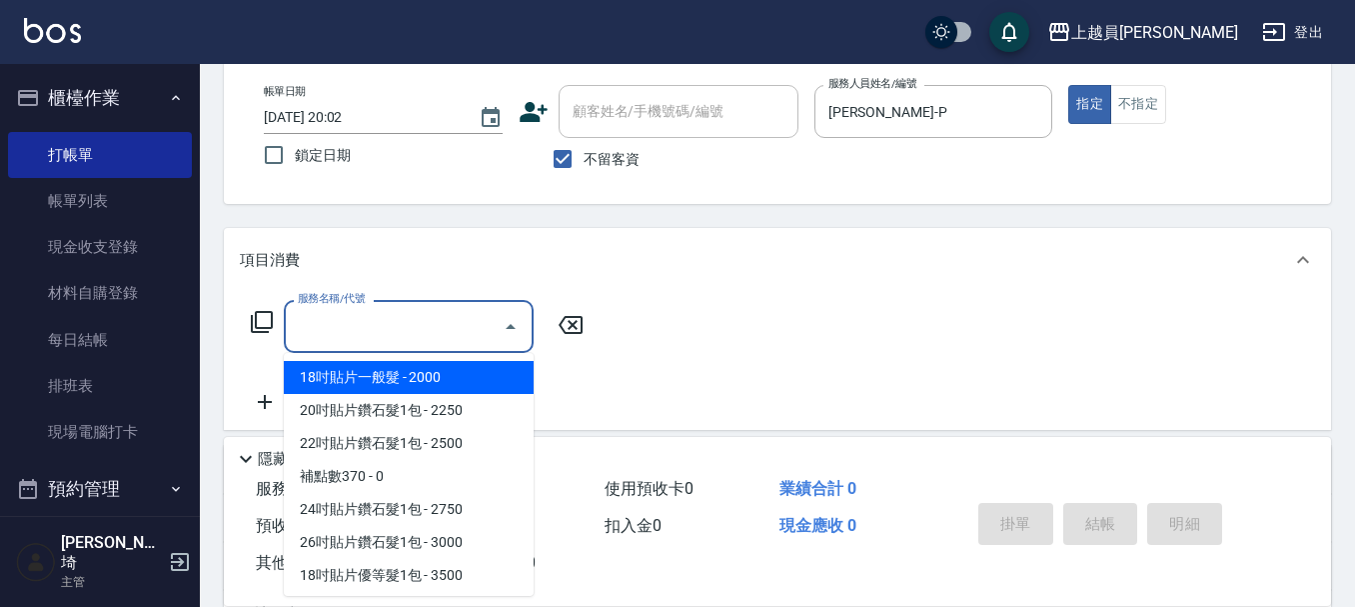
click at [412, 321] on input "服務名稱/代號" at bounding box center [394, 326] width 202 height 35
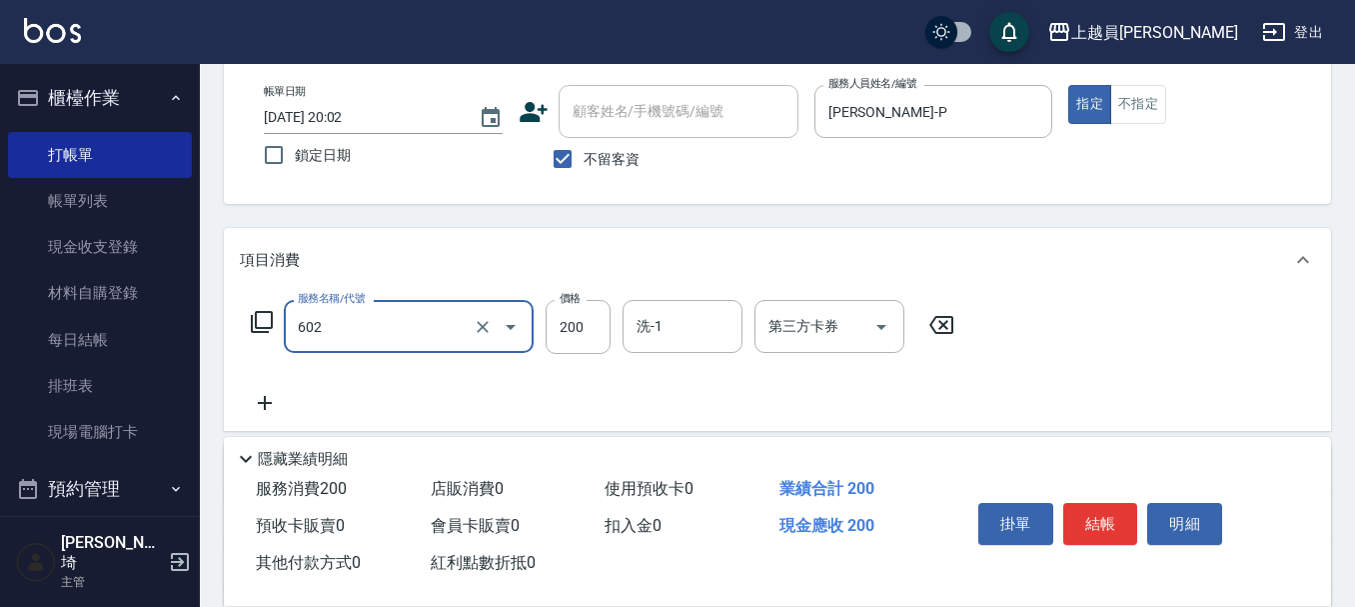
type input "一般洗髮(602)"
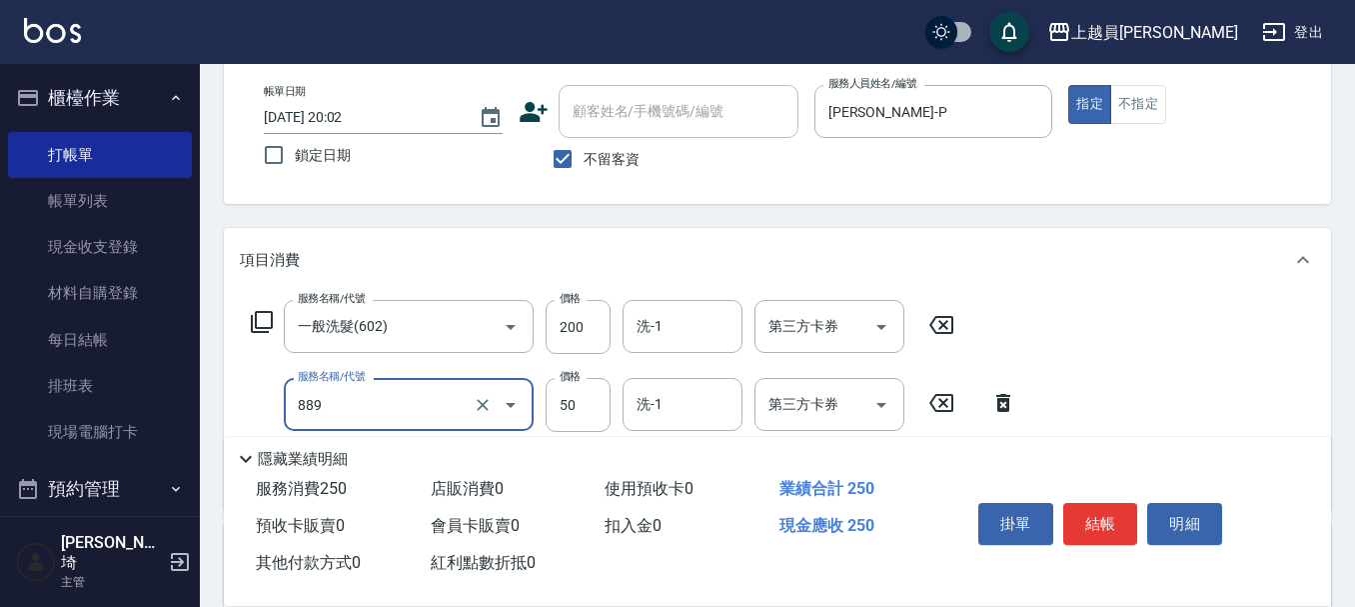
type input "精油(889)"
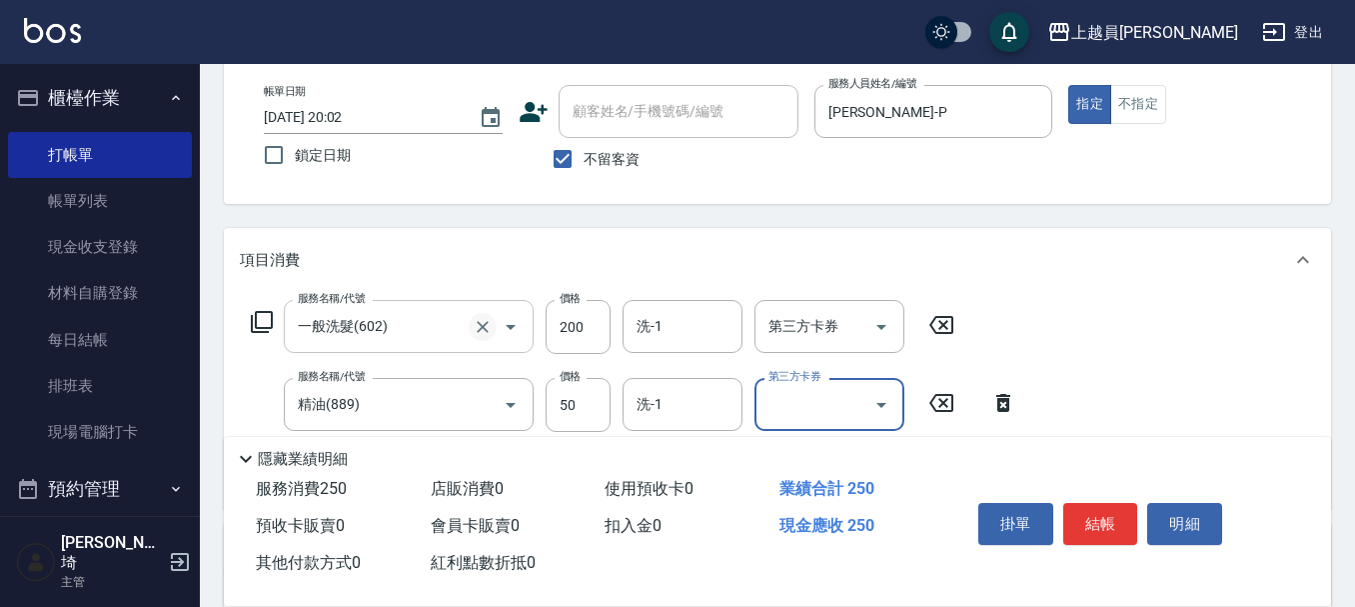
scroll to position [200, 0]
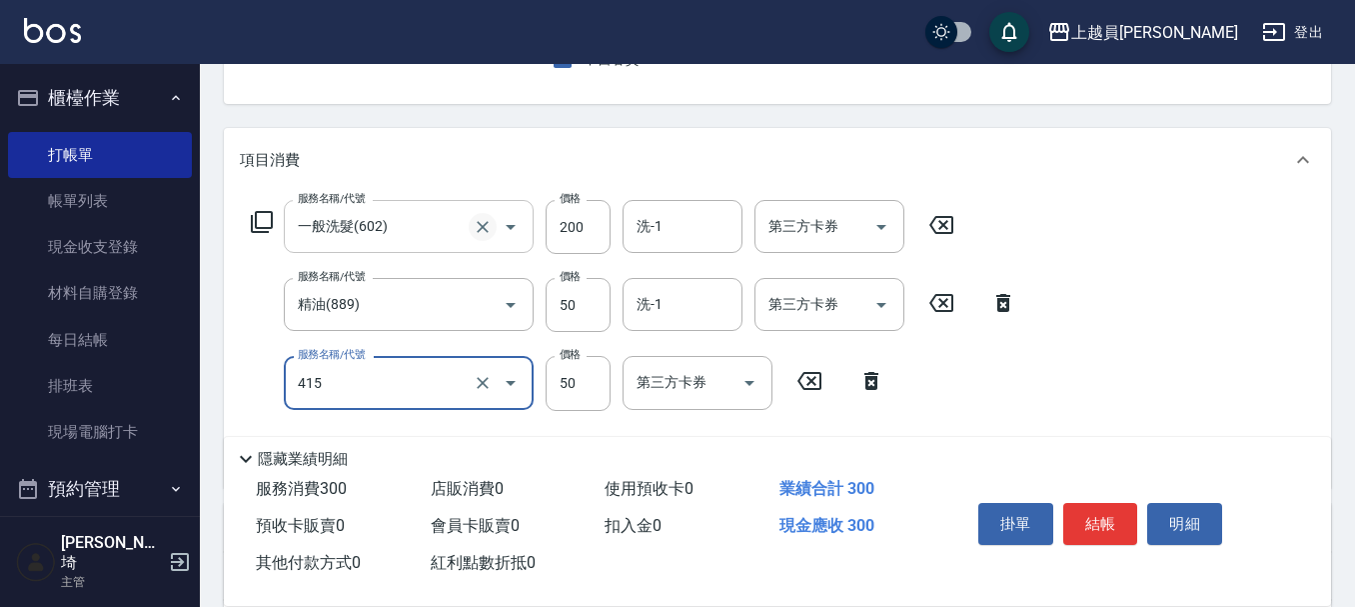
type input "瞬間保養(415)"
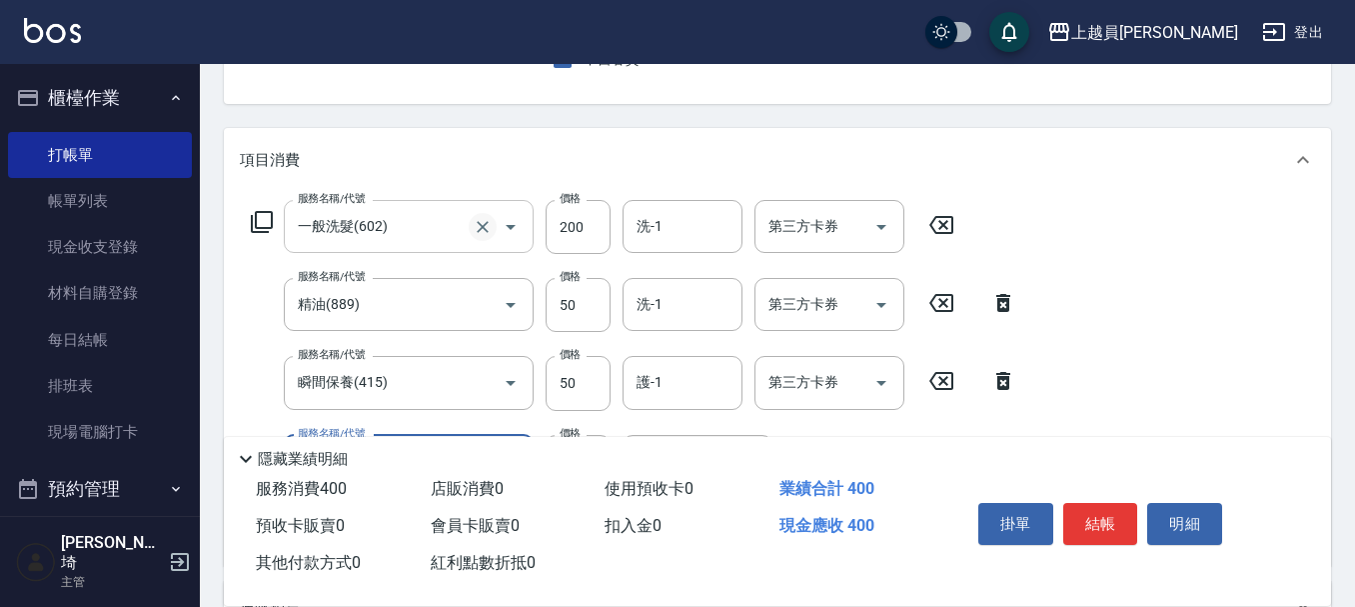
type input "剪髮(302)"
type input "130"
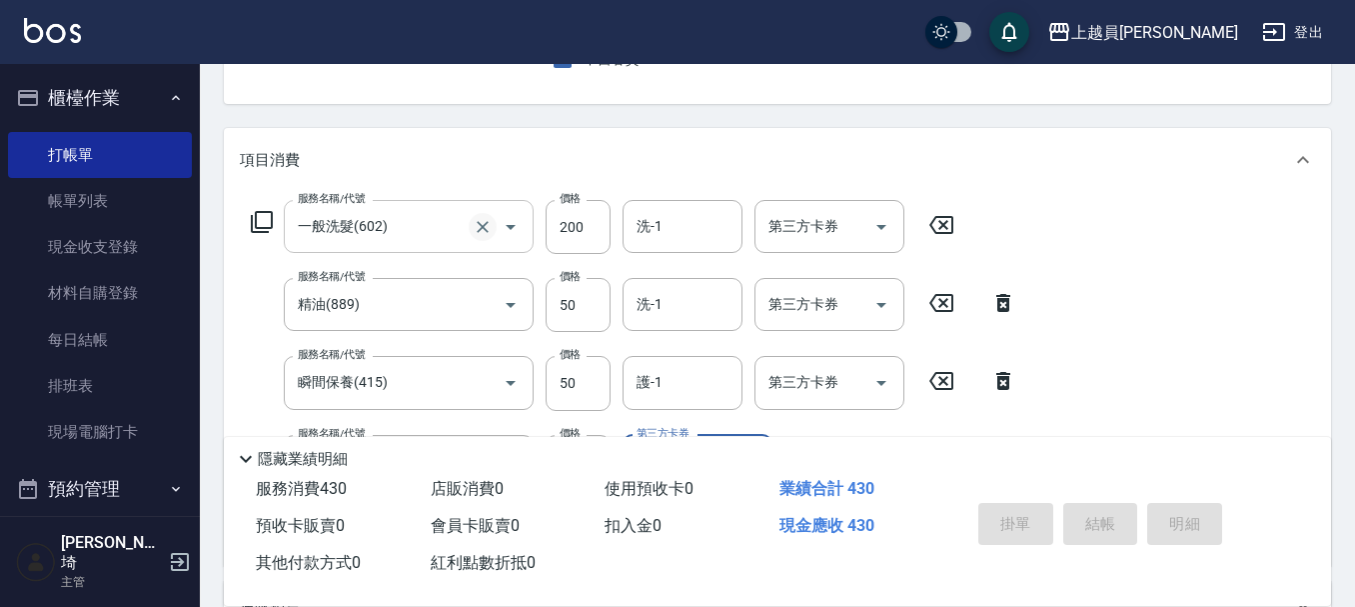
type input "[DATE] 20:03"
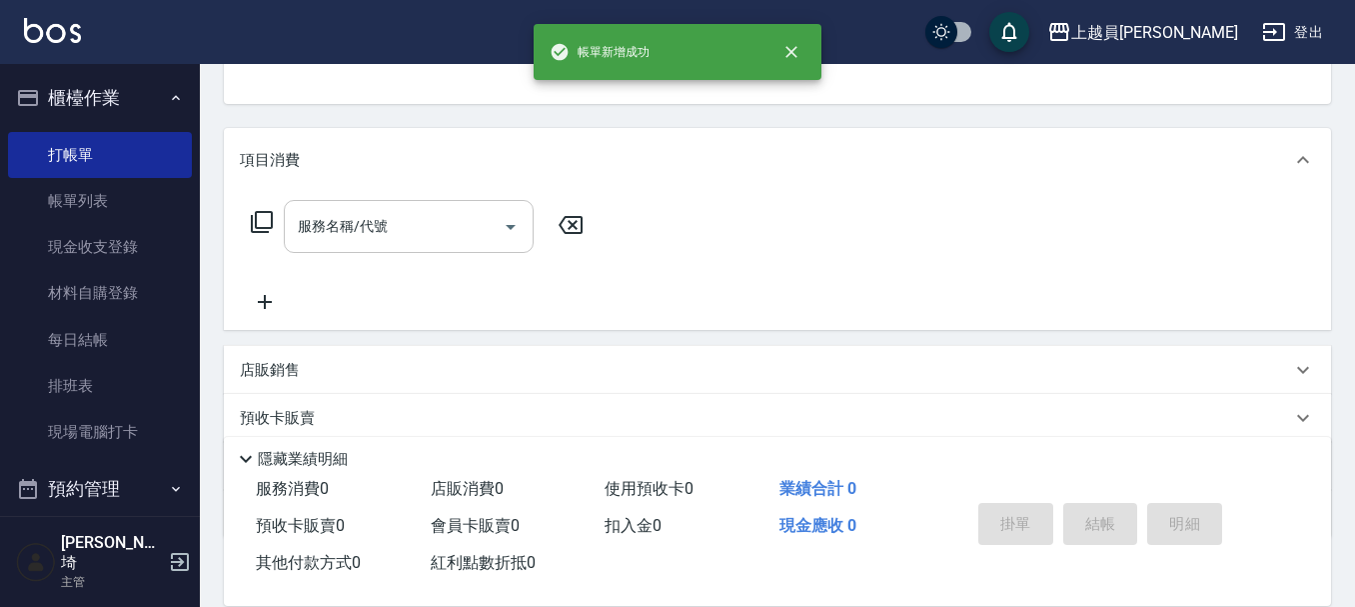
scroll to position [194, 0]
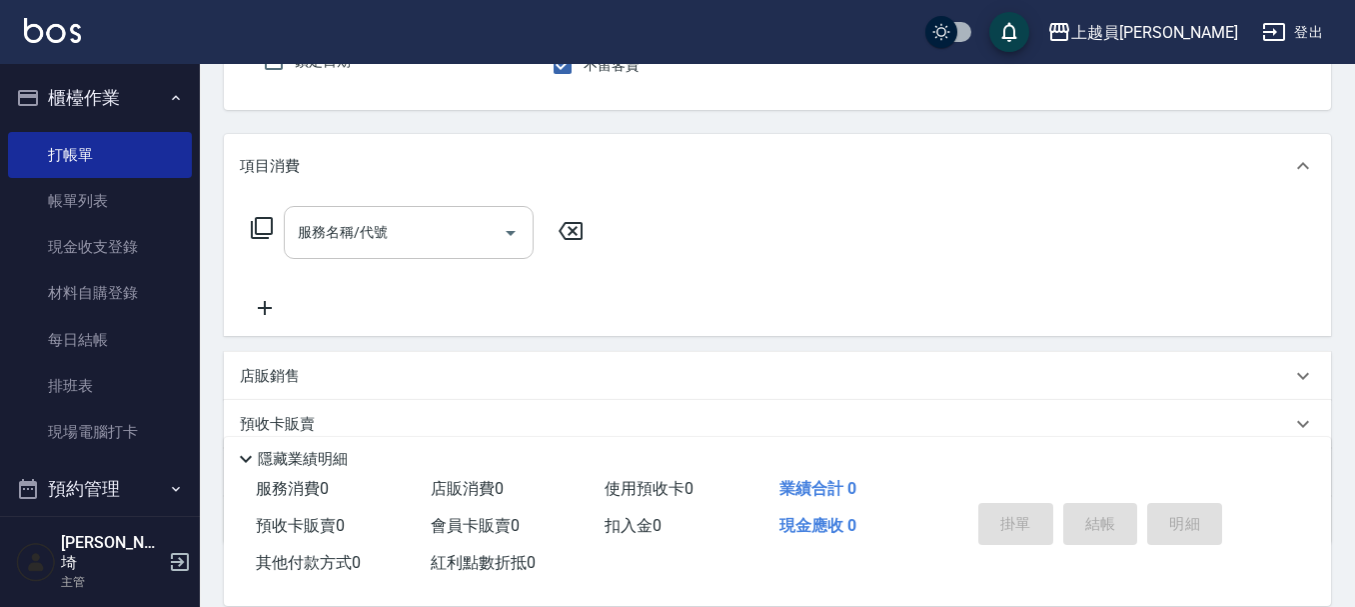
type input "[PERSON_NAME]-P"
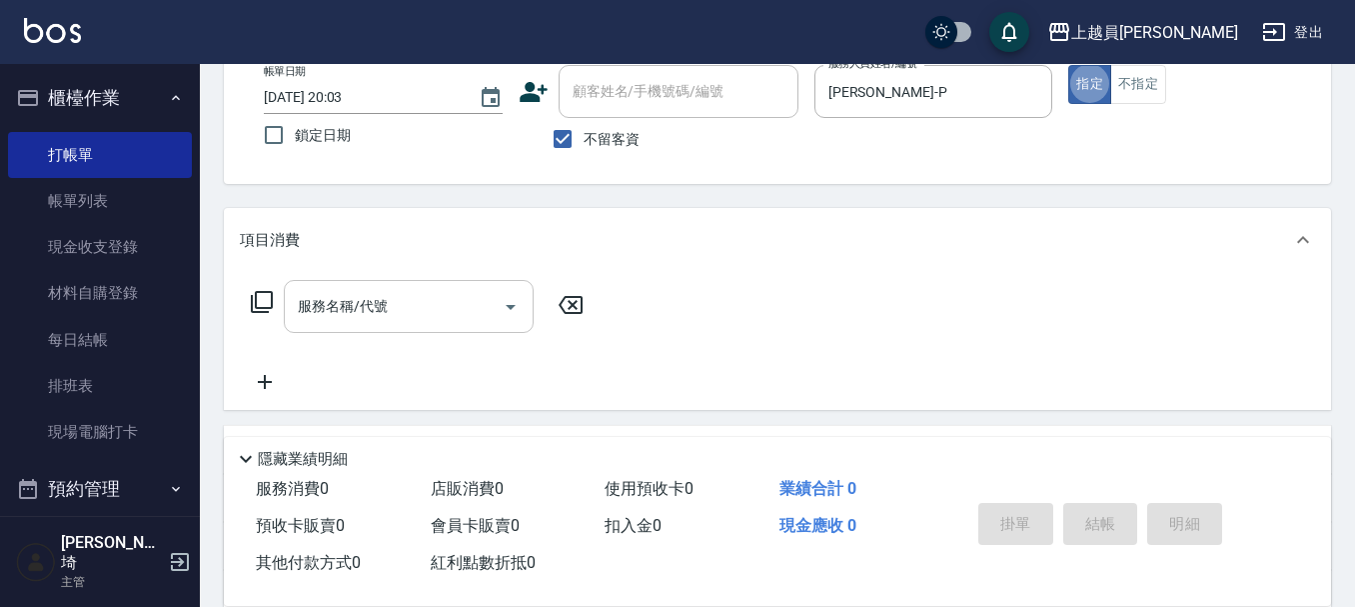
scroll to position [85, 0]
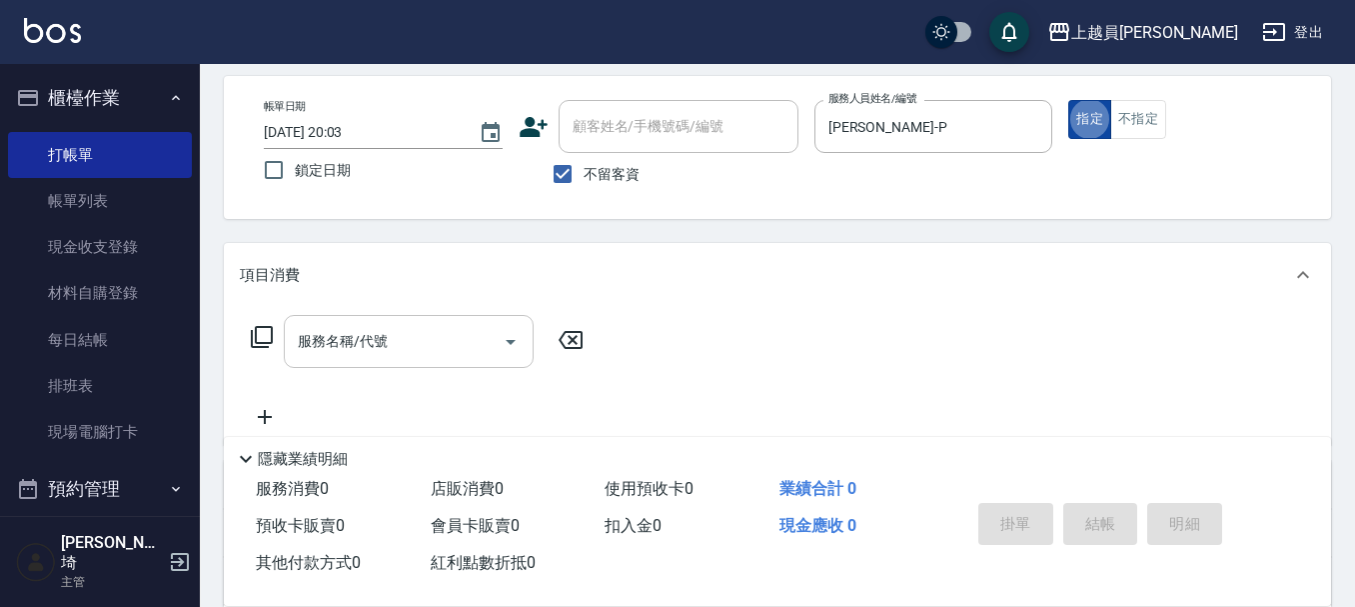
click at [1098, 121] on button "指定" at bounding box center [1089, 119] width 43 height 39
click at [1137, 113] on button "不指定" at bounding box center [1138, 119] width 56 height 39
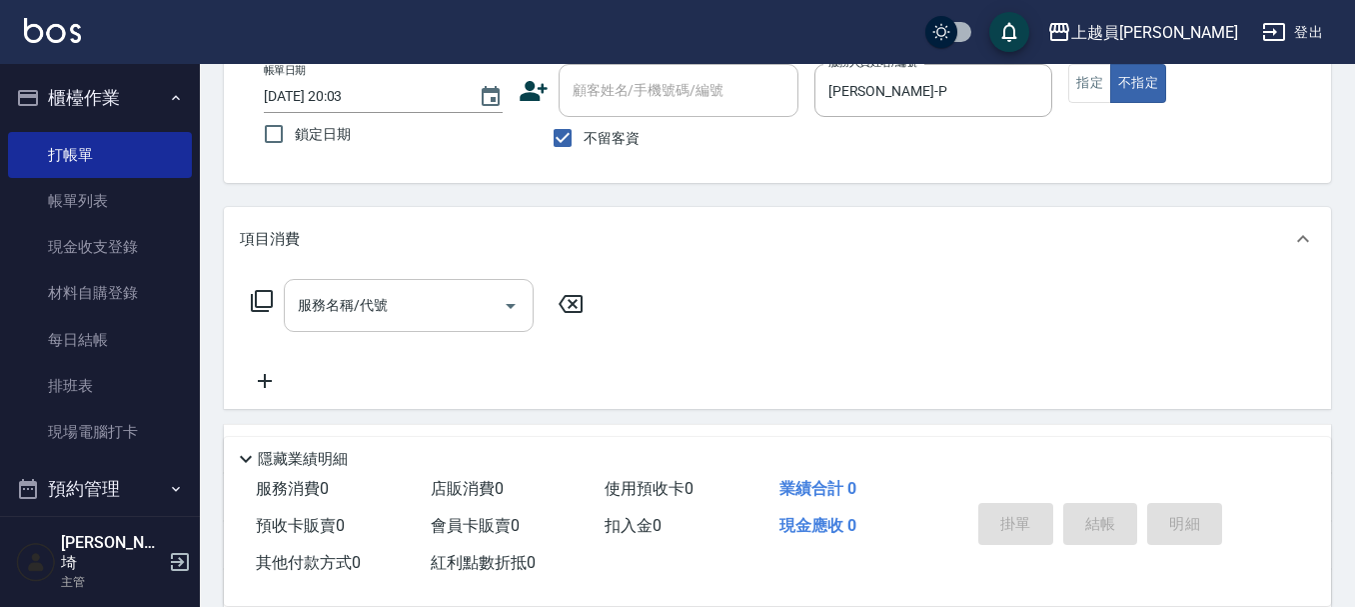
scroll to position [185, 0]
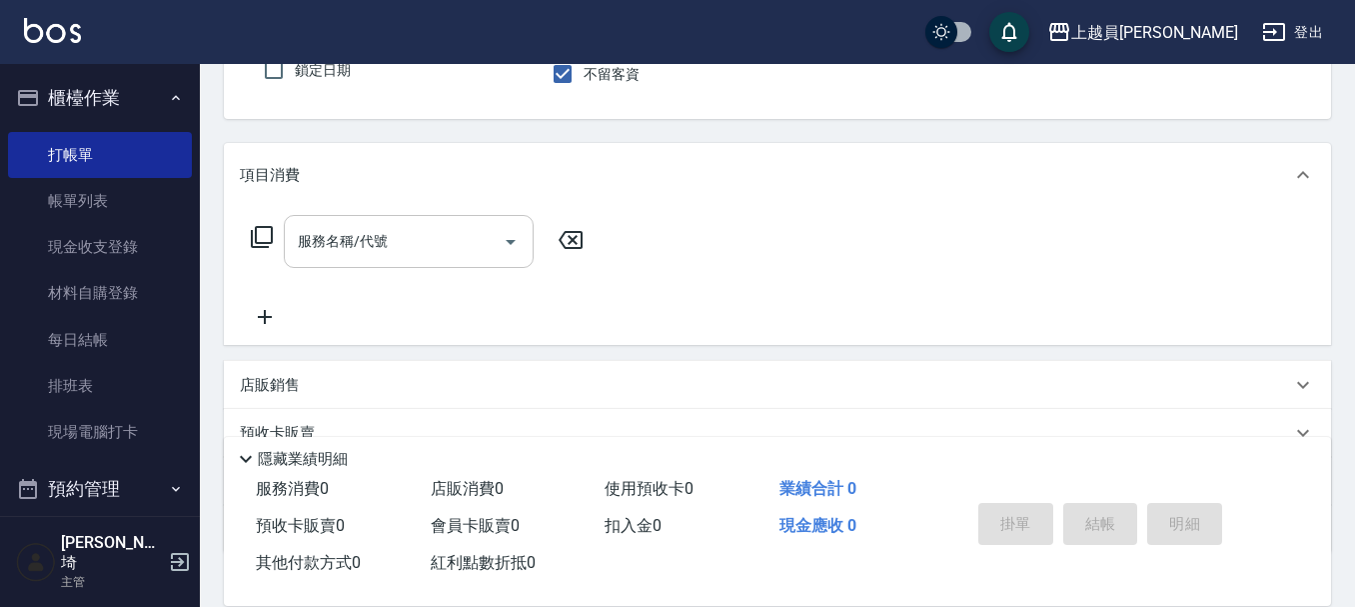
click at [466, 261] on div "服務名稱/代號" at bounding box center [409, 241] width 250 height 53
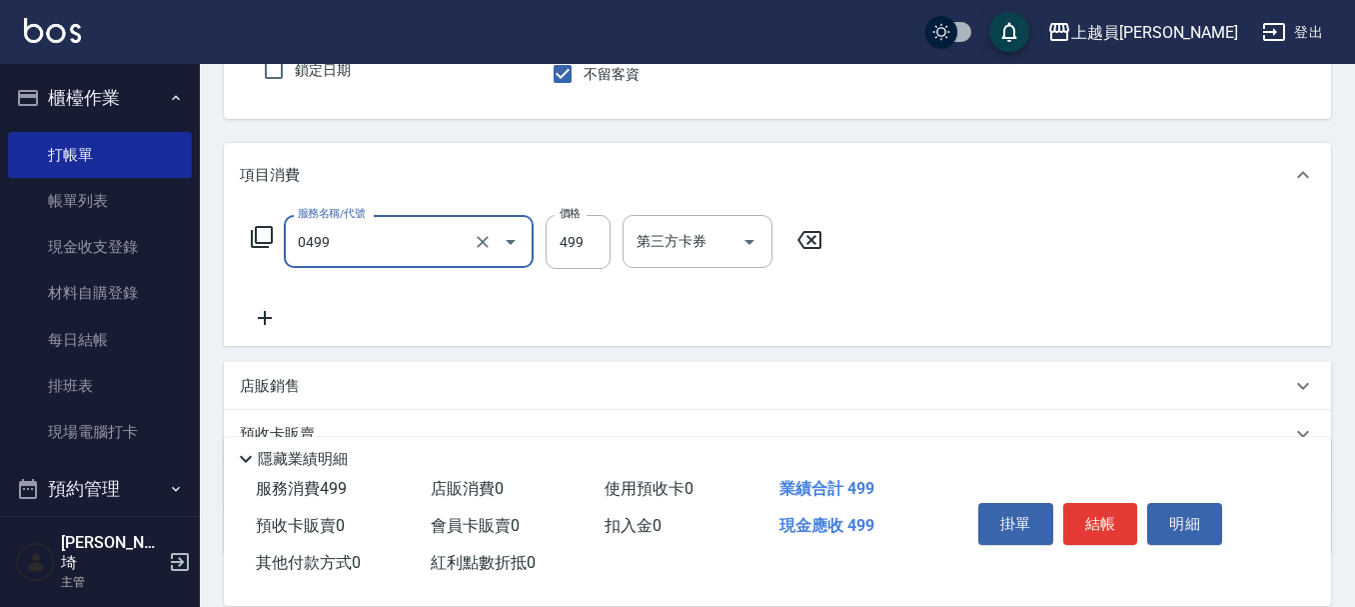
type input "去角質洗髮(0499)"
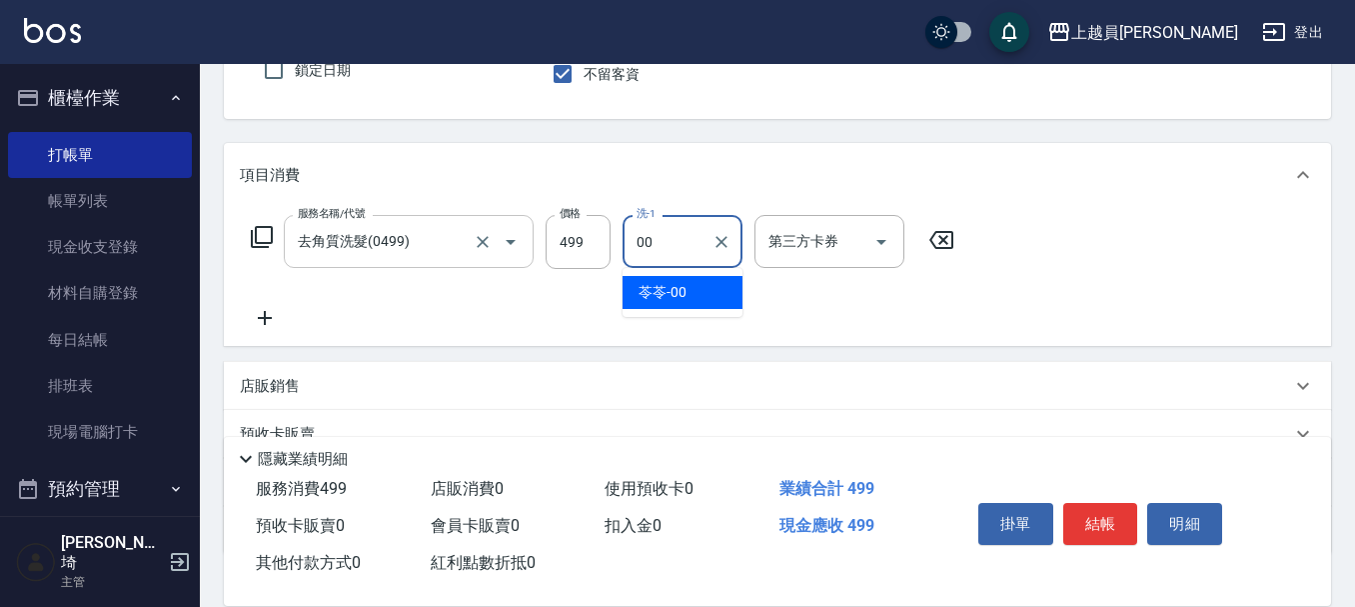
type input "苓苓-00"
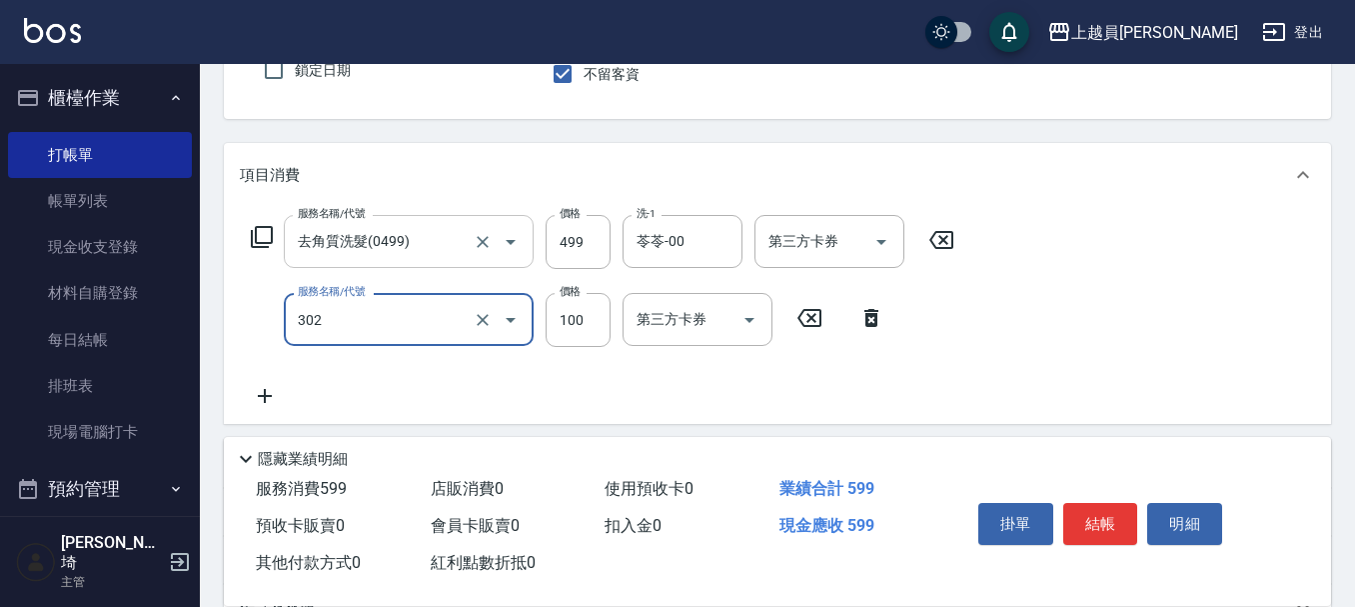
type input "剪髮(302)"
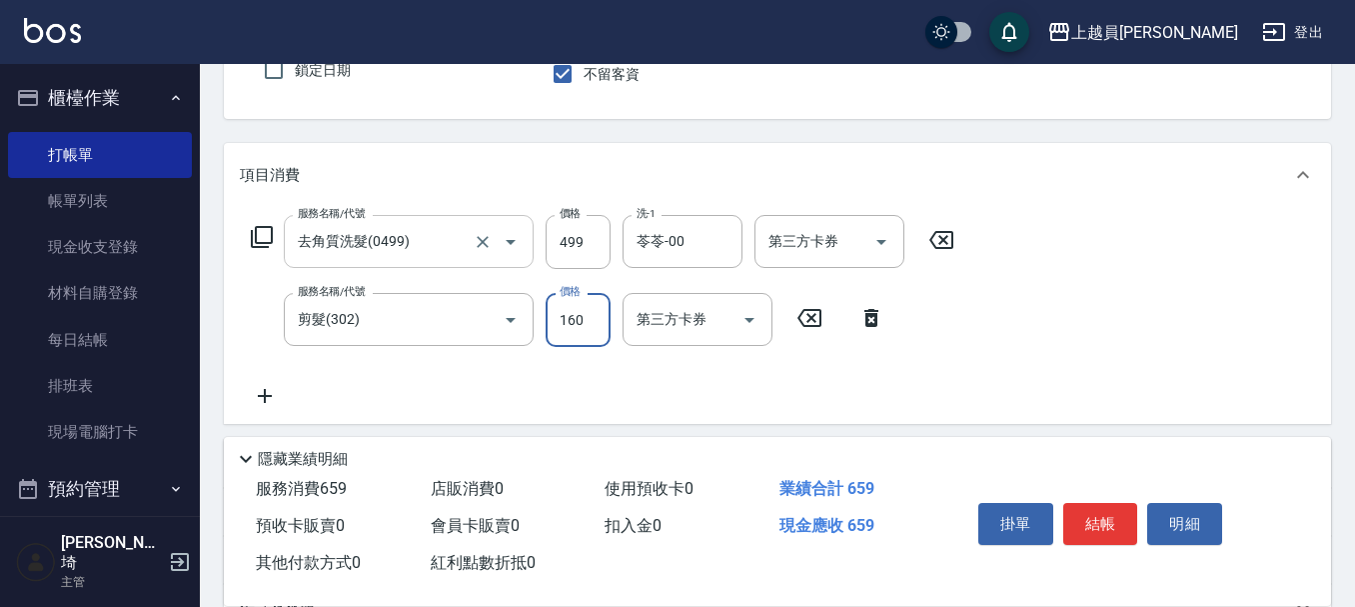
type input "160"
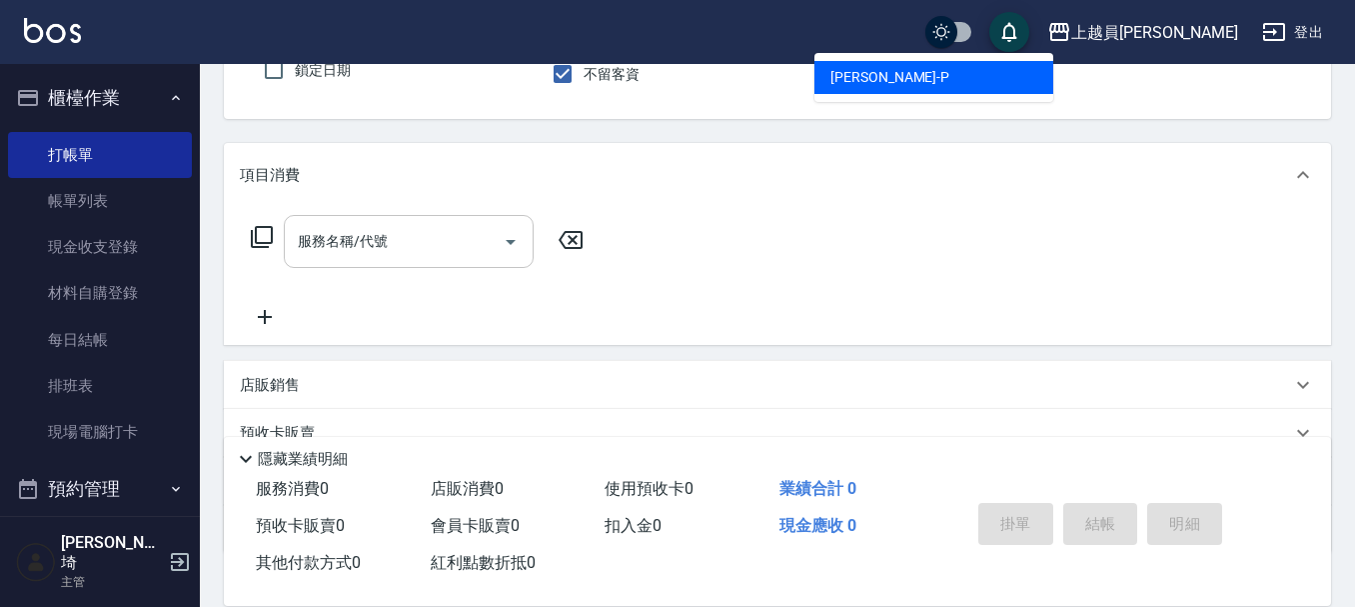
type input "[PERSON_NAME]-P"
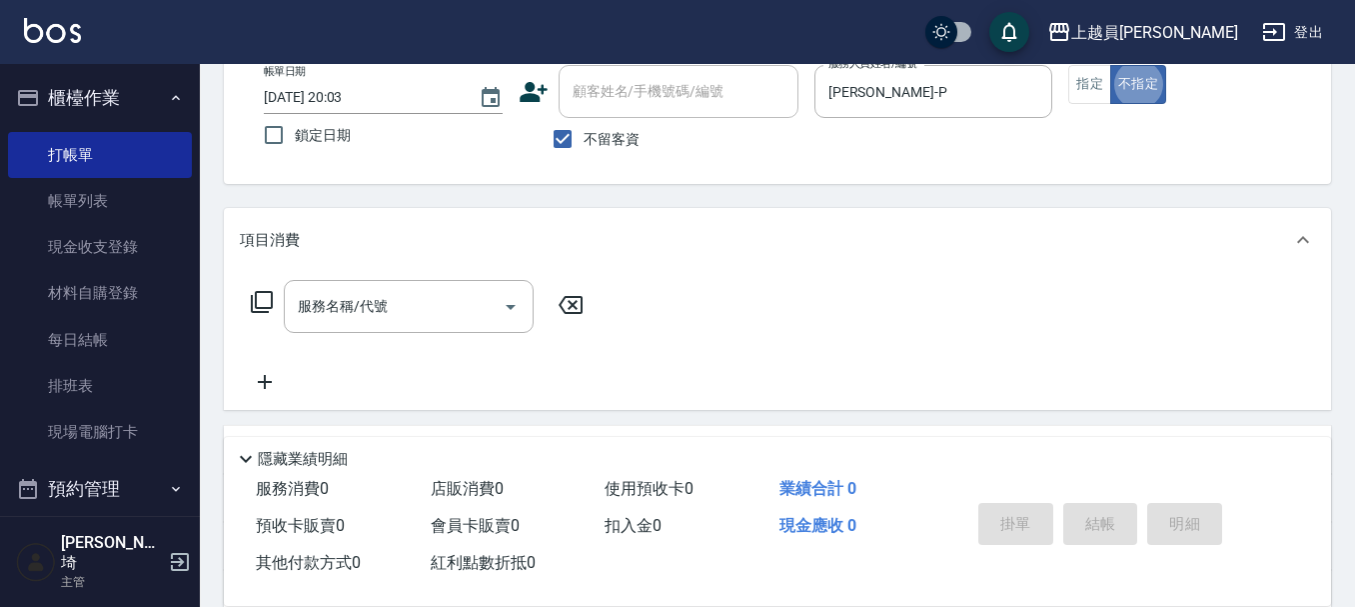
scroll to position [85, 0]
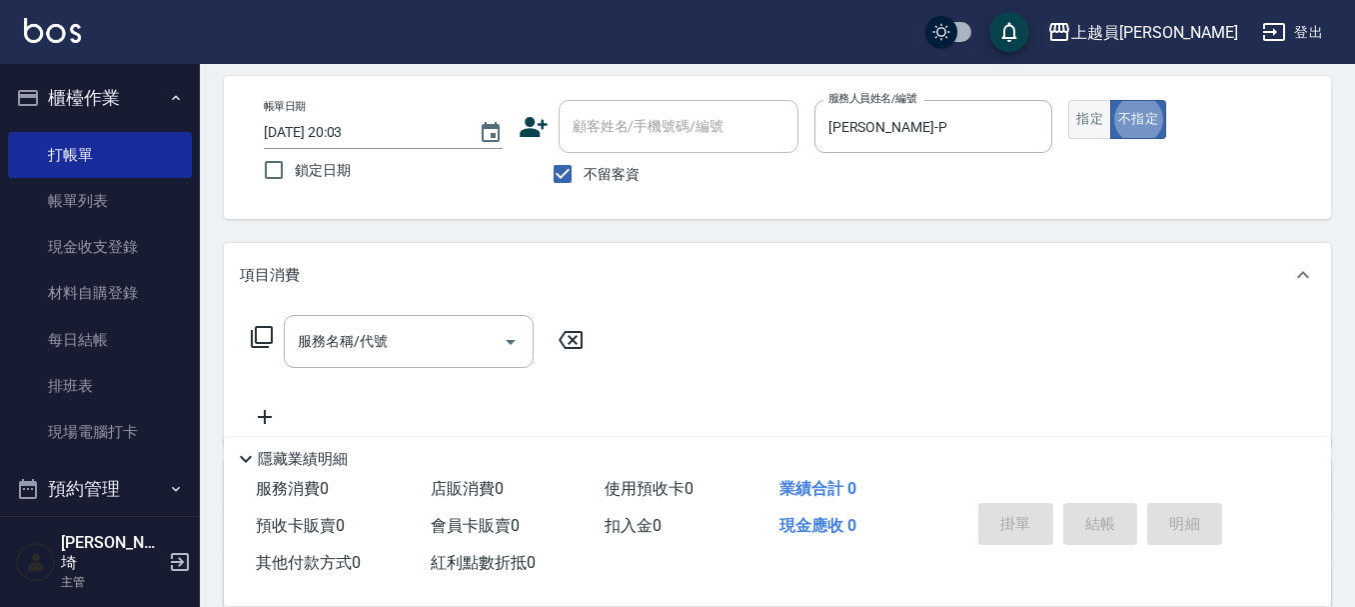
click at [1087, 107] on button "指定" at bounding box center [1089, 119] width 43 height 39
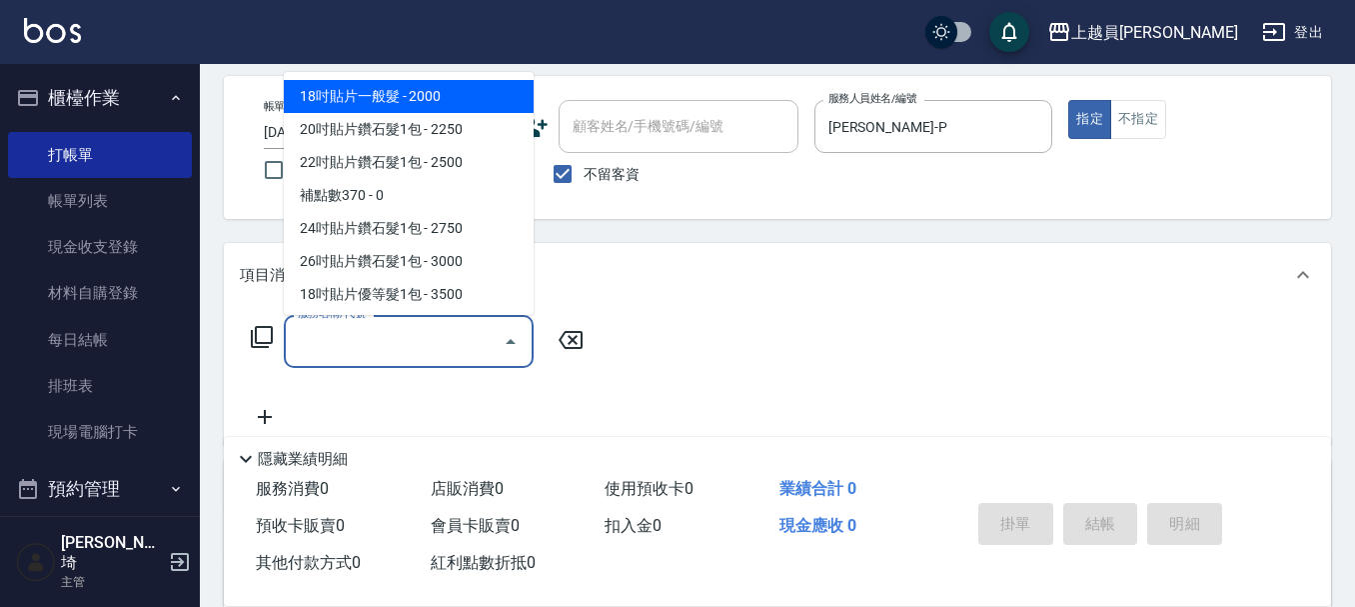
click at [449, 338] on input "服務名稱/代號" at bounding box center [394, 341] width 202 height 35
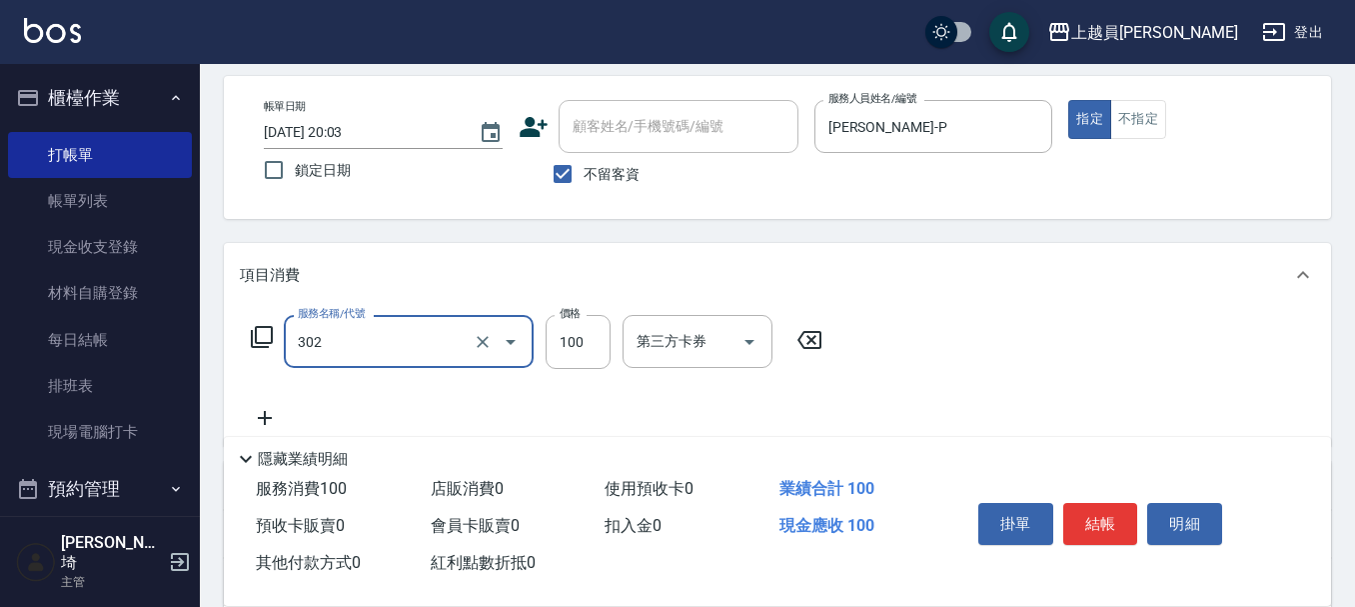
type input "剪髮(302)"
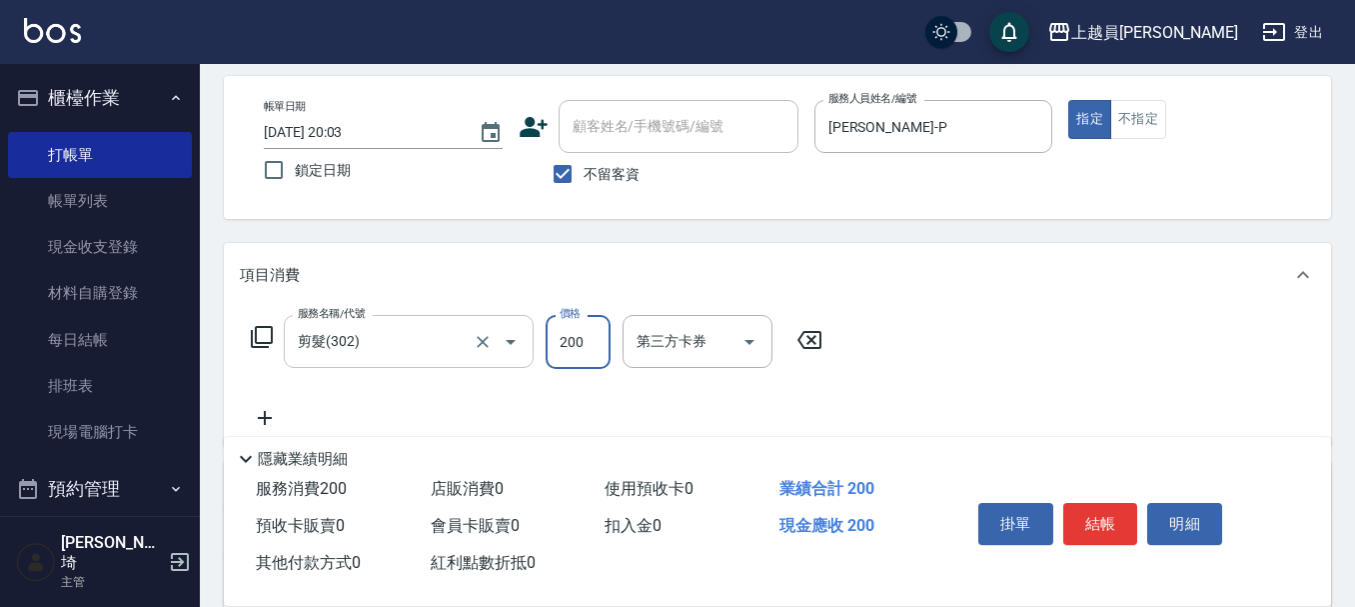
type input "200"
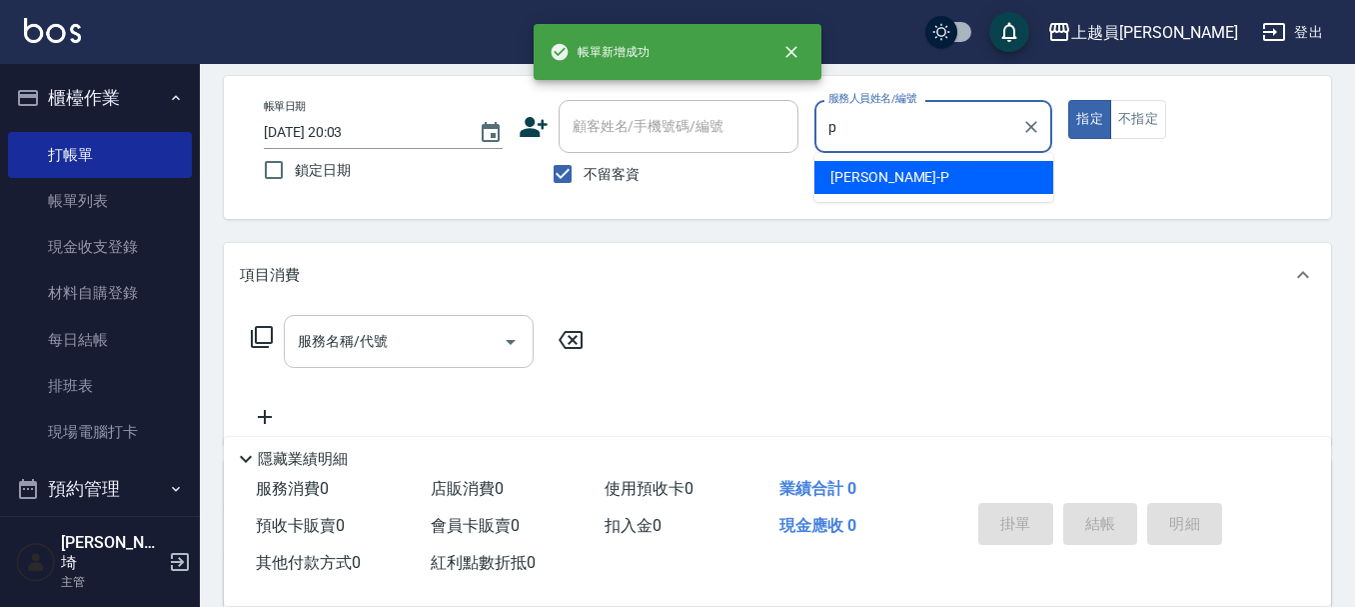
type input "[PERSON_NAME]-P"
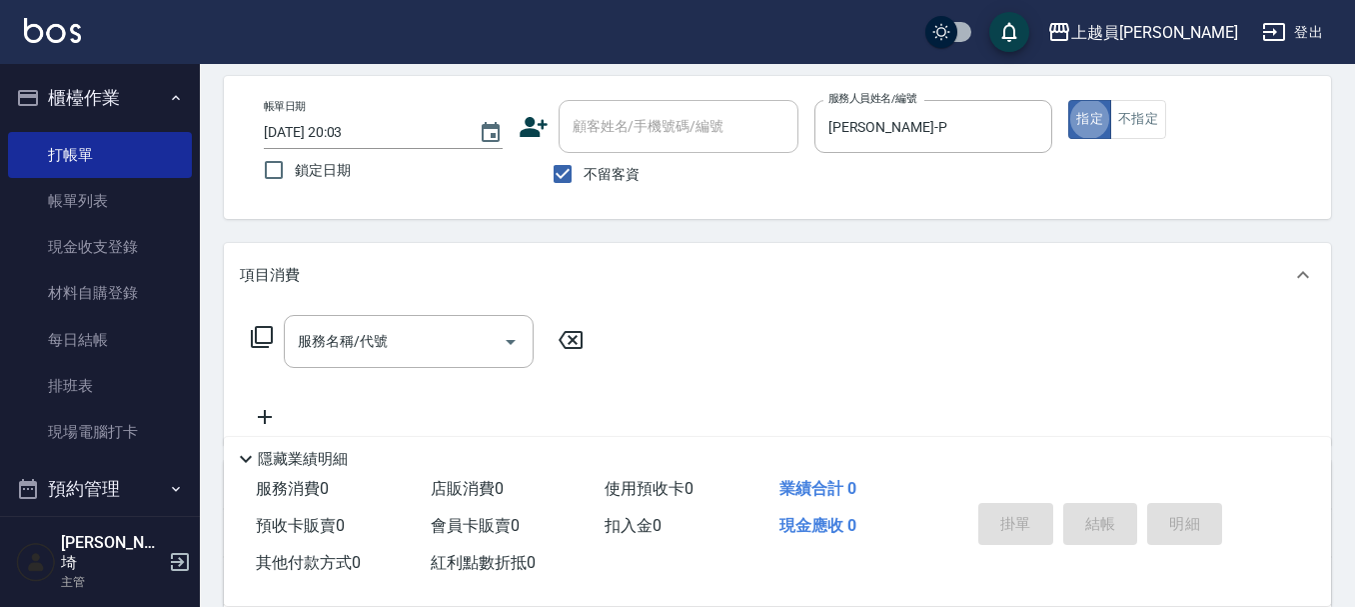
click at [460, 313] on div "服務名稱/代號 服務名稱/代號" at bounding box center [777, 376] width 1107 height 138
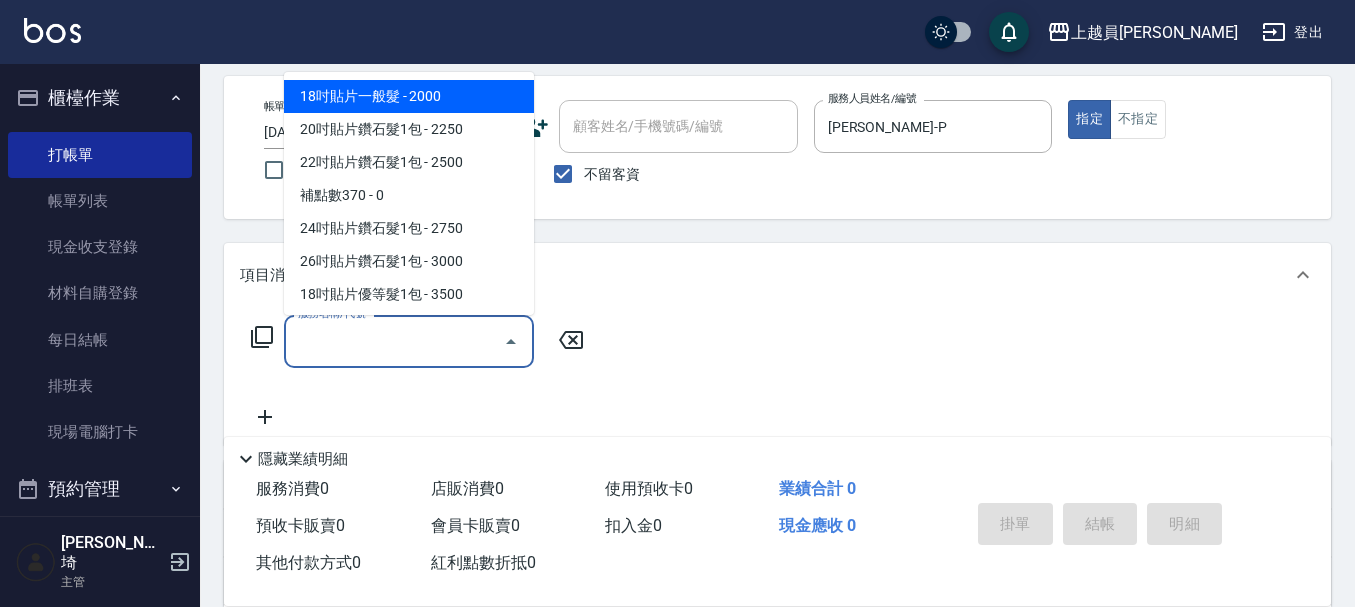
click at [442, 353] on input "服務名稱/代號" at bounding box center [394, 341] width 202 height 35
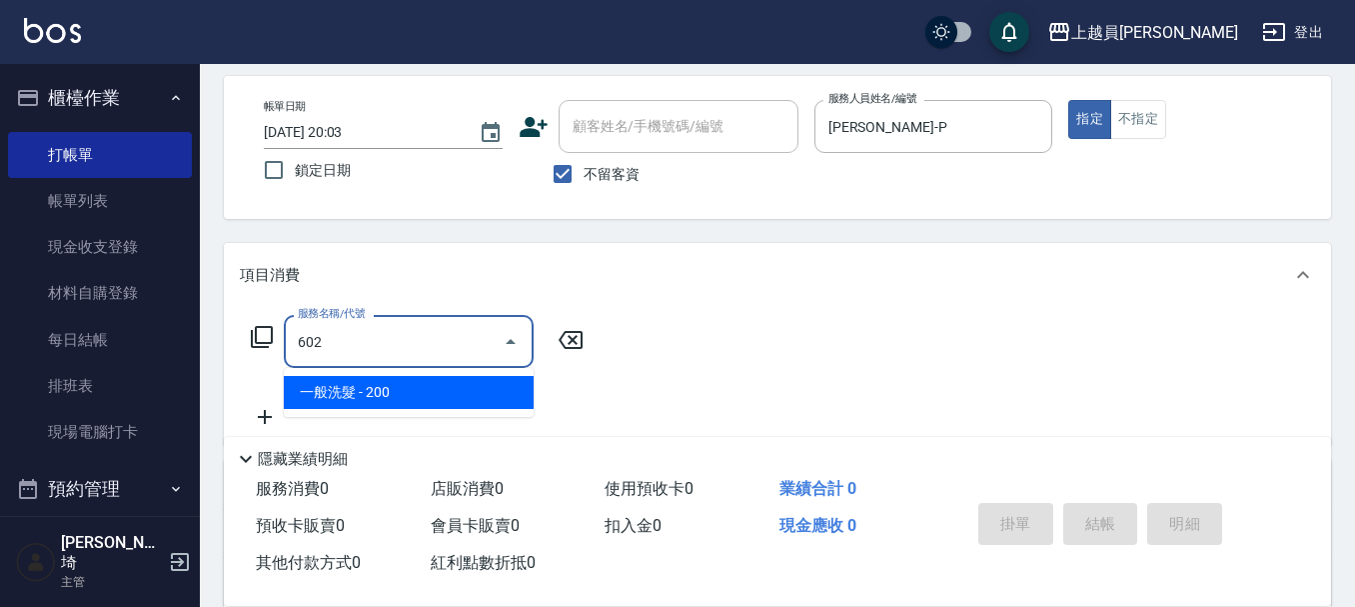
type input "一般洗髮(602)"
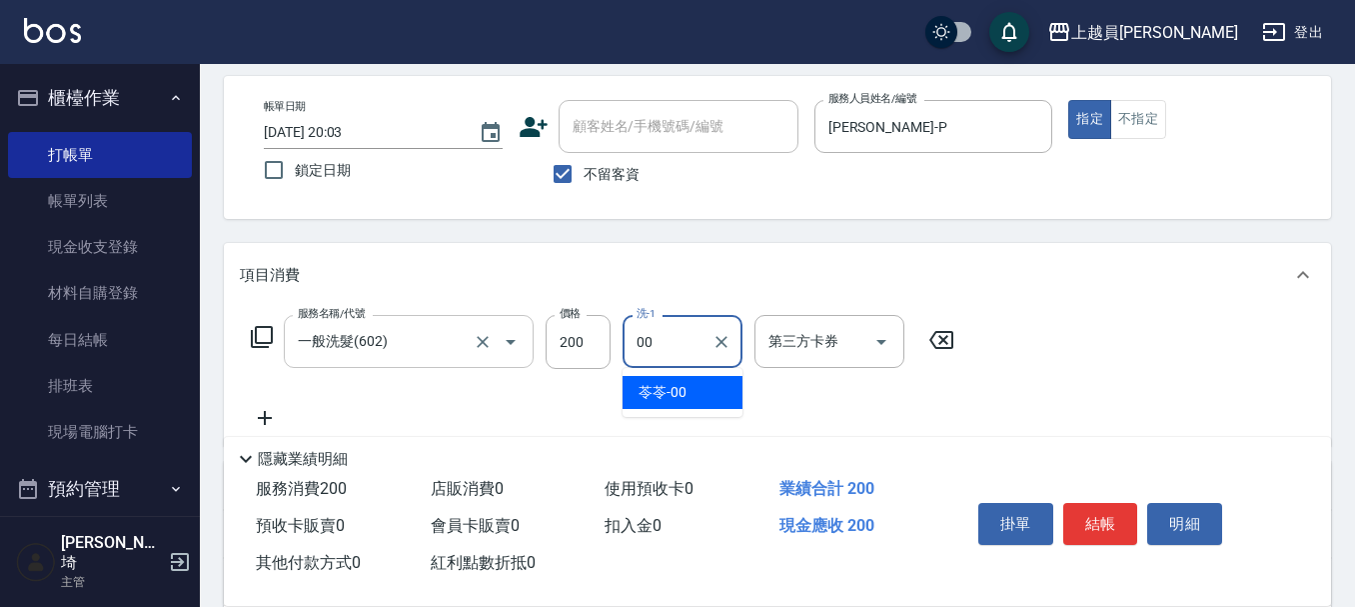
type input "苓苓-00"
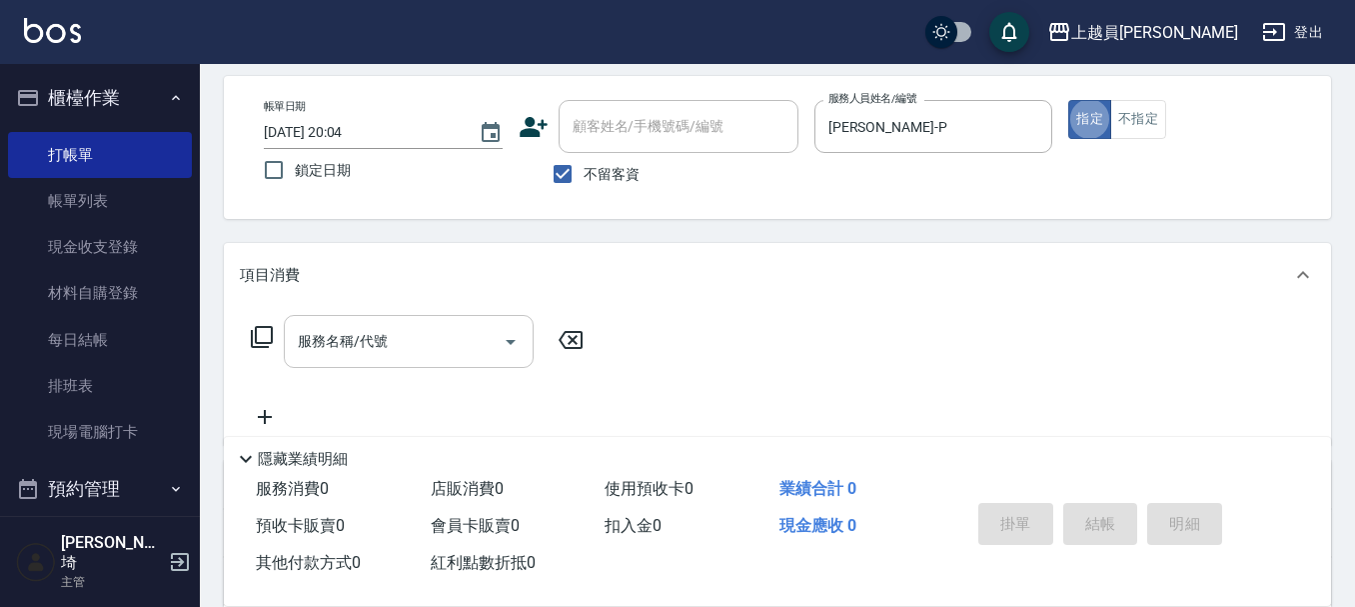
click at [461, 315] on div "服務名稱/代號" at bounding box center [409, 341] width 250 height 53
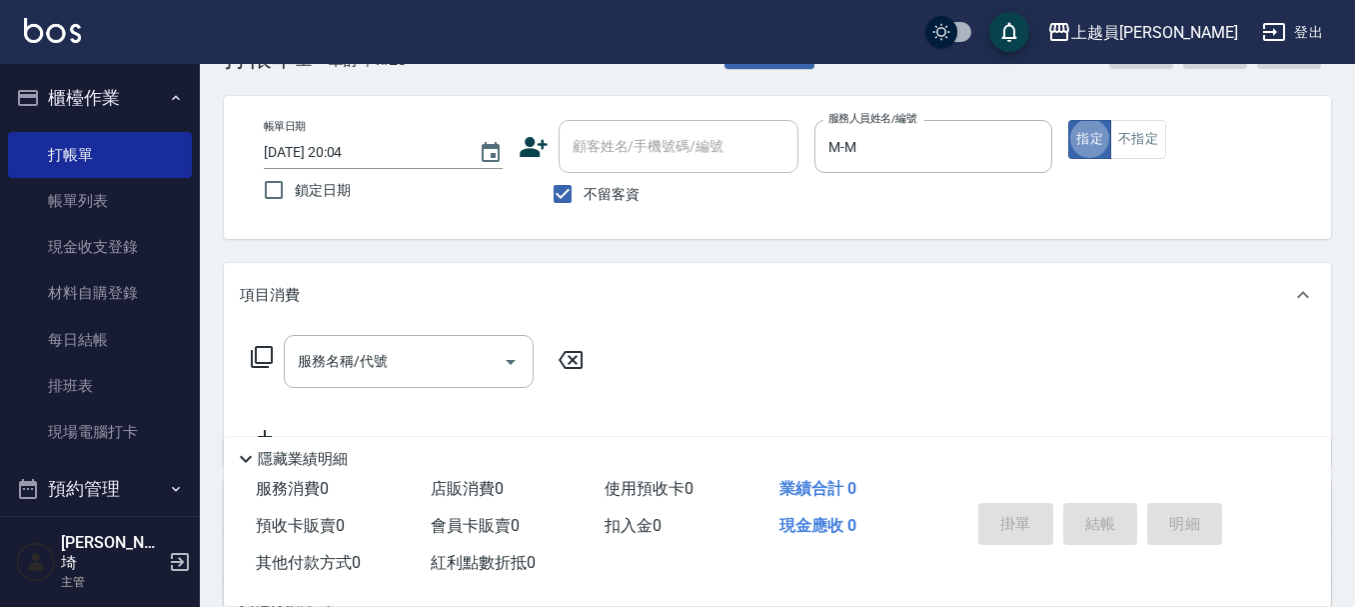
scroll to position [100, 0]
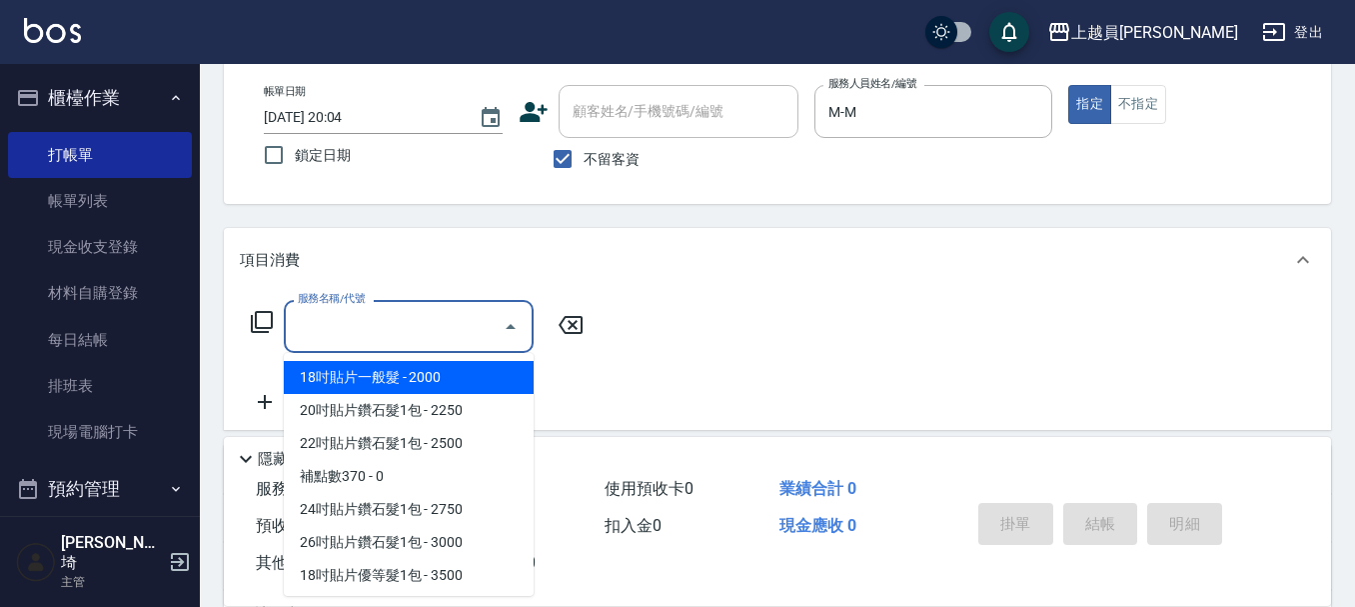
click at [395, 326] on input "服務名稱/代號" at bounding box center [394, 326] width 202 height 35
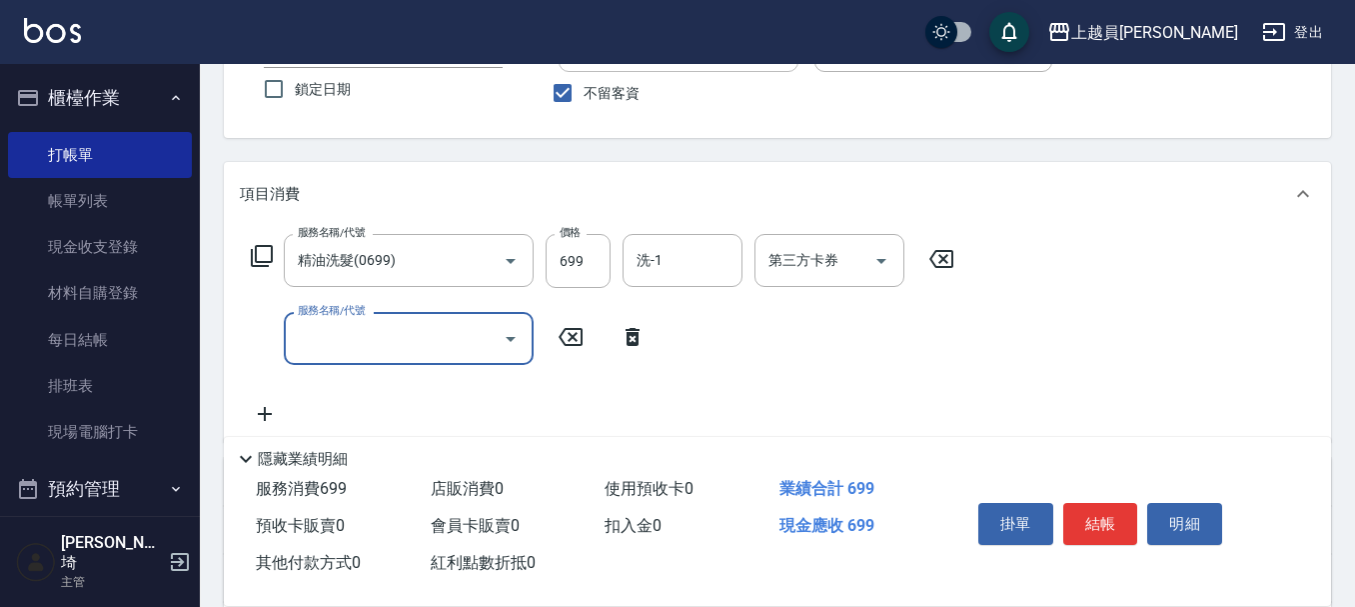
scroll to position [200, 0]
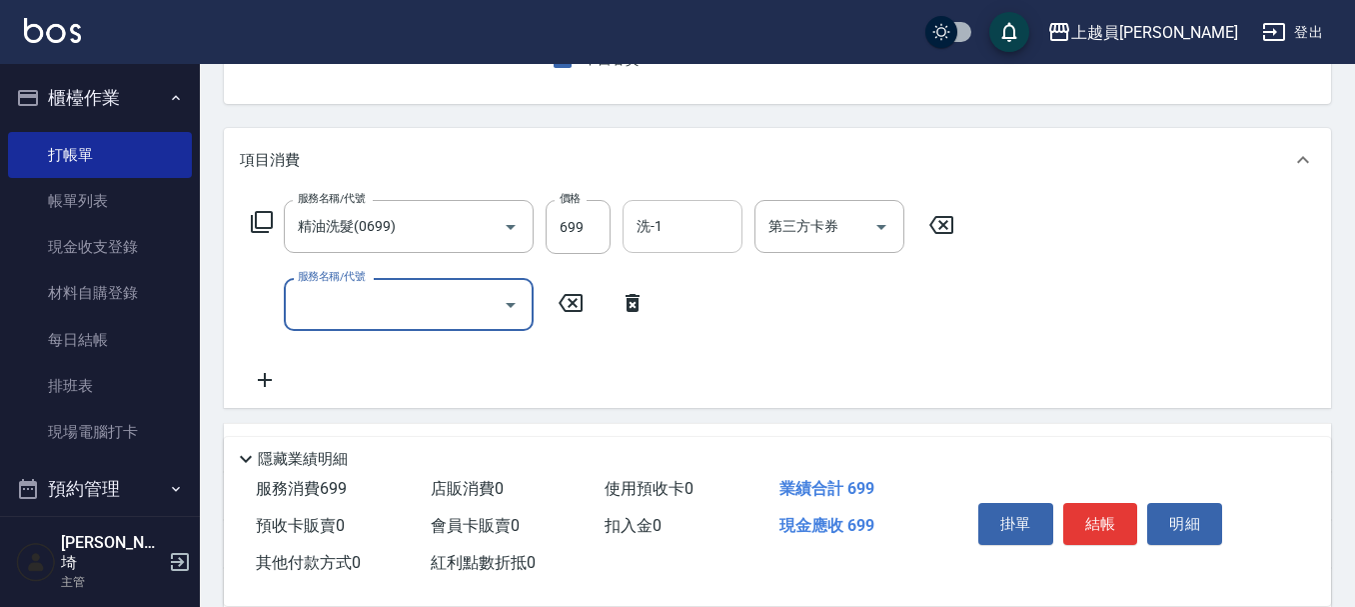
click at [649, 245] on div "洗-1" at bounding box center [683, 226] width 120 height 53
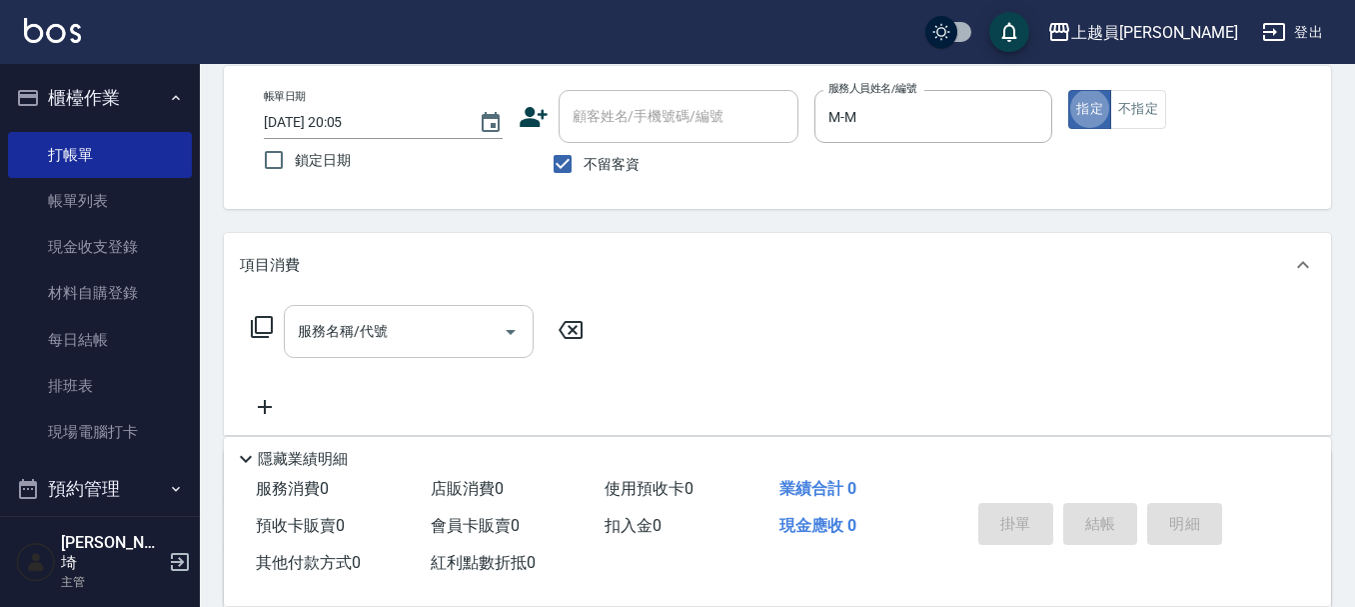
scroll to position [100, 0]
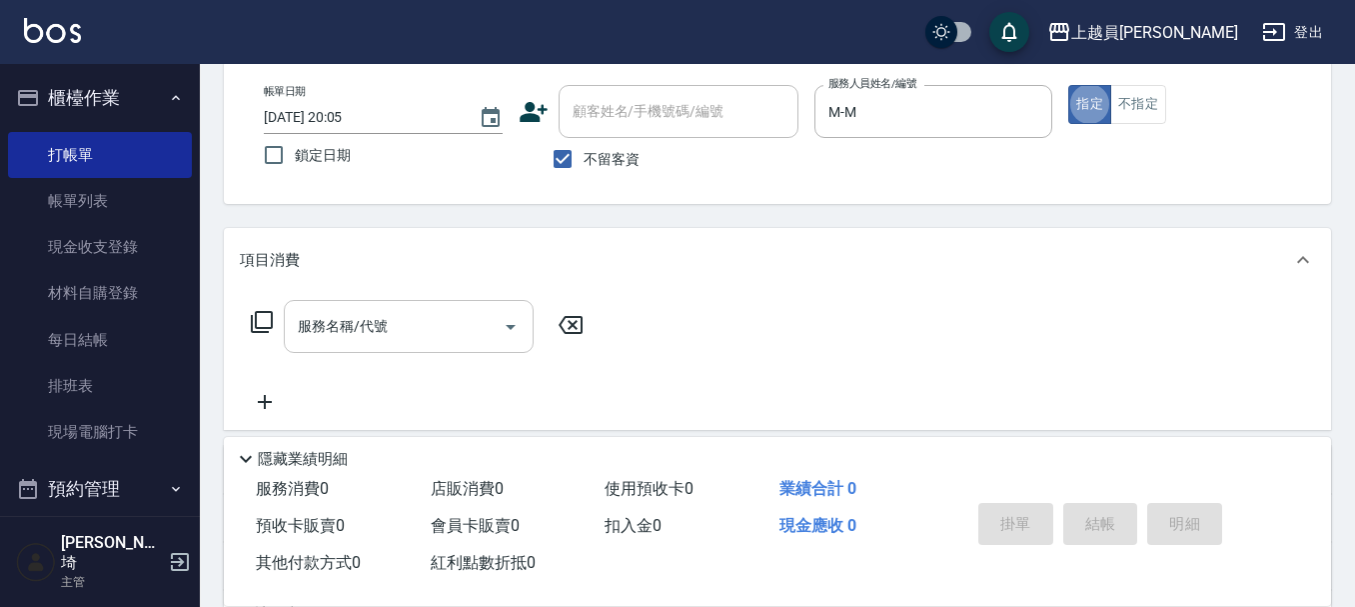
click at [458, 323] on input "服務名稱/代號" at bounding box center [394, 326] width 202 height 35
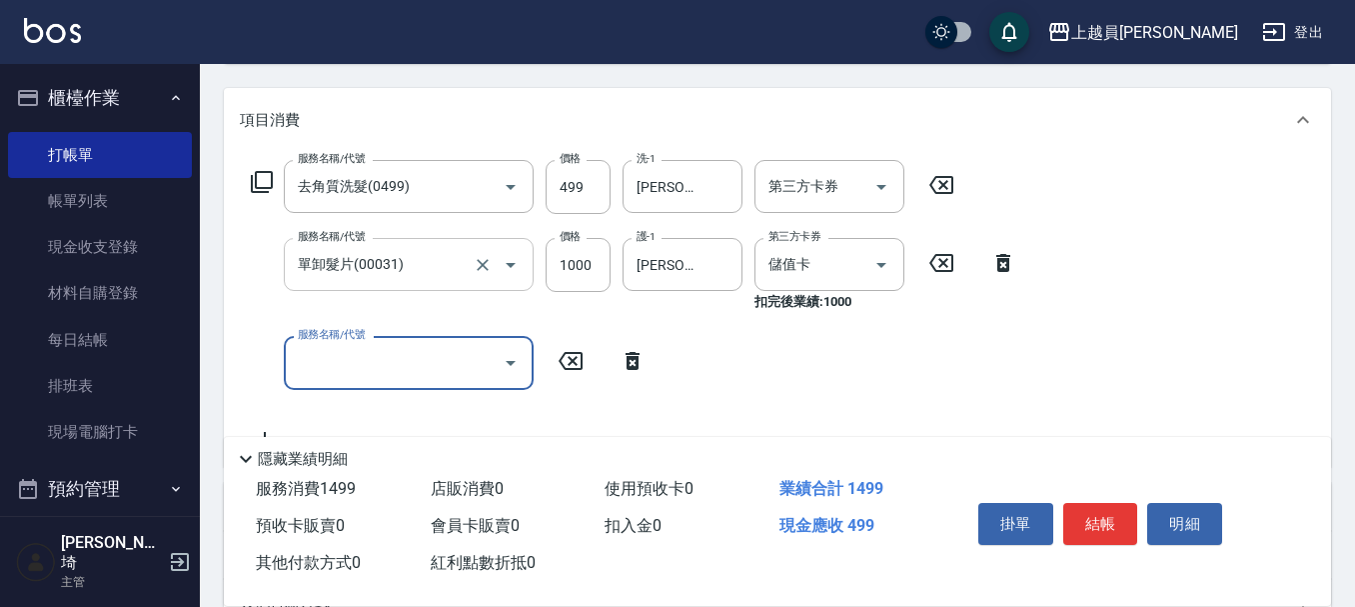
scroll to position [300, 0]
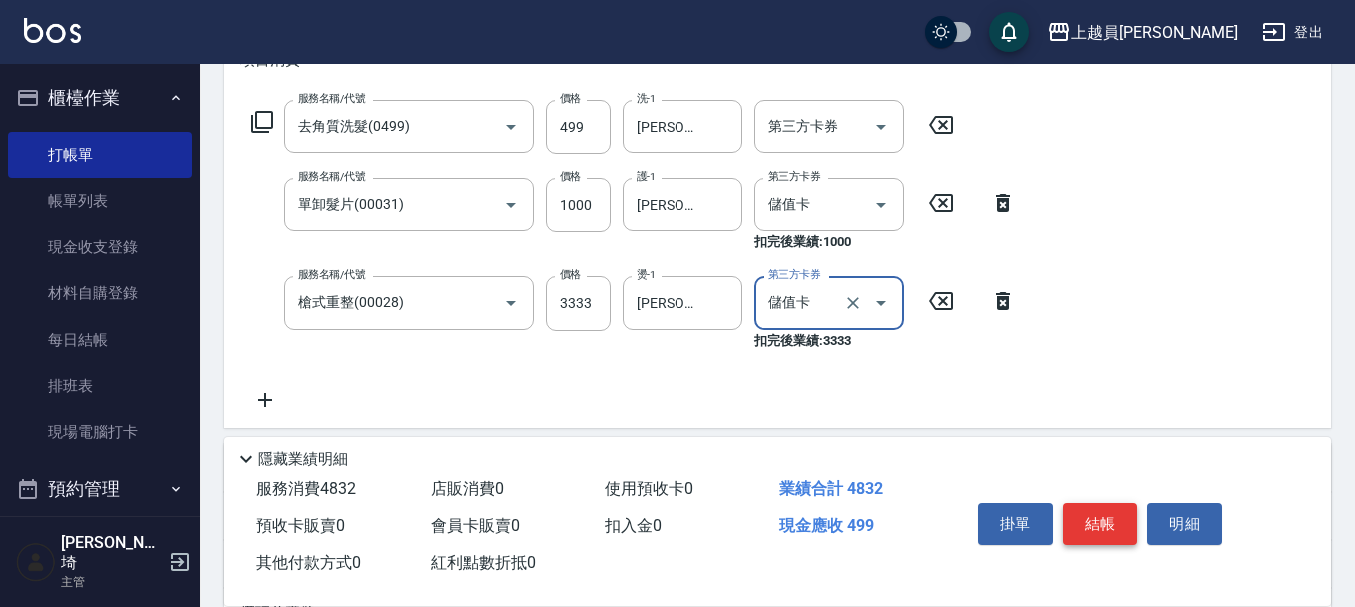
click at [1091, 503] on button "結帳" at bounding box center [1100, 524] width 75 height 42
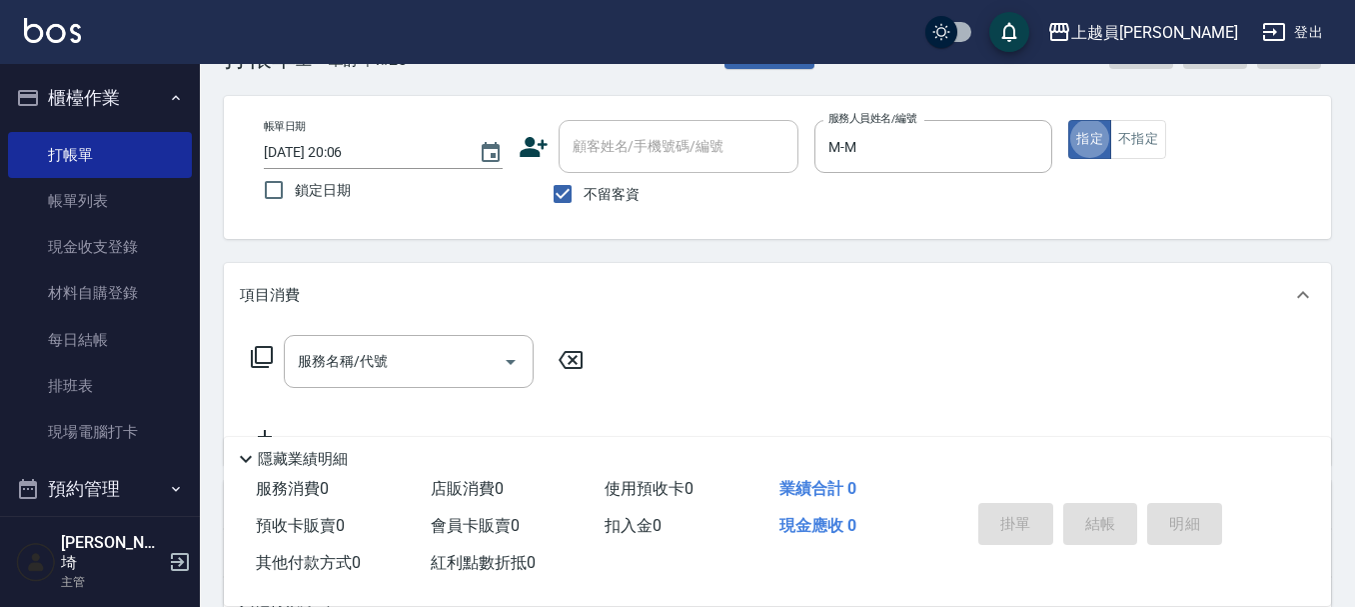
scroll to position [100, 0]
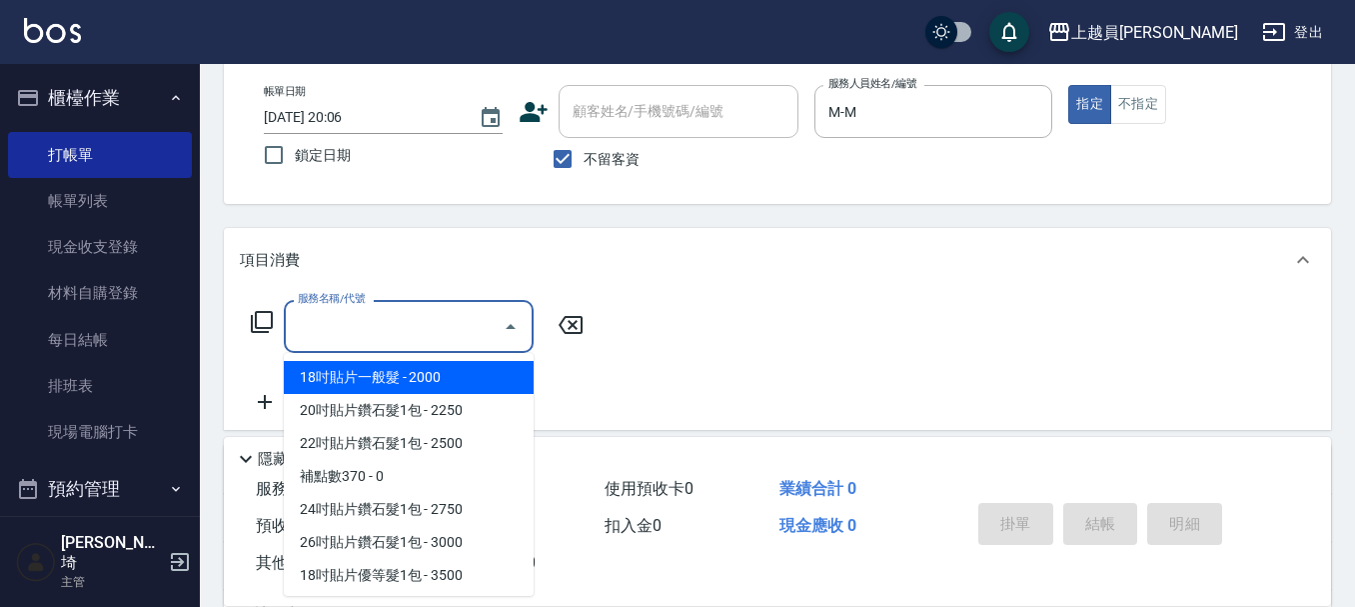
click at [346, 342] on input "服務名稱/代號" at bounding box center [394, 326] width 202 height 35
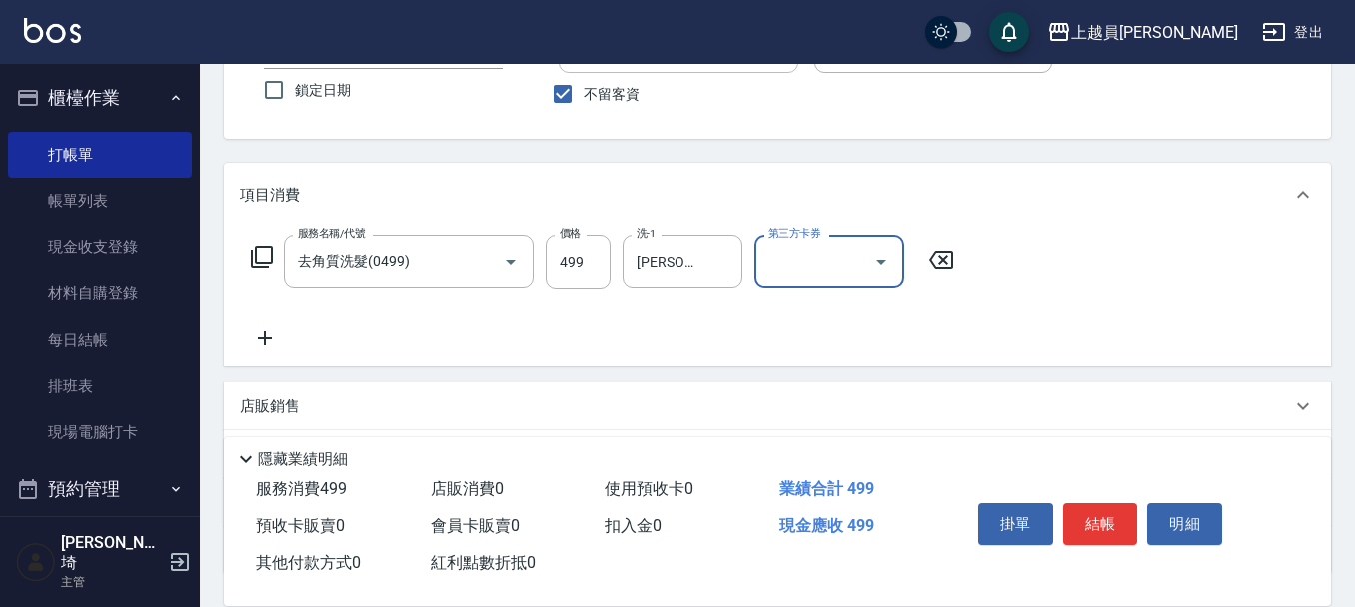
scroll to position [200, 0]
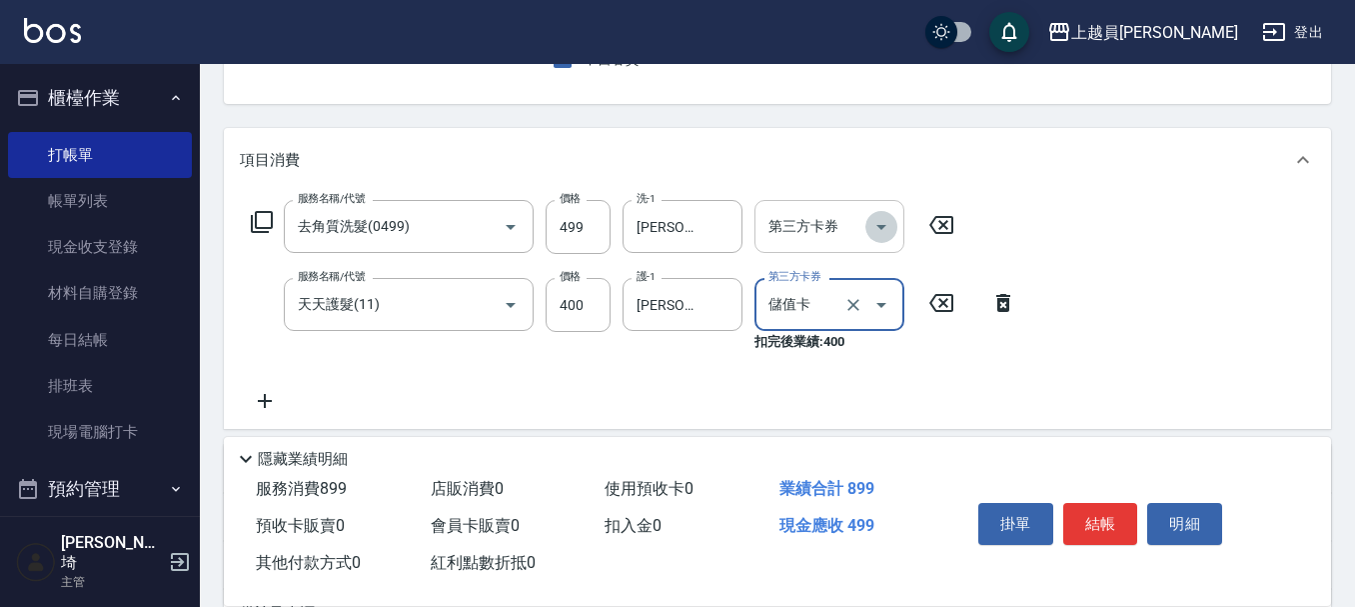
click at [868, 222] on button "Open" at bounding box center [882, 227] width 32 height 32
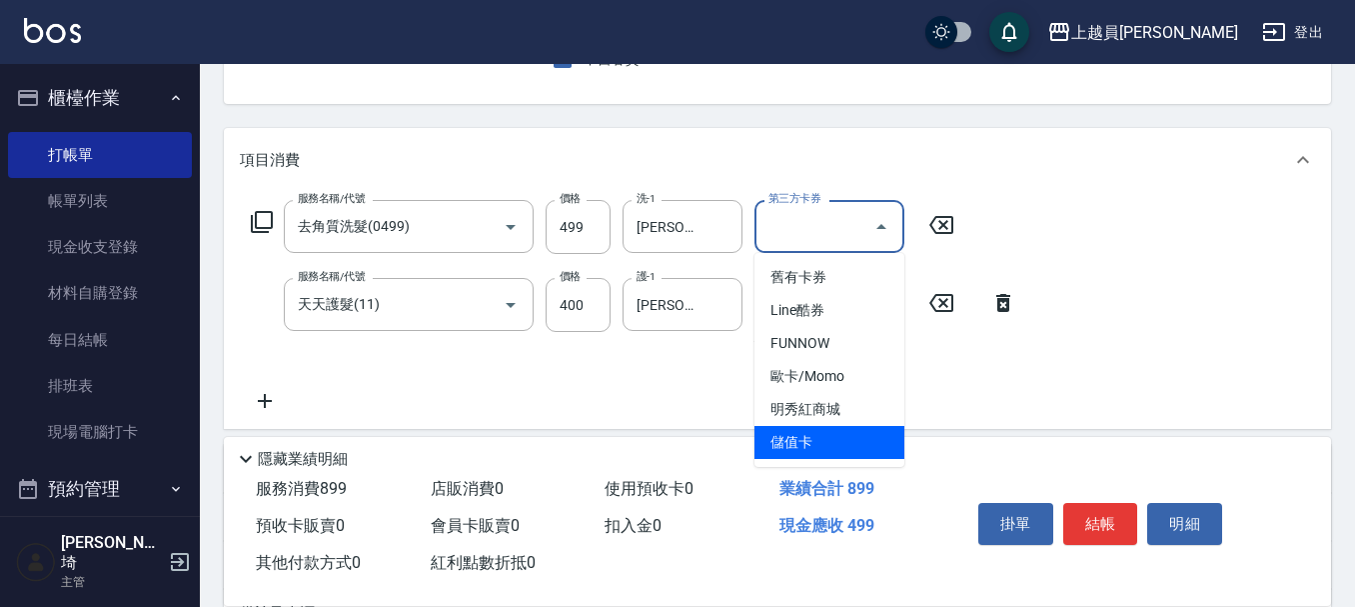
click at [808, 441] on span "儲值卡" at bounding box center [830, 442] width 150 height 33
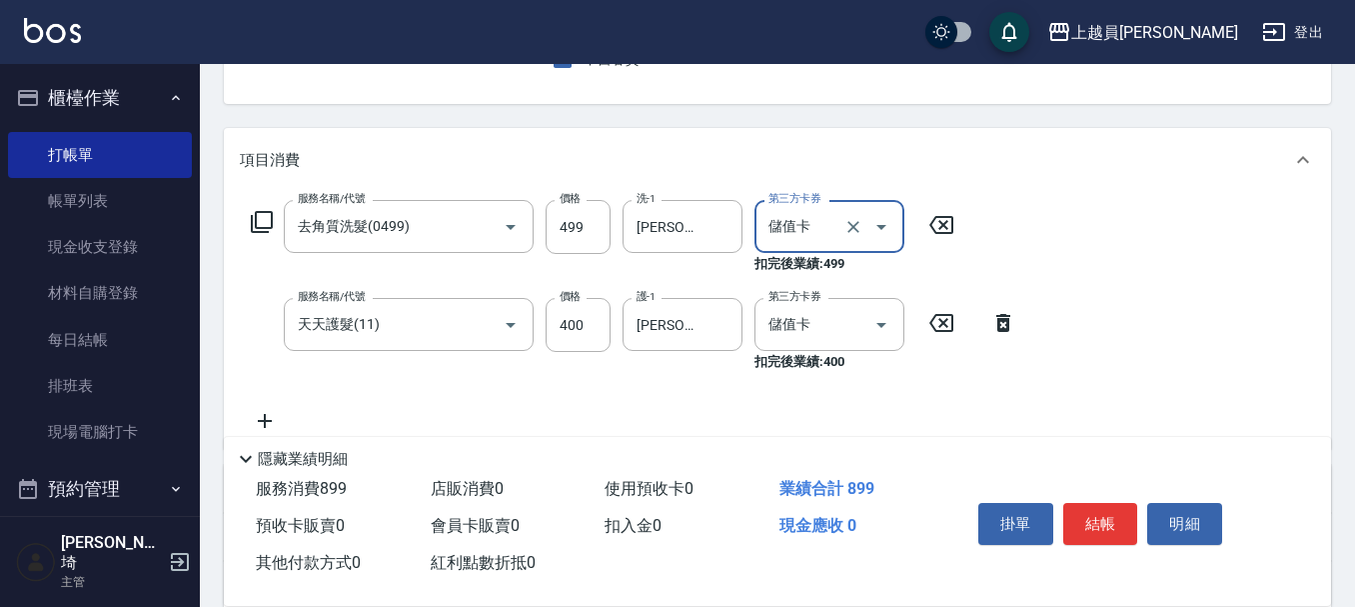
click at [267, 413] on icon at bounding box center [265, 421] width 50 height 24
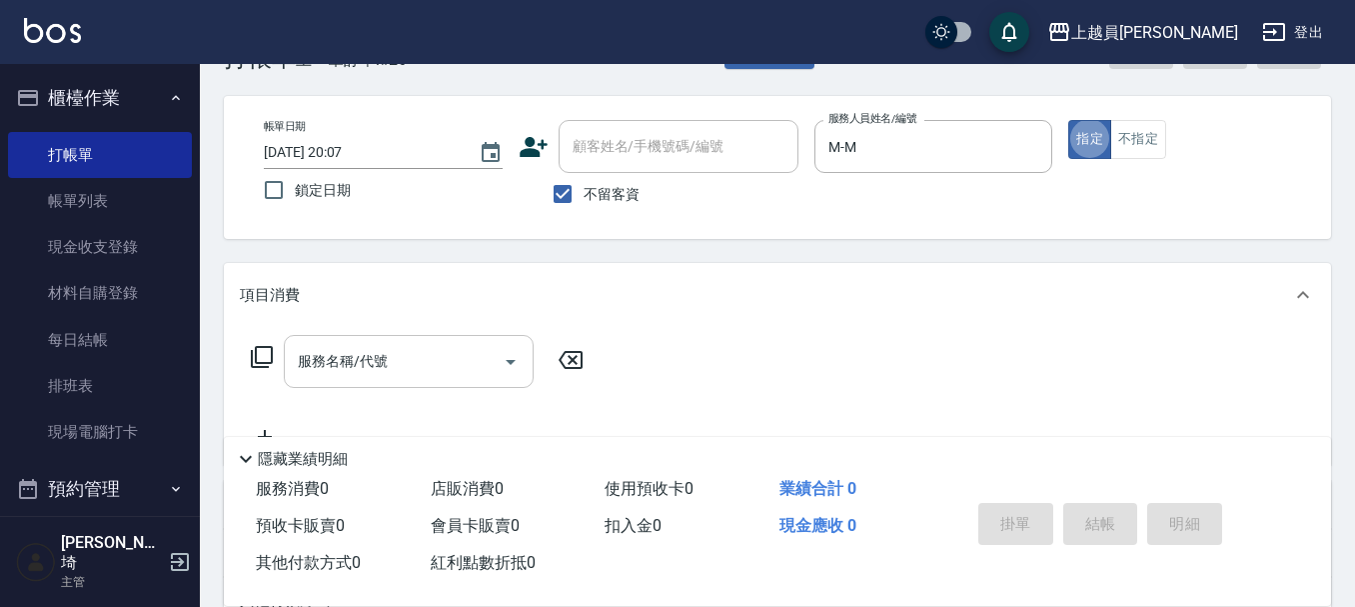
scroll to position [100, 0]
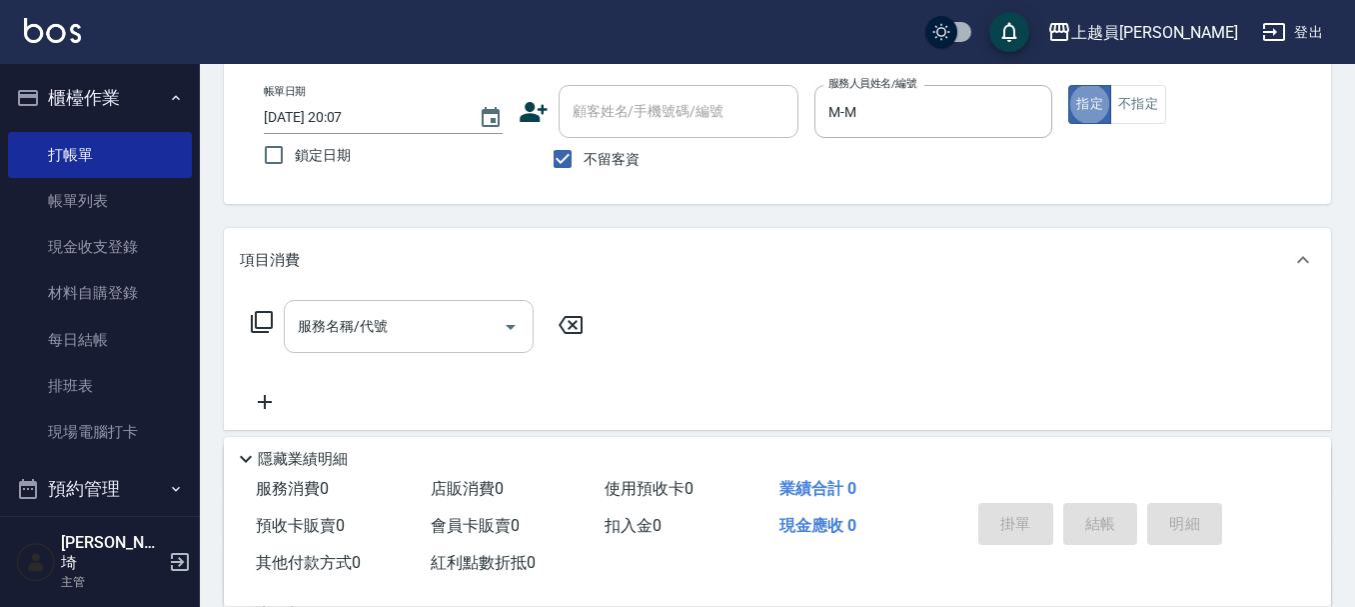
click at [377, 344] on div "服務名稱/代號" at bounding box center [409, 326] width 250 height 53
click at [1068, 85] on button "指定" at bounding box center [1089, 104] width 43 height 39
click at [885, 89] on div "服務人員姓名/編號" at bounding box center [934, 111] width 239 height 53
click at [473, 322] on input "服務名稱/代號" at bounding box center [394, 326] width 202 height 35
click at [402, 323] on input "服務名稱/代號" at bounding box center [394, 326] width 202 height 35
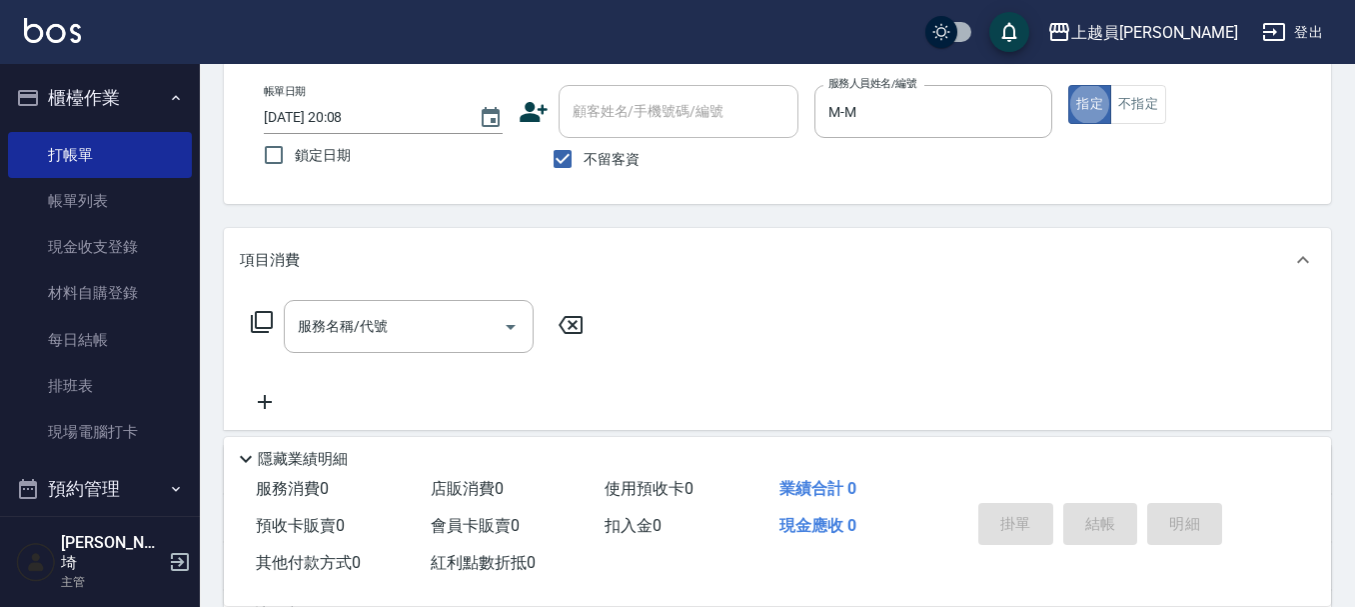
click at [331, 291] on div "項目消費" at bounding box center [777, 260] width 1107 height 64
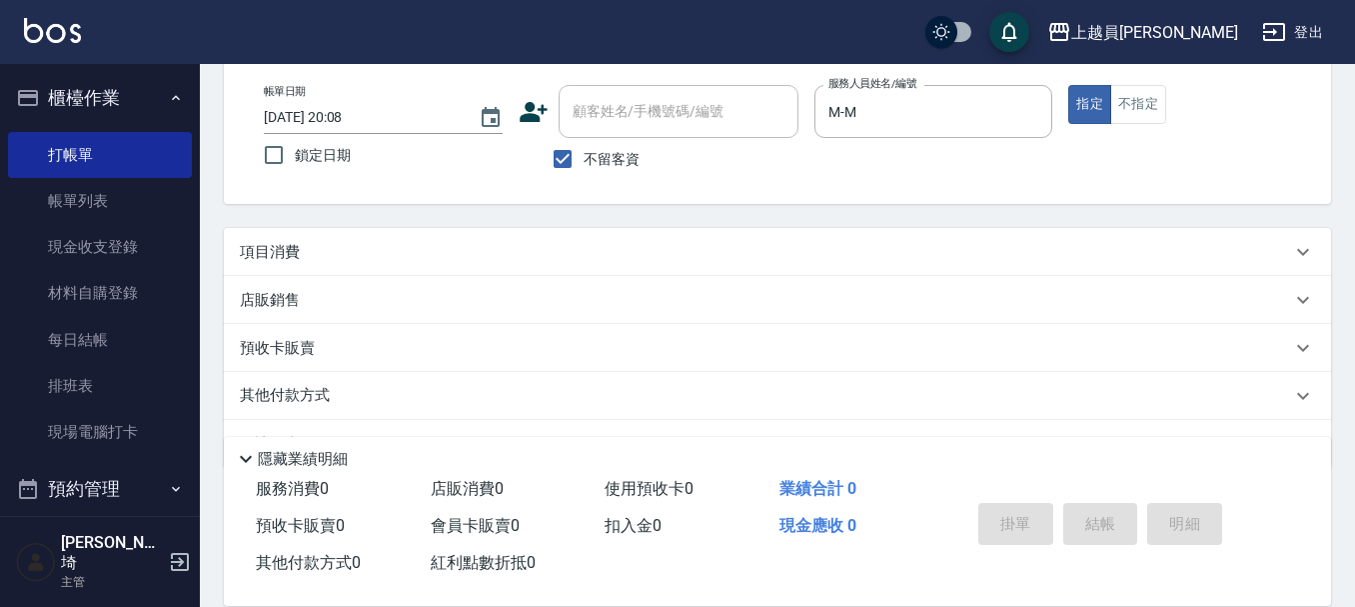
click at [337, 307] on div "店販銷售" at bounding box center [765, 300] width 1051 height 21
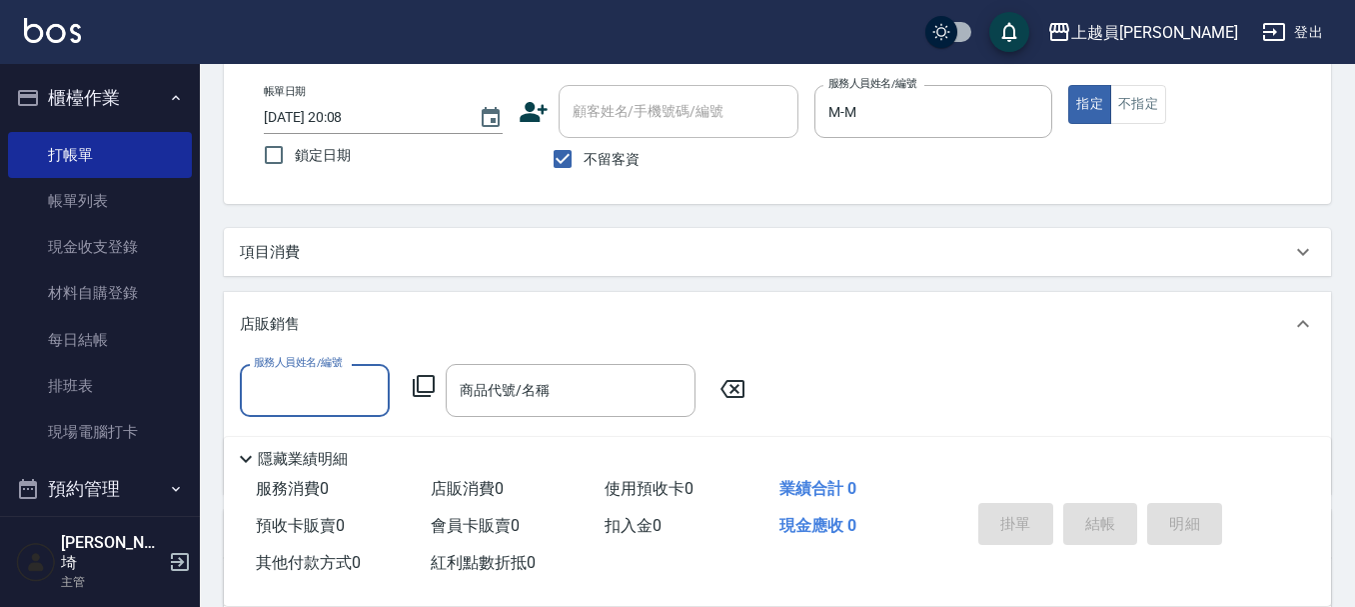
scroll to position [0, 0]
click at [355, 274] on div "項目消費" at bounding box center [777, 252] width 1107 height 48
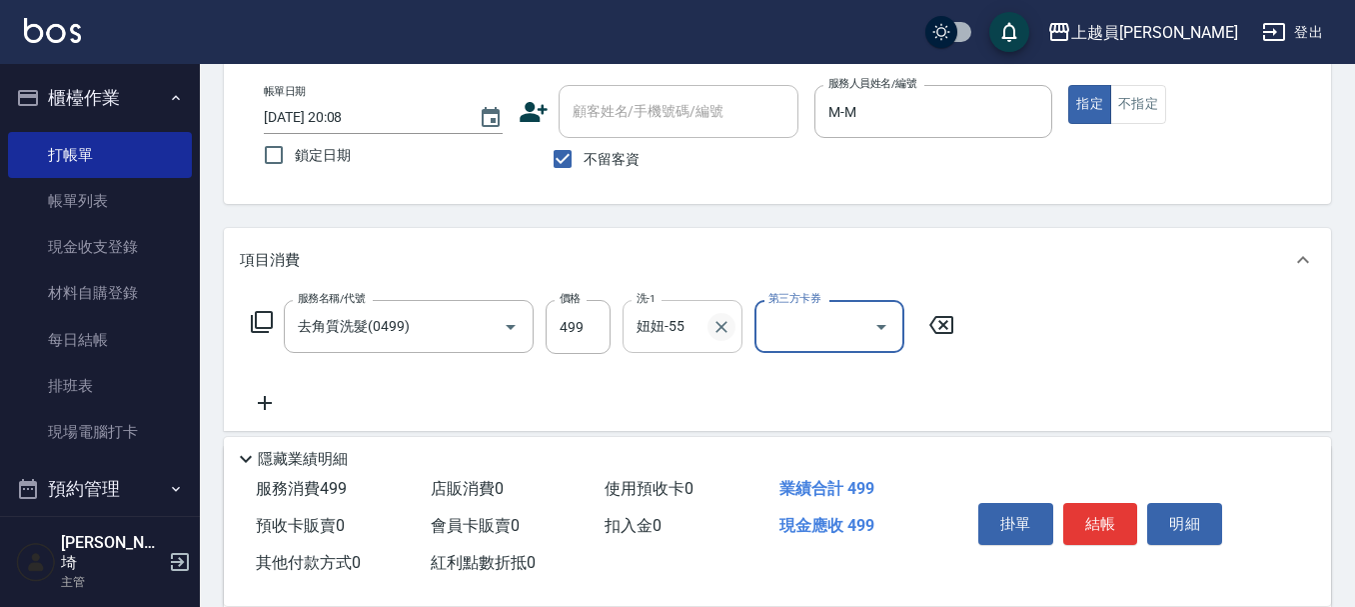
click at [726, 317] on icon "Clear" at bounding box center [722, 327] width 20 height 20
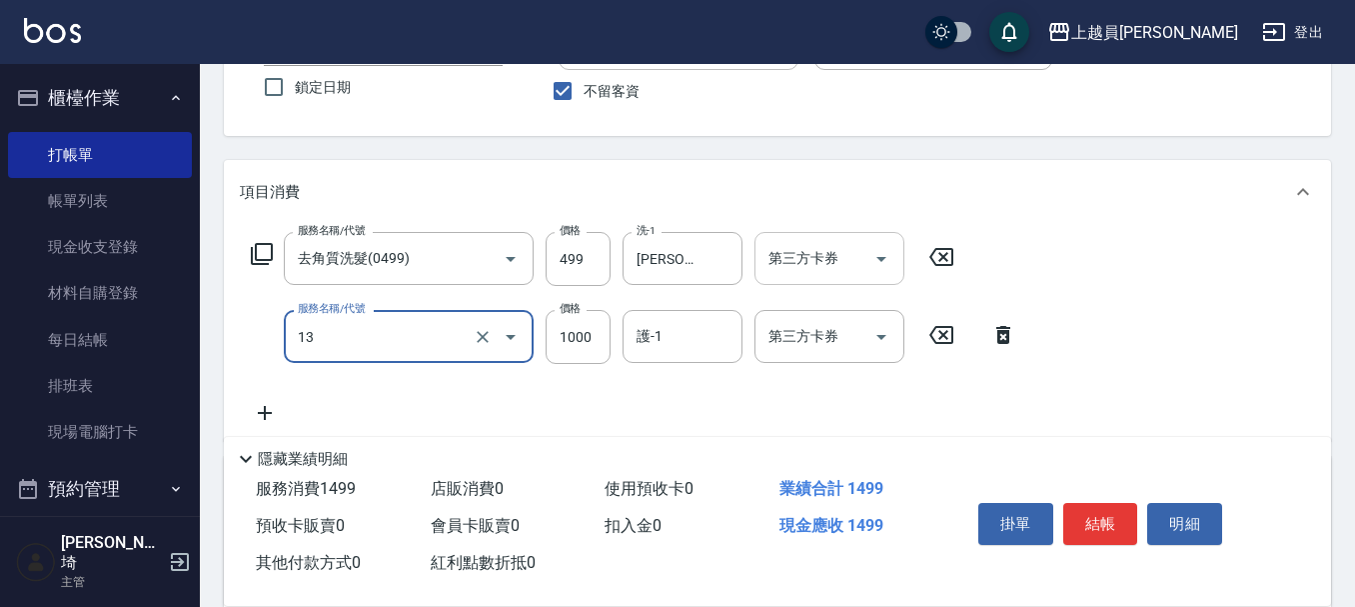
scroll to position [200, 0]
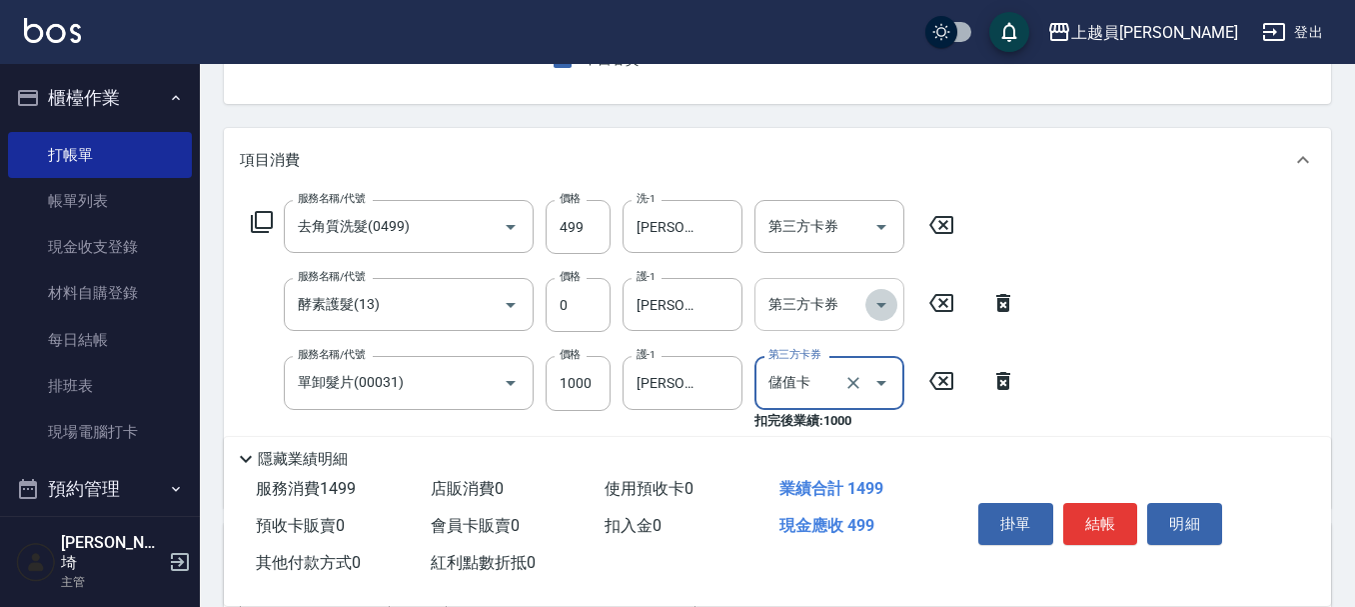
click at [871, 294] on icon "Open" at bounding box center [882, 305] width 24 height 24
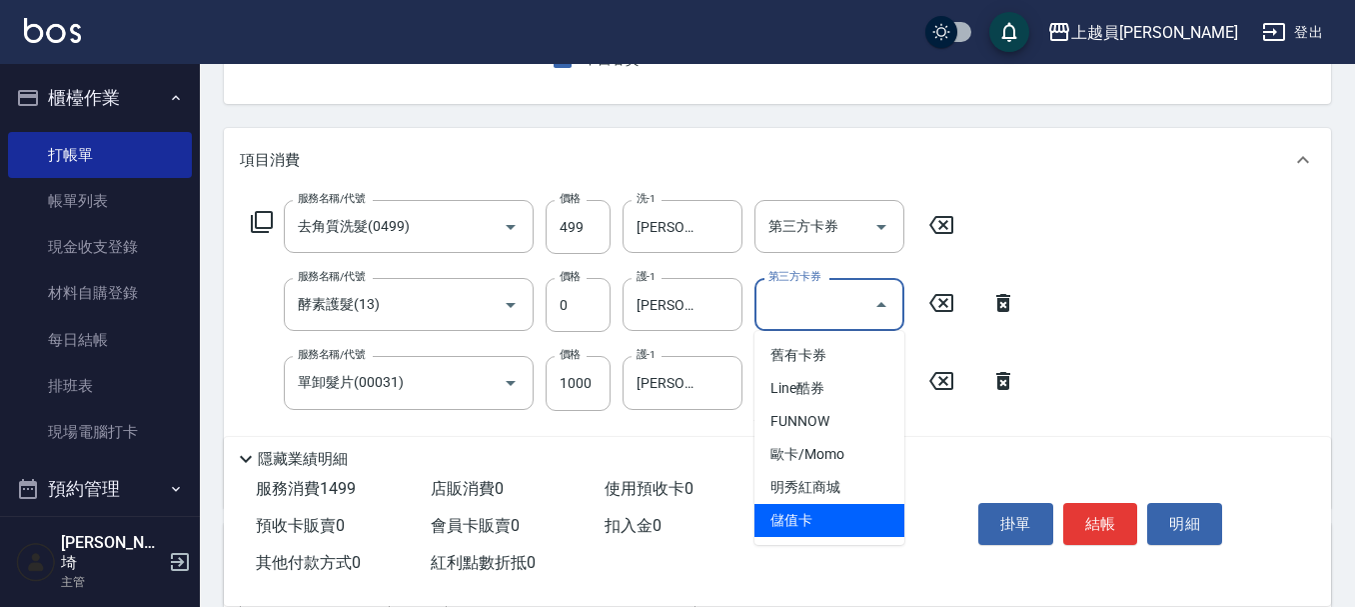
click at [858, 516] on span "儲值卡" at bounding box center [830, 520] width 150 height 33
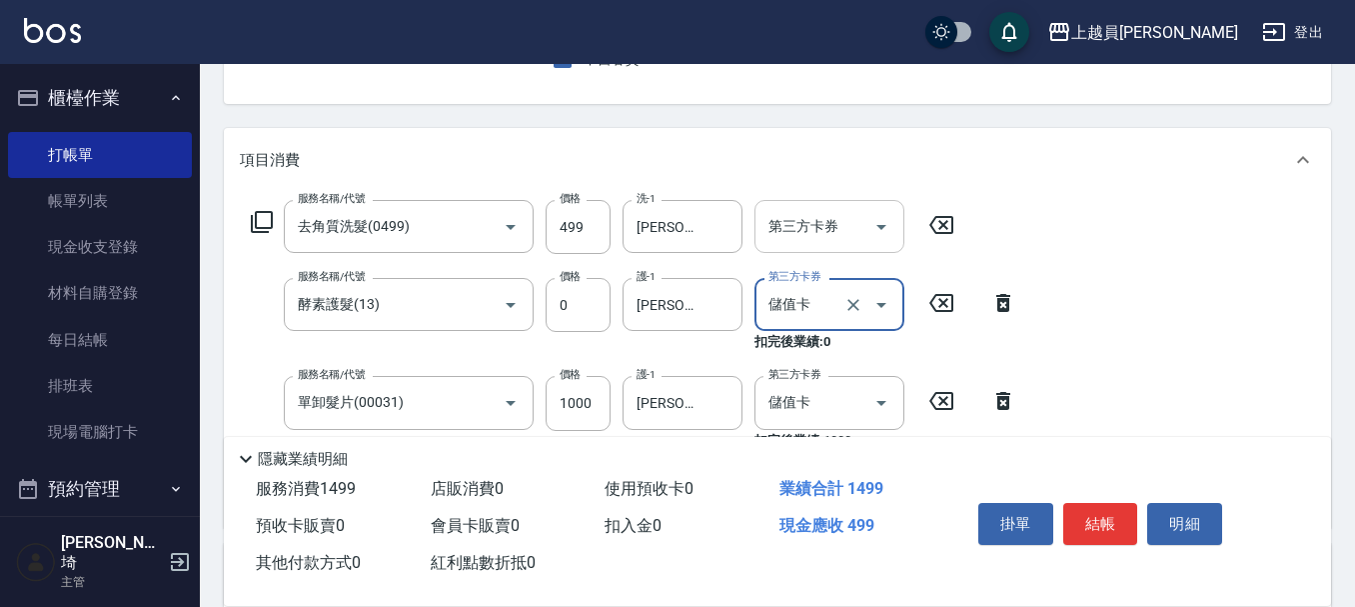
click at [882, 242] on button "Open" at bounding box center [882, 227] width 32 height 32
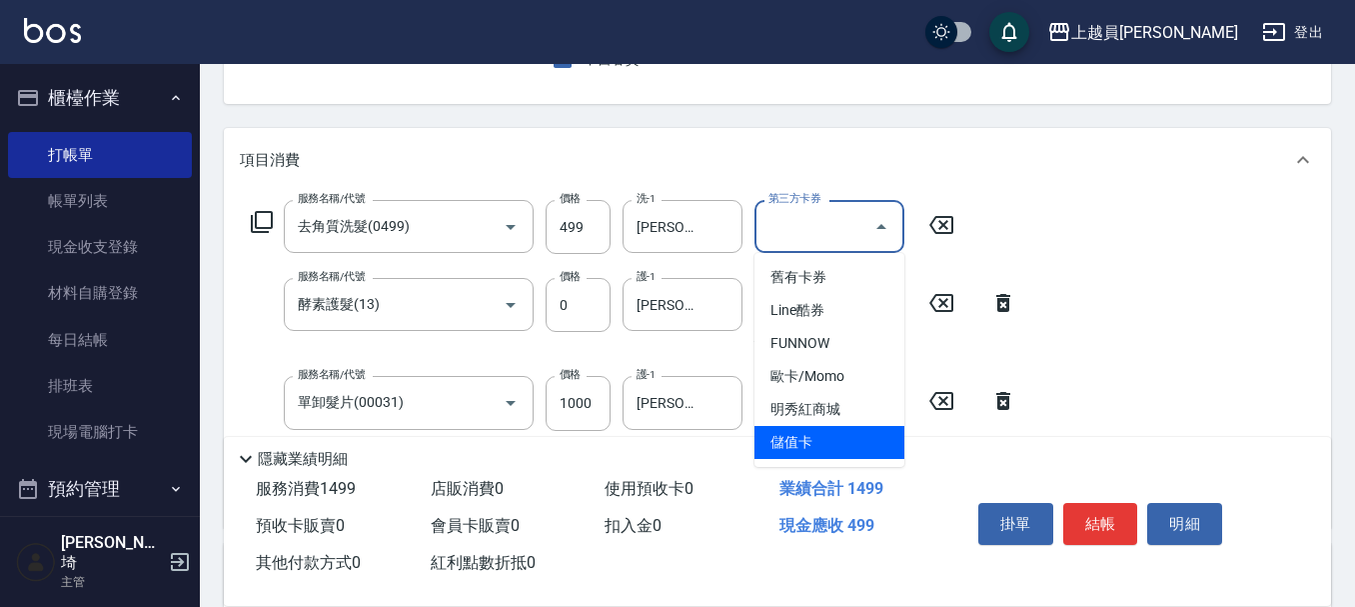
click at [833, 441] on span "儲值卡" at bounding box center [830, 442] width 150 height 33
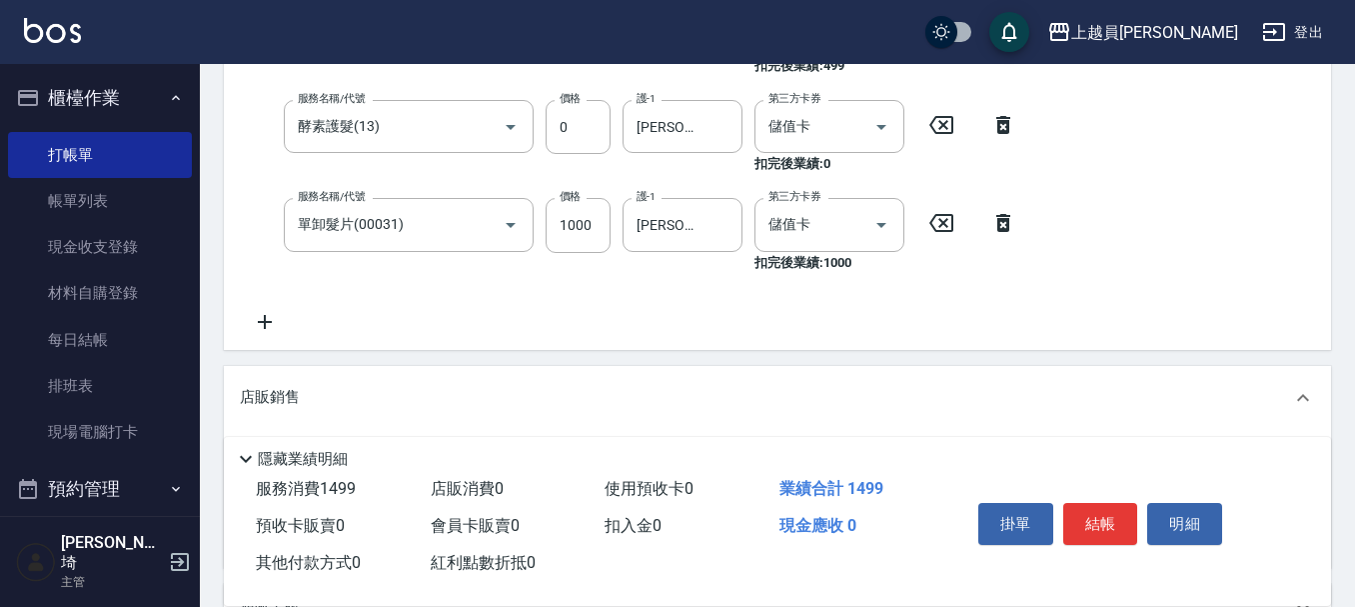
scroll to position [400, 0]
click at [275, 329] on icon at bounding box center [265, 320] width 50 height 24
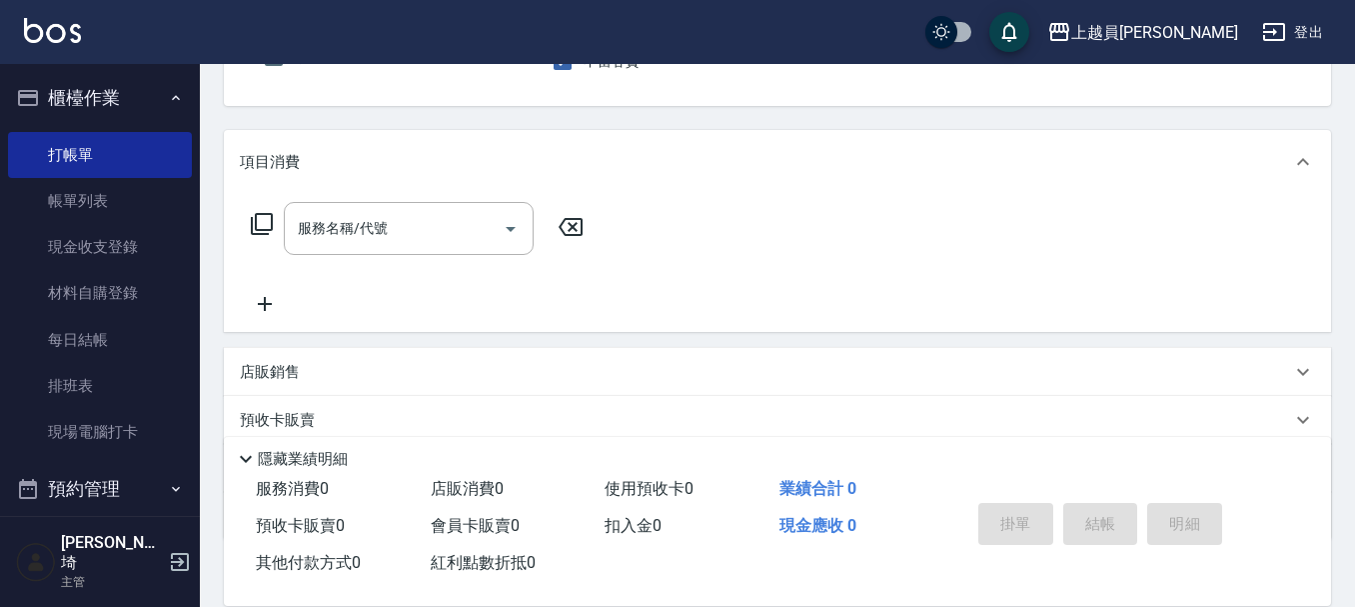
scroll to position [200, 0]
click at [467, 237] on input "服務名稱/代號" at bounding box center [394, 226] width 202 height 35
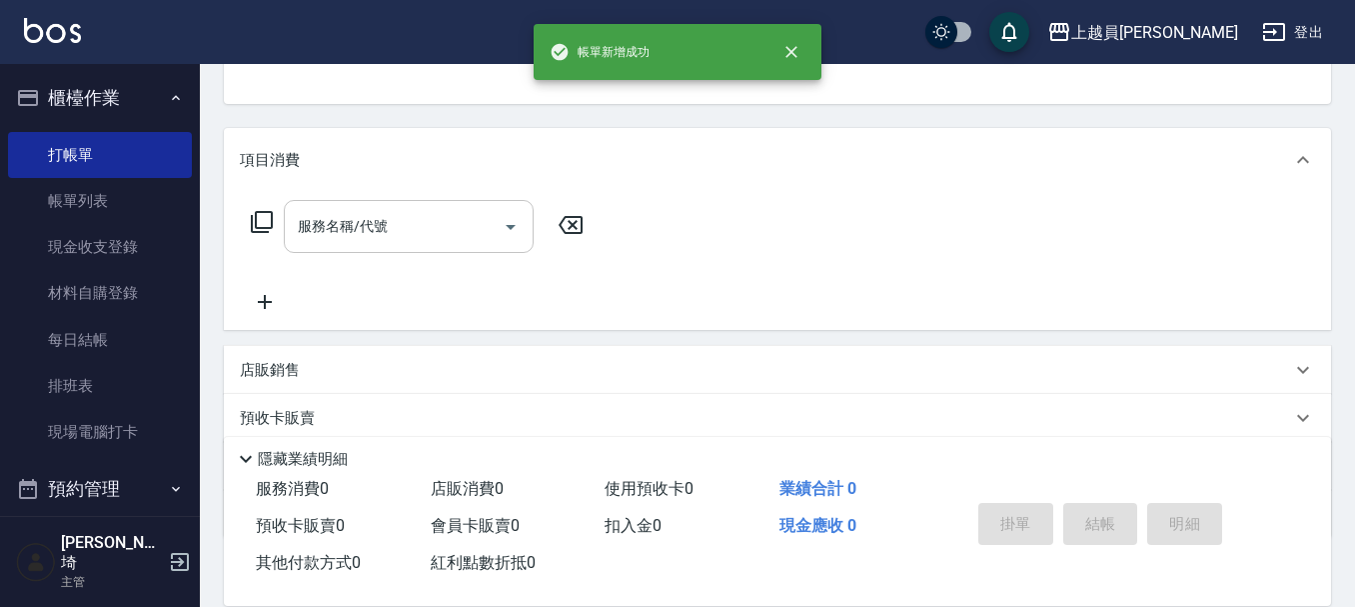
scroll to position [194, 0]
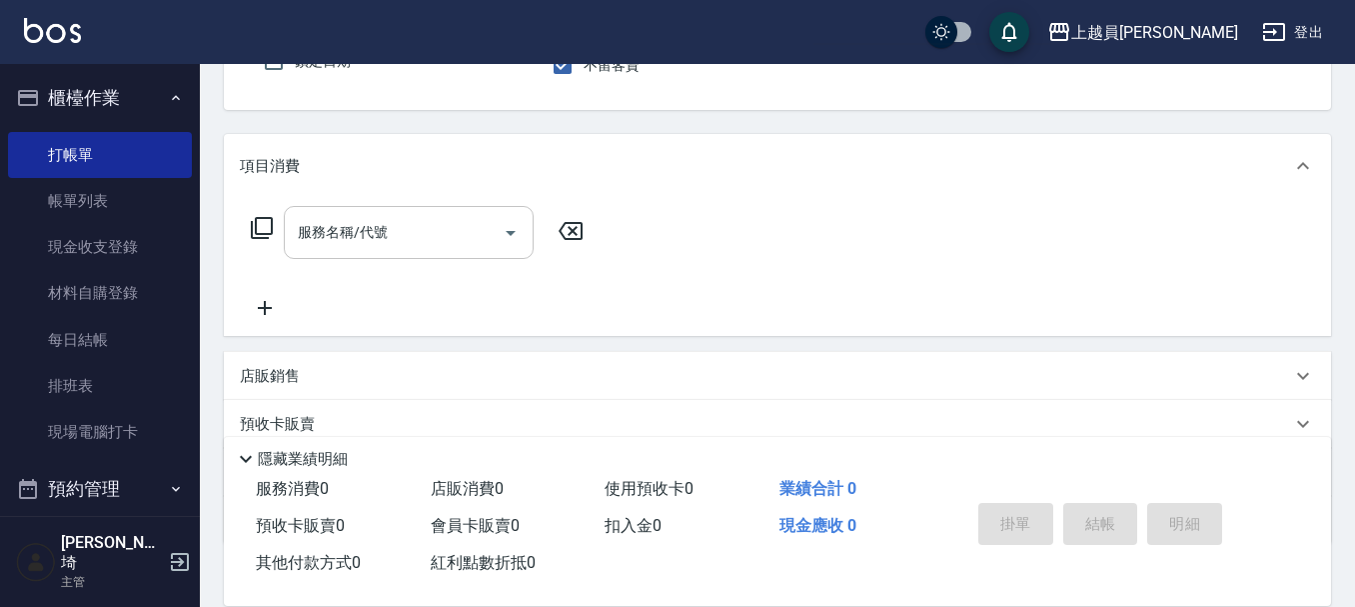
click at [1068, 0] on button "指定" at bounding box center [1089, 10] width 43 height 39
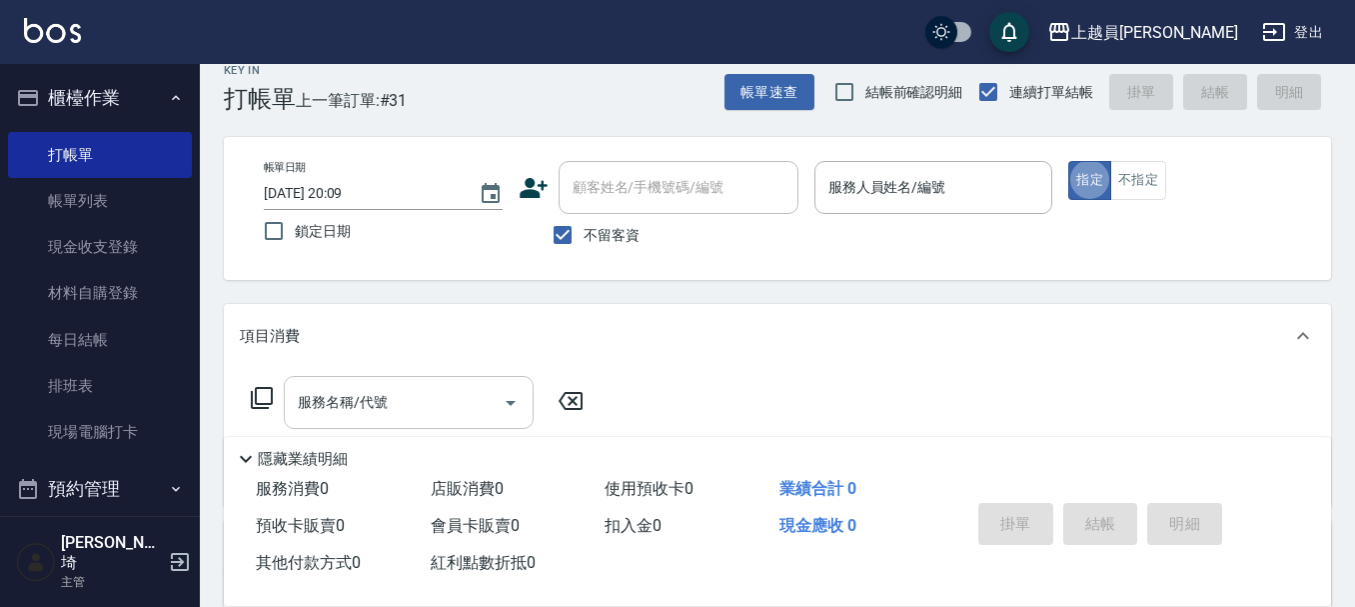
scroll to position [0, 0]
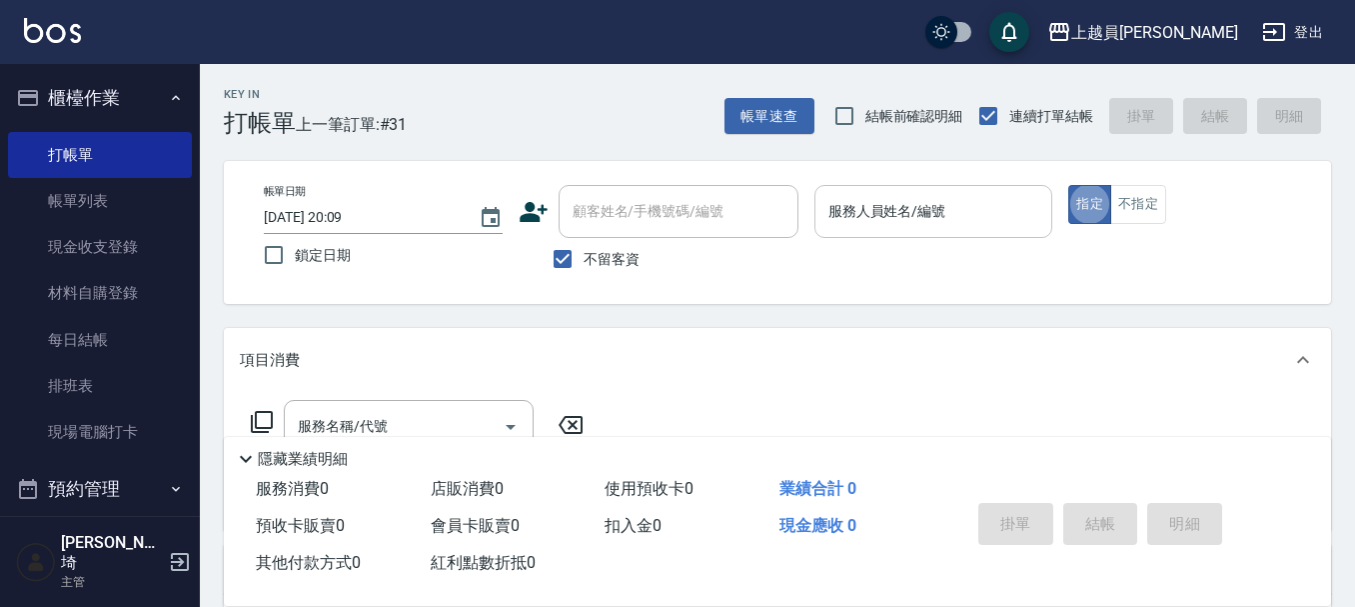
click at [856, 202] on input "服務人員姓名/編號" at bounding box center [934, 211] width 221 height 35
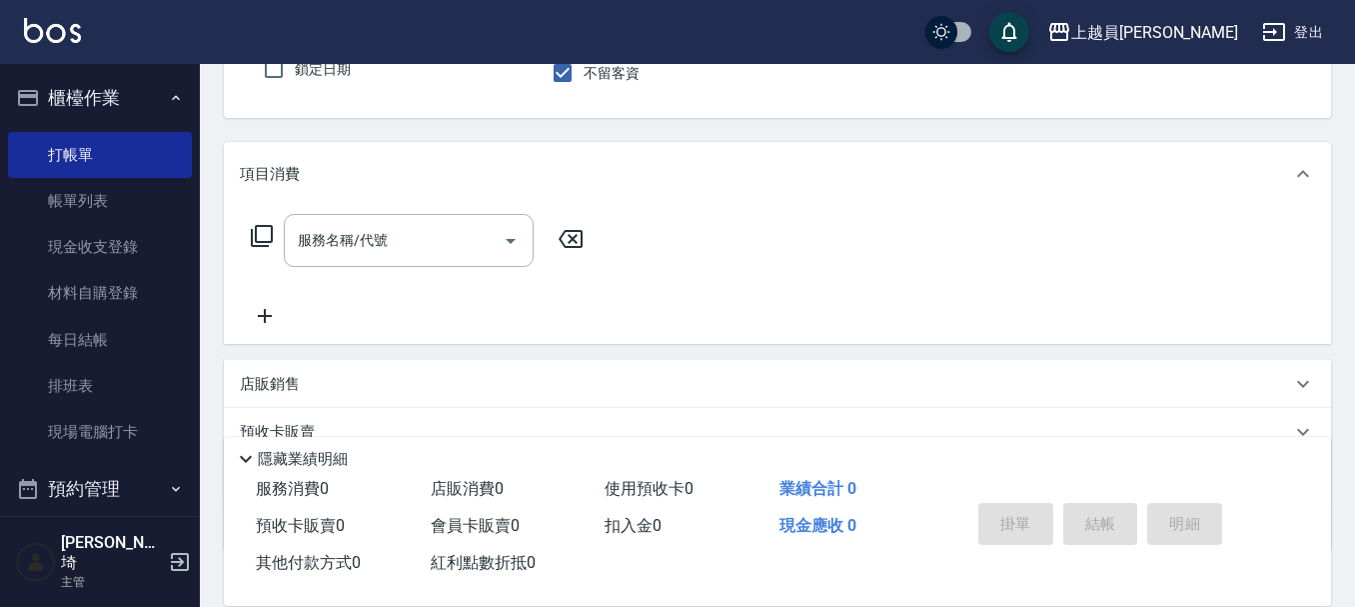
scroll to position [200, 0]
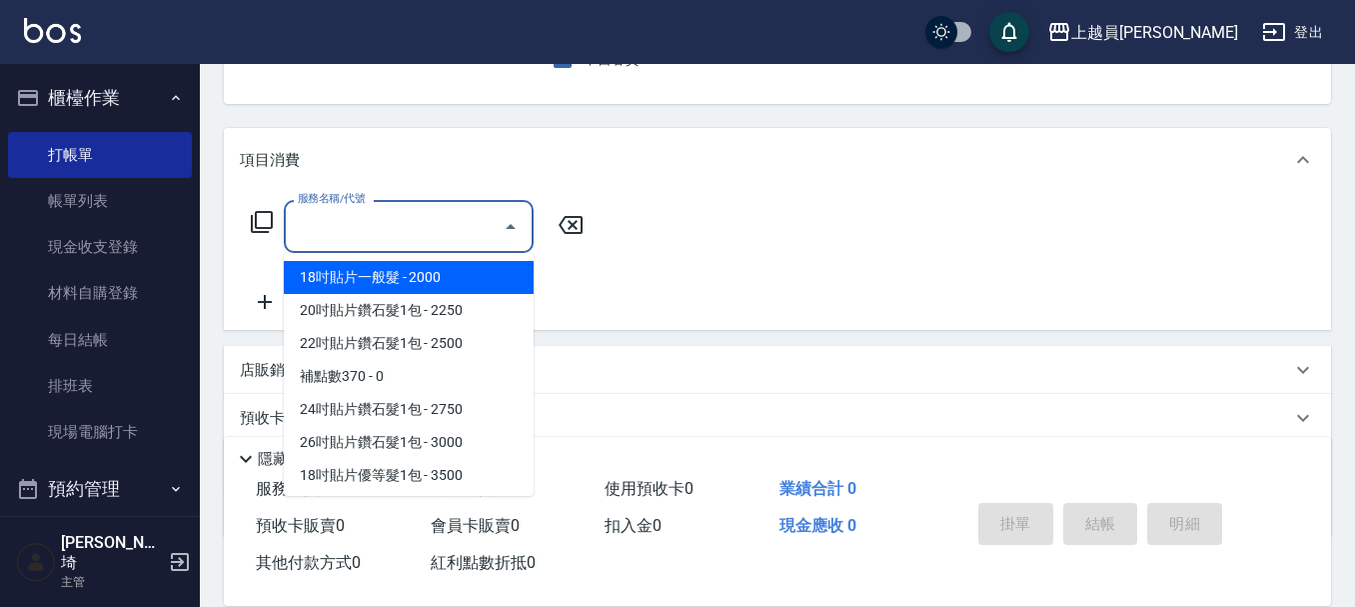
click at [401, 239] on input "服務名稱/代號" at bounding box center [394, 226] width 202 height 35
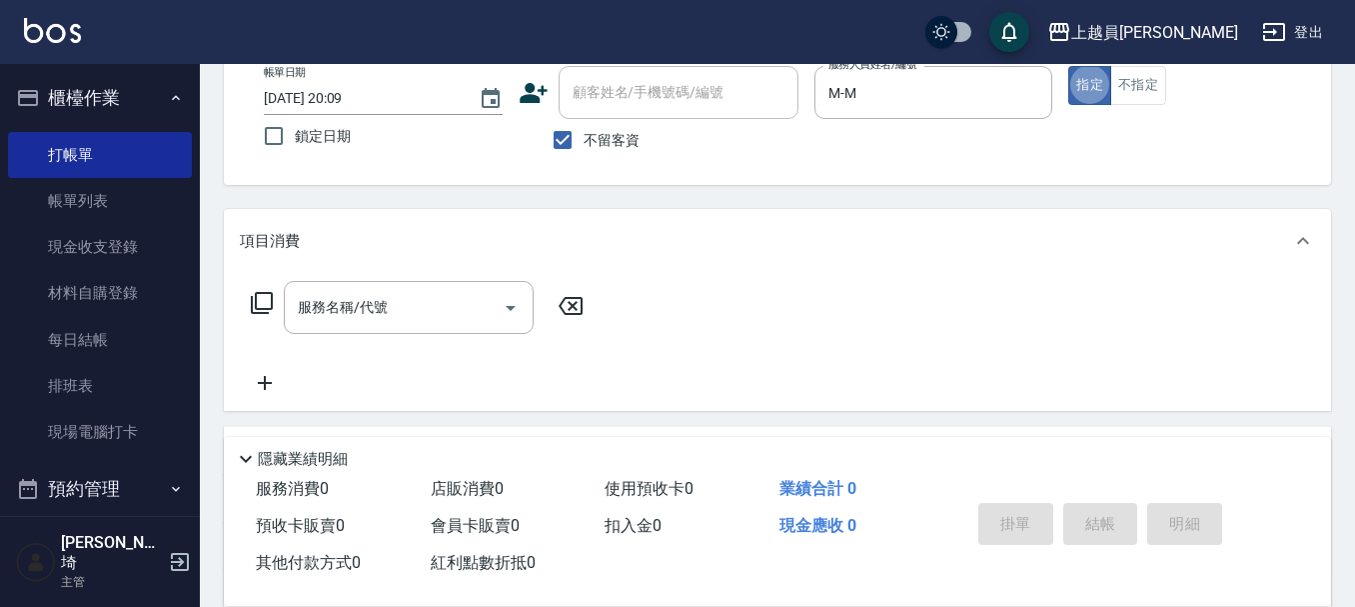
scroll to position [85, 0]
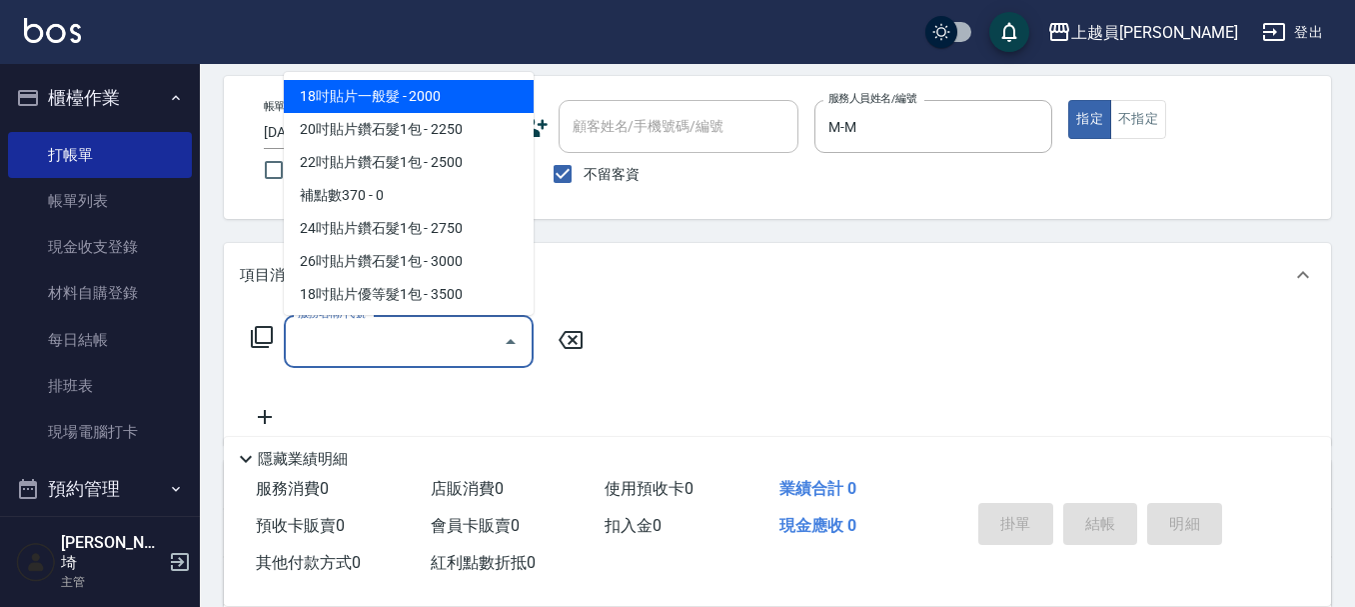
click at [418, 324] on input "服務名稱/代號" at bounding box center [394, 341] width 202 height 35
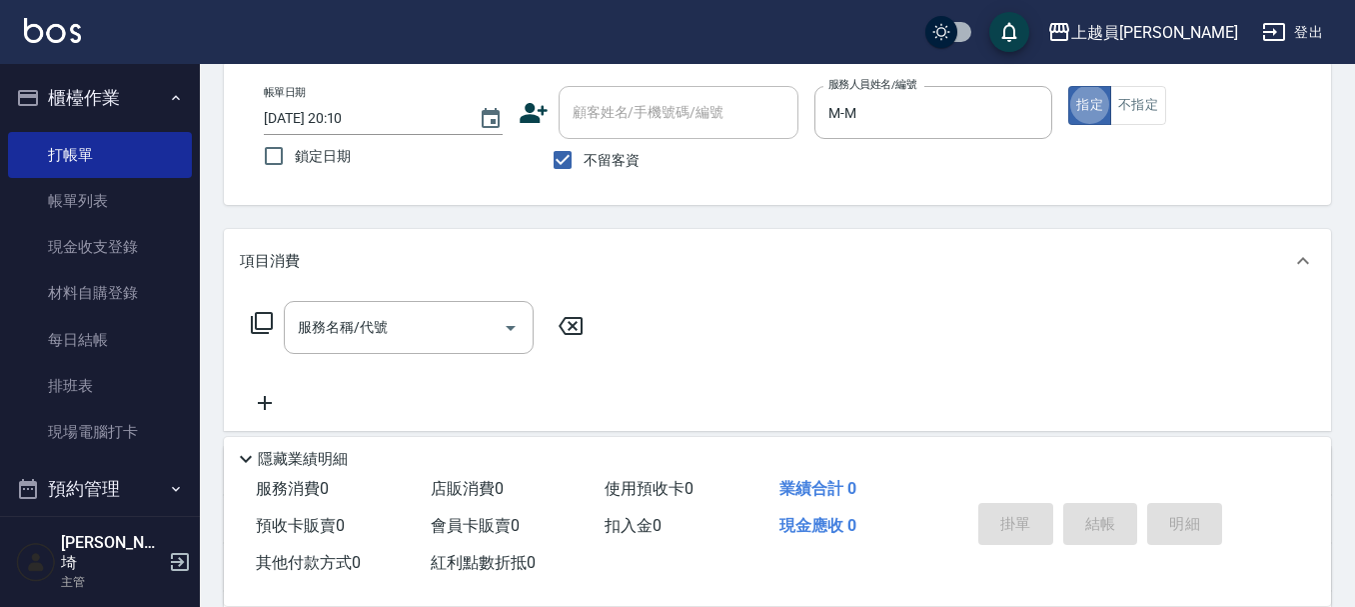
scroll to position [100, 0]
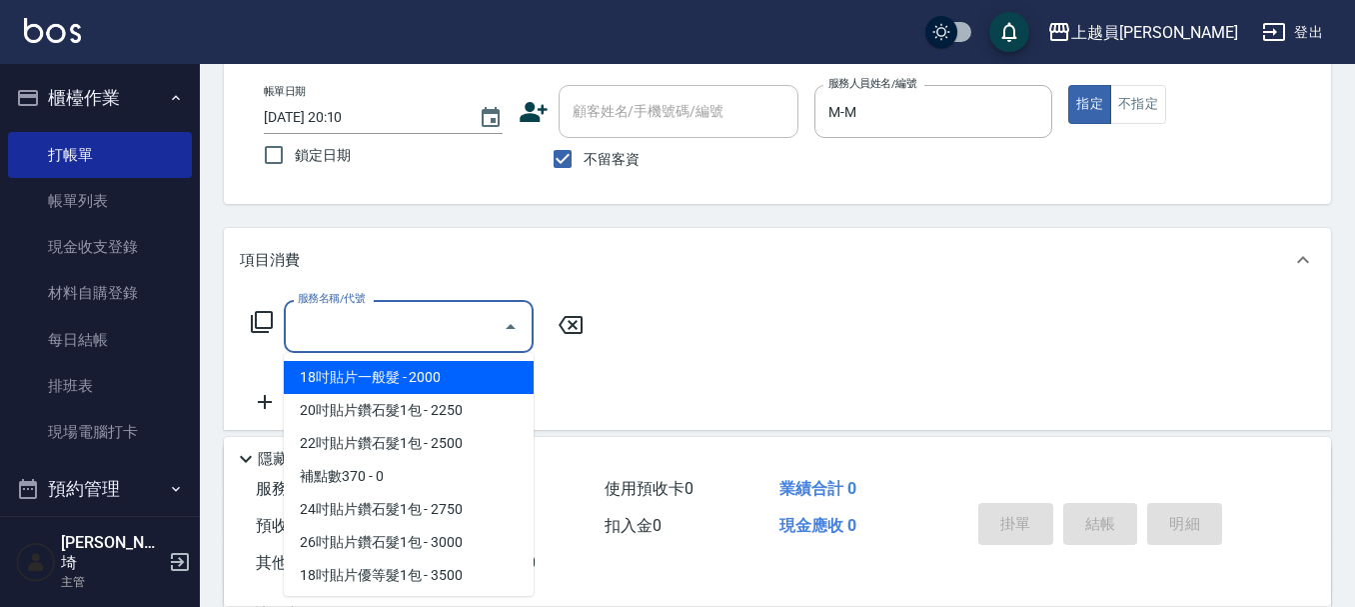
click at [422, 312] on input "服務名稱/代號" at bounding box center [394, 326] width 202 height 35
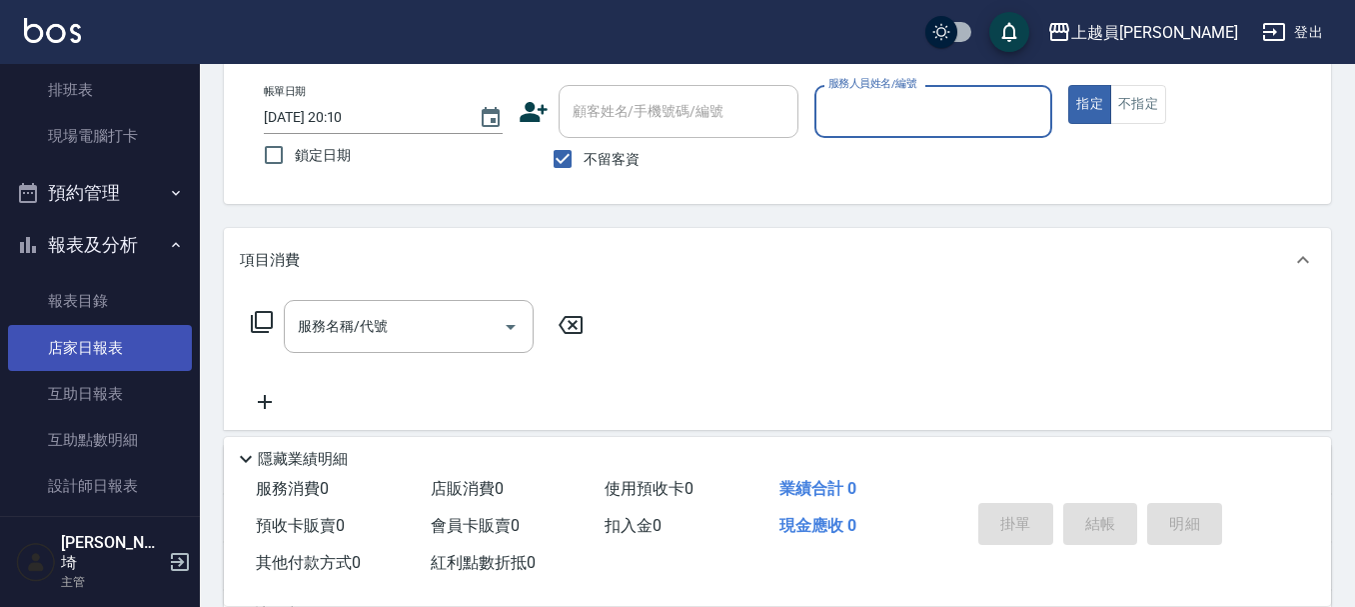
scroll to position [300, 0]
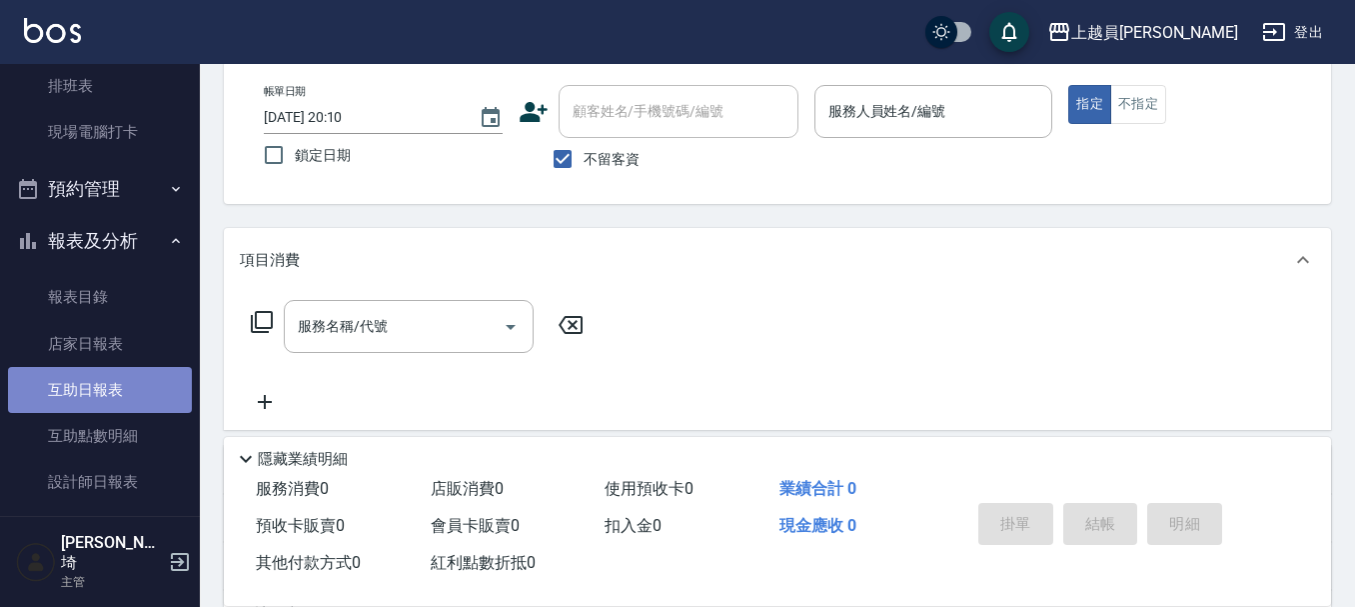
click at [122, 370] on link "互助日報表" at bounding box center [100, 390] width 184 height 46
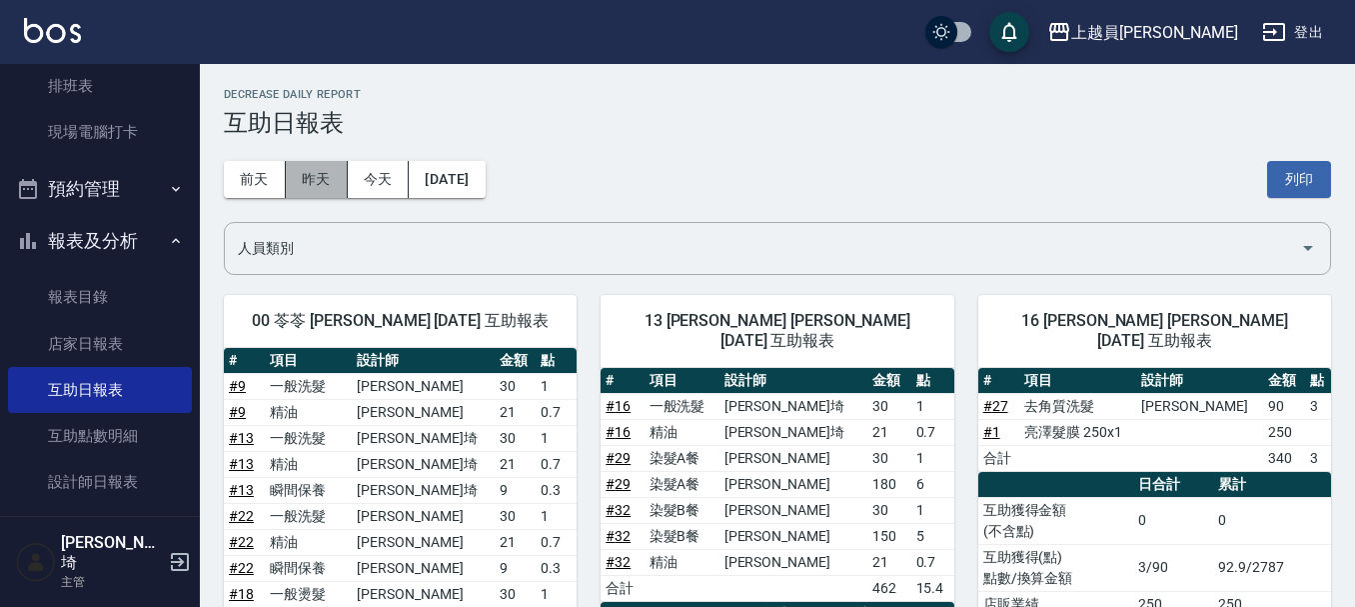
click at [338, 185] on button "昨天" at bounding box center [317, 179] width 62 height 37
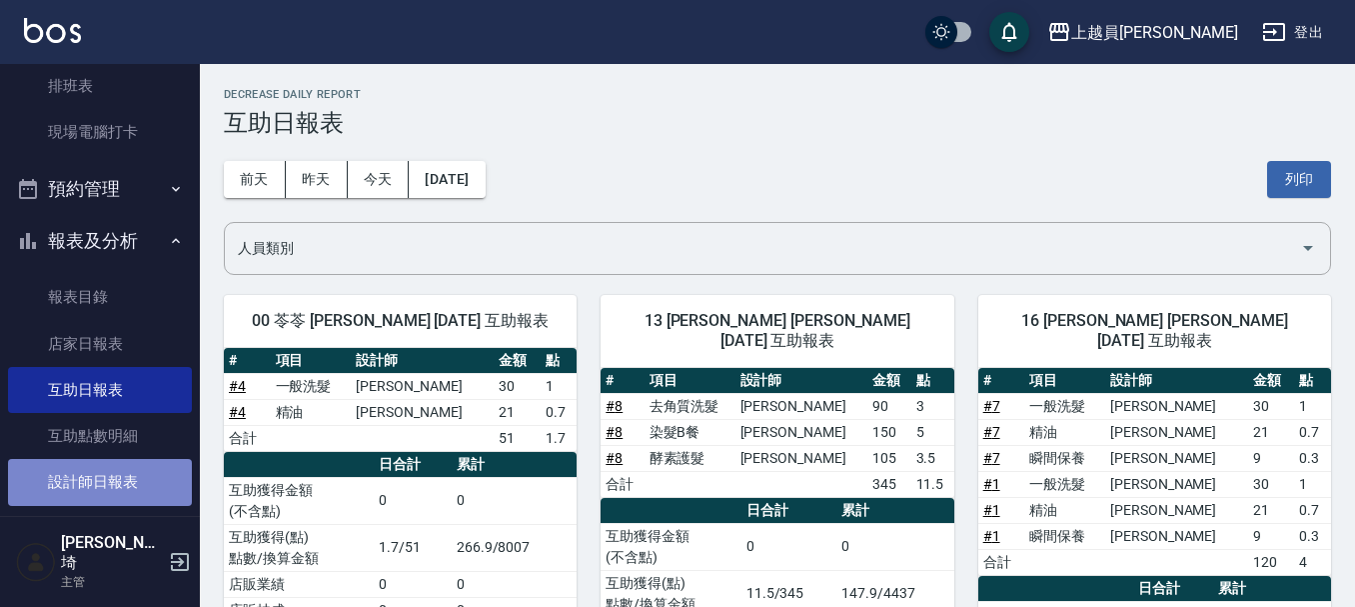
click at [117, 463] on link "設計師日報表" at bounding box center [100, 482] width 184 height 46
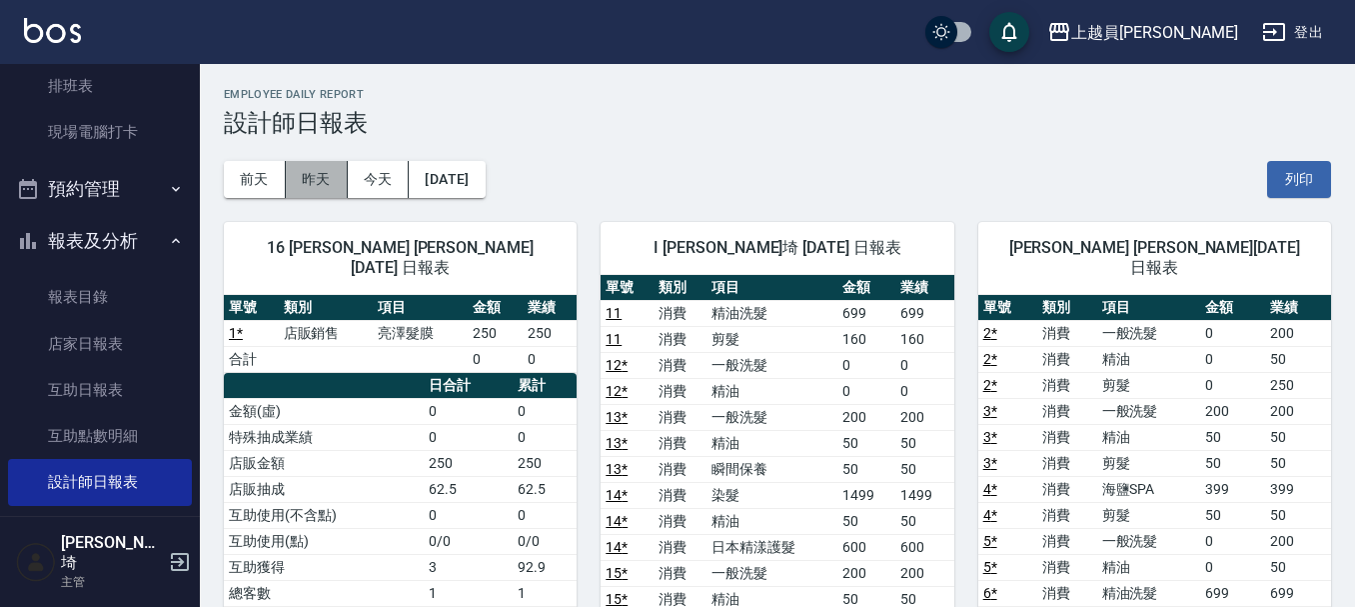
click at [322, 175] on button "昨天" at bounding box center [317, 179] width 62 height 37
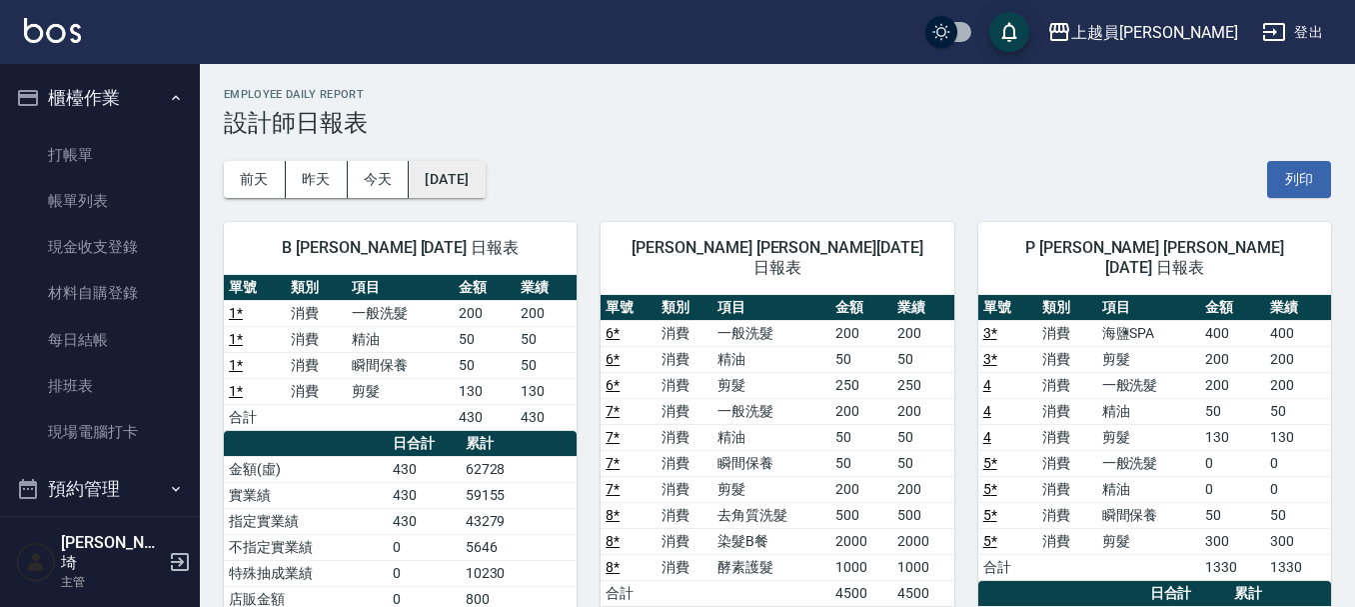
click at [466, 166] on button "[DATE]" at bounding box center [447, 179] width 76 height 37
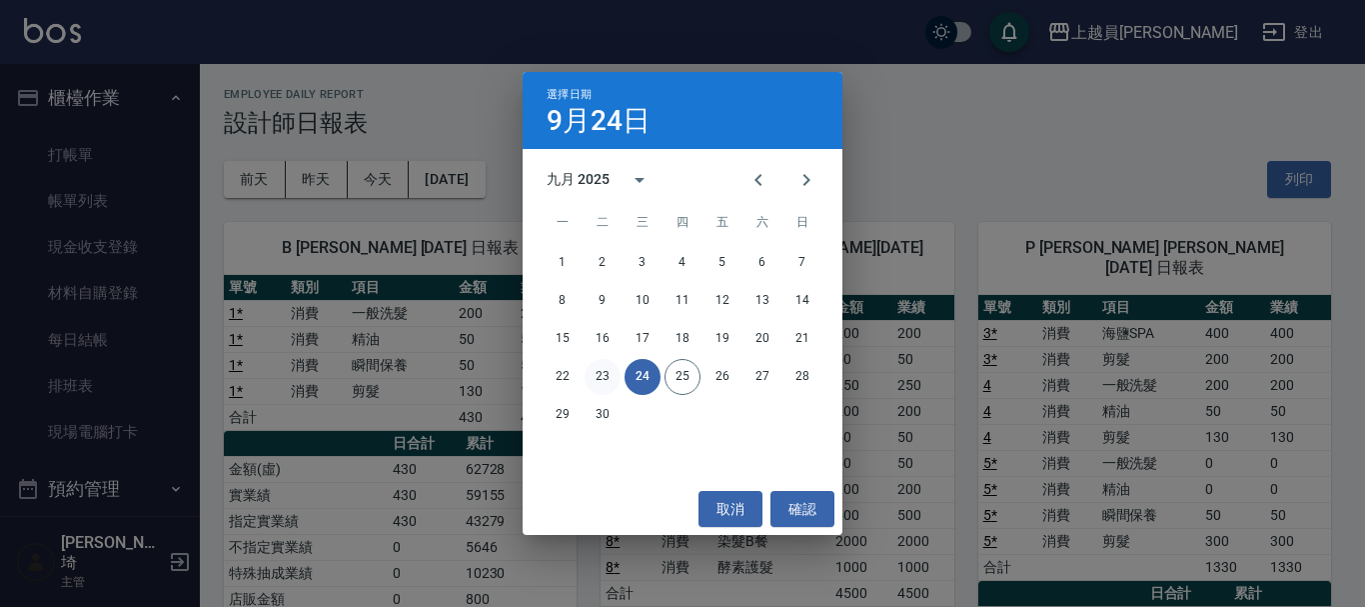
click at [601, 365] on button "23" at bounding box center [603, 377] width 36 height 36
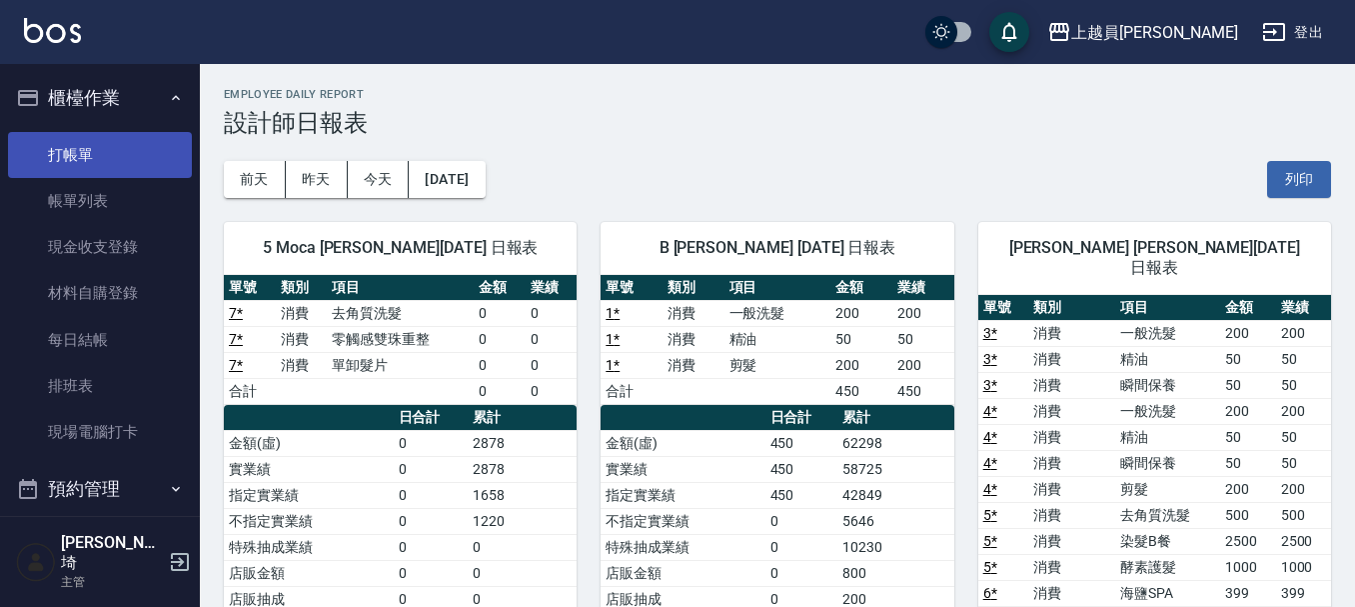
click at [54, 139] on link "打帳單" at bounding box center [100, 155] width 184 height 46
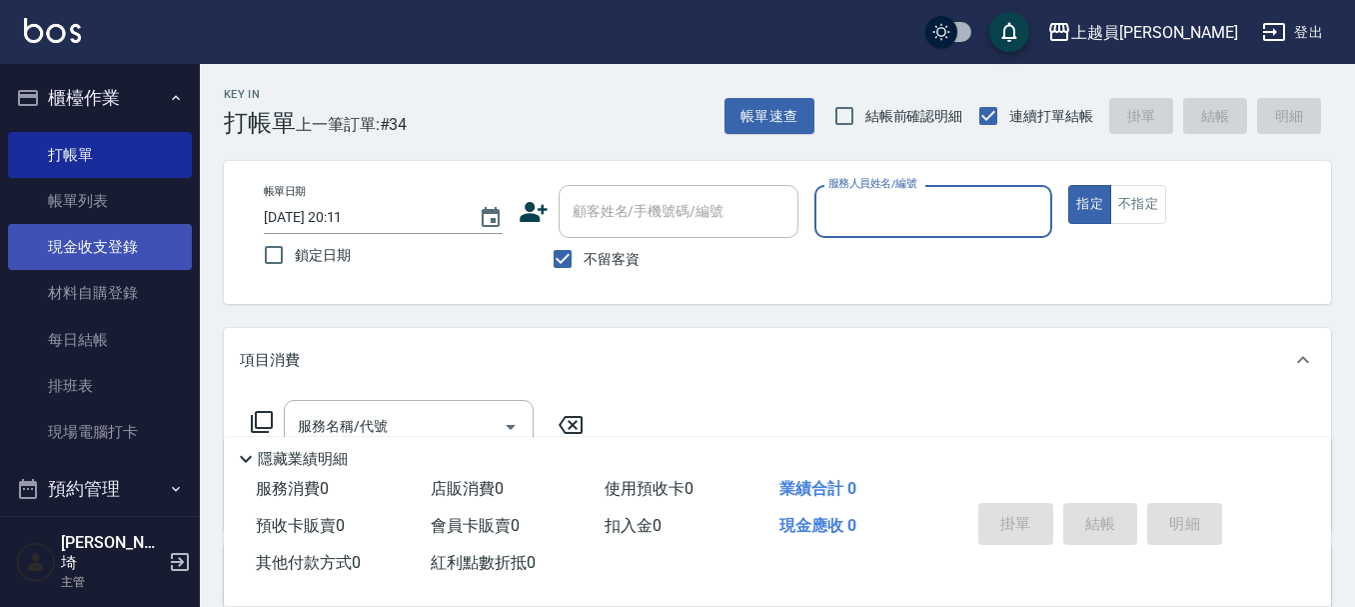
click at [121, 232] on link "現金收支登錄" at bounding box center [100, 247] width 184 height 46
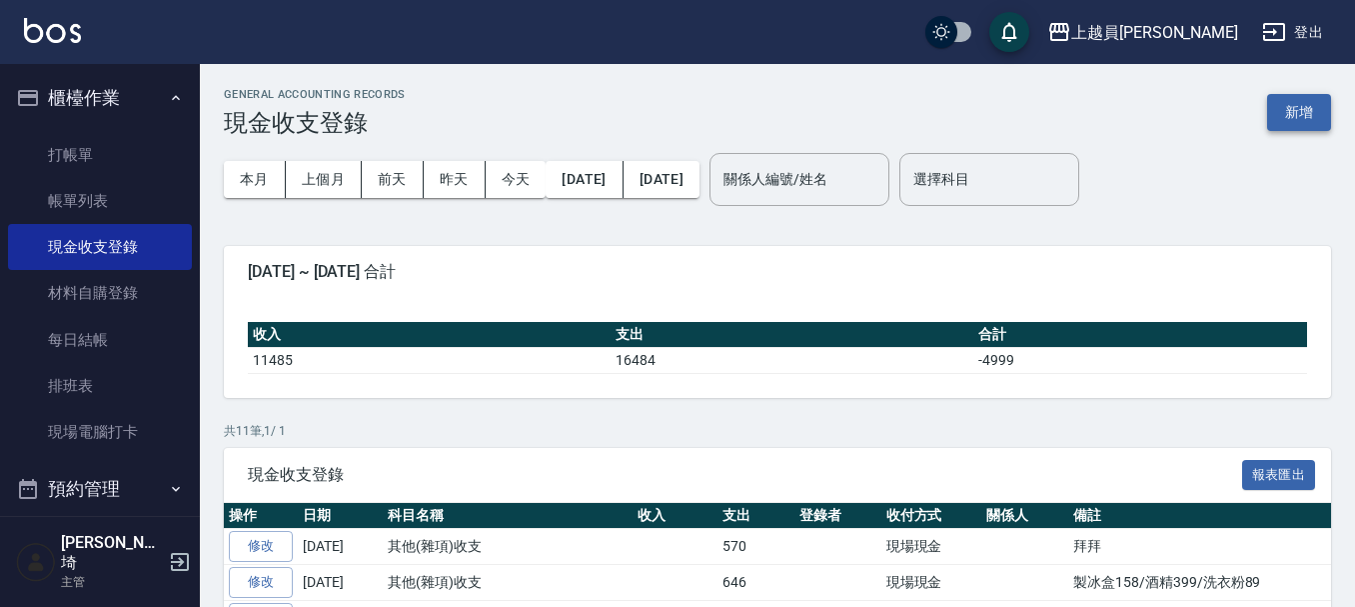
click at [1282, 115] on button "新增" at bounding box center [1299, 112] width 64 height 37
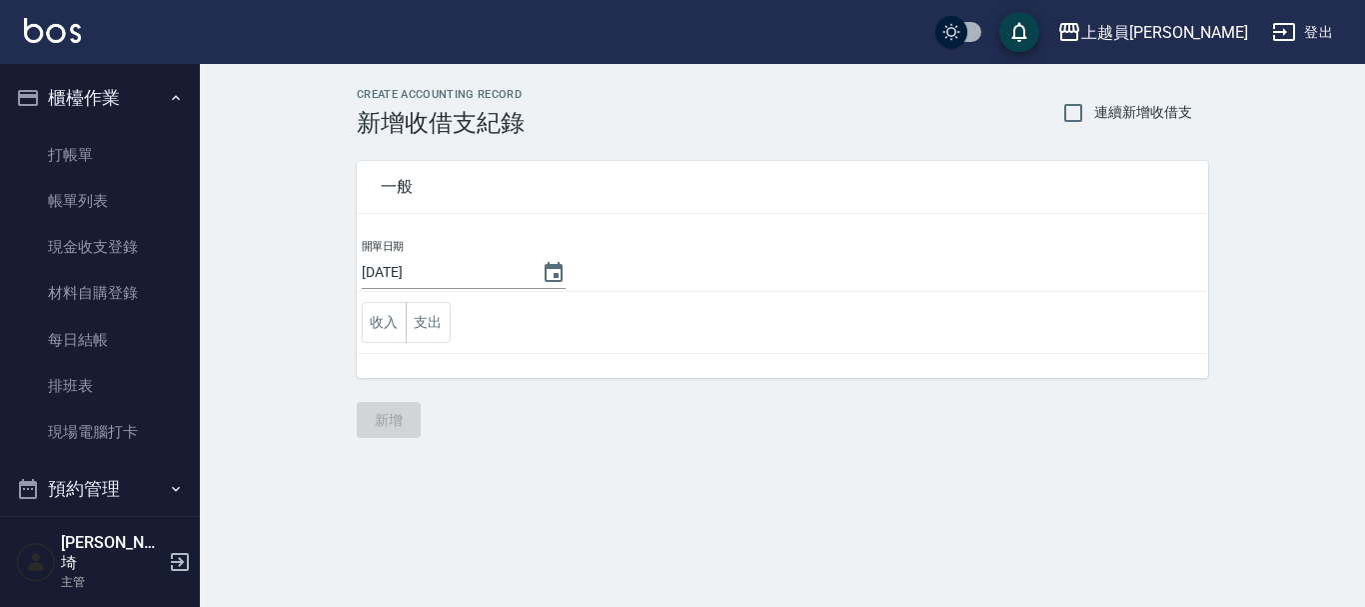
drag, startPoint x: 458, startPoint y: 320, endPoint x: 441, endPoint y: 319, distance: 17.0
click at [455, 320] on td "收入 支出" at bounding box center [783, 323] width 852 height 62
click at [441, 319] on button "支出" at bounding box center [428, 322] width 45 height 41
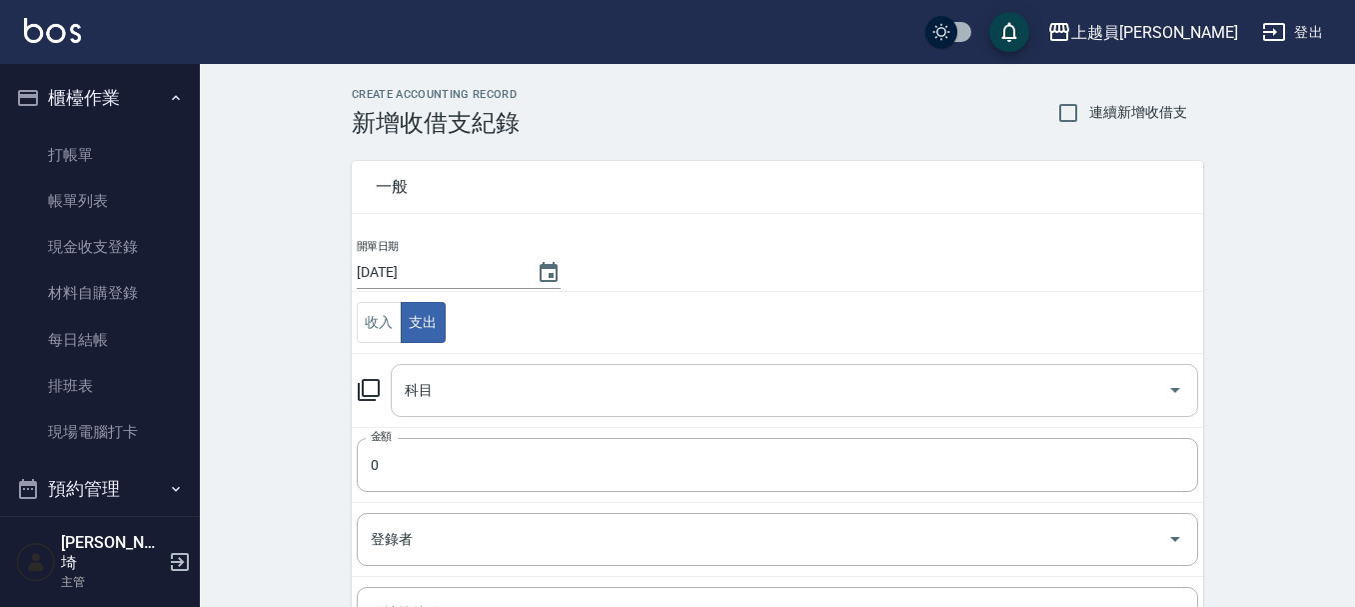
click at [519, 388] on input "科目" at bounding box center [780, 390] width 760 height 35
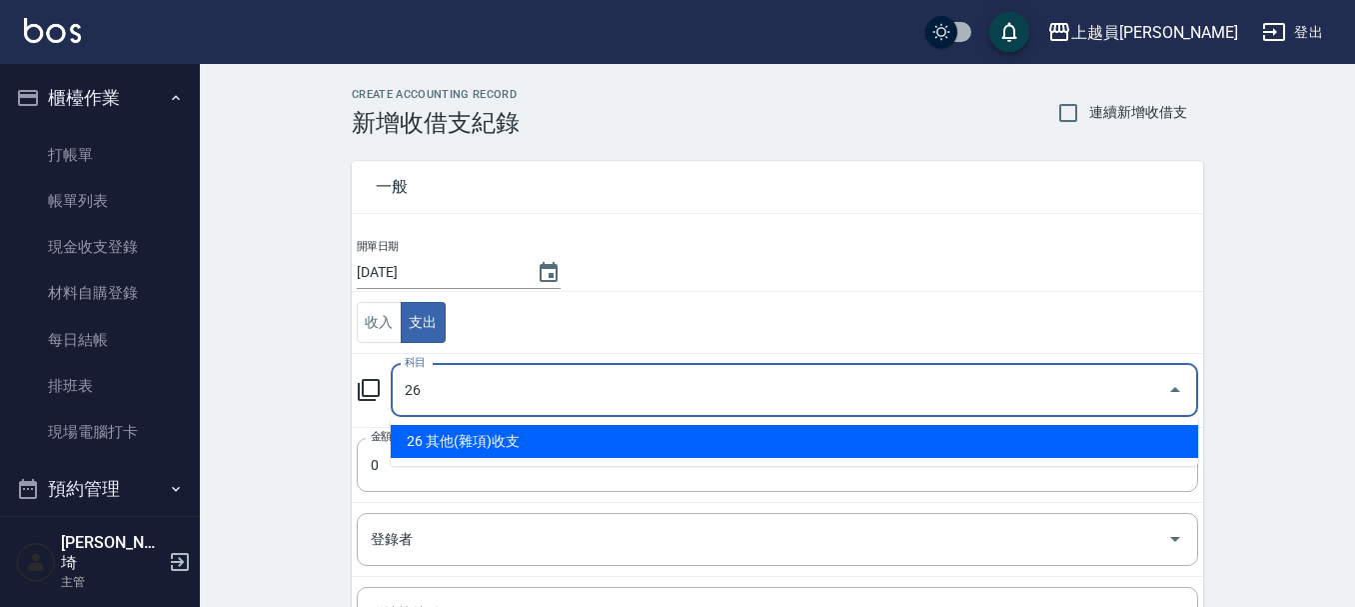
click at [646, 443] on li "26 其他(雜項)收支" at bounding box center [795, 441] width 808 height 33
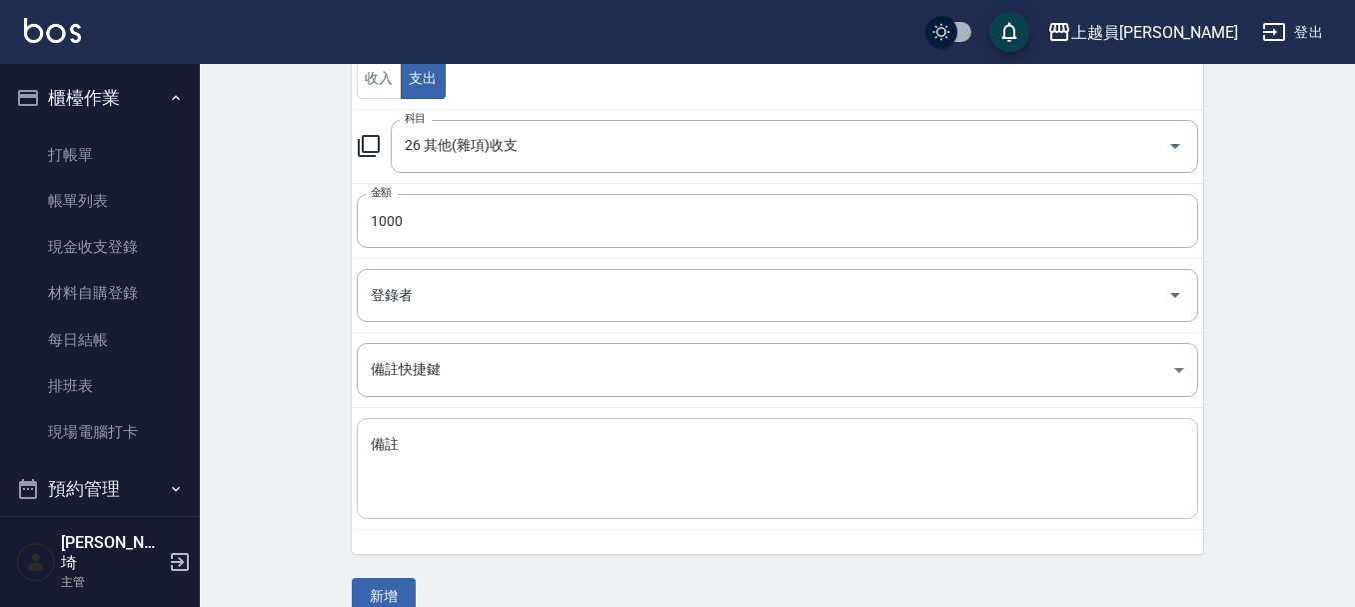
scroll to position [276, 0]
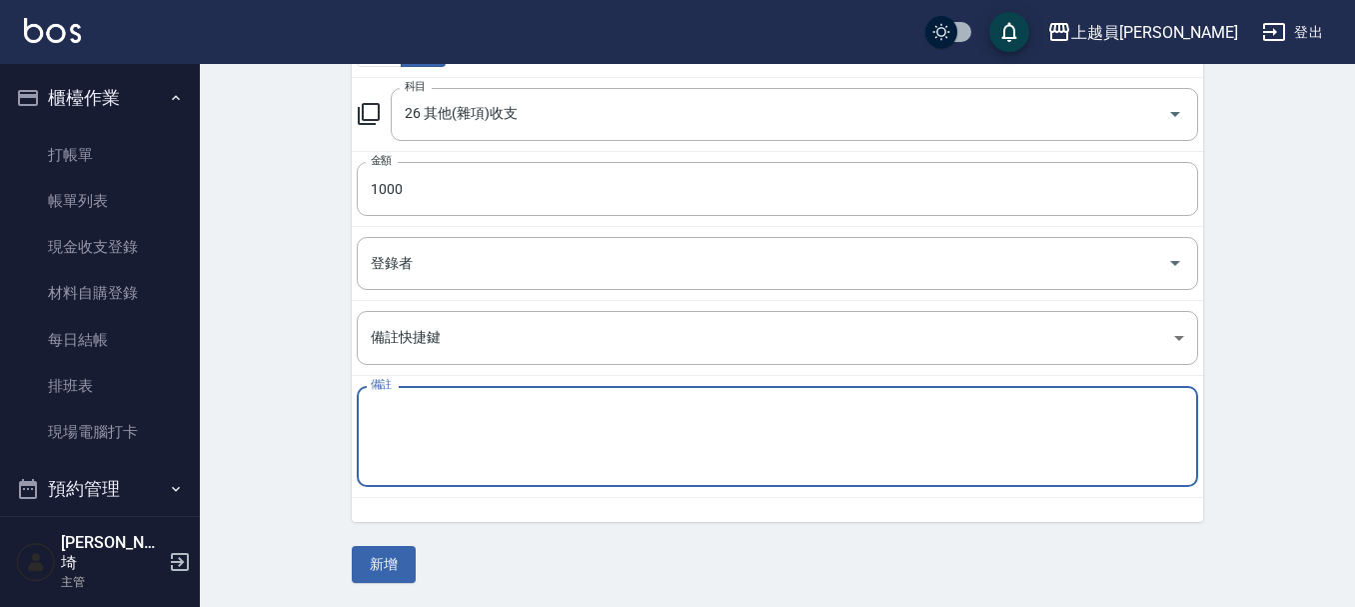
click at [608, 438] on textarea "備註" at bounding box center [778, 437] width 814 height 68
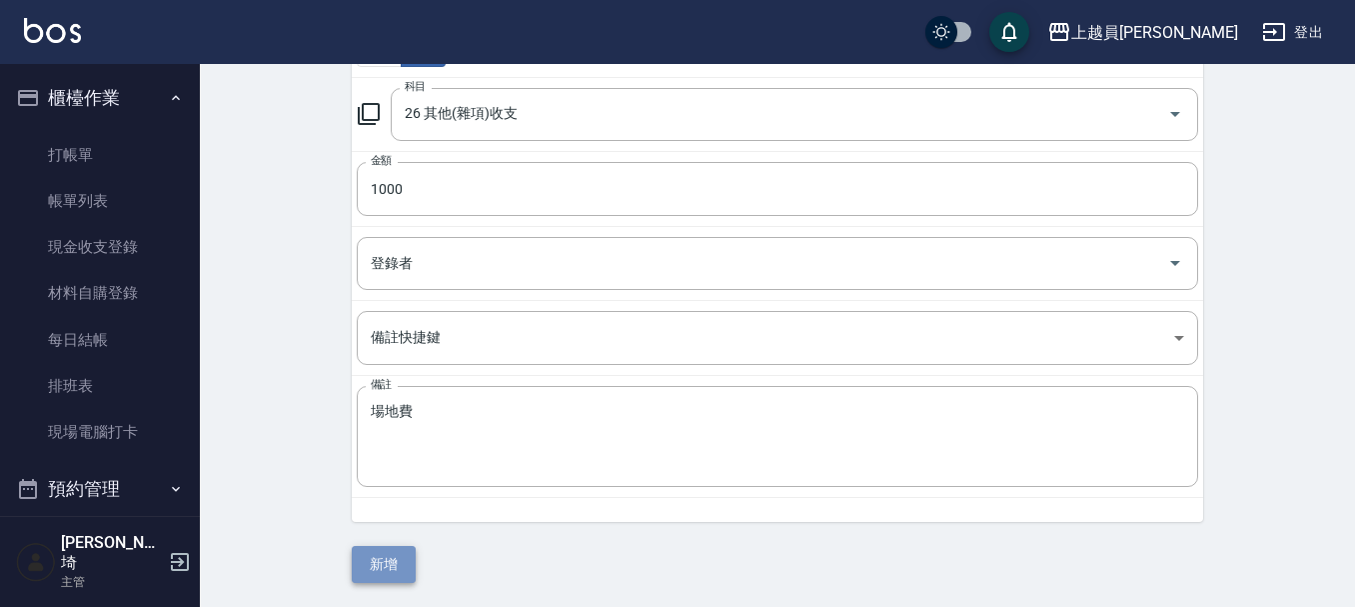
click at [400, 564] on button "新增" at bounding box center [384, 564] width 64 height 37
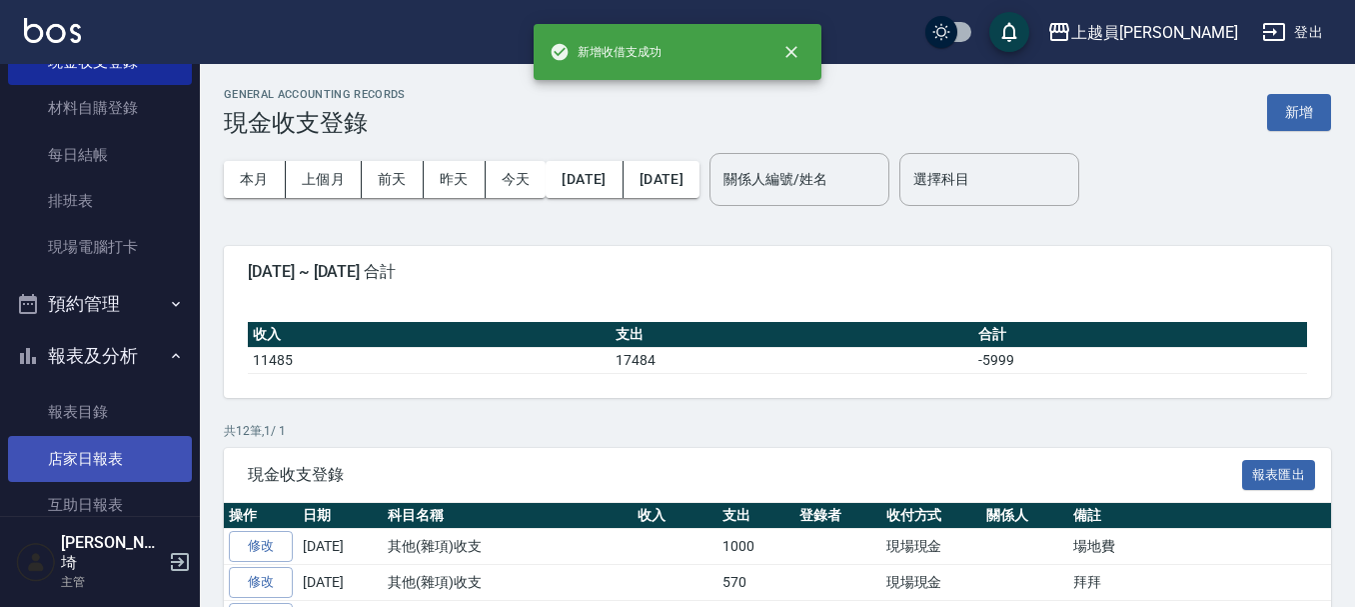
scroll to position [200, 0]
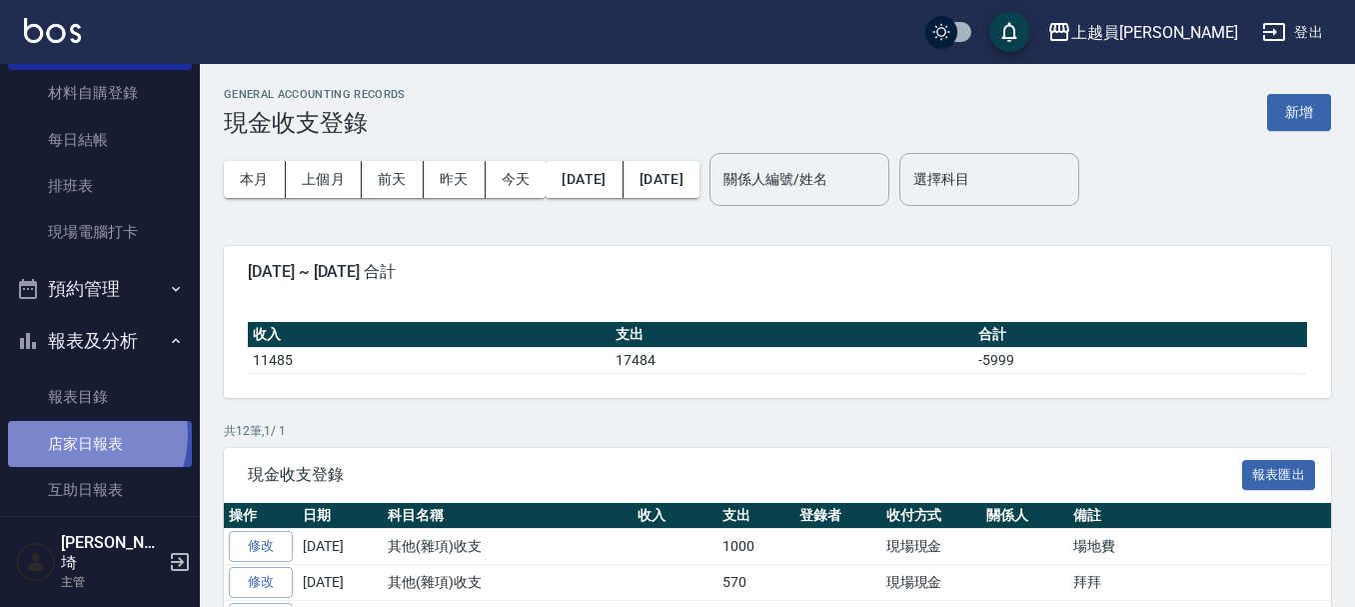
click at [88, 435] on link "店家日報表" at bounding box center [100, 444] width 184 height 46
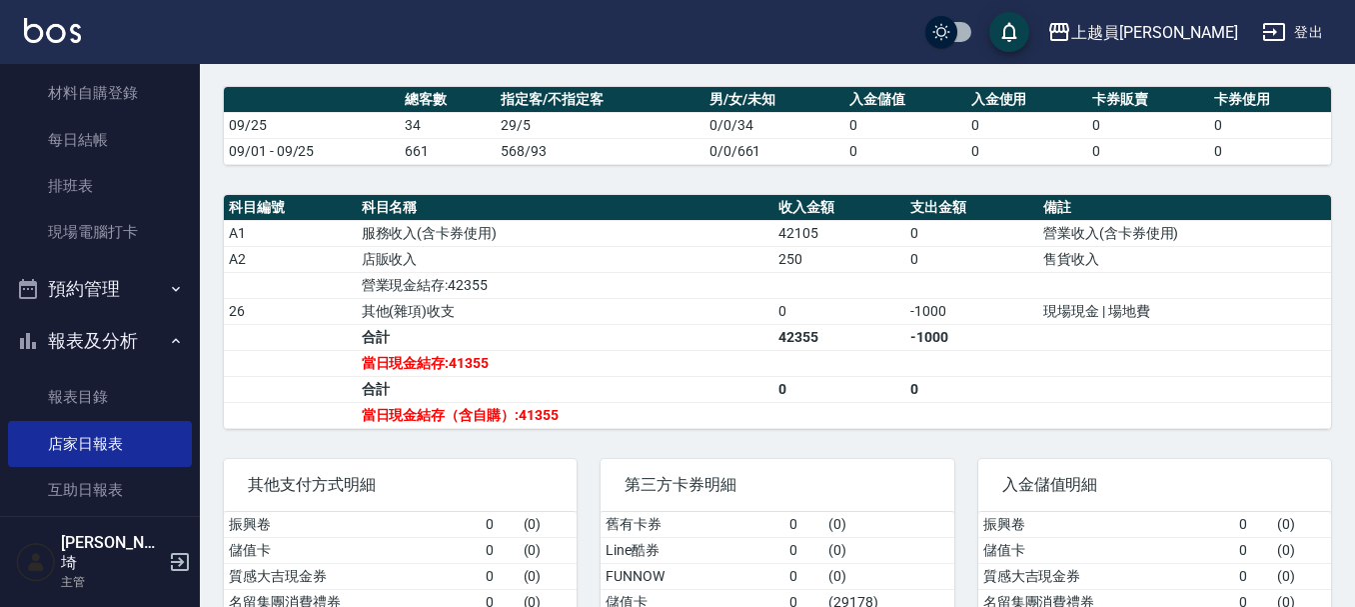
scroll to position [600, 0]
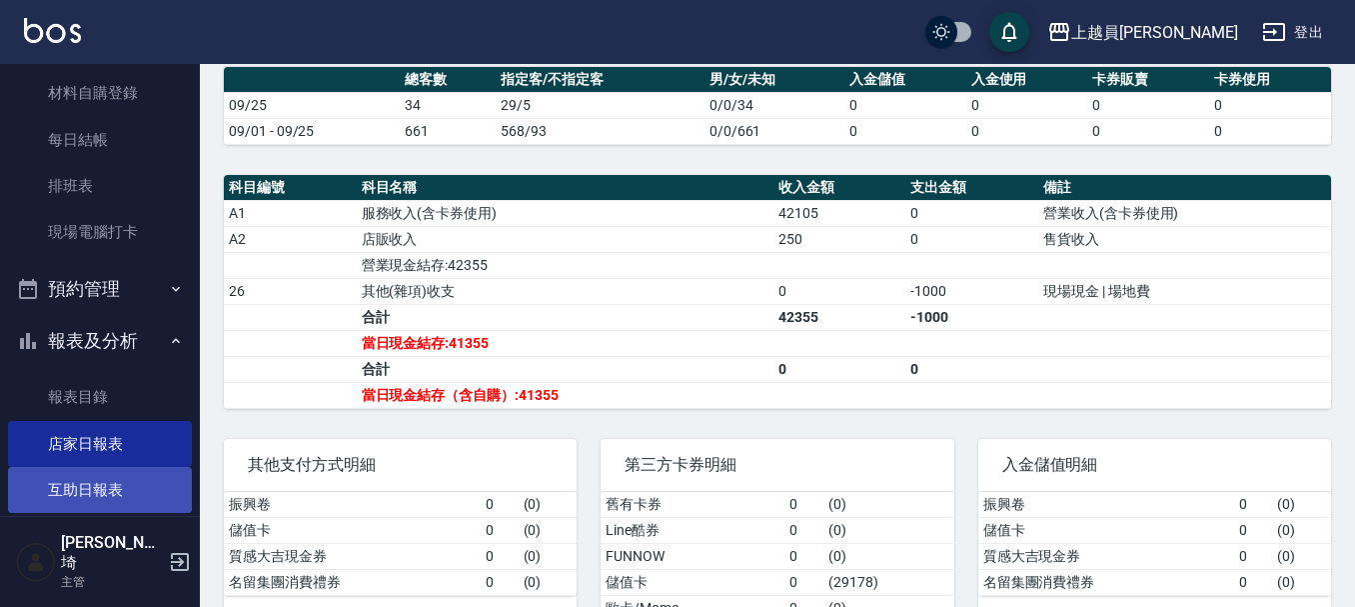
click at [113, 481] on link "互助日報表" at bounding box center [100, 490] width 184 height 46
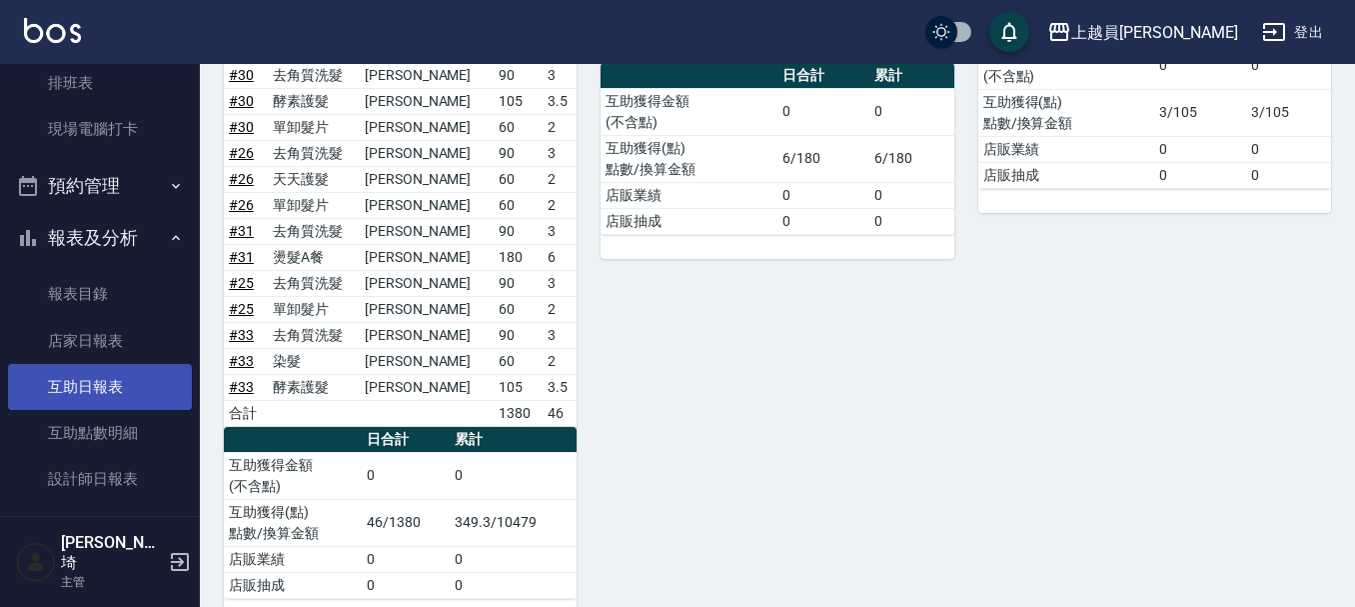
scroll to position [400, 0]
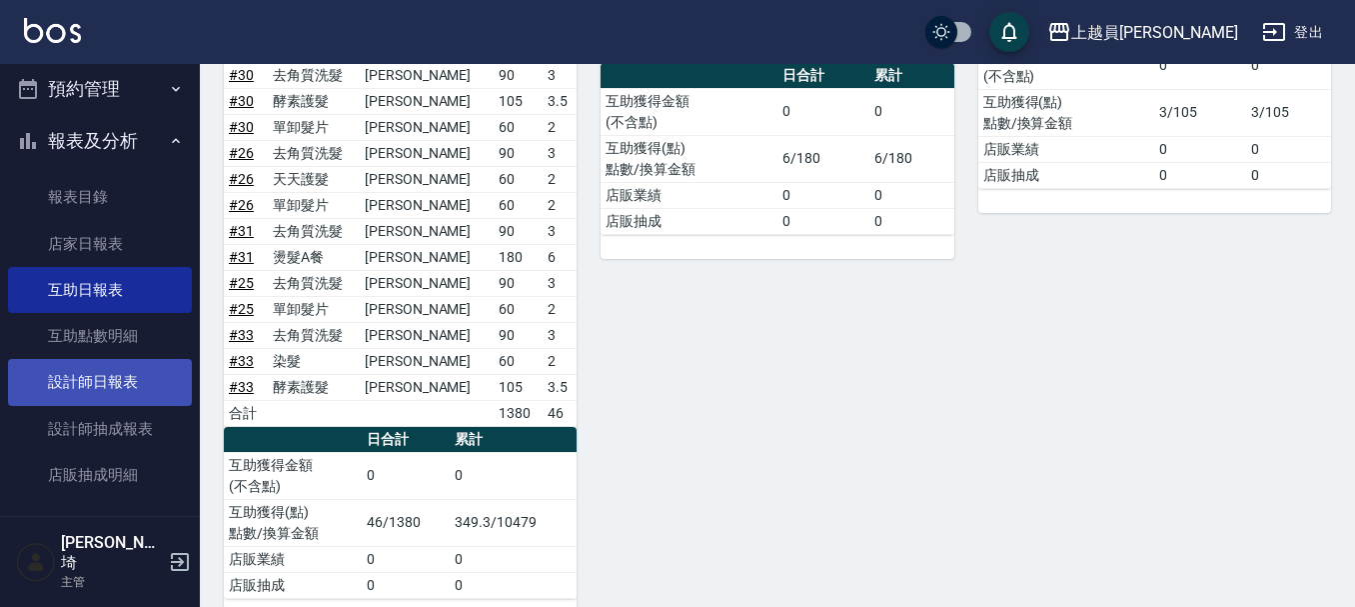
click at [105, 380] on link "設計師日報表" at bounding box center [100, 382] width 184 height 46
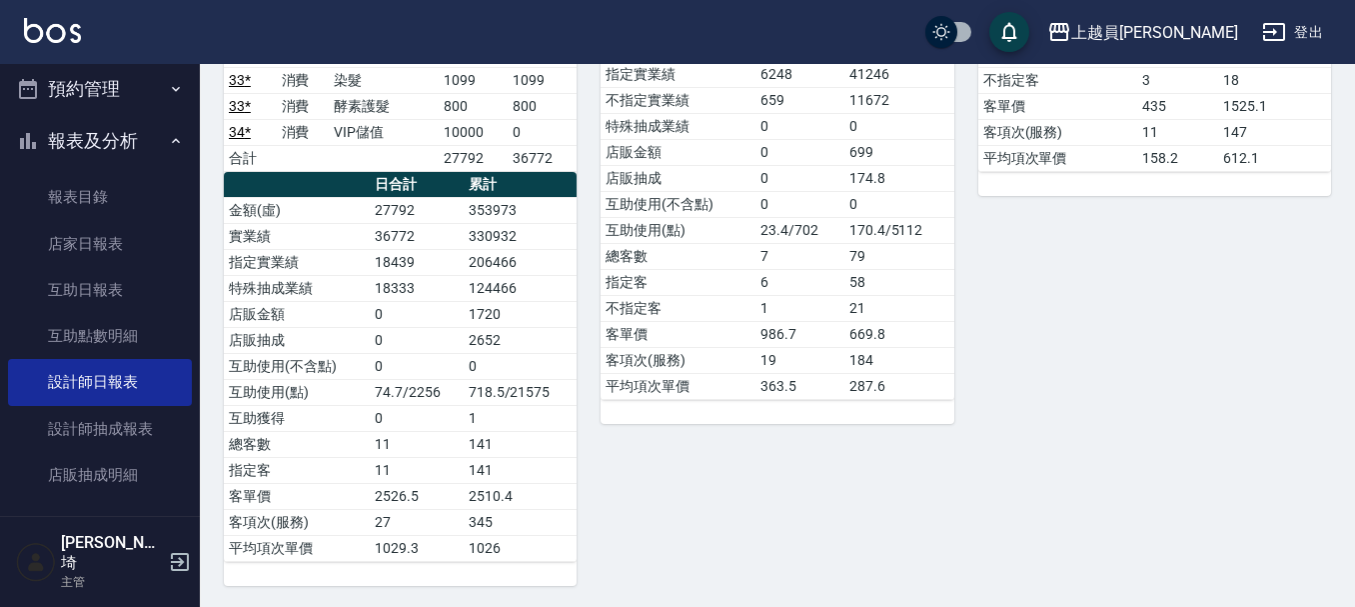
scroll to position [1844, 0]
